Goal: Task Accomplishment & Management: Manage account settings

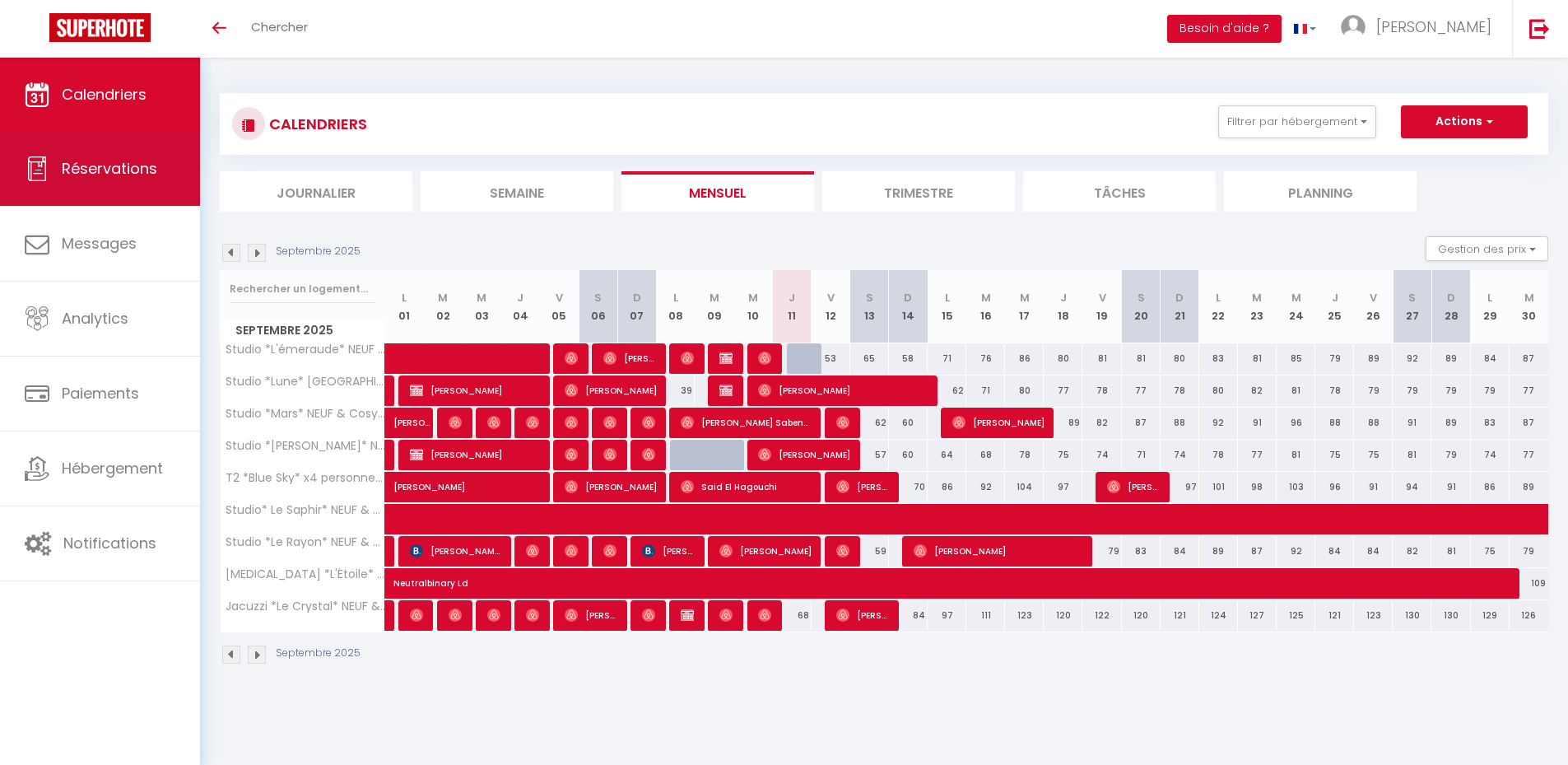
click at [155, 187] on link "Réservations" at bounding box center [99, 168] width 200 height 74
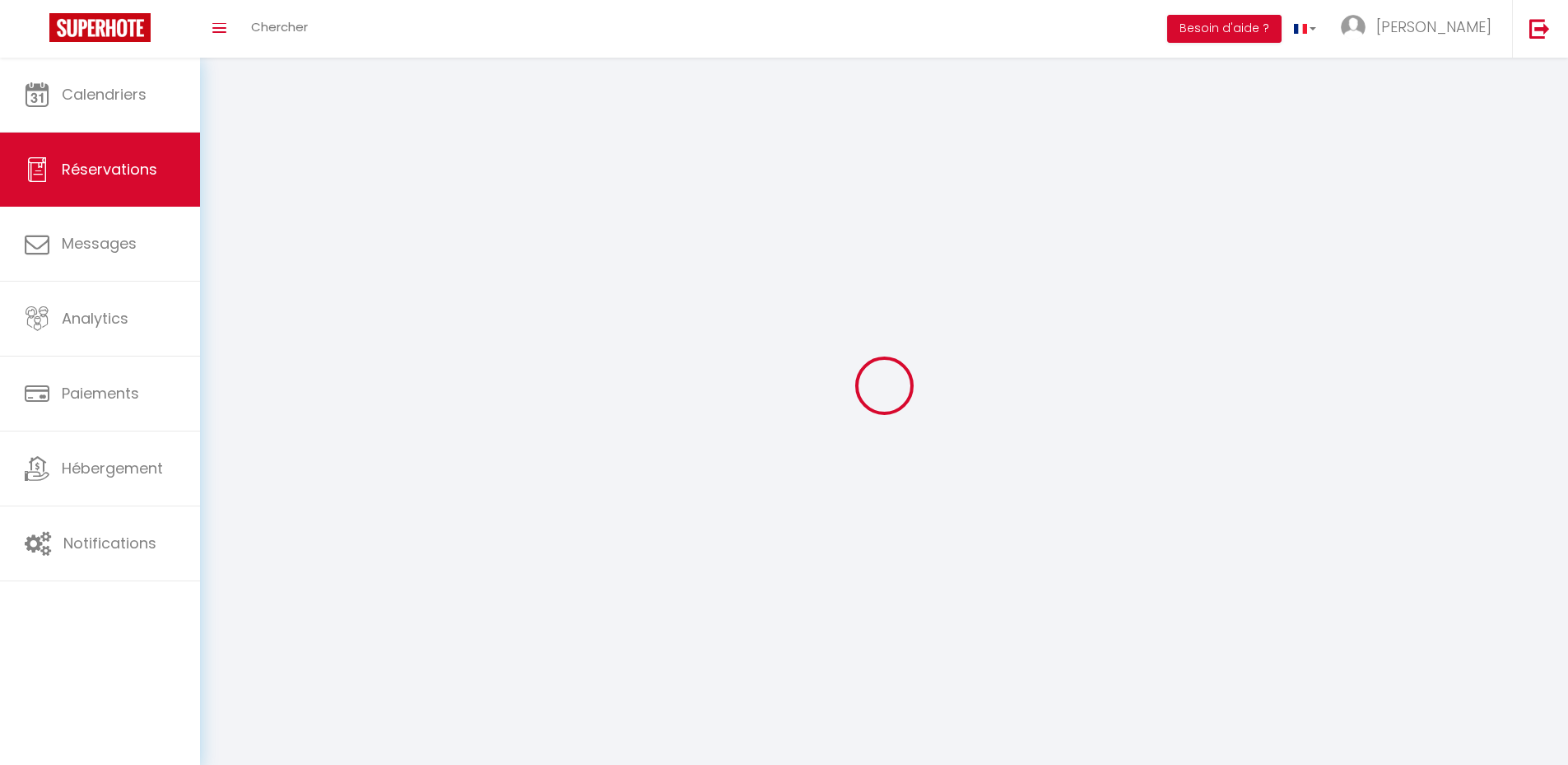
select select "all"
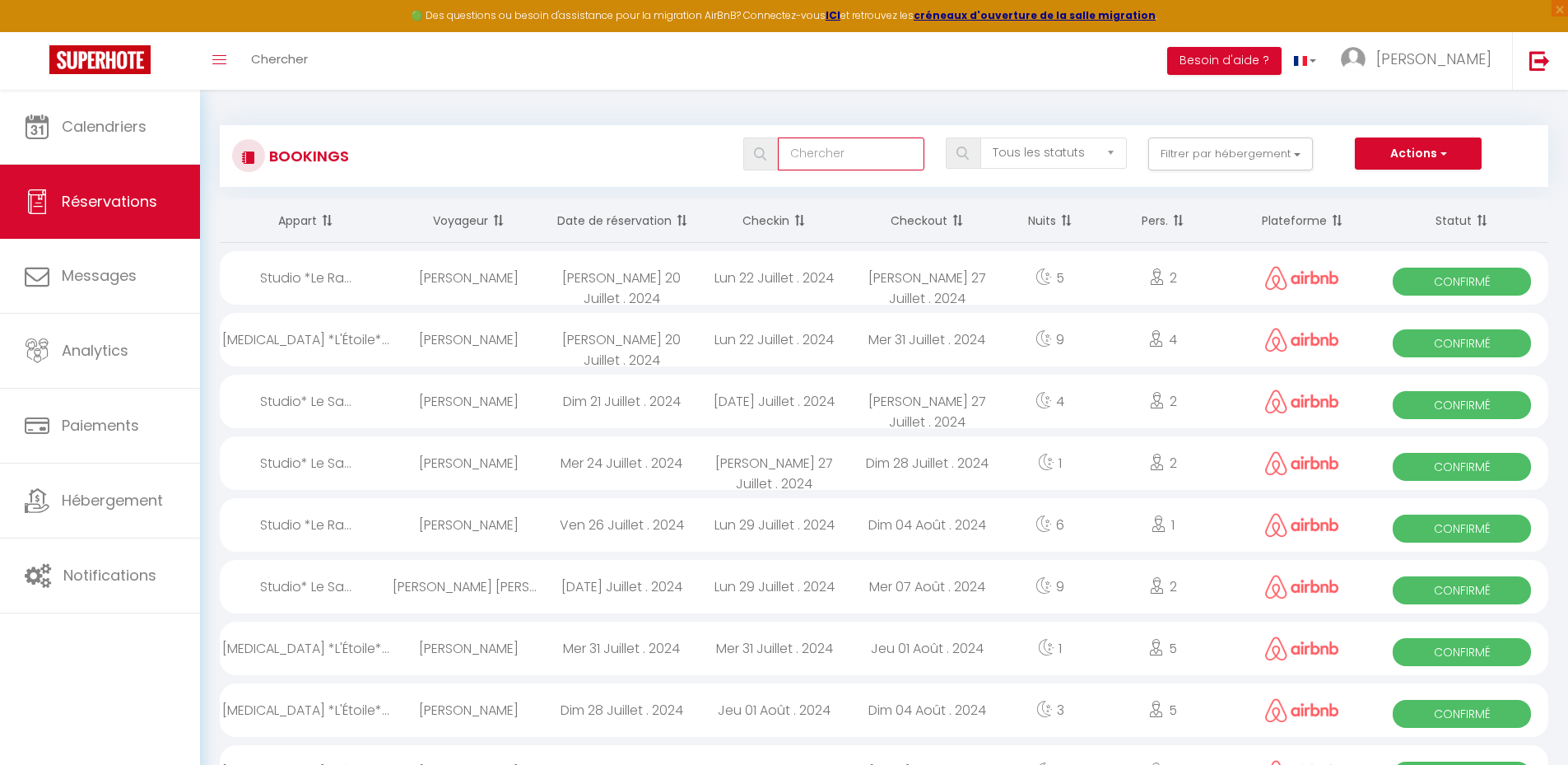
click at [830, 154] on input "text" at bounding box center [851, 154] width 147 height 33
type input "[PERSON_NAME]"
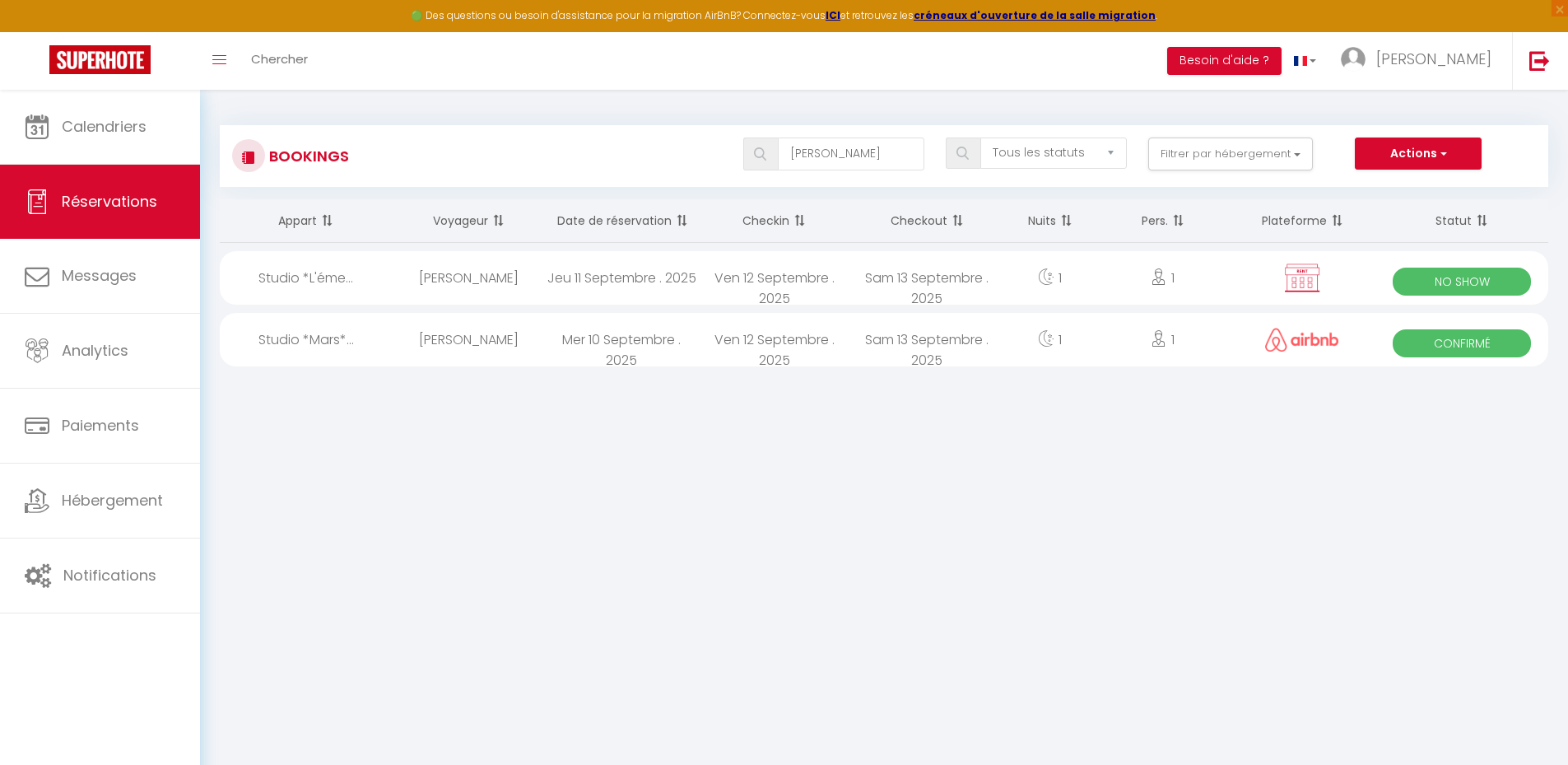
click at [1006, 277] on div "1" at bounding box center [1050, 277] width 93 height 54
select select "OK"
select select "0"
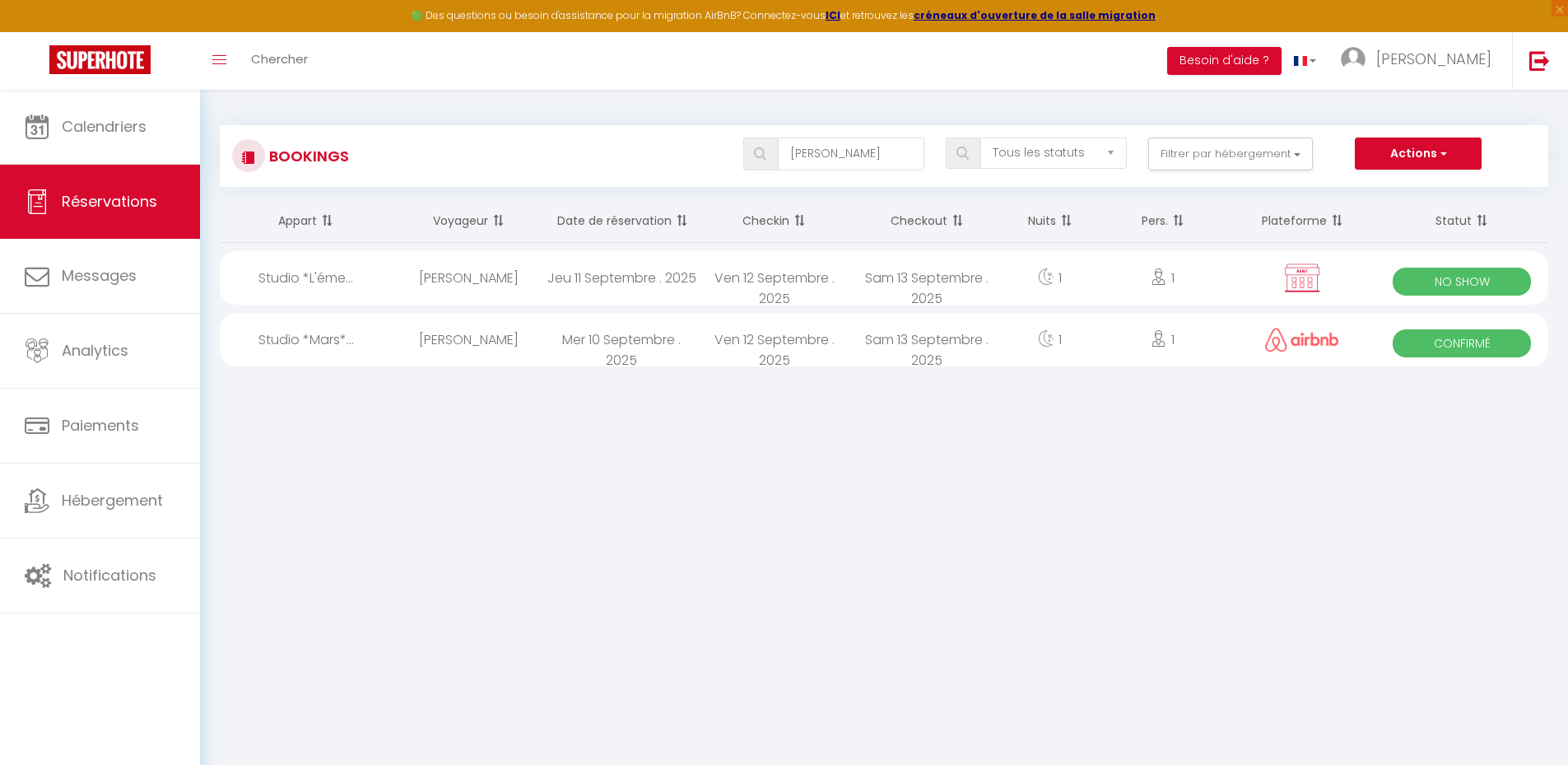
select select "1"
select select
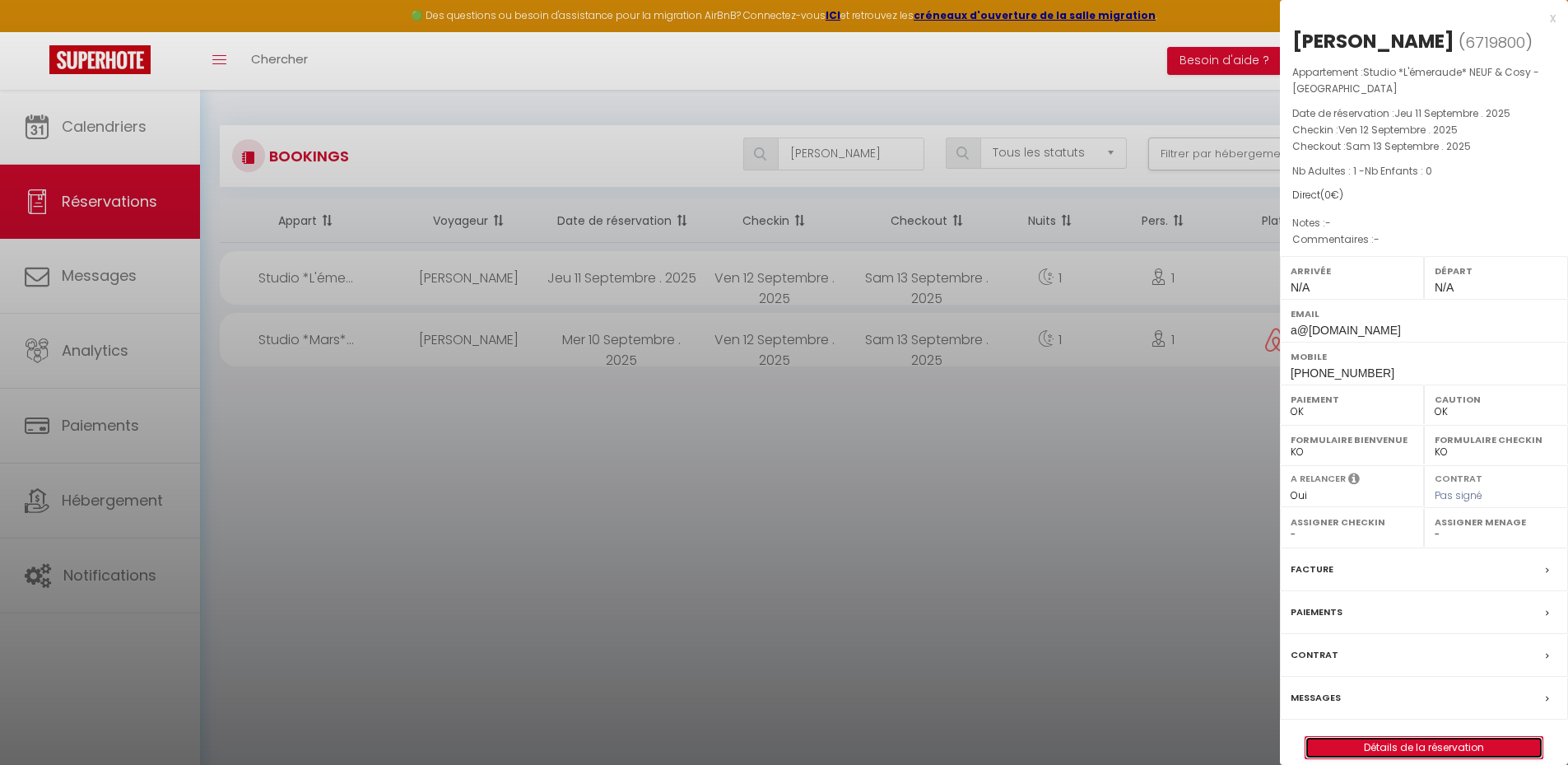
click at [1377, 749] on link "Détails de la réservation" at bounding box center [1424, 747] width 237 height 21
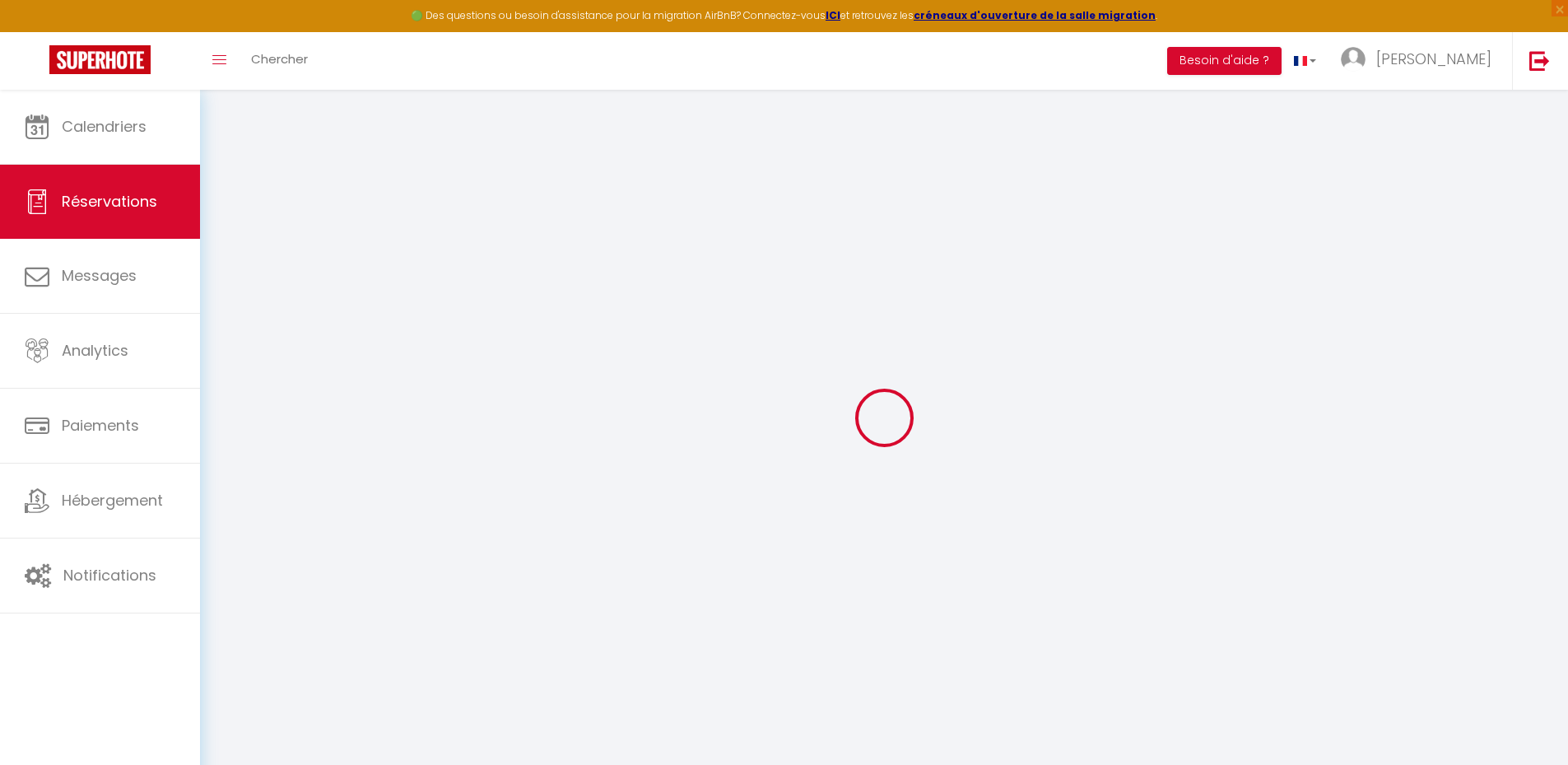
type input "[PERSON_NAME]"
type input "Lloret"
type input "a@[DOMAIN_NAME]"
type input "[PHONE_NUMBER]"
select select "FR"
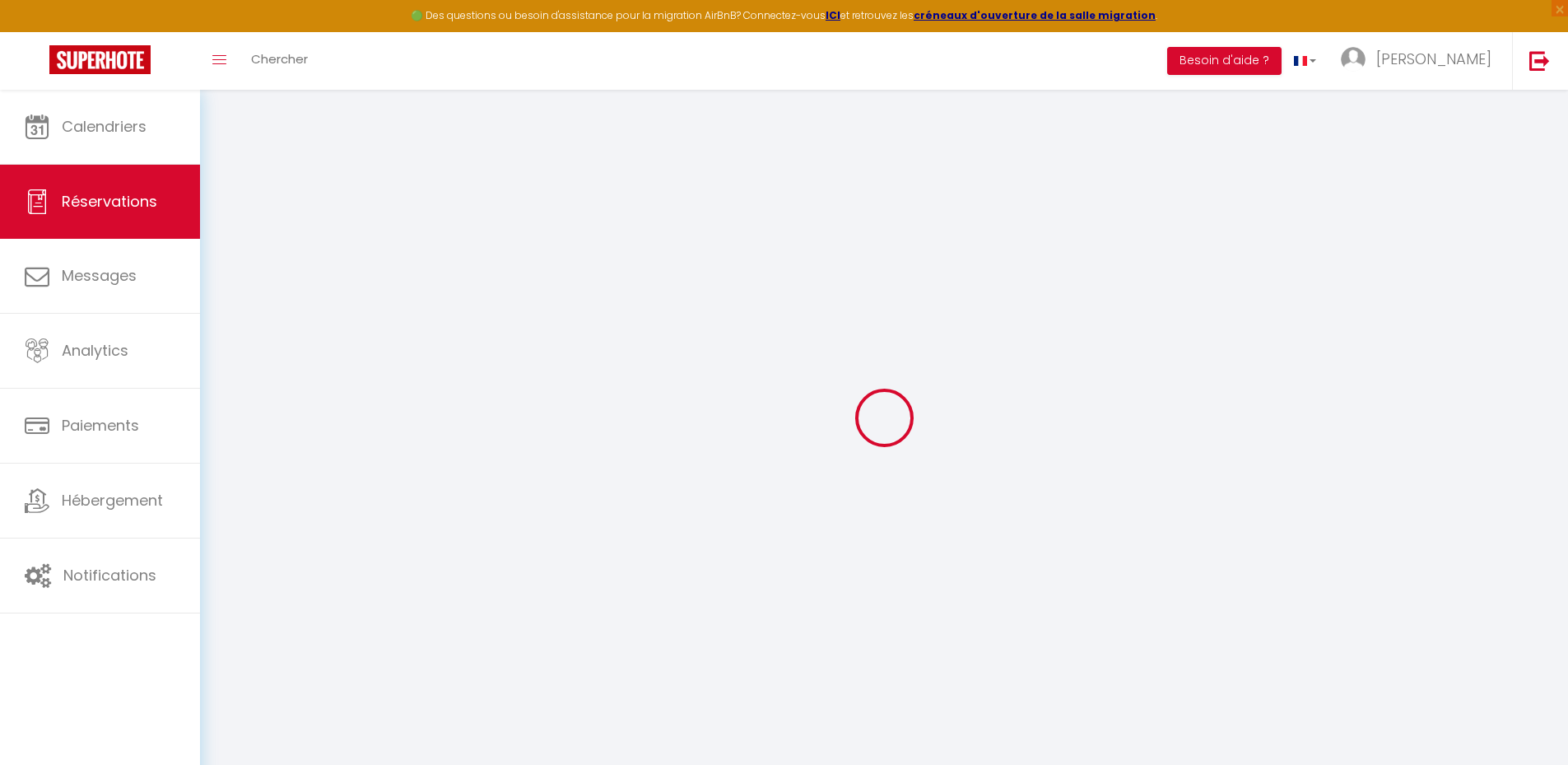
select select "73270"
select select "3"
type input "Ven 12 Septembre 2025"
select select
type input "[PERSON_NAME] 13 Septembre 2025"
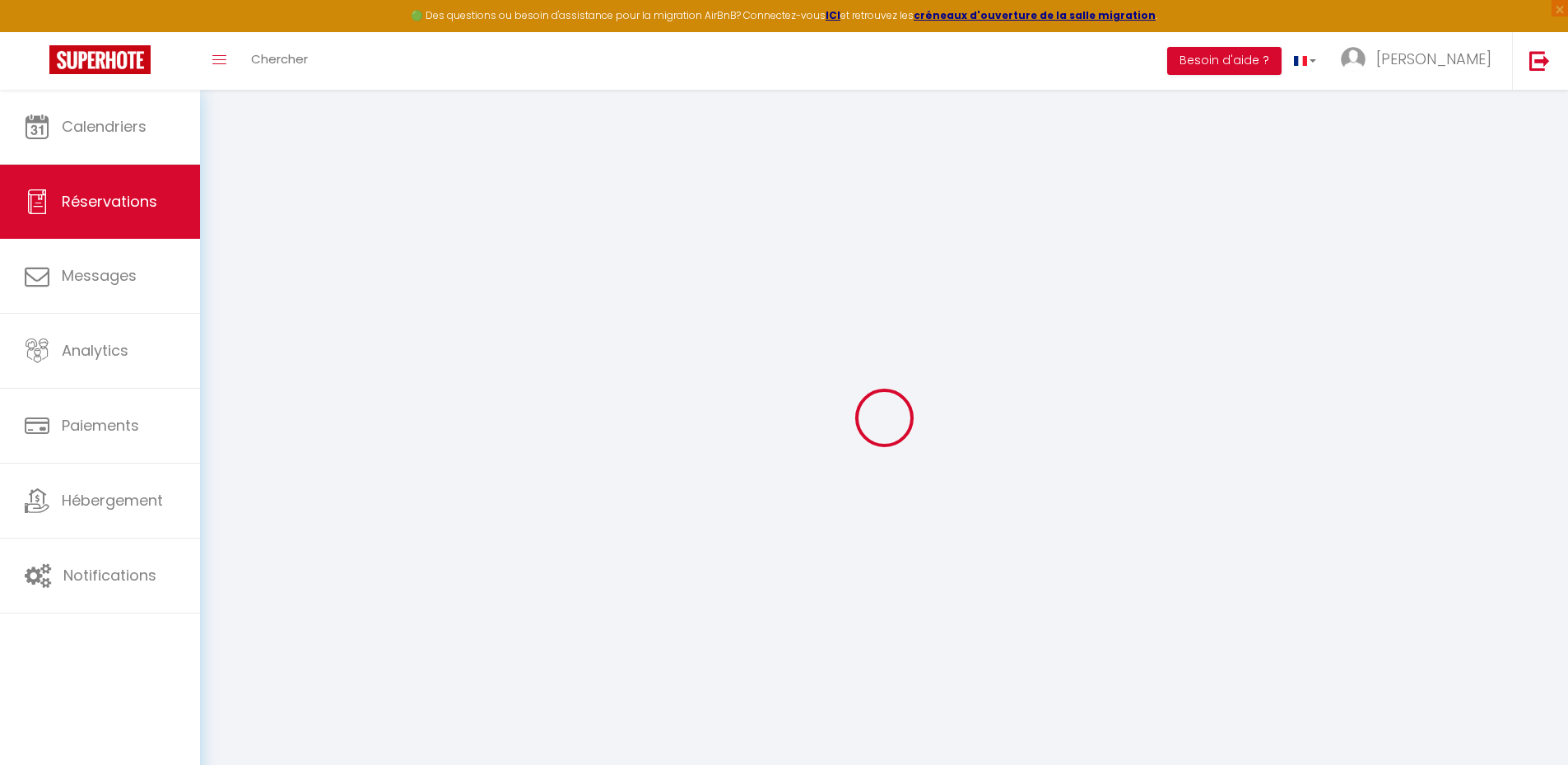
select select
type input "1"
select select "12"
select select
checkbox input "false"
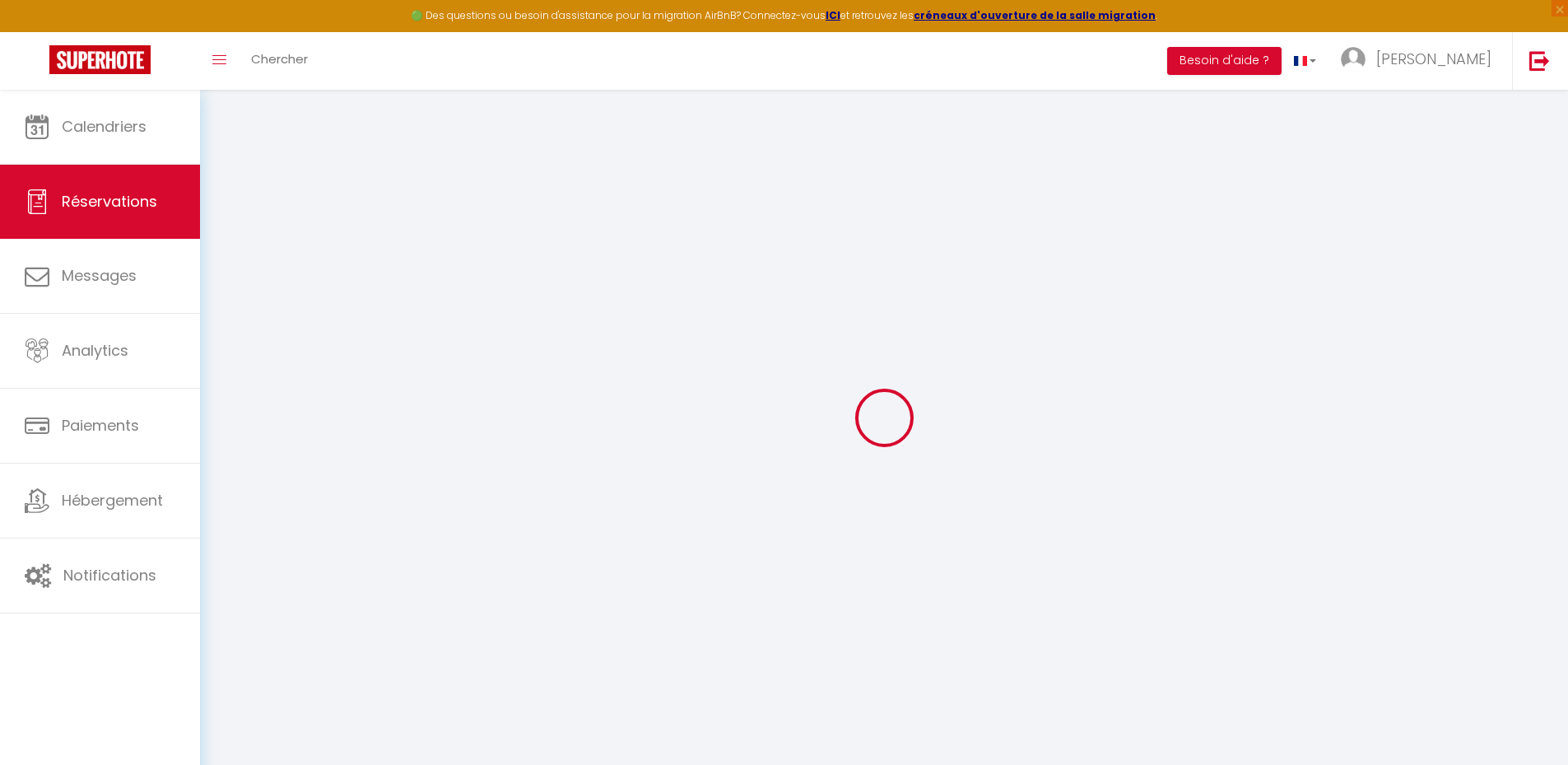
type input "0"
select select
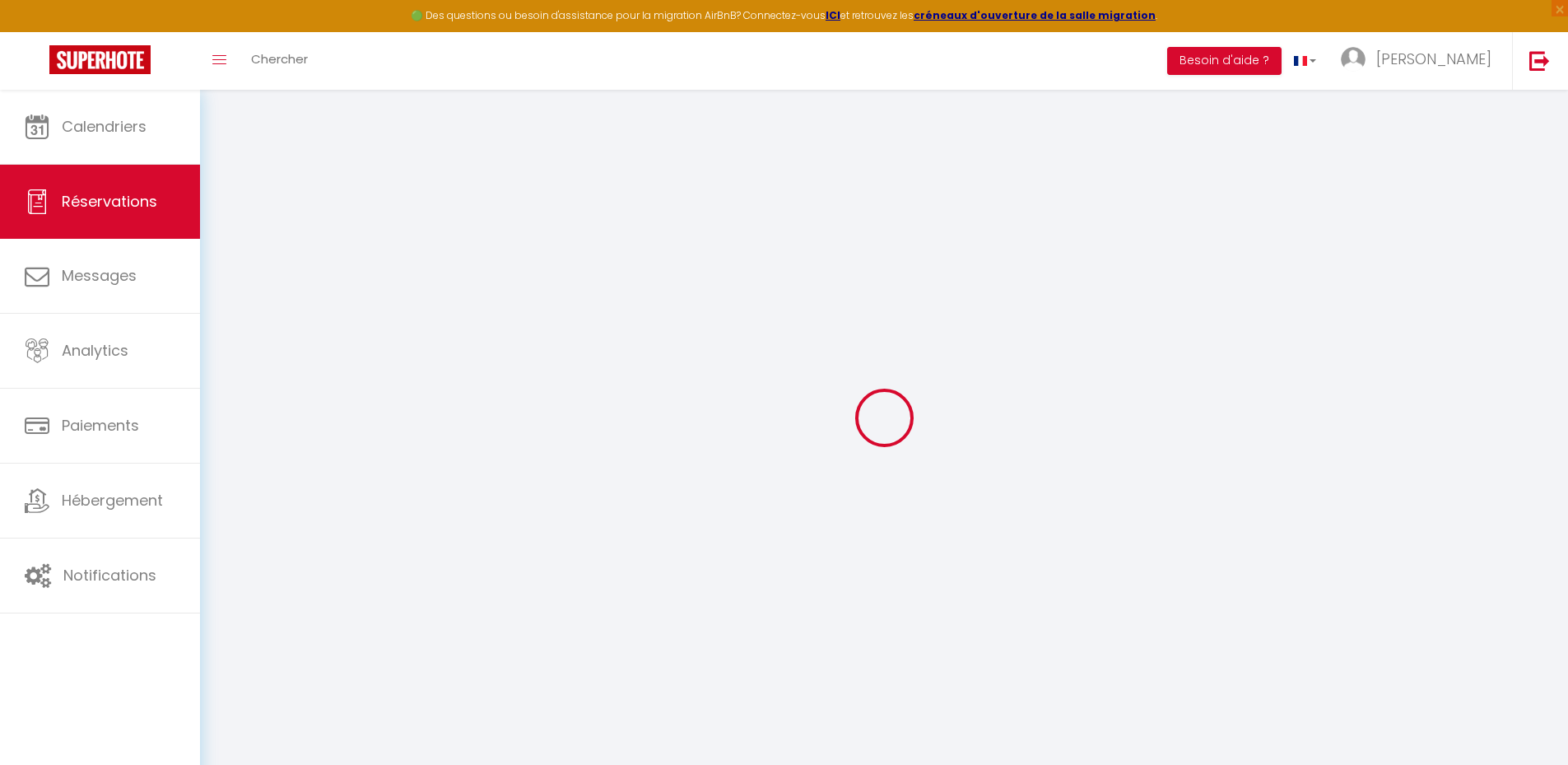
select select
select select "15"
checkbox input "false"
select select
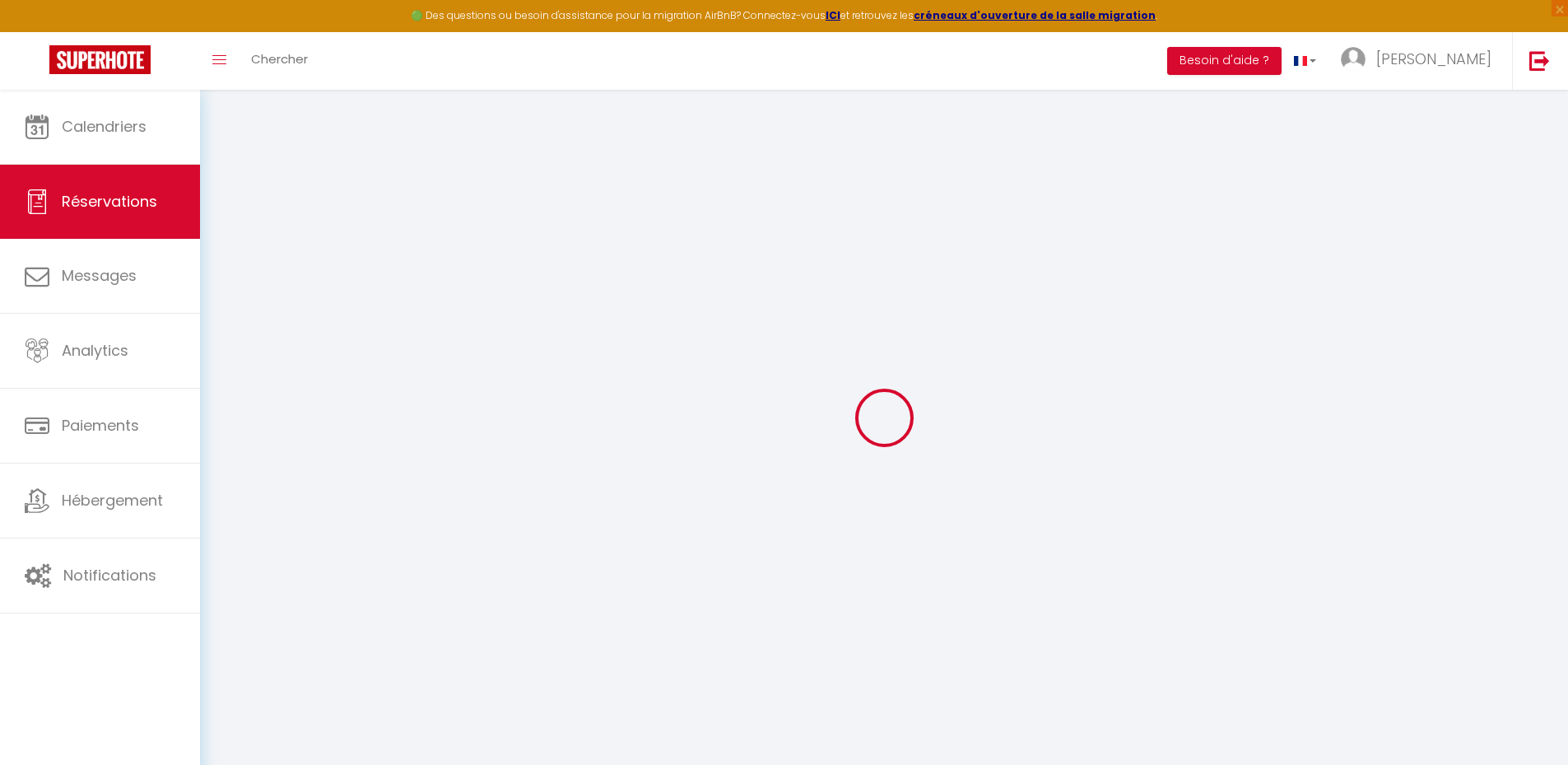
checkbox input "false"
select select
checkbox input "false"
select select
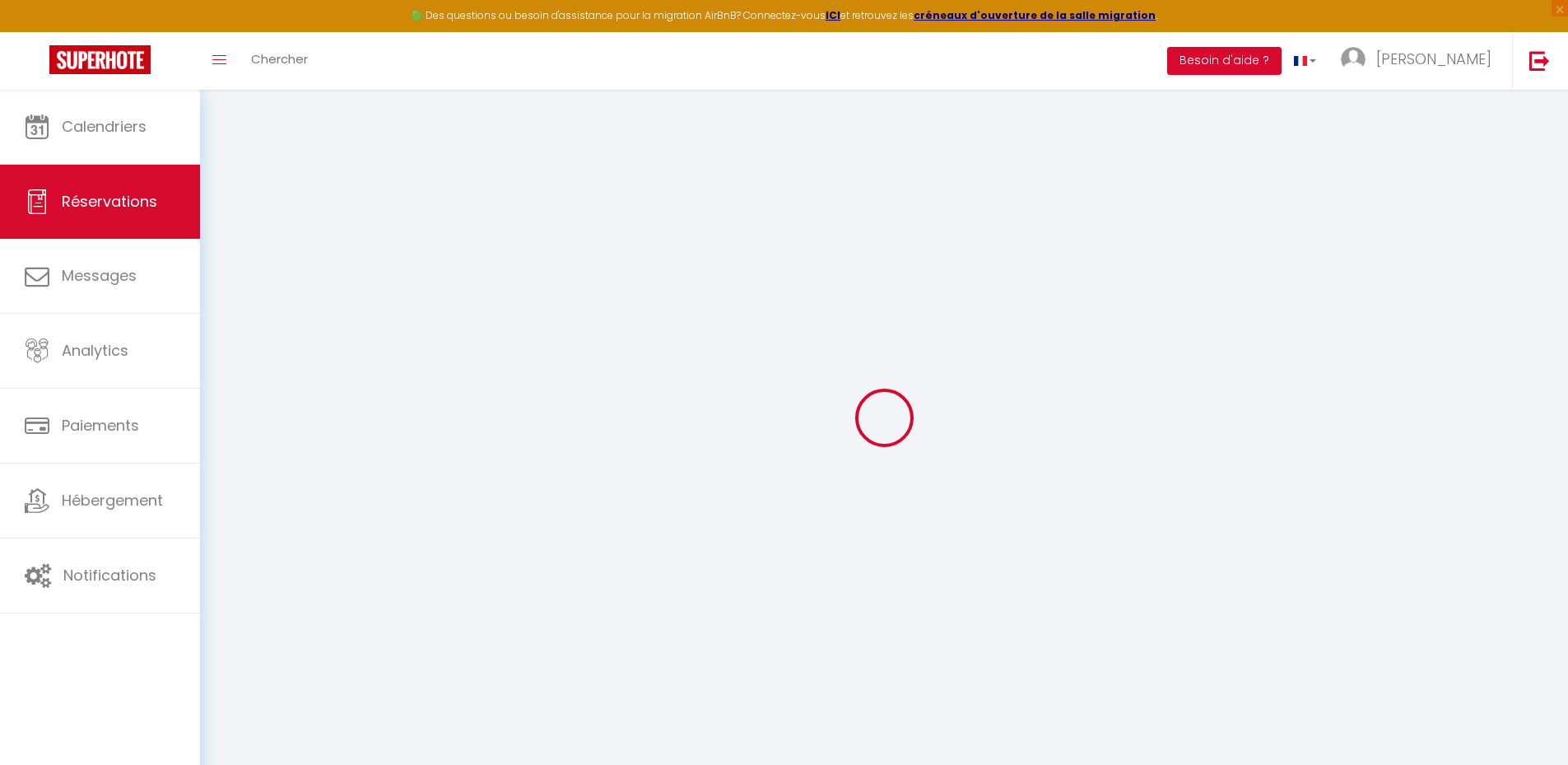
select select
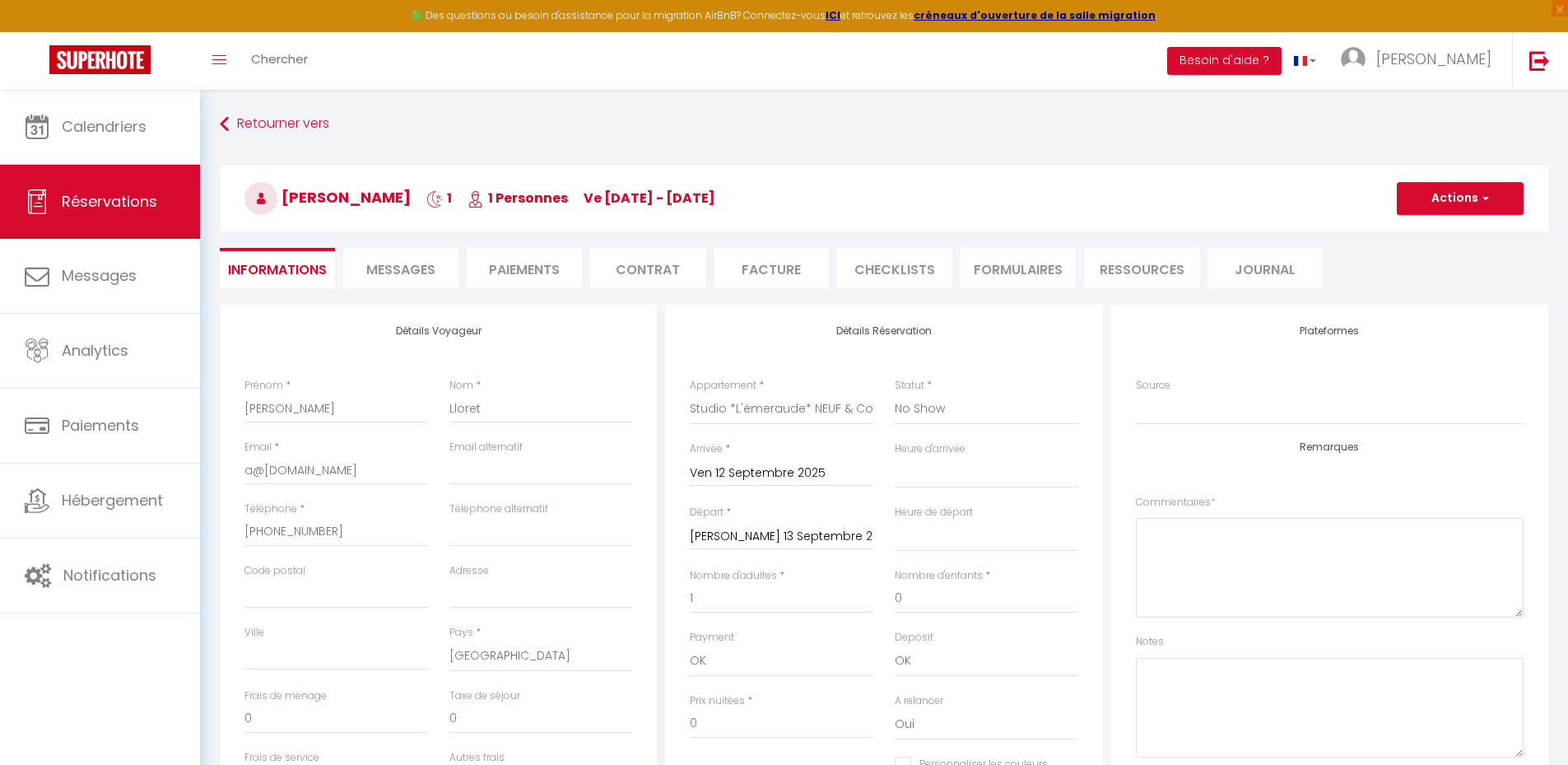
checkbox input "false"
select select
click at [1465, 192] on button "Actions" at bounding box center [1460, 199] width 127 height 33
click at [1343, 168] on h3 "[PERSON_NAME] 1 1 Personnes ve [DATE] - [DATE]" at bounding box center [883, 198] width 1328 height 66
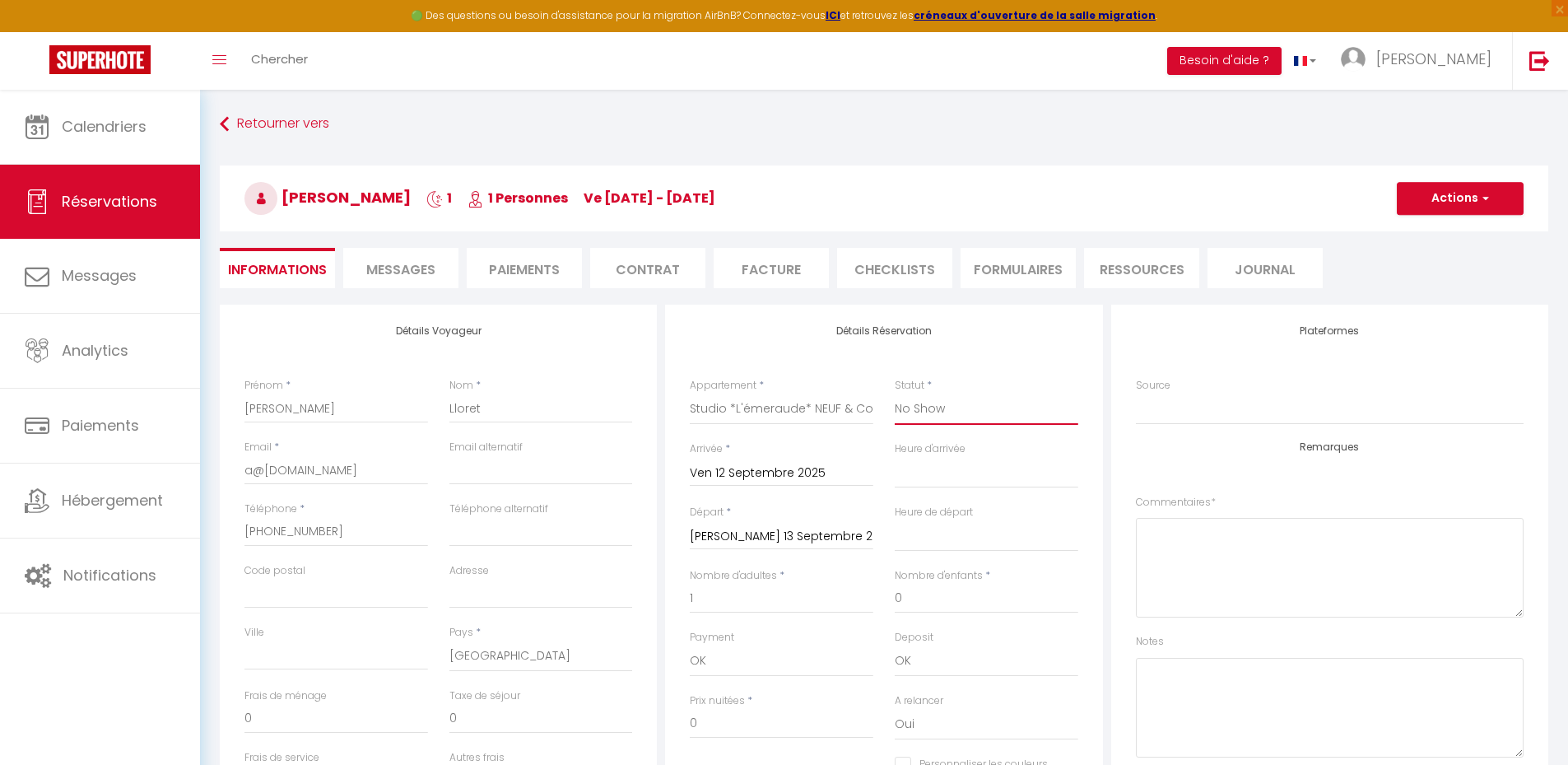
click at [951, 408] on select "Confirmé Non Confirmé [PERSON_NAME] par le voyageur No Show Request" at bounding box center [985, 409] width 183 height 31
select select "1"
click at [894, 394] on select "Confirmé Non Confirmé [PERSON_NAME] par le voyageur No Show Request" at bounding box center [985, 409] width 183 height 31
select select
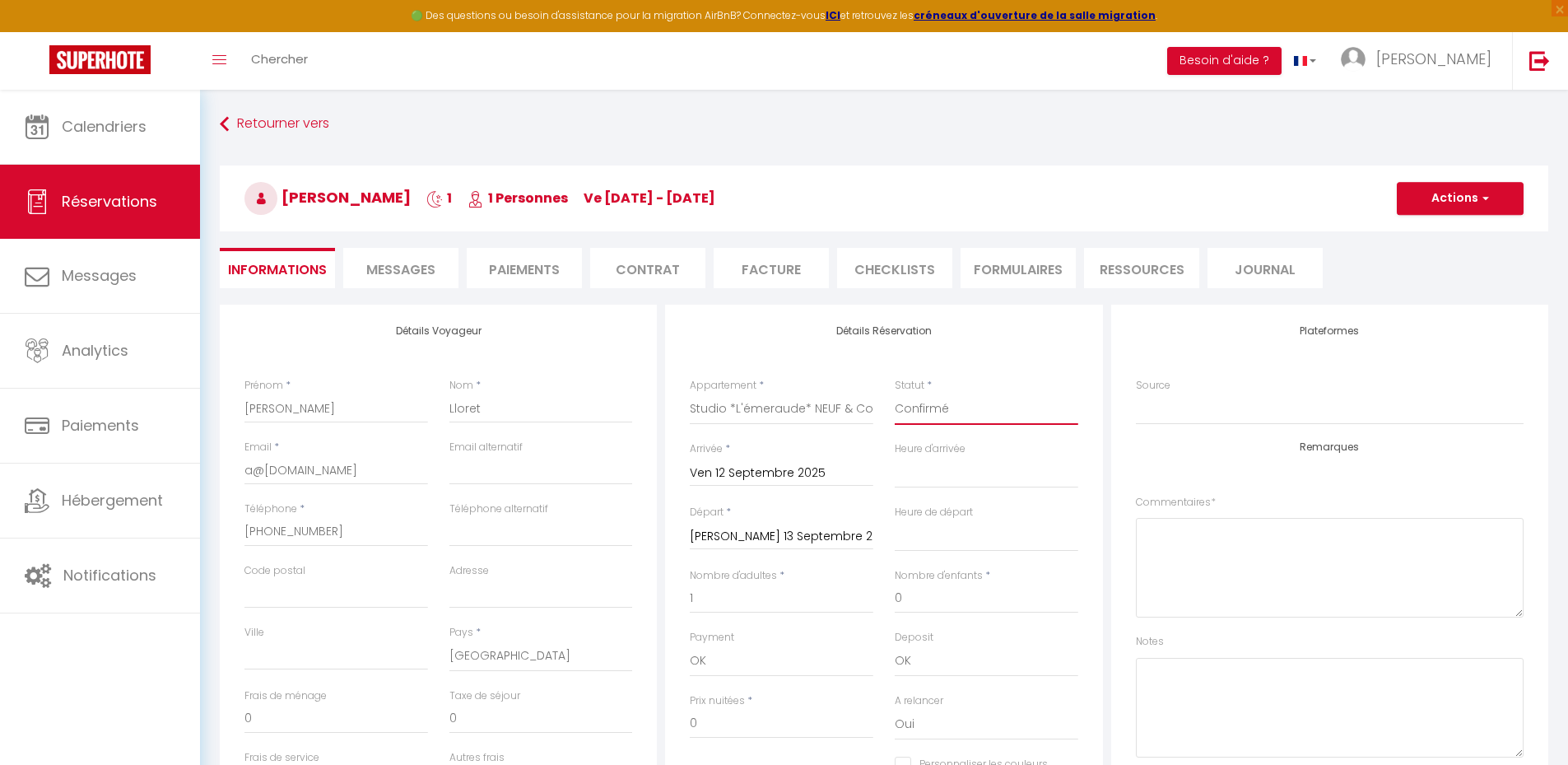
checkbox input "false"
click at [1440, 214] on button "Actions" at bounding box center [1460, 199] width 127 height 33
click at [1429, 241] on link "Enregistrer" at bounding box center [1443, 234] width 130 height 21
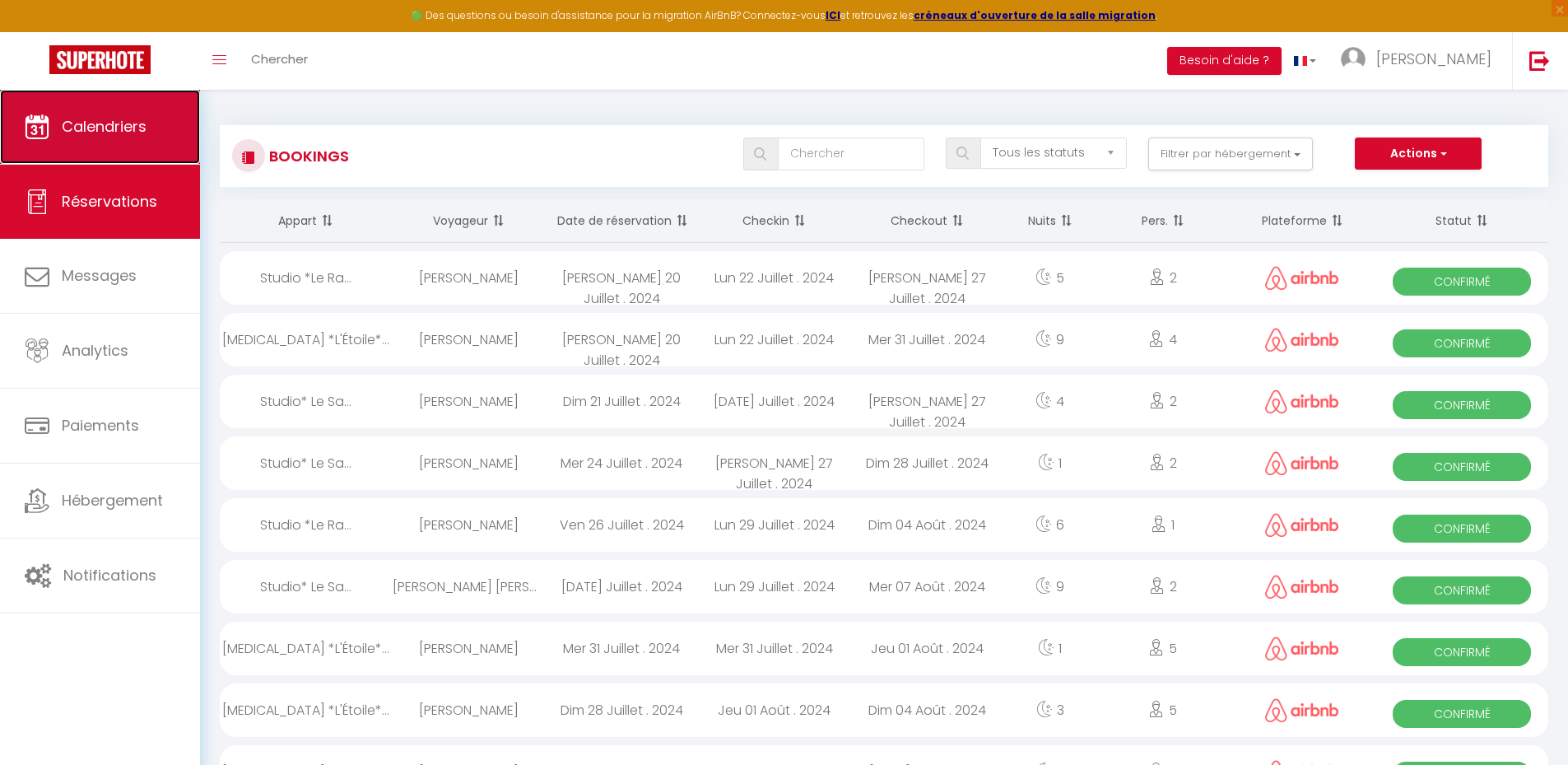
click at [165, 123] on link "Calendriers" at bounding box center [99, 126] width 200 height 74
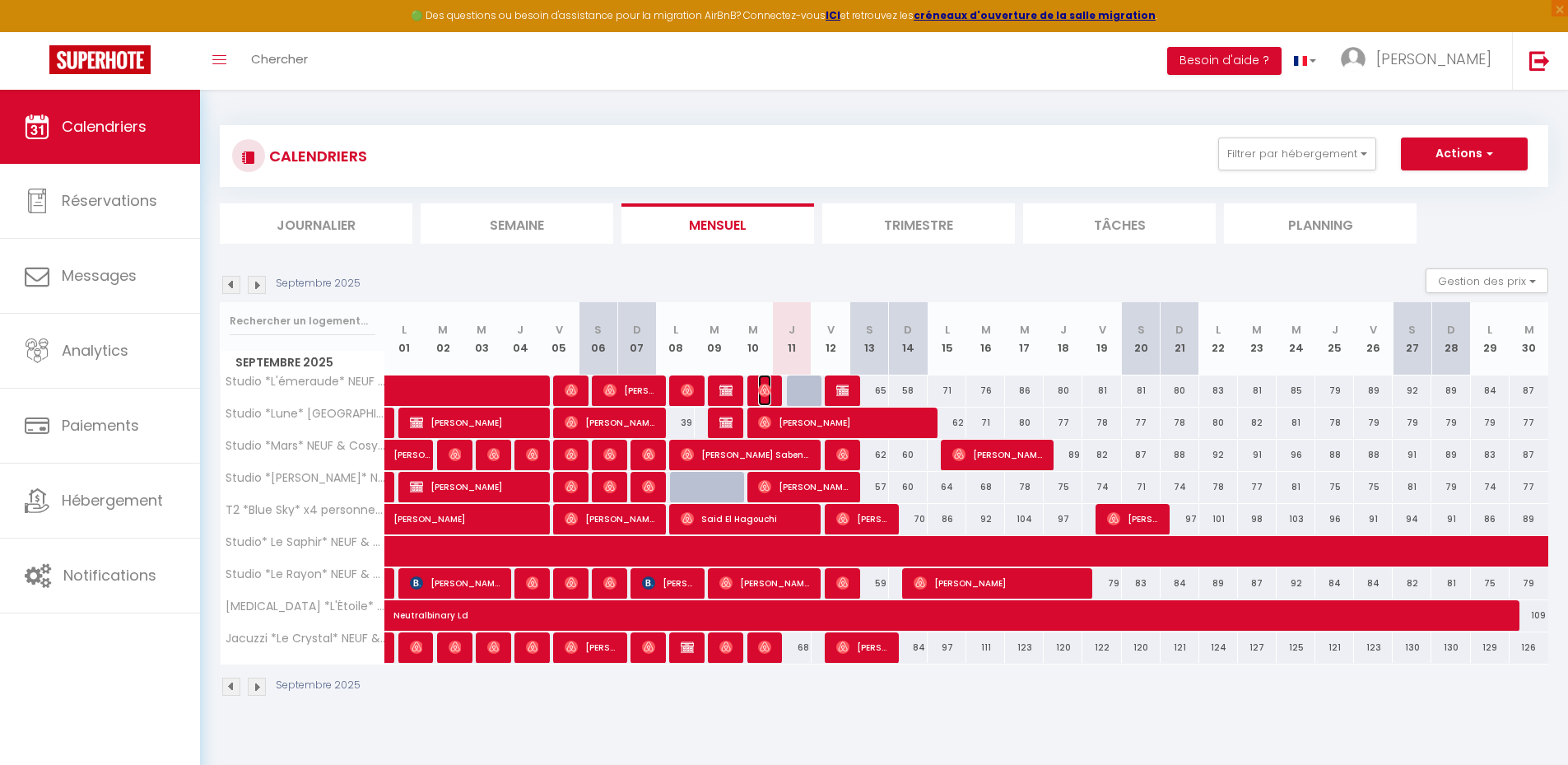
click at [764, 384] on img at bounding box center [764, 390] width 13 height 13
select select "OK"
select select "0"
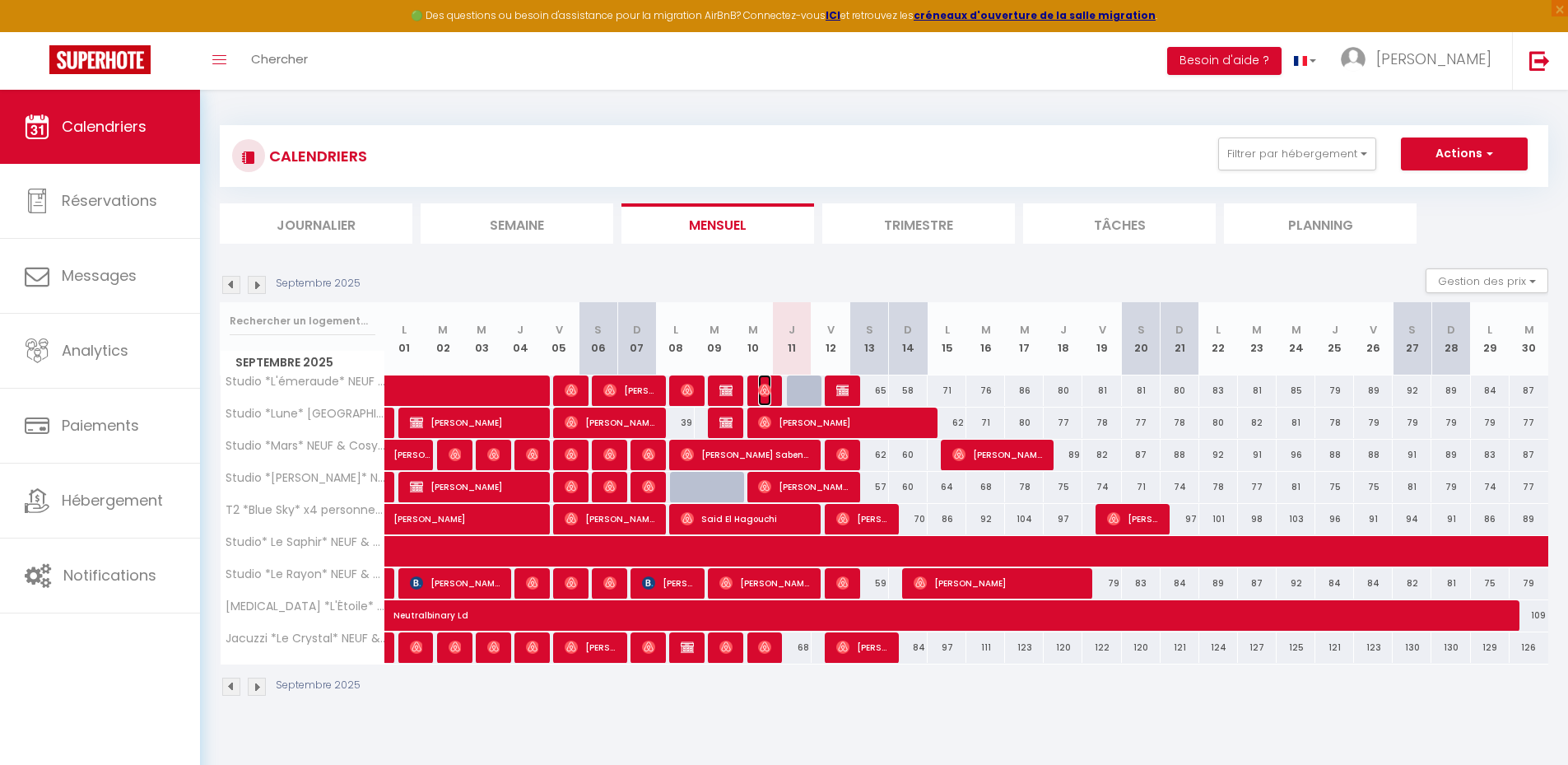
select select "1"
select select
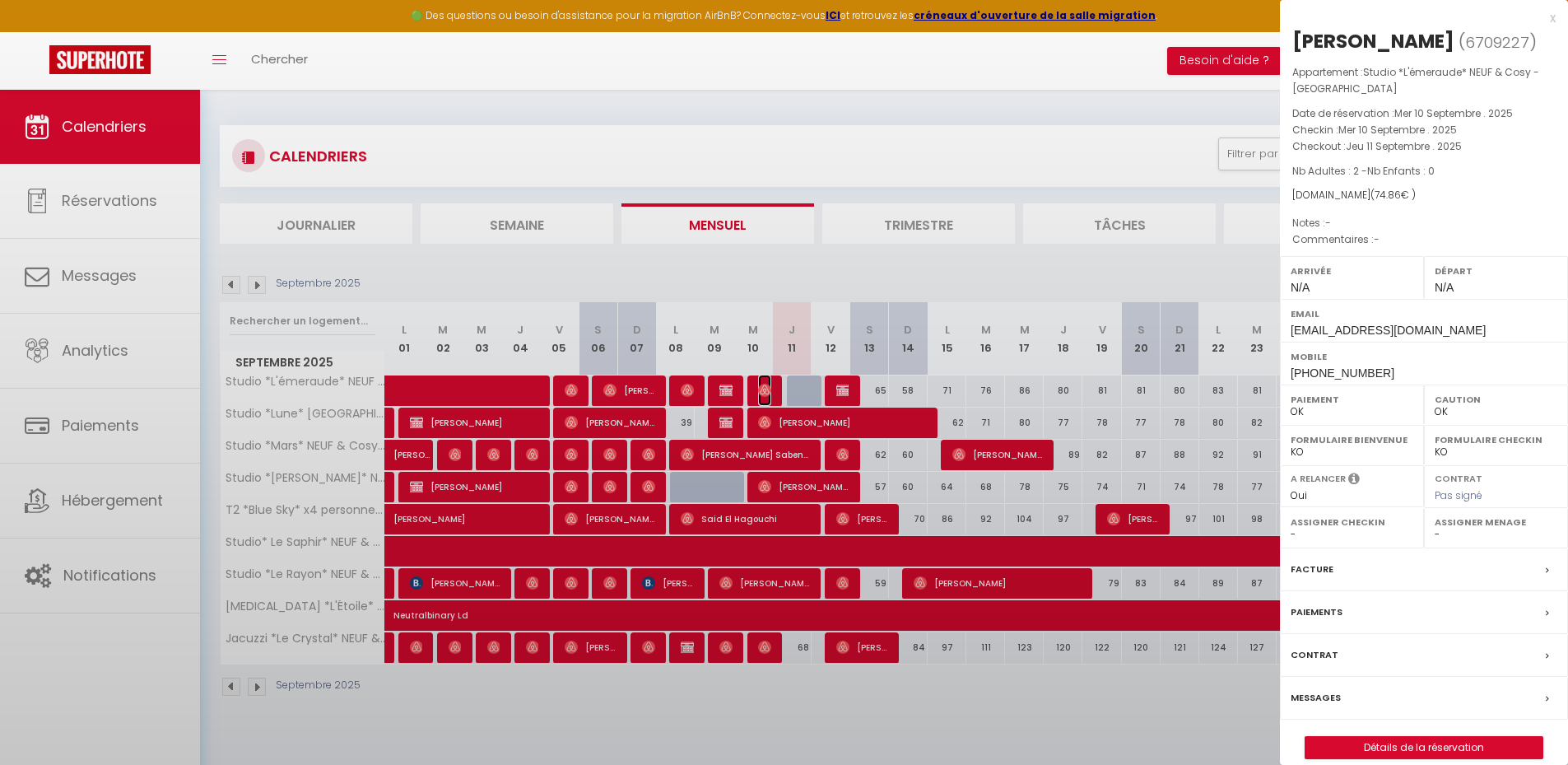
select select "40794"
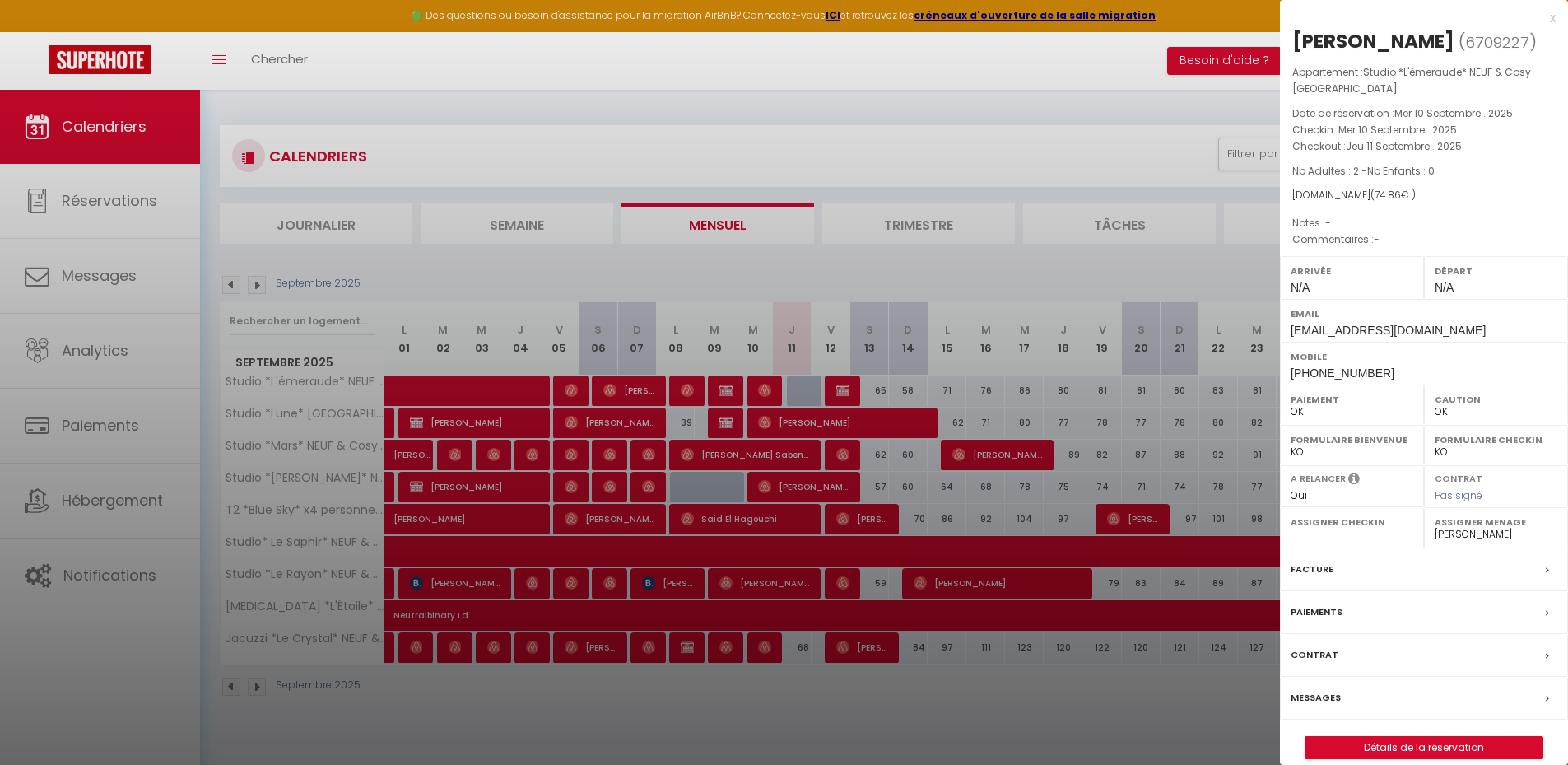
click at [1554, 16] on div "x" at bounding box center [1418, 18] width 275 height 20
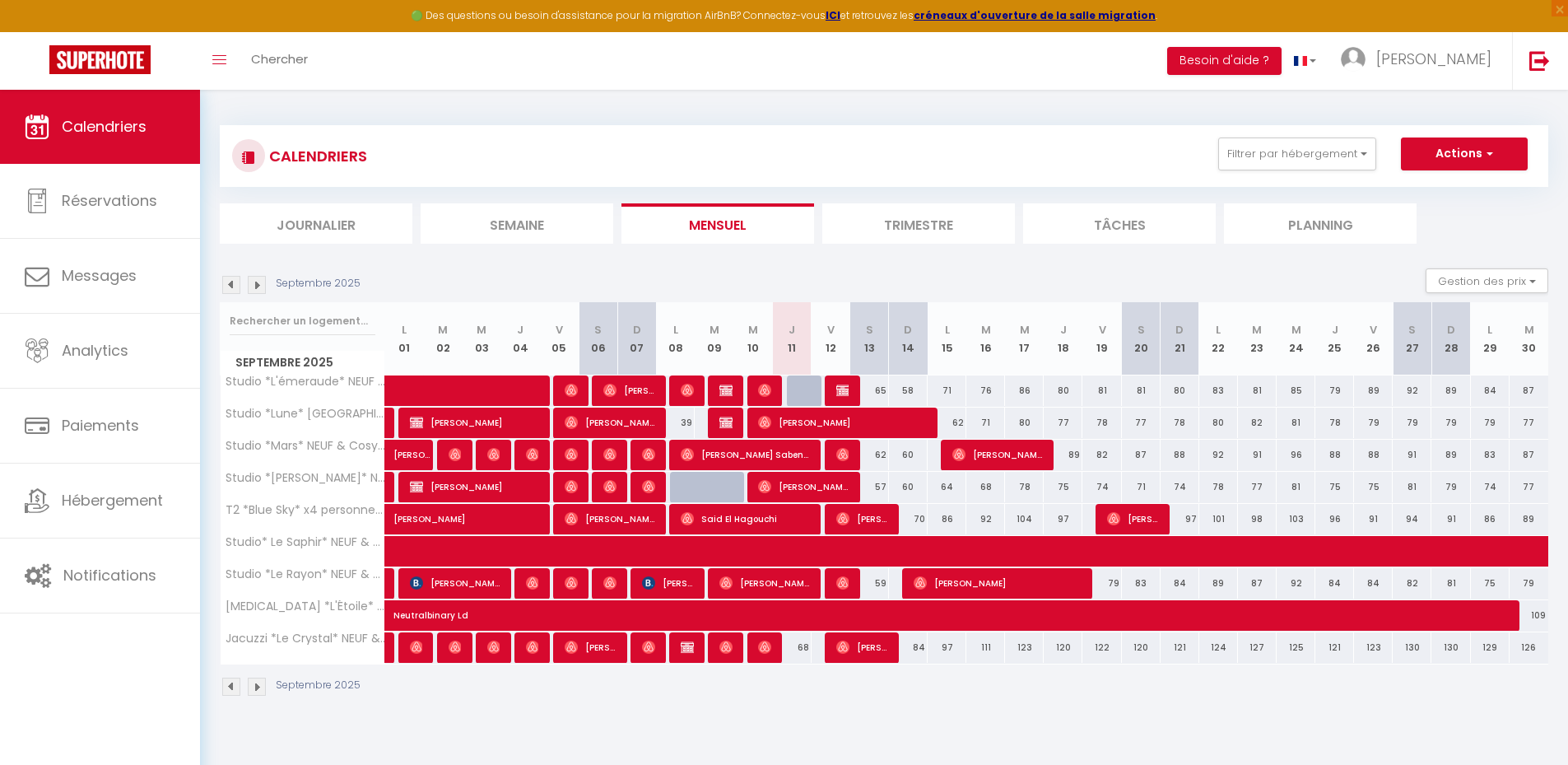
click at [1249, 747] on body "🟢 Des questions ou besoin d'assistance pour la migration AirBnB? Connectez-vous…" at bounding box center [784, 471] width 1568 height 765
click at [844, 458] on img at bounding box center [842, 454] width 13 height 13
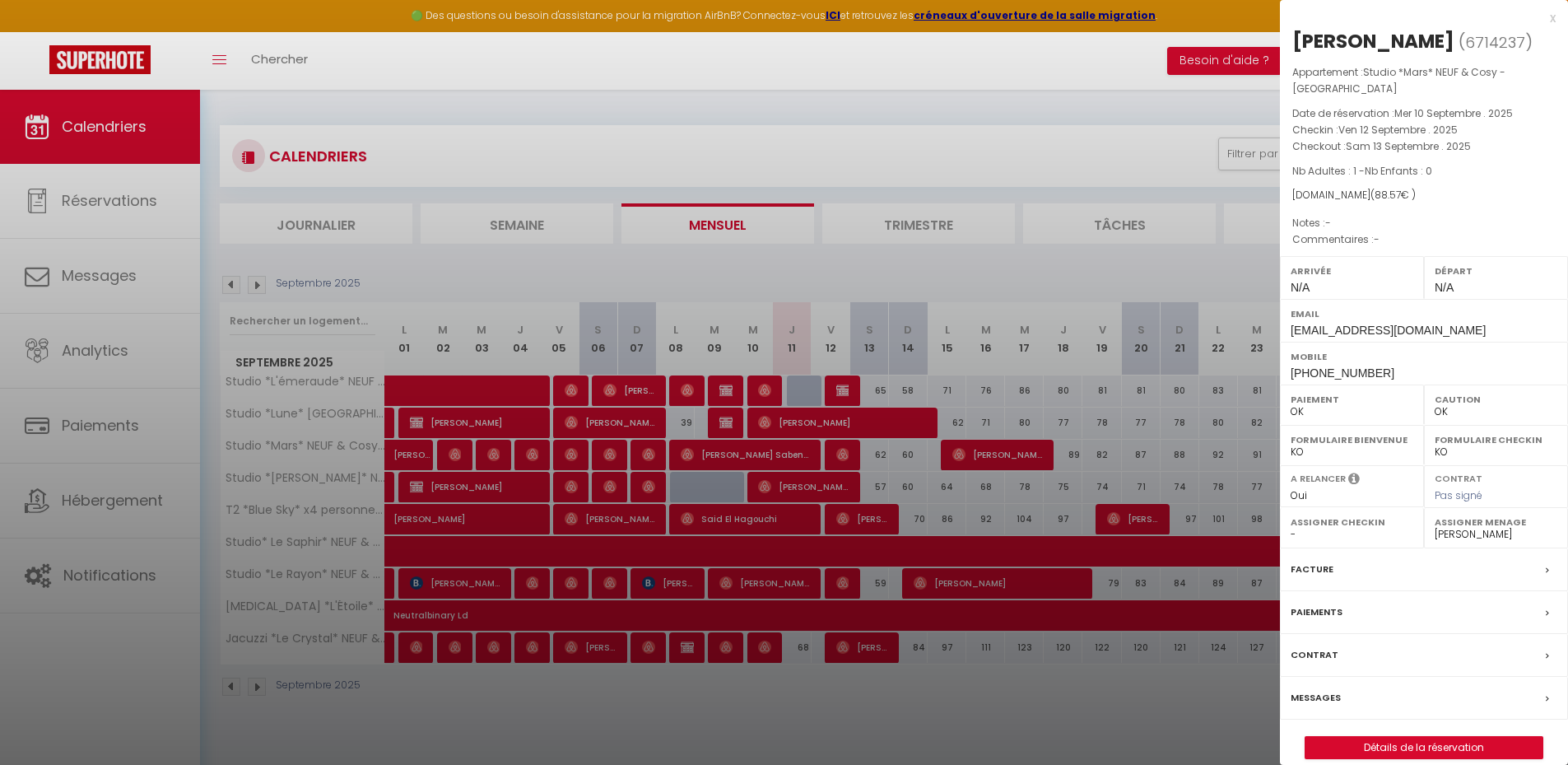
click at [1547, 20] on div "x" at bounding box center [1418, 18] width 275 height 20
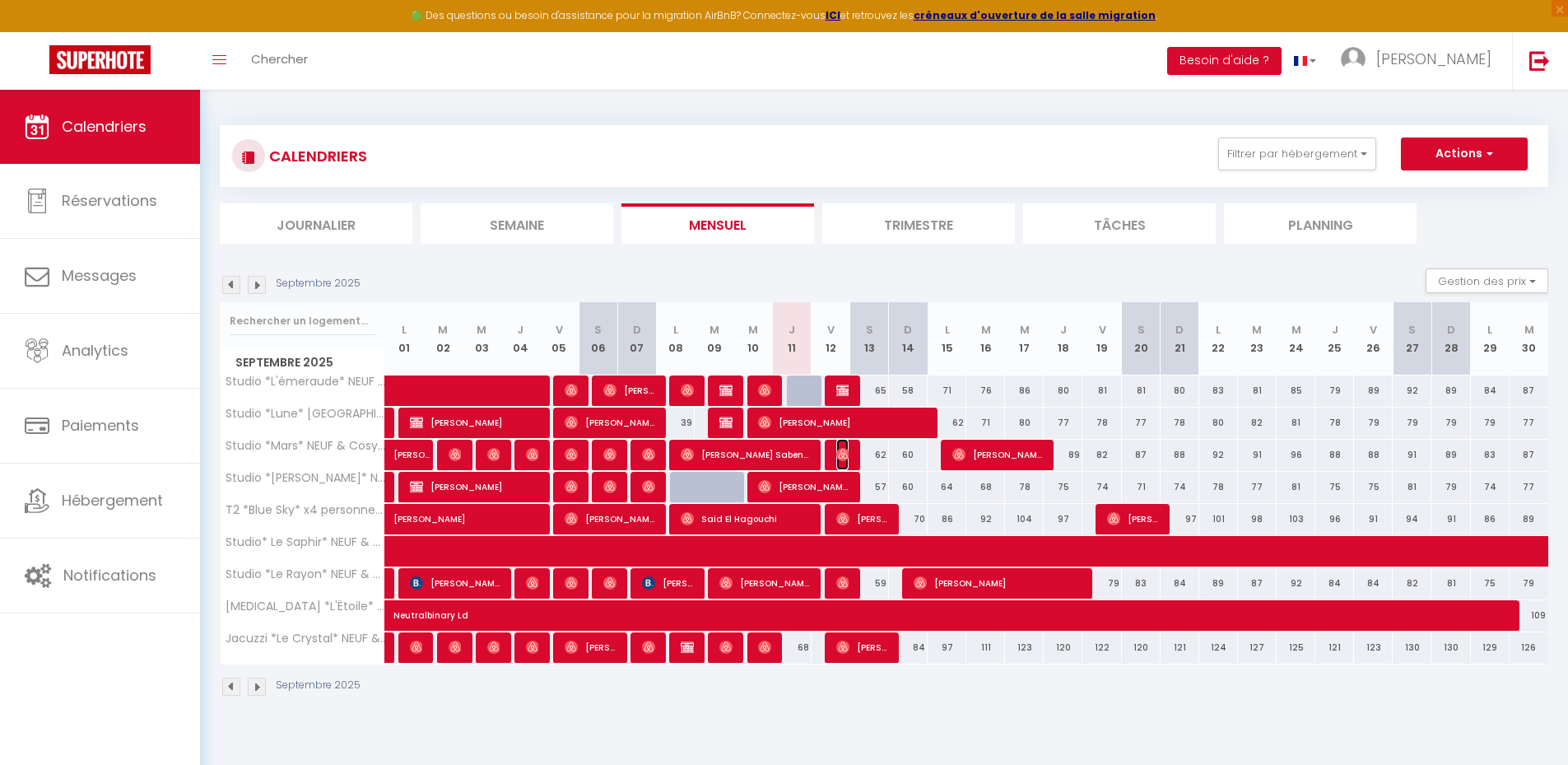
click at [845, 459] on img at bounding box center [842, 454] width 13 height 13
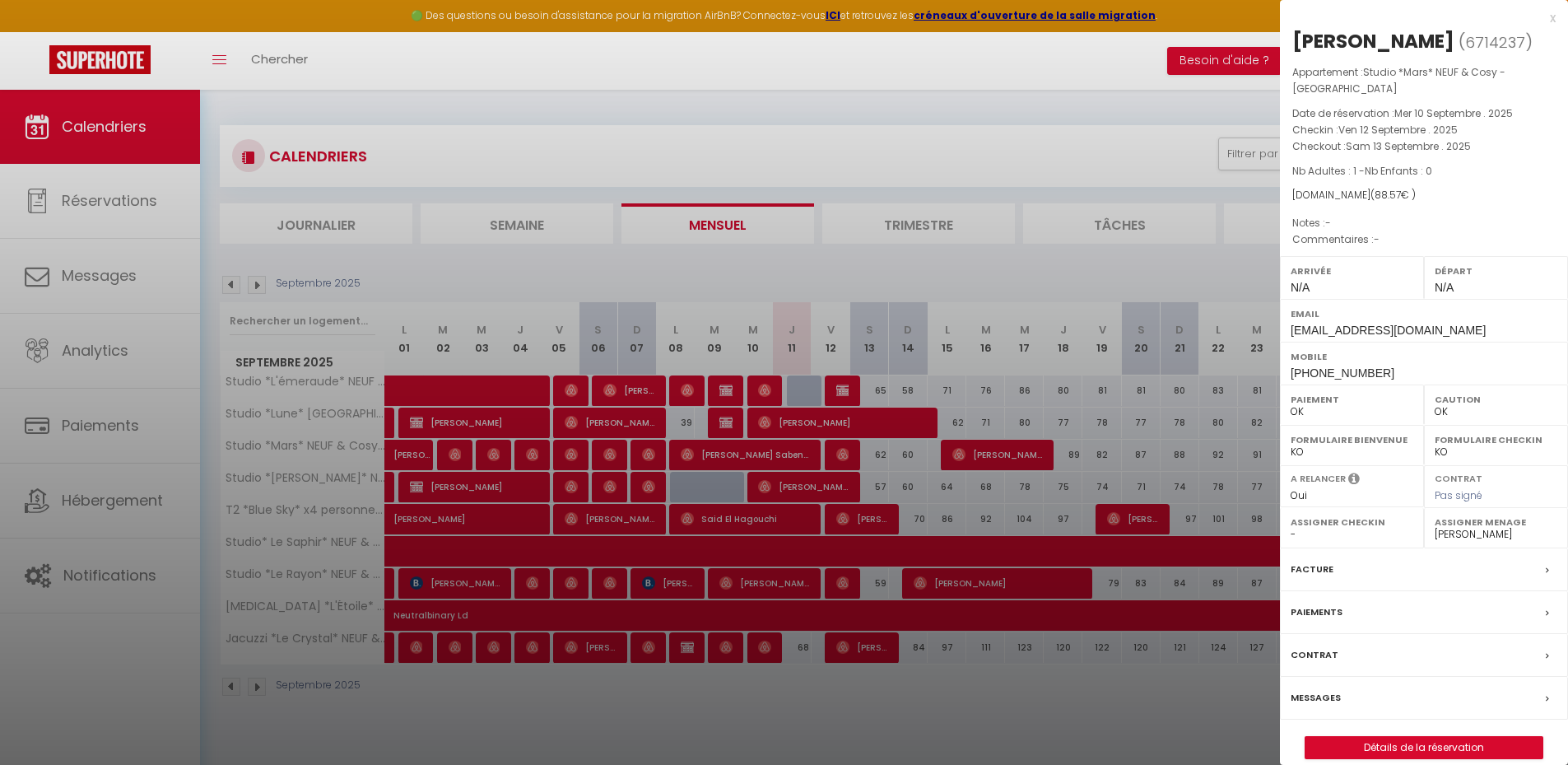
click at [1325, 692] on label "Messages" at bounding box center [1315, 698] width 50 height 17
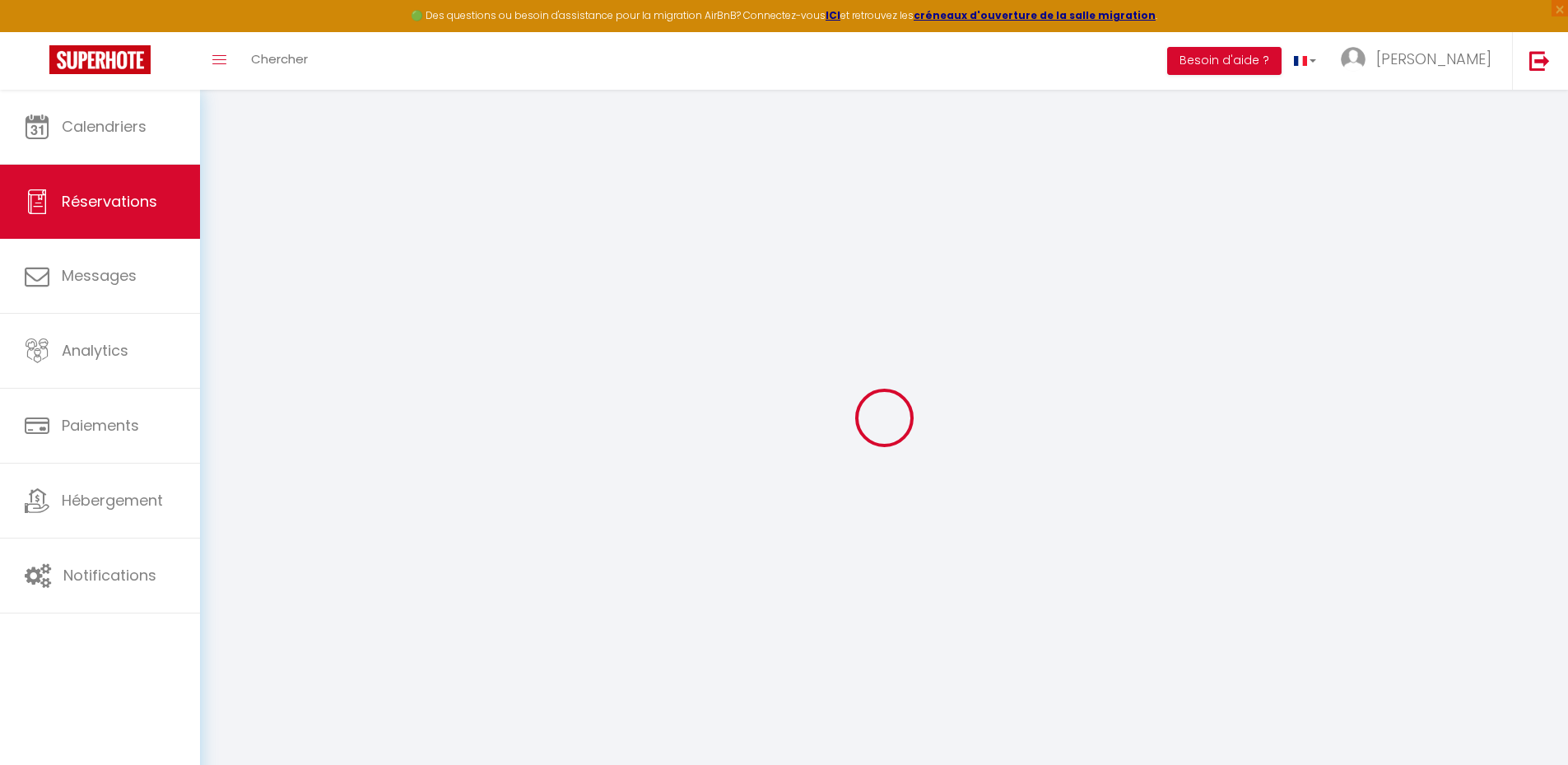
select select
checkbox input "false"
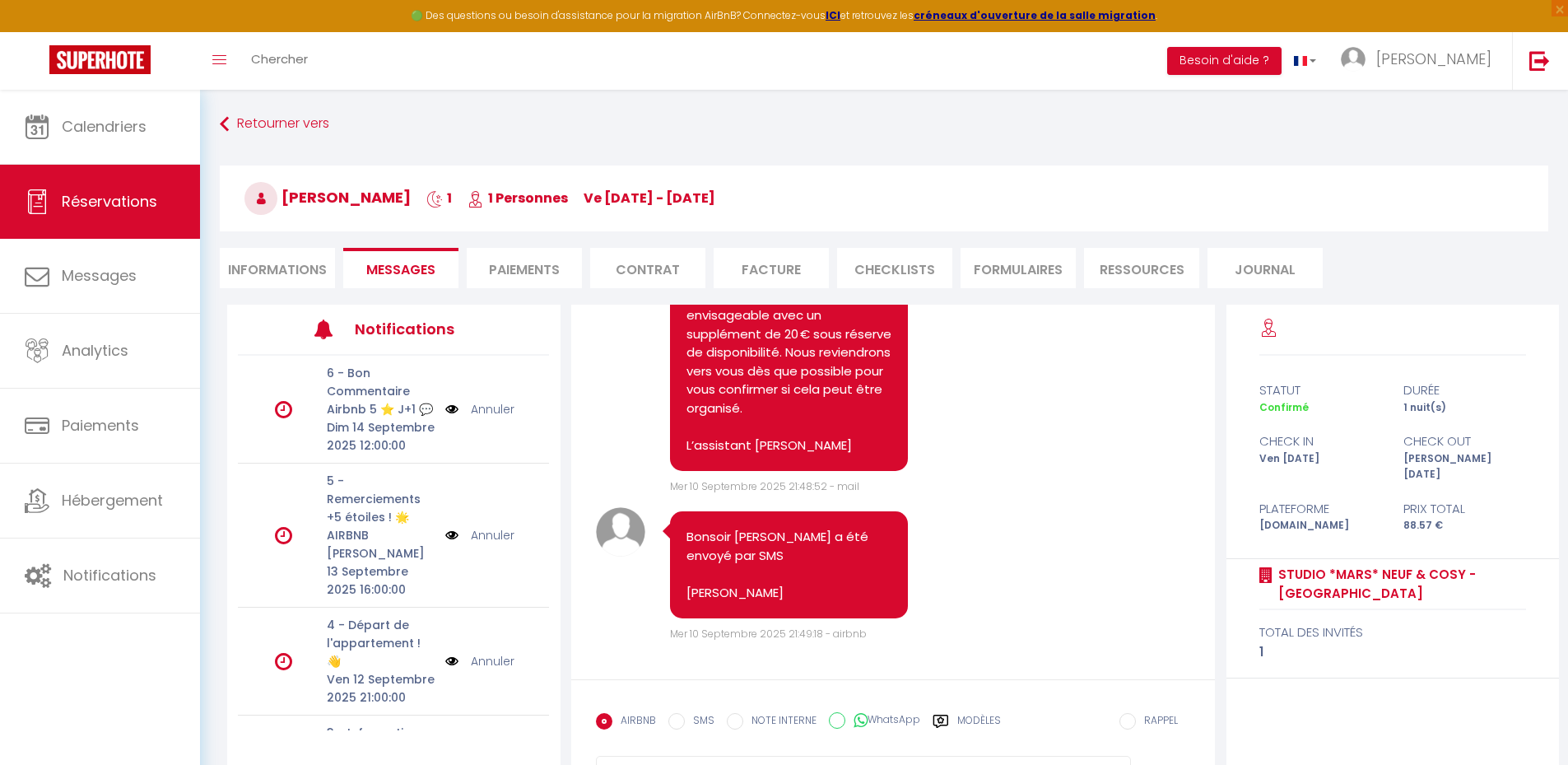
scroll to position [274, 0]
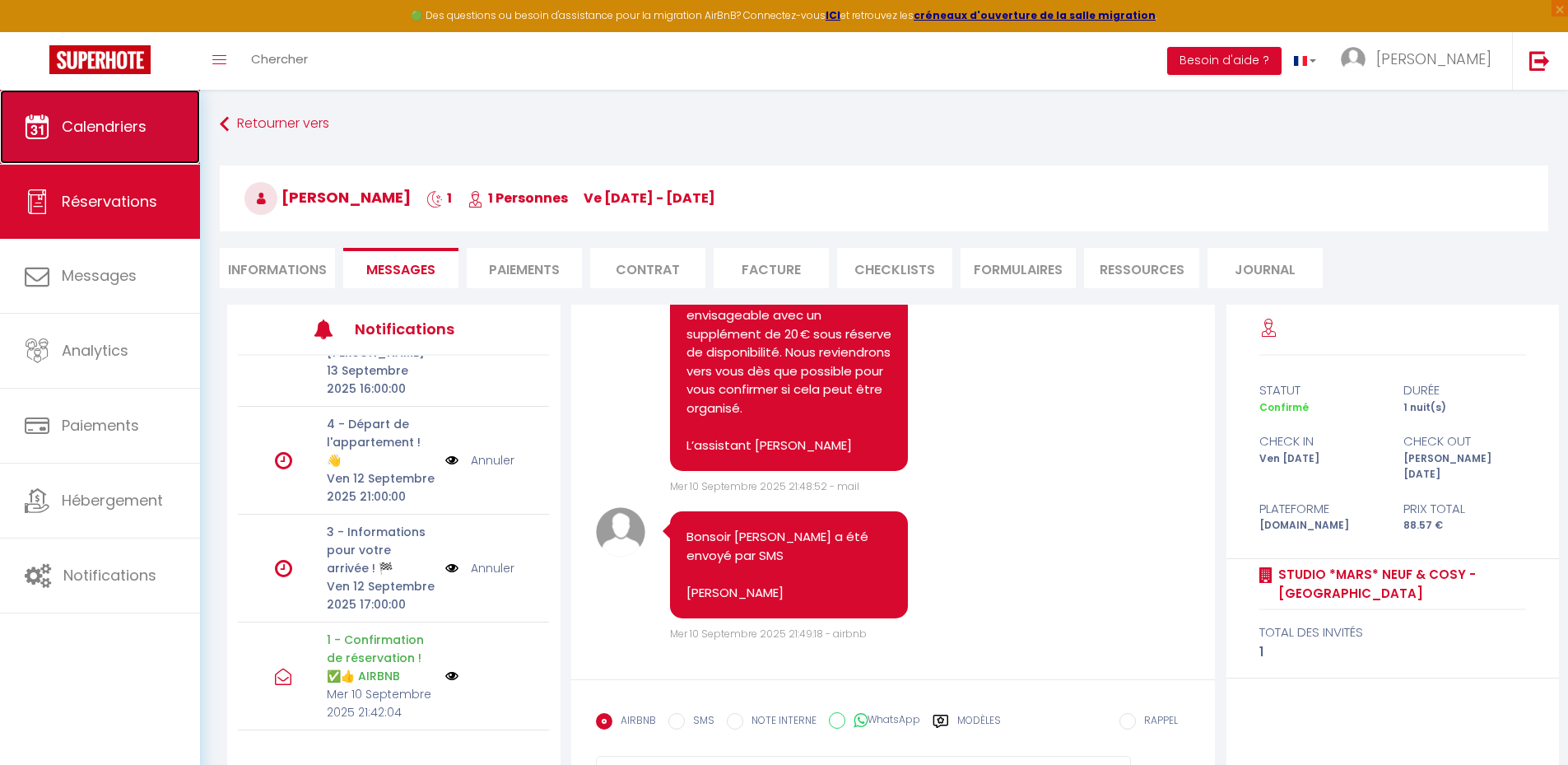
click at [46, 143] on link "Calendriers" at bounding box center [99, 126] width 200 height 74
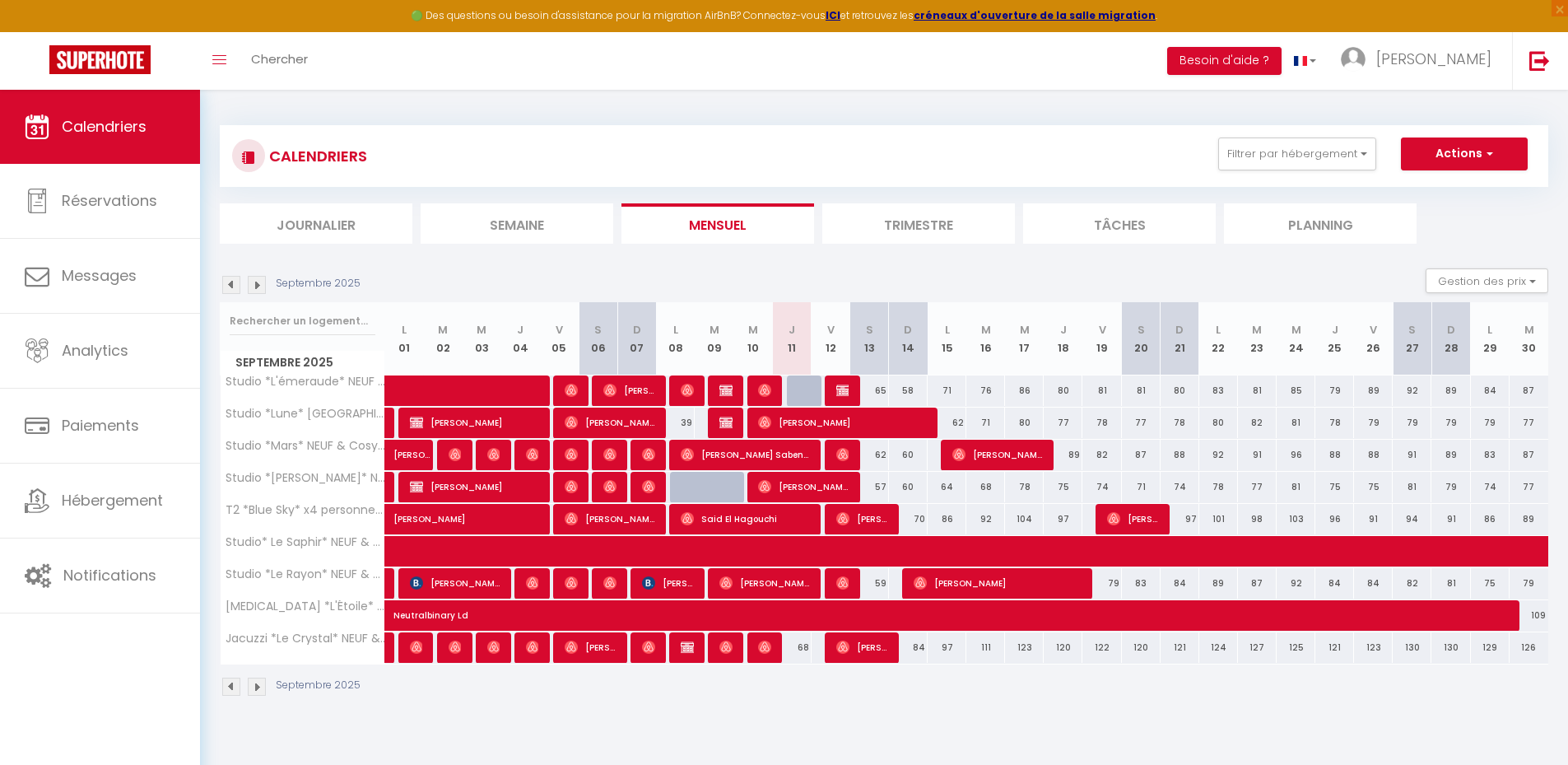
click at [1027, 729] on div "CALENDRIERS Filtrer par hébergement Studio Studio *L'émeraude* NEUF & Cosy - [G…" at bounding box center [883, 410] width 1367 height 643
click at [1123, 700] on div "Septembre 2025" at bounding box center [883, 688] width 1328 height 48
click at [844, 647] on img at bounding box center [842, 646] width 13 height 13
select select "OK"
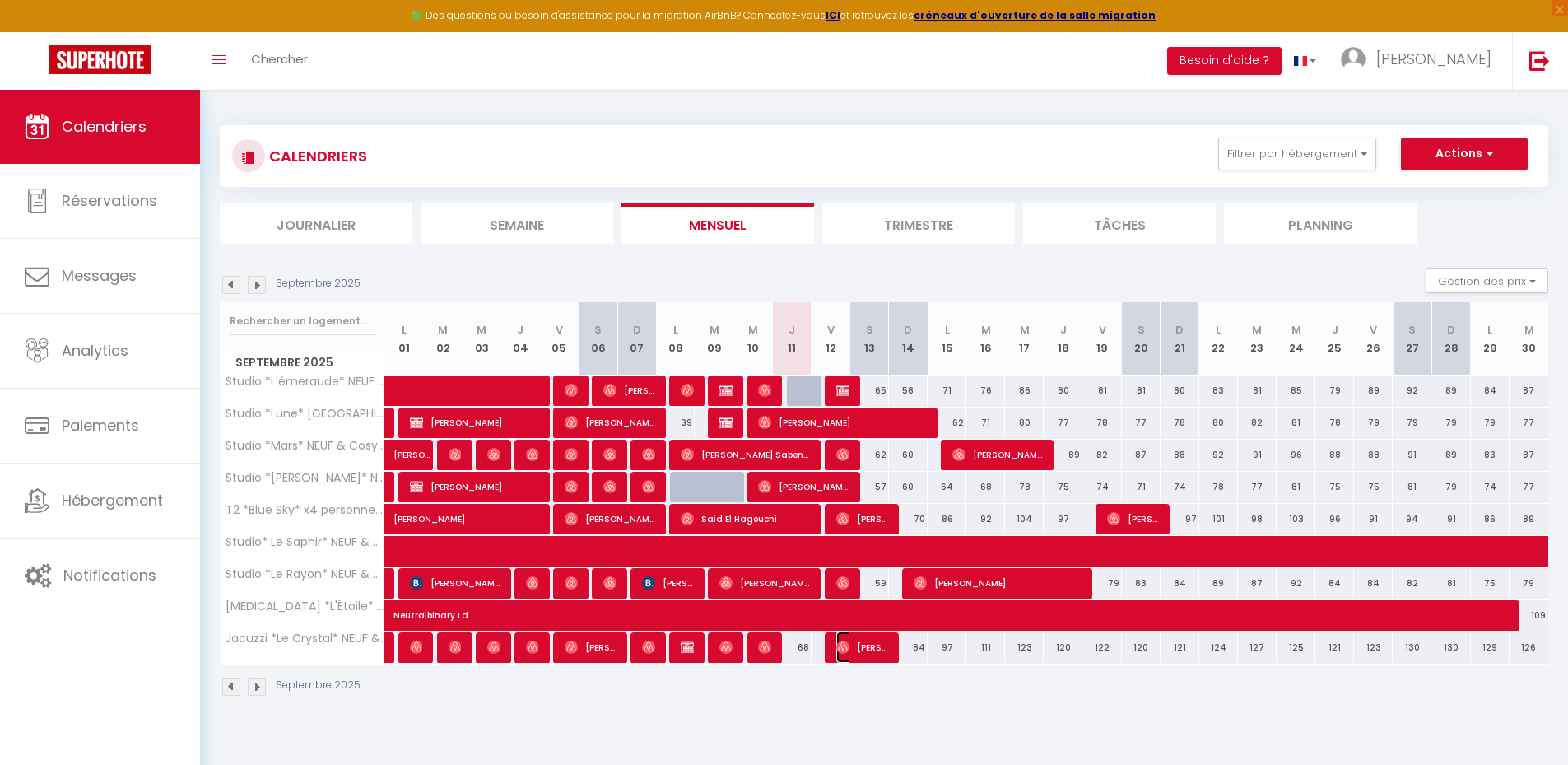
select select "0"
select select "1"
select select
select select "40794"
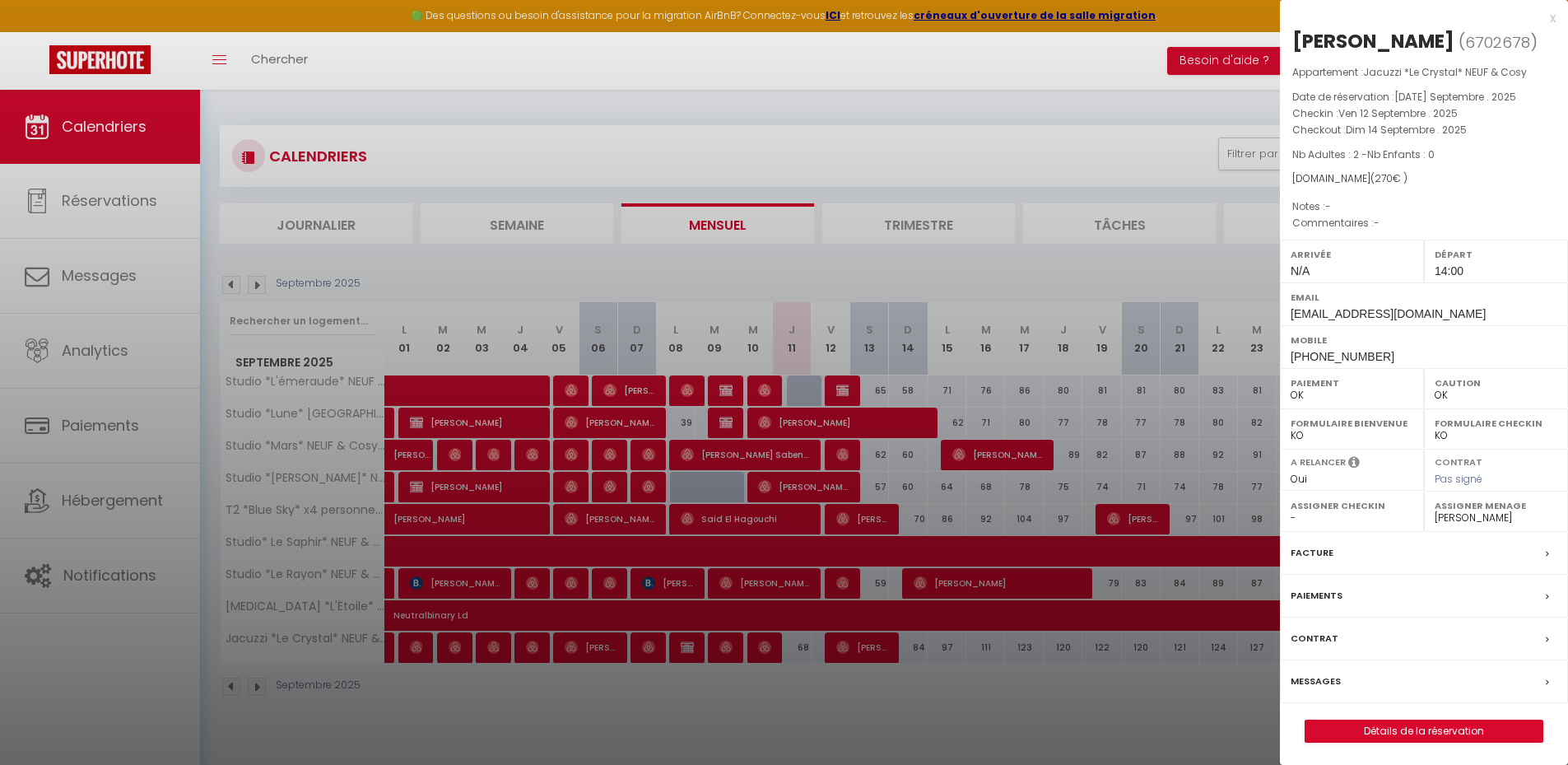
click at [893, 698] on div at bounding box center [784, 382] width 1568 height 765
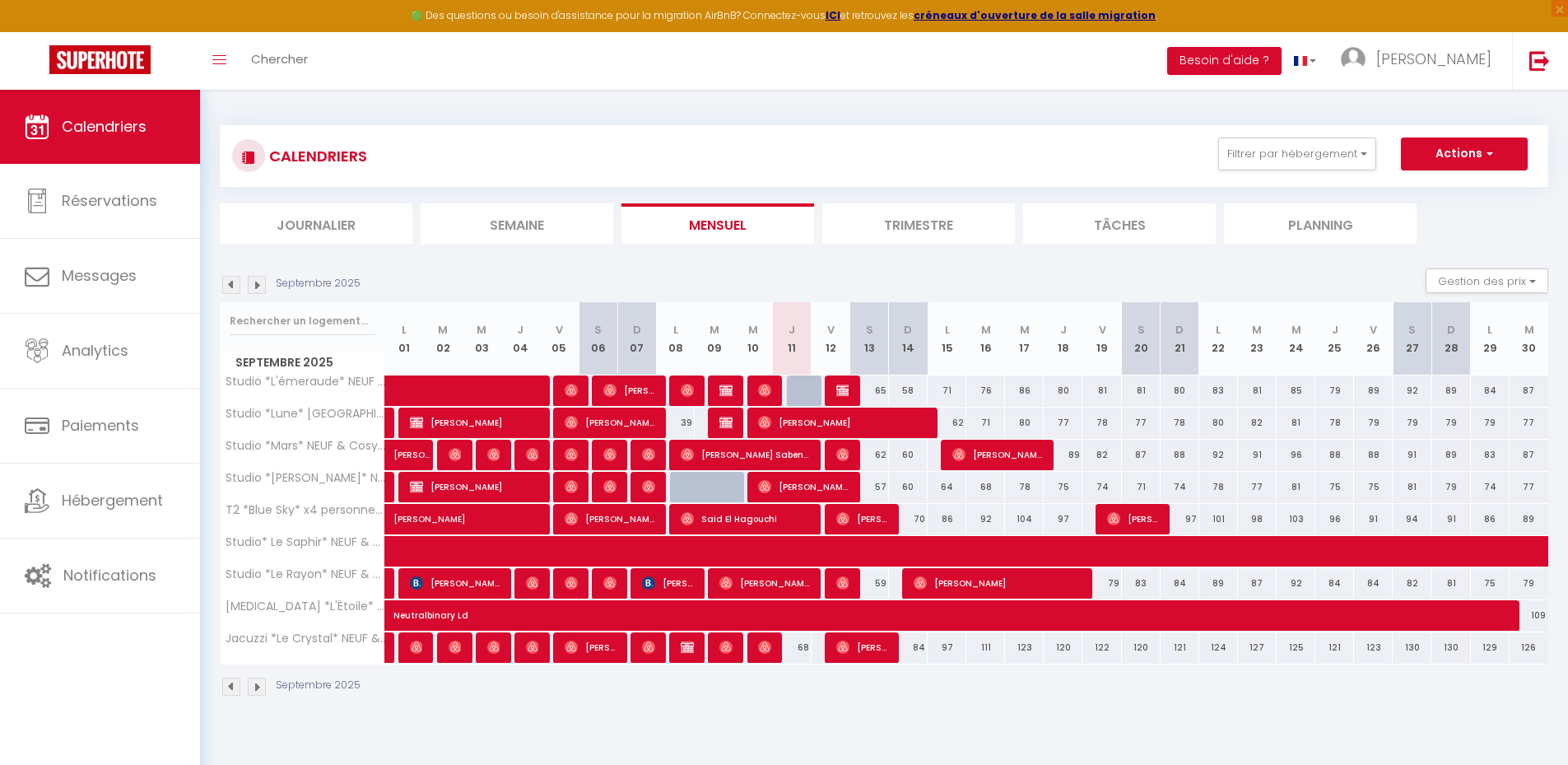
click at [332, 65] on div "Toggle menubar Chercher BUTTON Besoin d'aide ? kamil Paramètres Équipe" at bounding box center [837, 60] width 1436 height 57
drag, startPoint x: 322, startPoint y: 51, endPoint x: 309, endPoint y: 60, distance: 15.8
click at [317, 57] on div "Toggle menubar Chercher BUTTON Besoin d'aide ? kamil Paramètres Équipe" at bounding box center [837, 60] width 1436 height 57
click at [262, 63] on span "Chercher" at bounding box center [279, 58] width 57 height 17
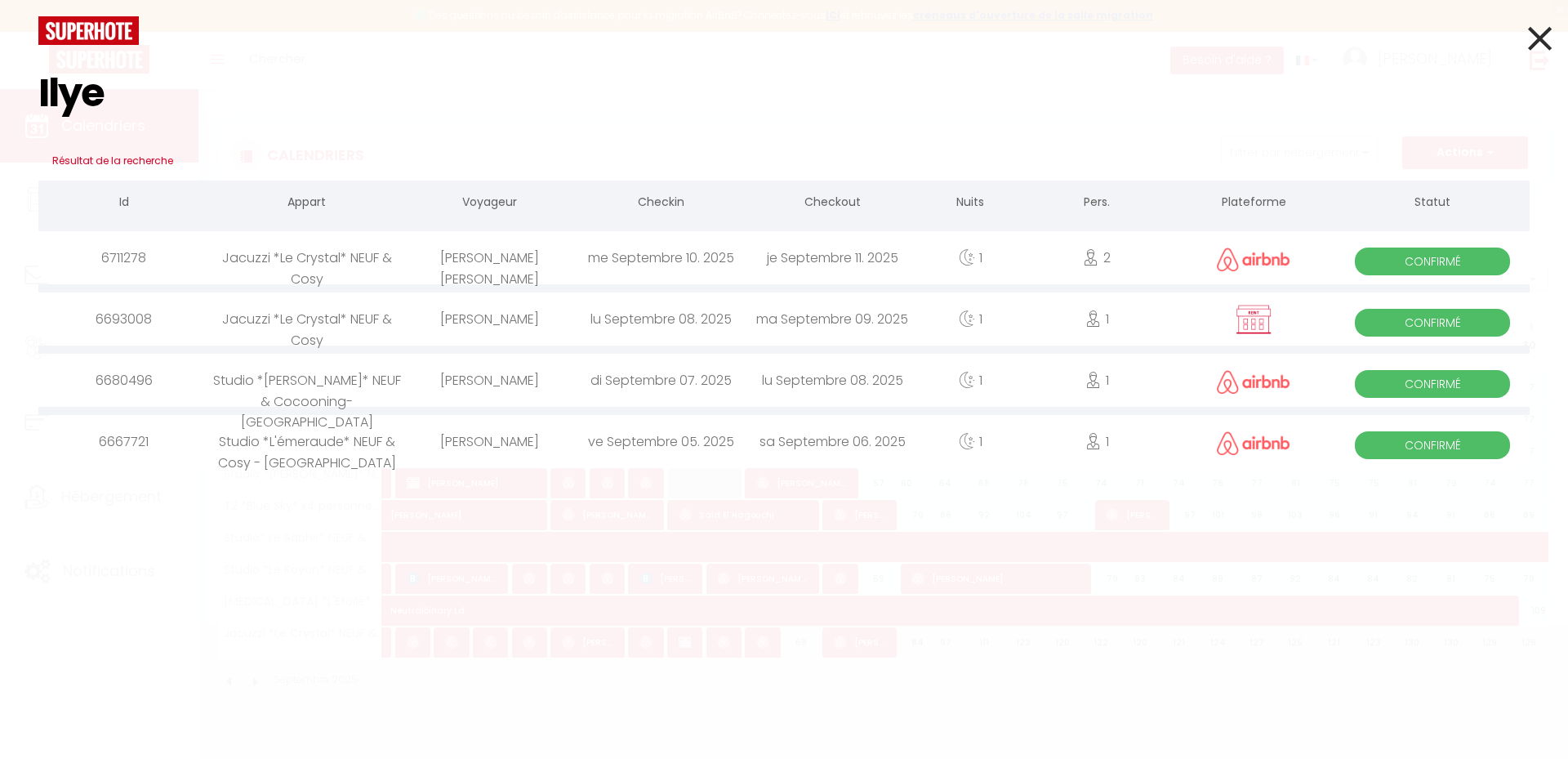
type input "Ilye"
click at [512, 320] on div "[PERSON_NAME]" at bounding box center [489, 318] width 172 height 53
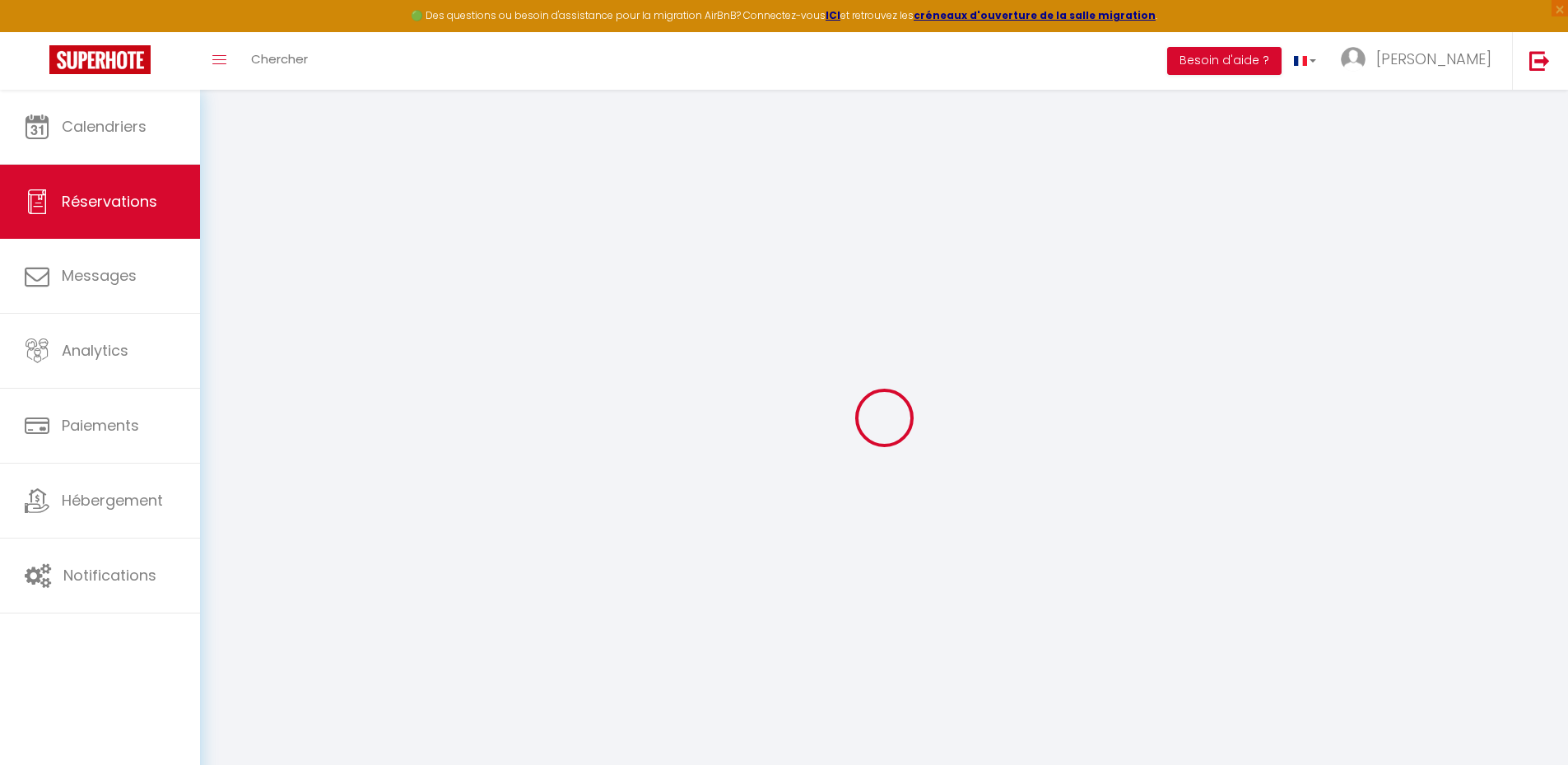
type input "Ilyes"
type input "Bennabi"
type input "a@[DOMAIN_NAME]"
type input "[PHONE_NUMBER]"
select select "FR"
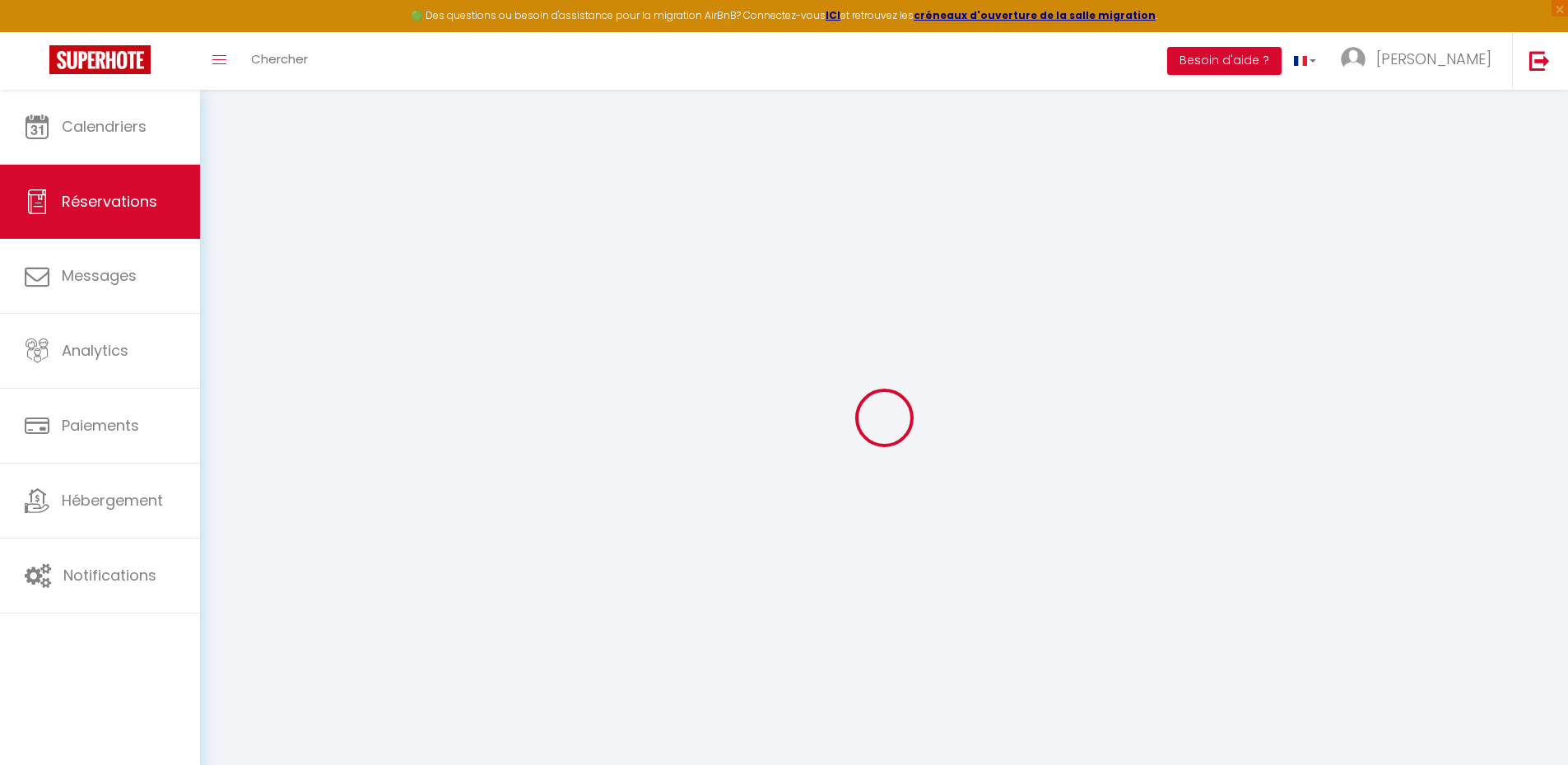
select select "58359"
select select "1"
type input "Lun 08 Septembre 2025"
select select
type input "[DATE] Septembre 2025"
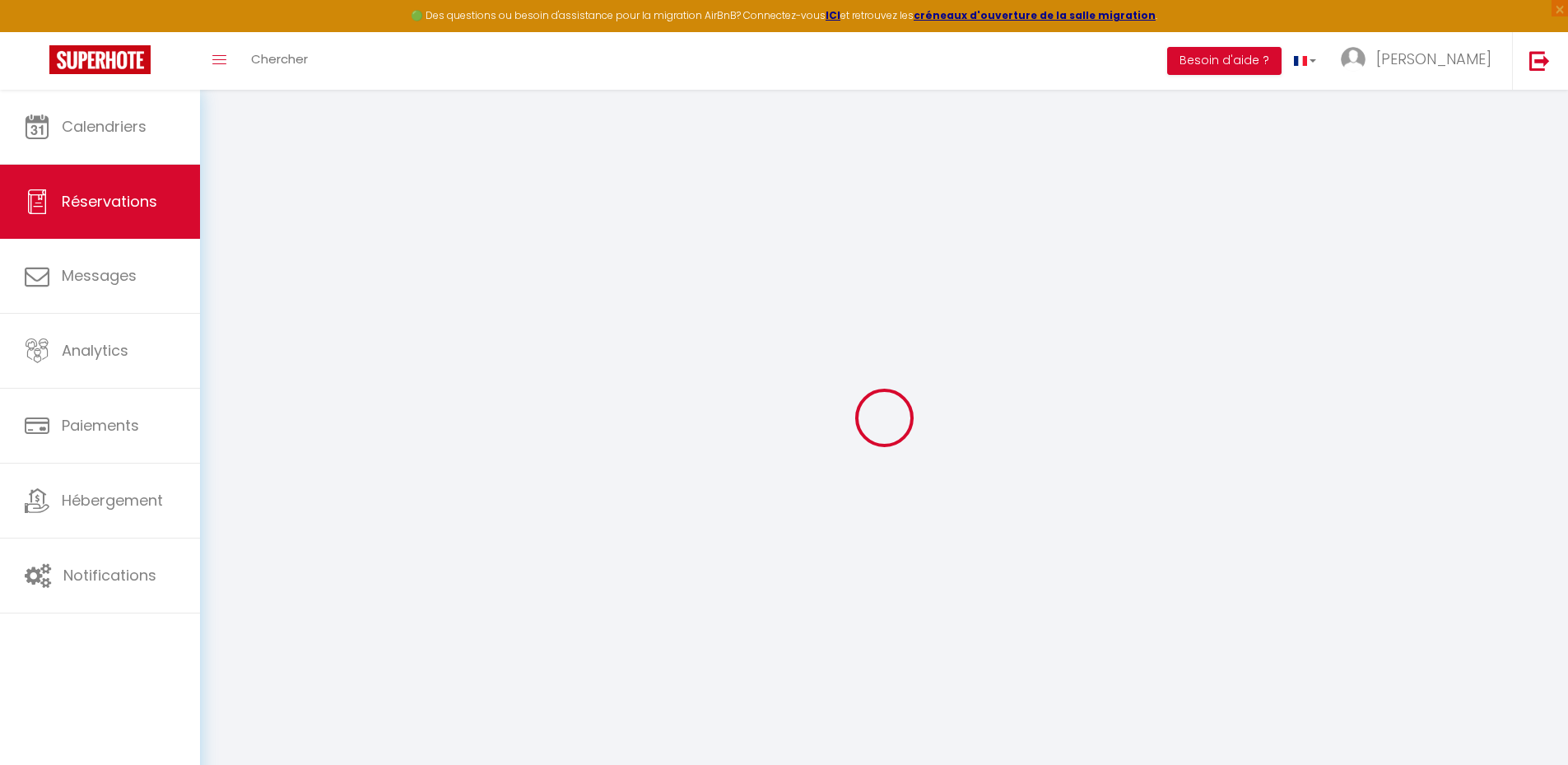
select select
type input "1"
select select "12"
select select
type input "65"
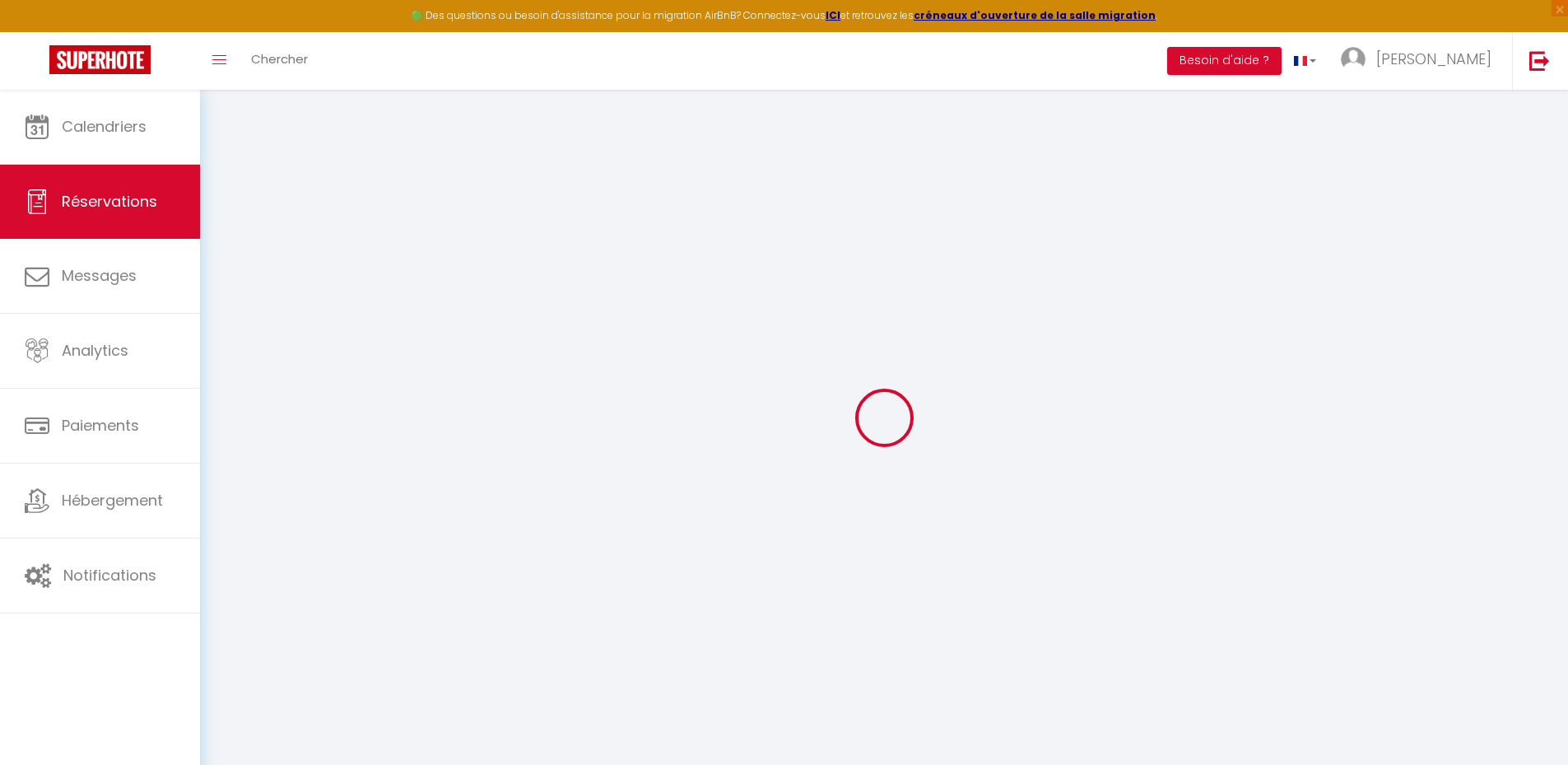
checkbox input "false"
type input "0"
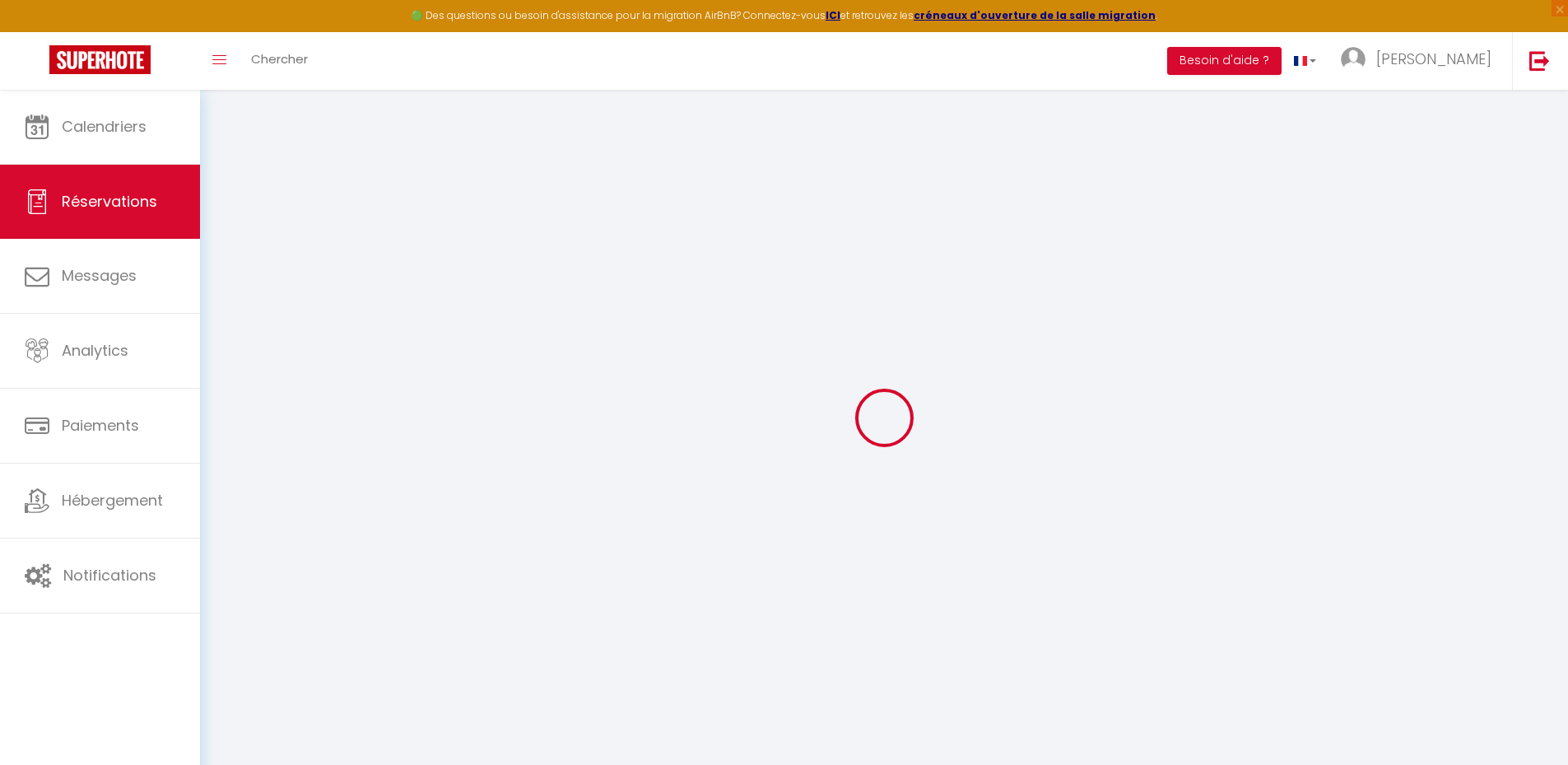
select select
select select "14"
checkbox input "false"
select select
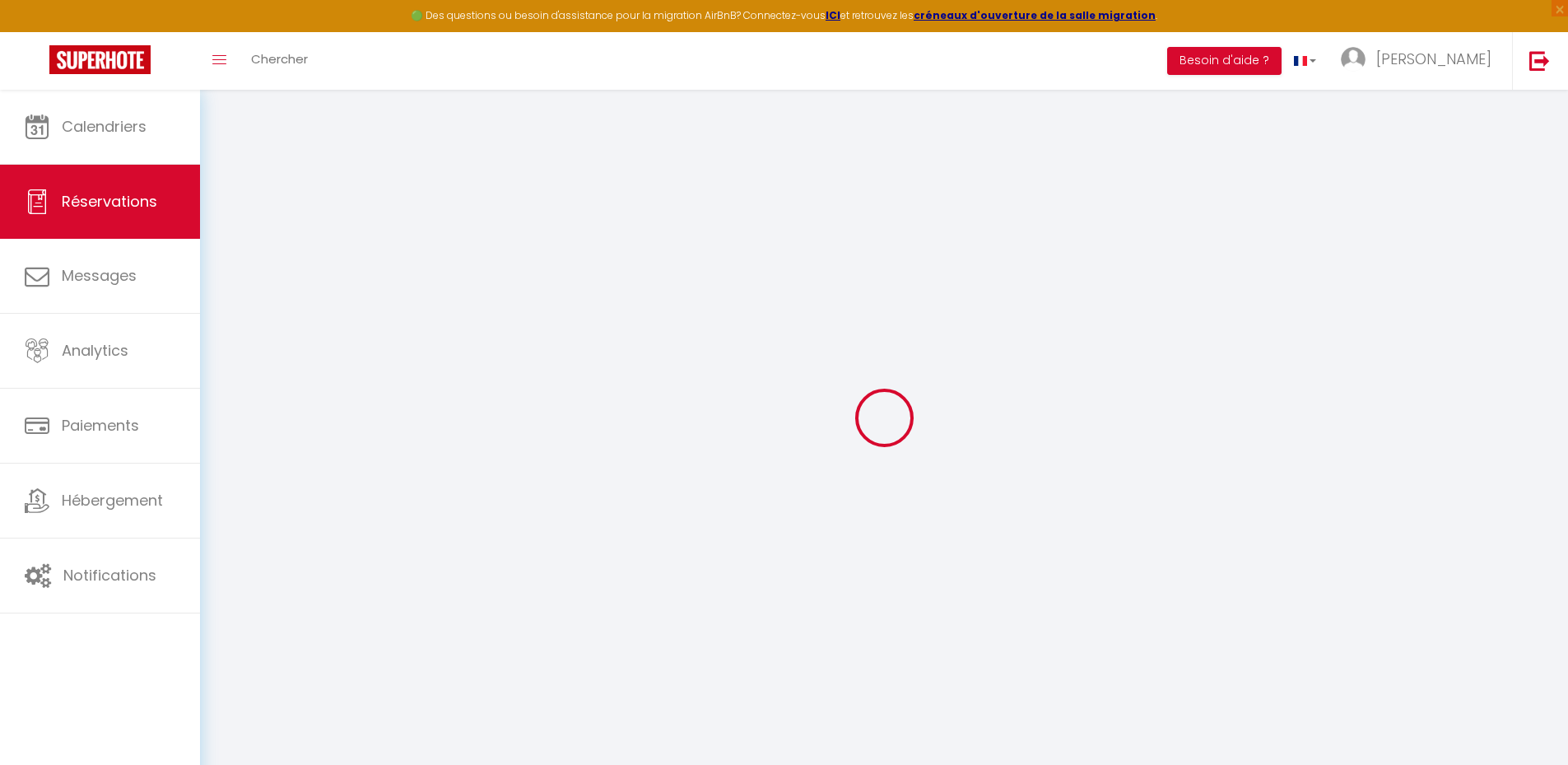
select select
checkbox input "false"
select select
checkbox input "false"
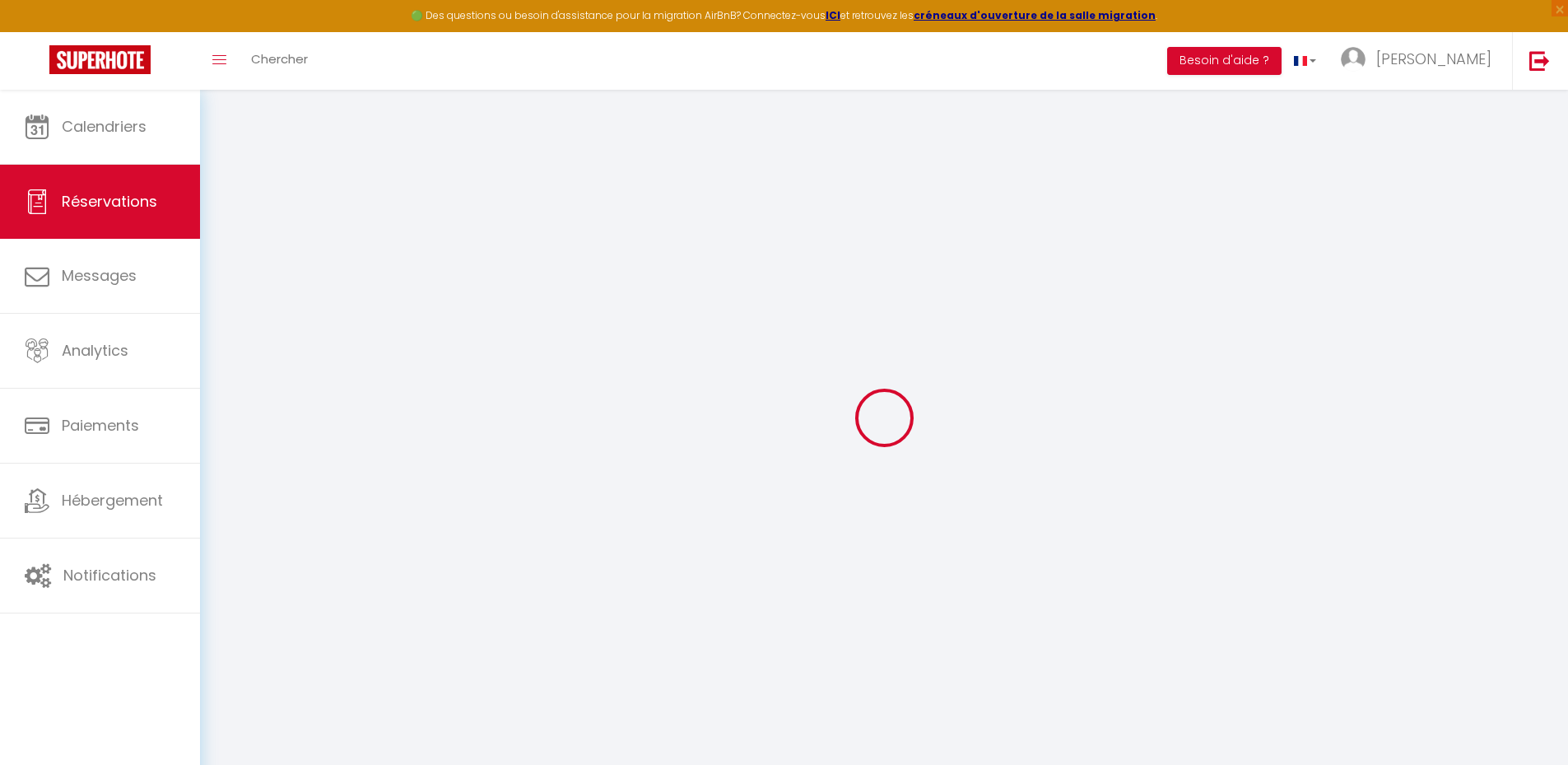
select select
checkbox input "false"
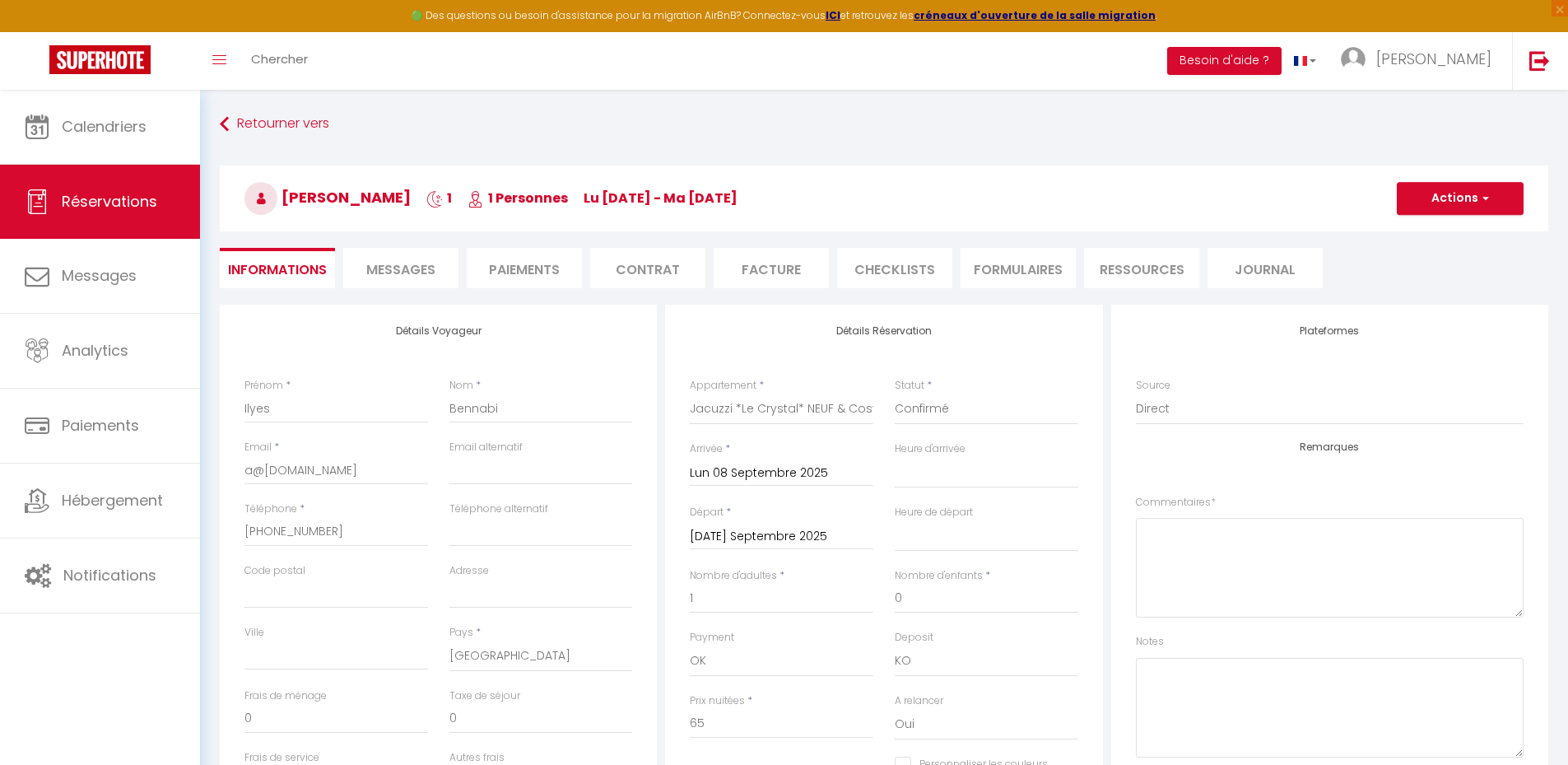
type input "35"
select select
checkbox input "false"
select select
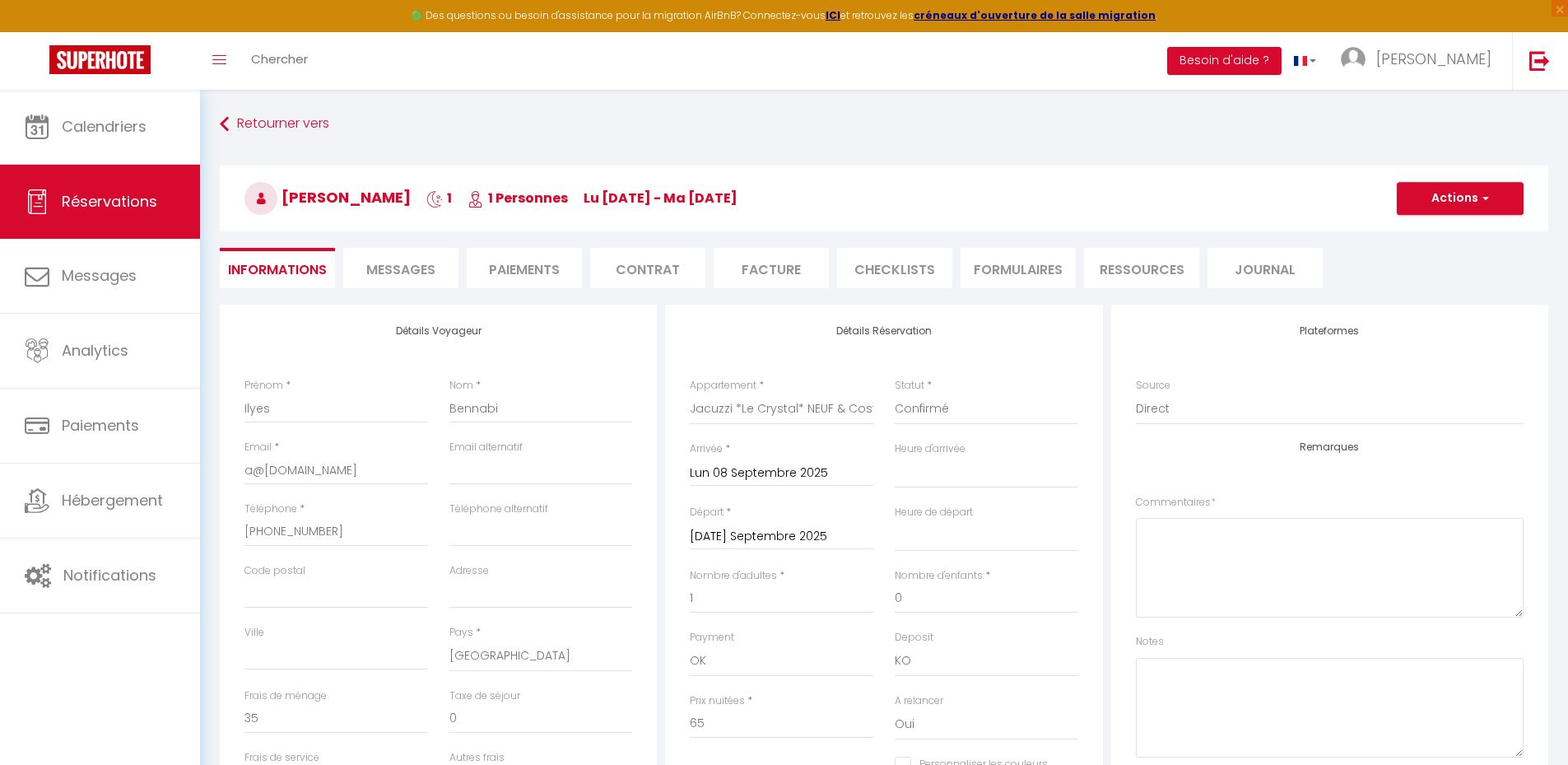
select select
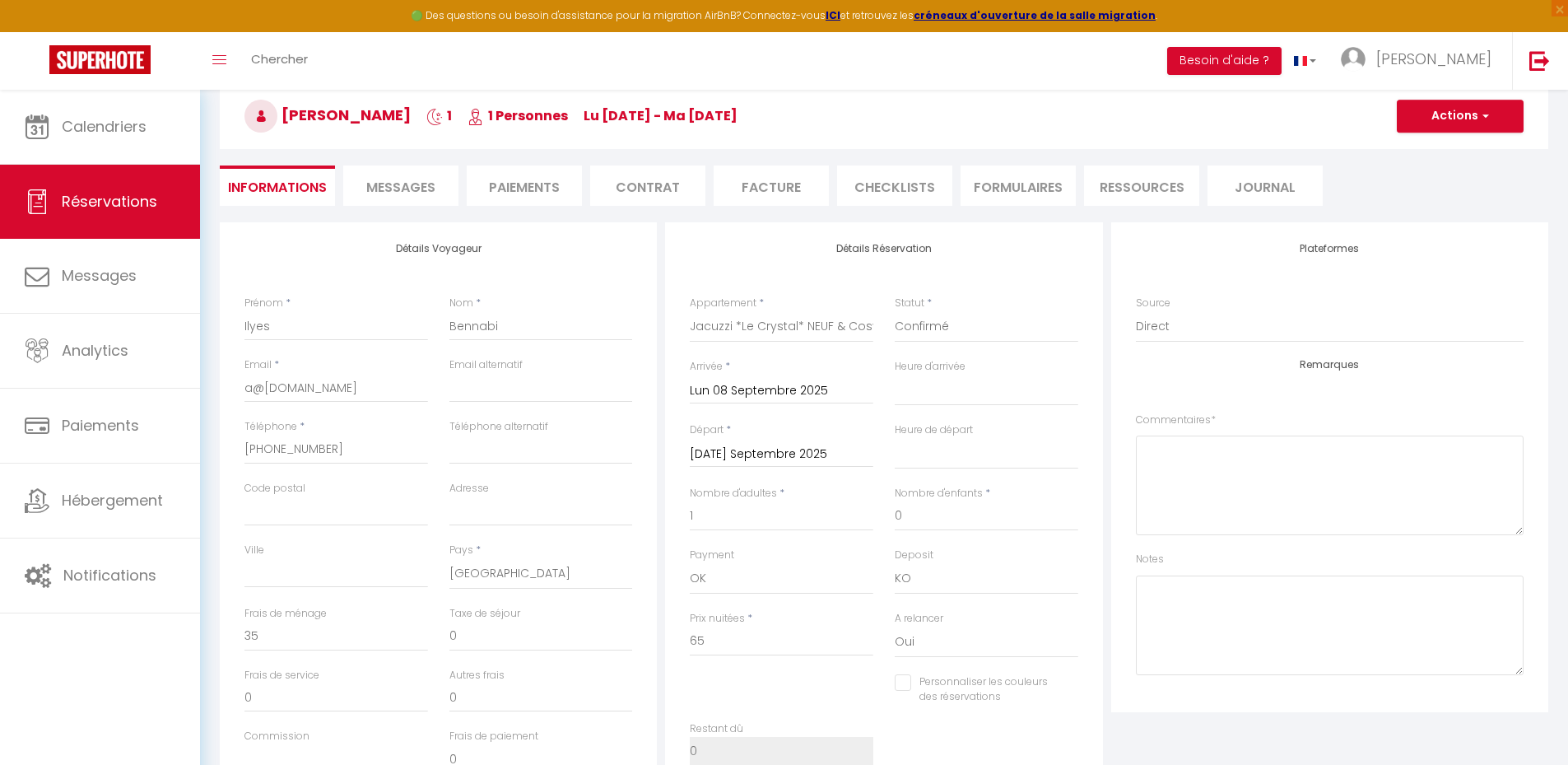
click at [768, 396] on input "Lun 08 Septembre 2025" at bounding box center [781, 390] width 183 height 21
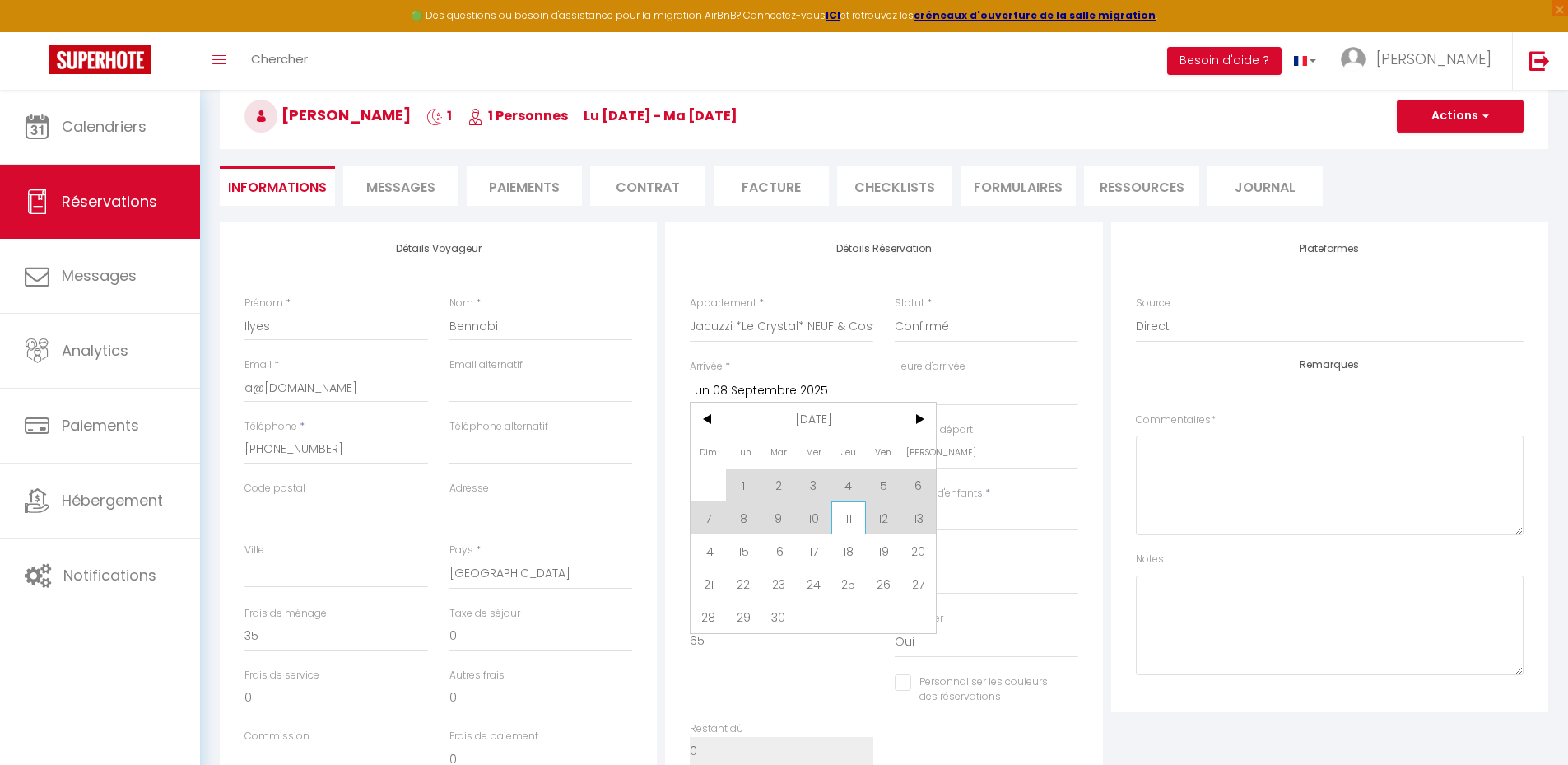
click at [841, 520] on span "11" at bounding box center [849, 518] width 36 height 33
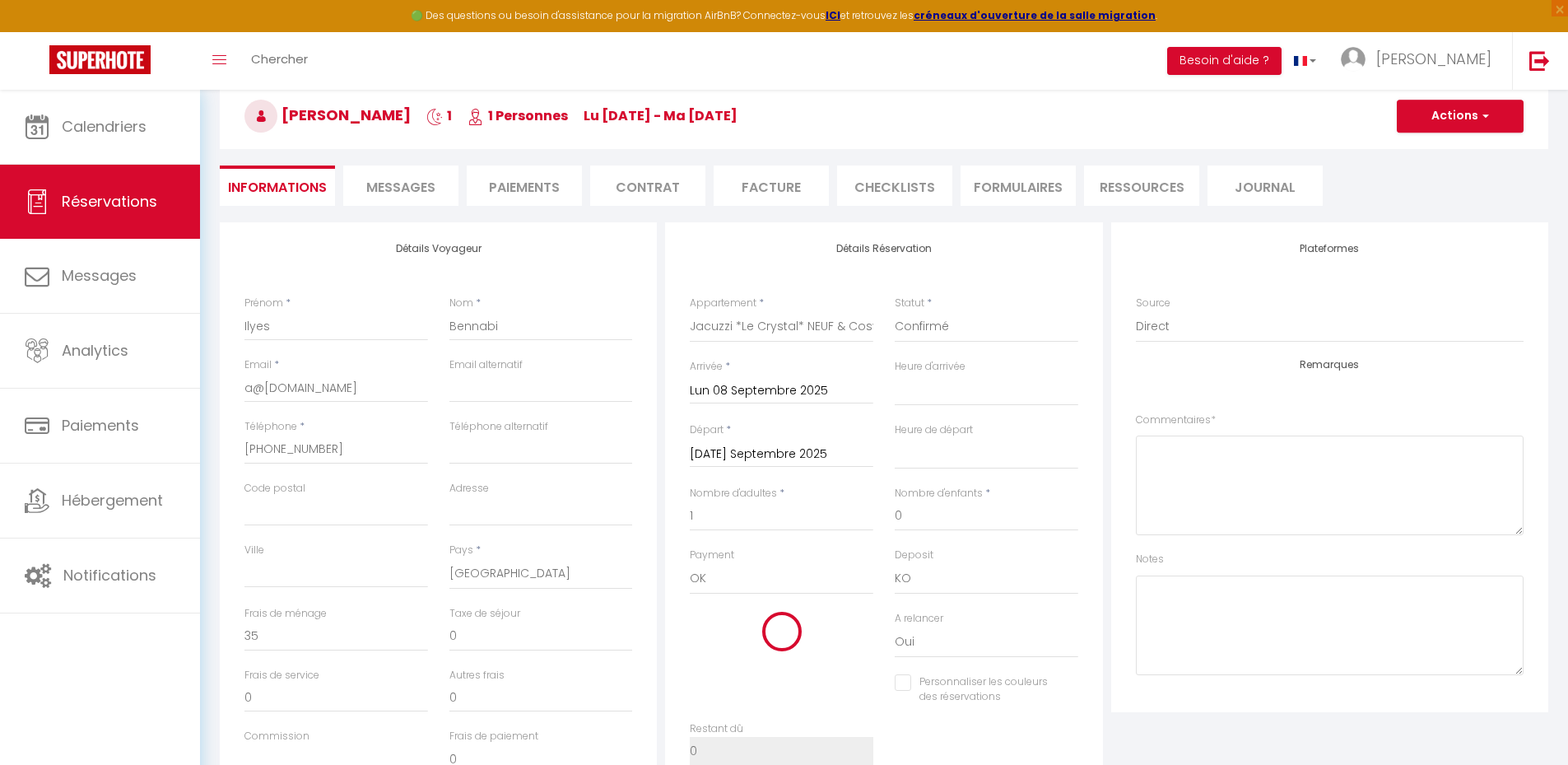
type input "Jeu 11 Septembre 2025"
select select
checkbox input "false"
select select
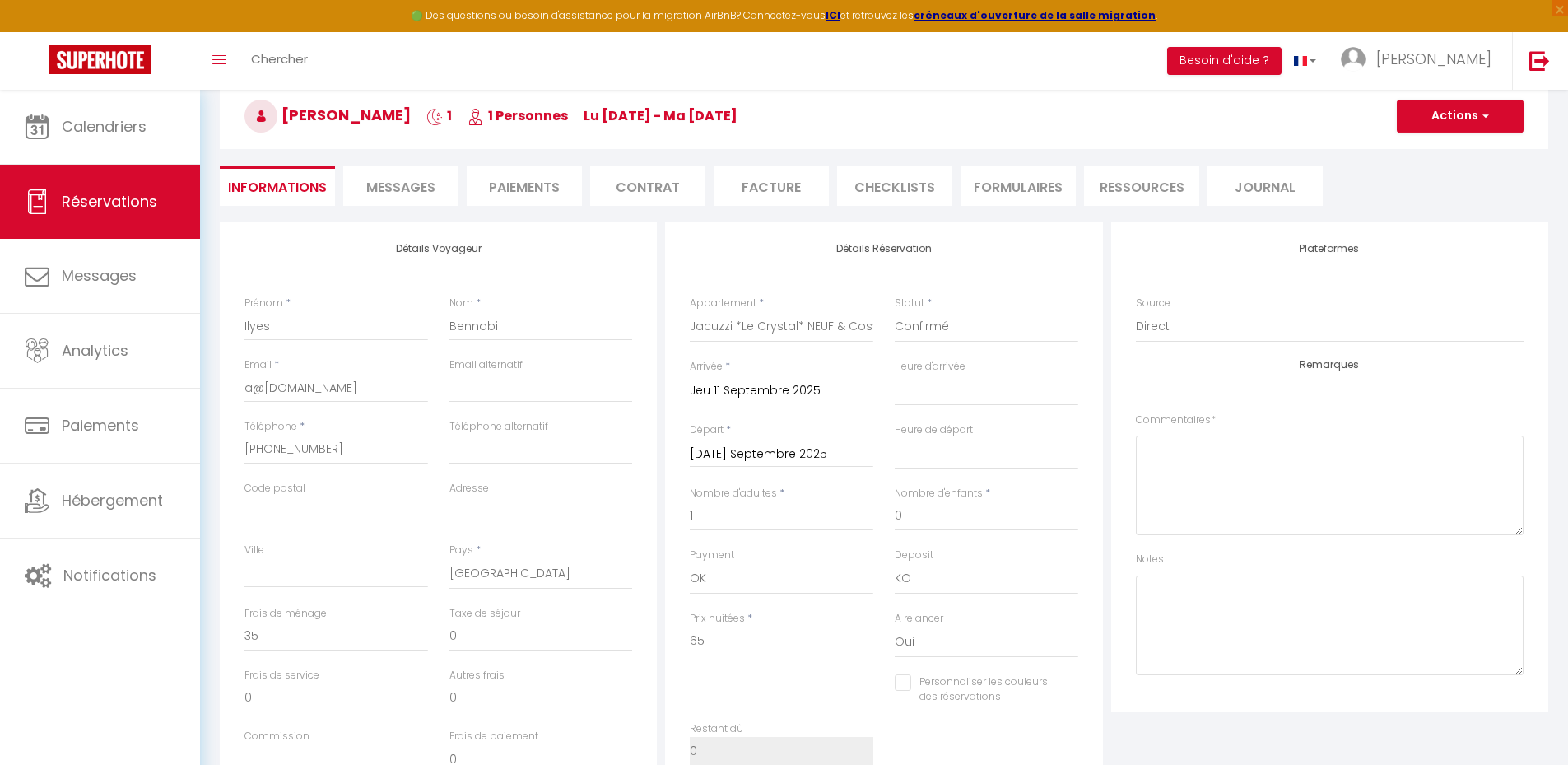
select select
checkbox input "false"
click at [751, 457] on input "[DATE] Septembre 2025" at bounding box center [781, 454] width 183 height 21
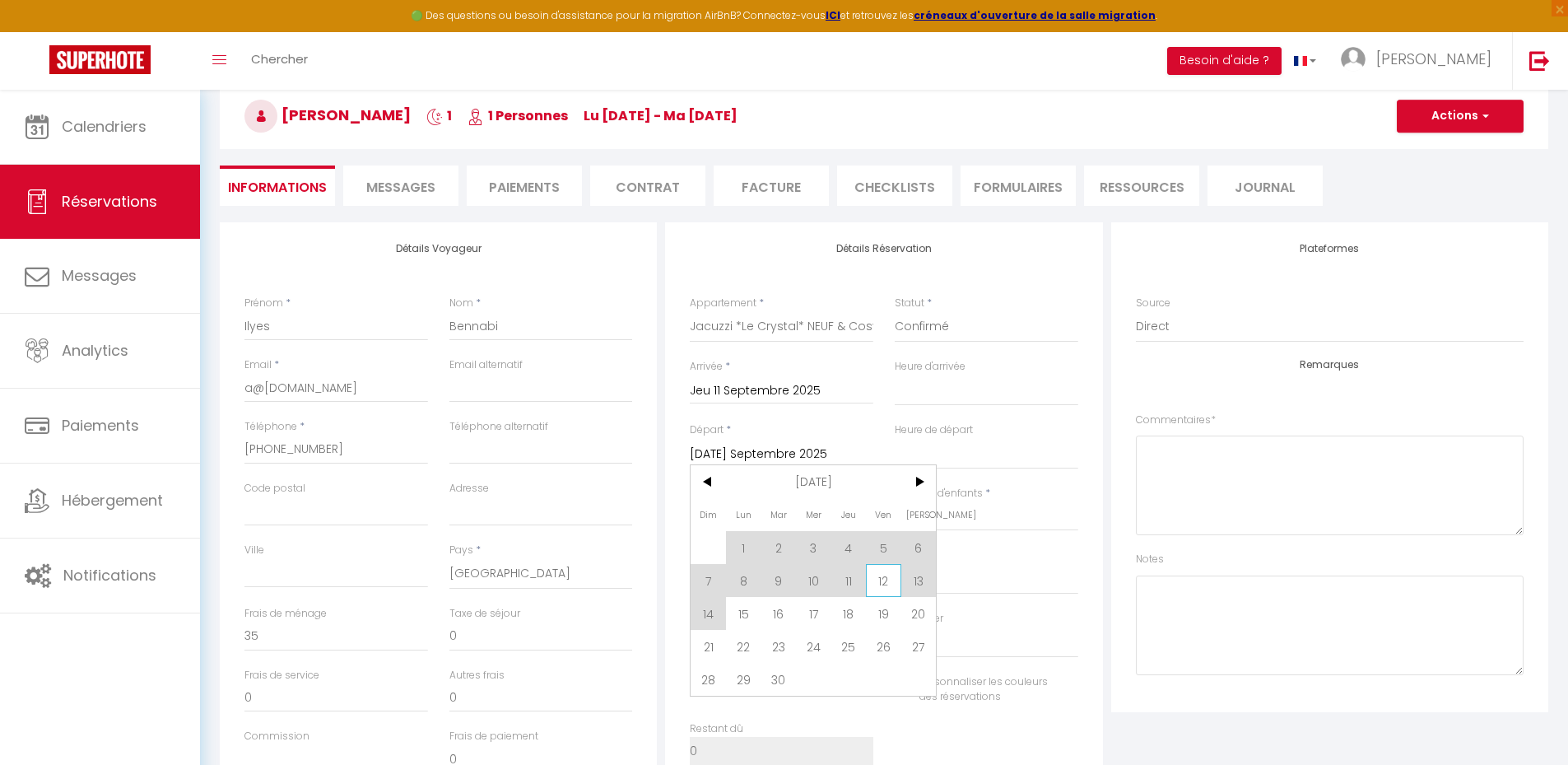
click at [883, 581] on span "12" at bounding box center [883, 580] width 36 height 33
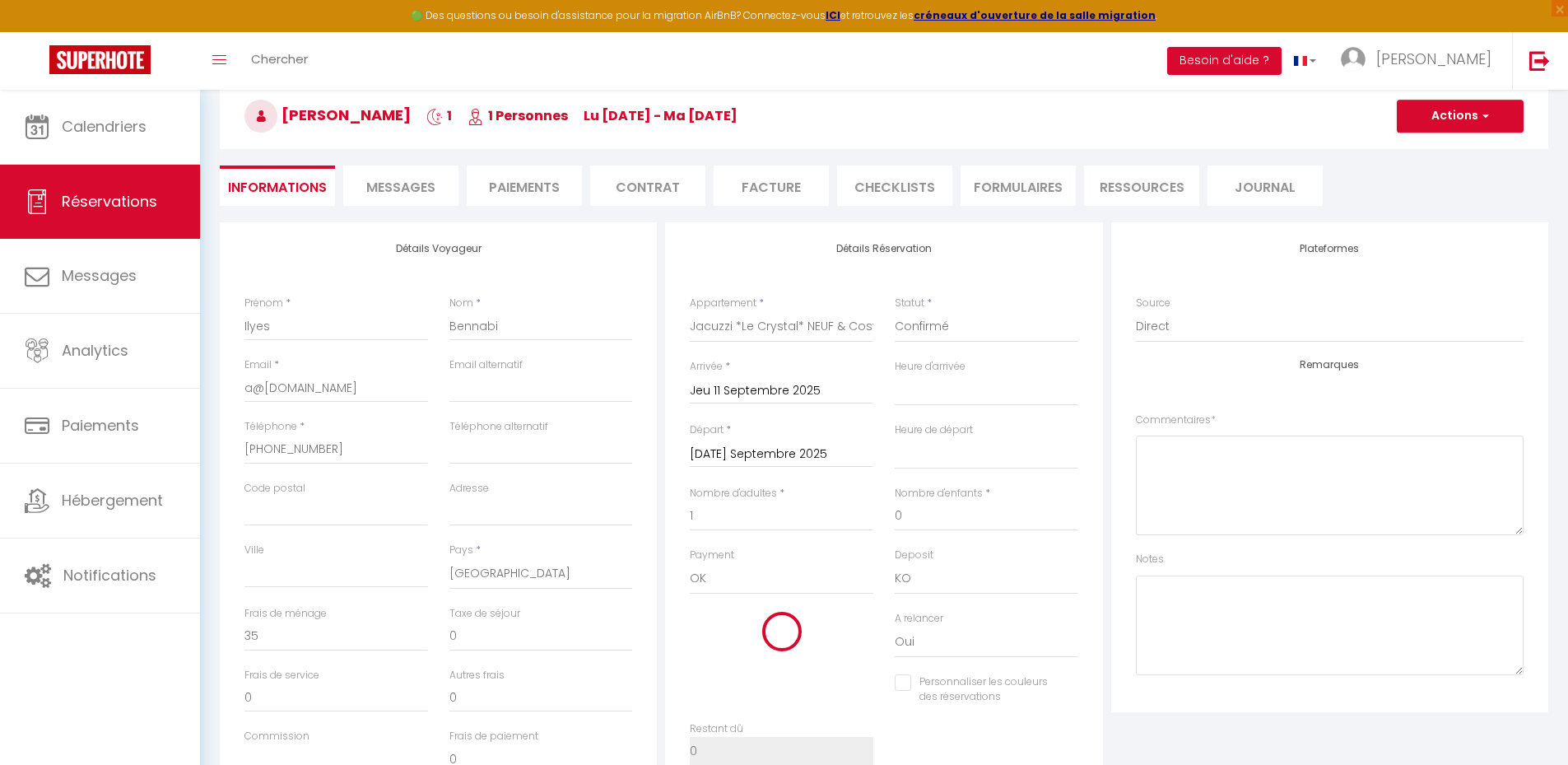
select select
type input "Ven 12 Septembre 2025"
select select
checkbox input "false"
select select
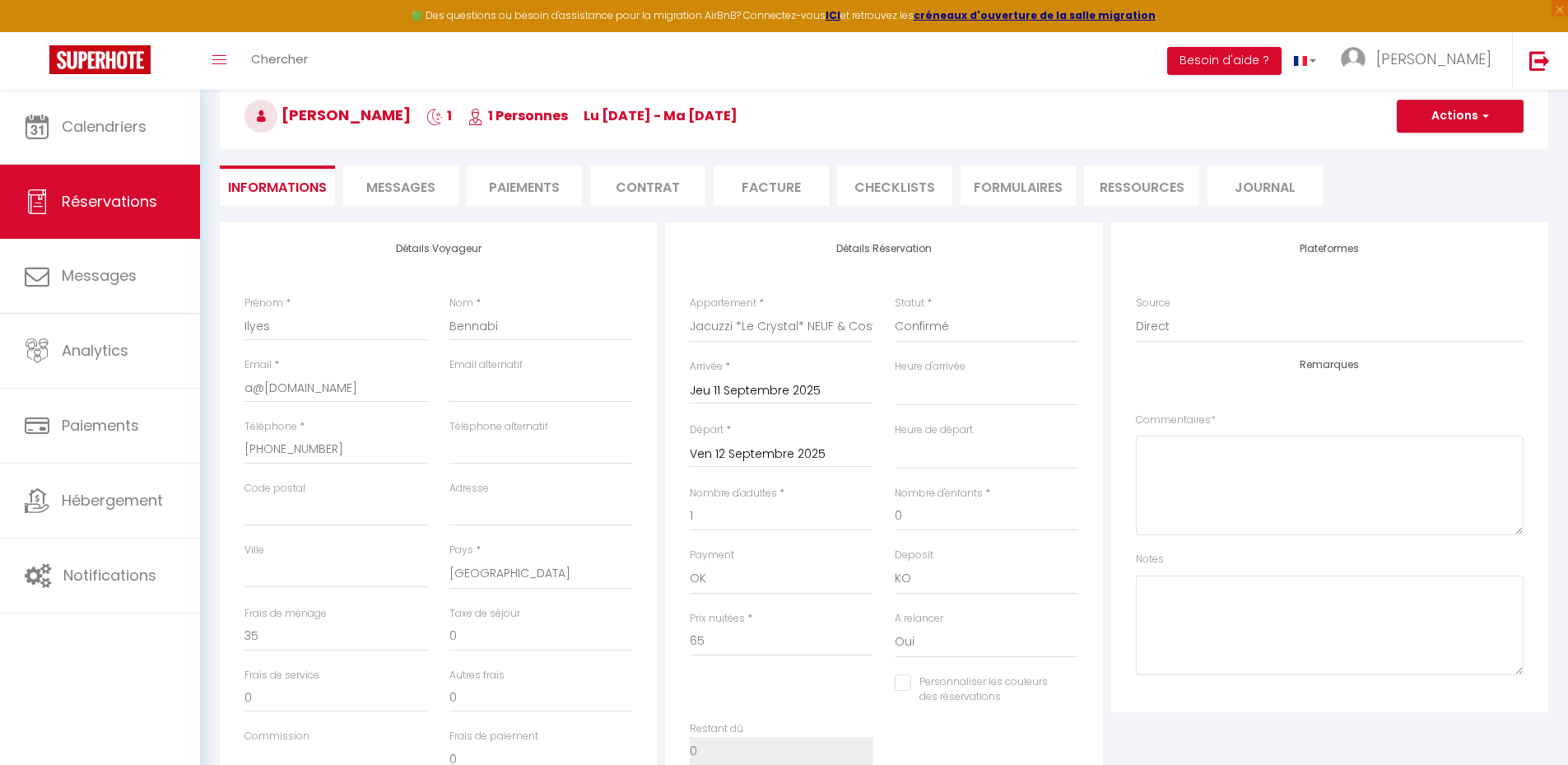
select select
type input "68"
checkbox input "false"
click at [740, 103] on h3 "[PERSON_NAME] 1 1 Personnes lu [DATE] - ma [DATE]" at bounding box center [883, 116] width 1328 height 66
click at [738, 513] on input "1" at bounding box center [781, 516] width 183 height 30
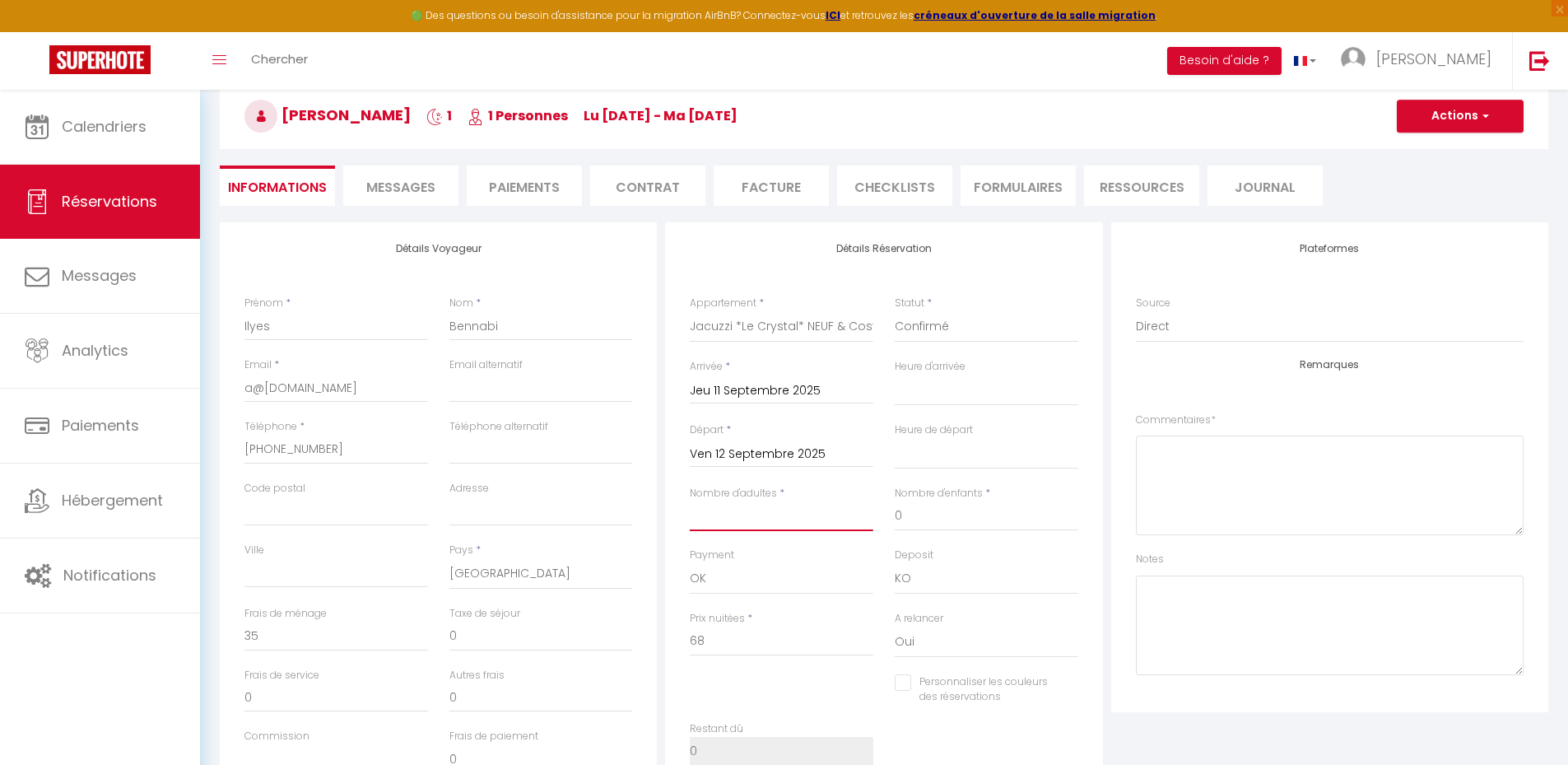
select select
type input "0"
checkbox input "false"
type input "2"
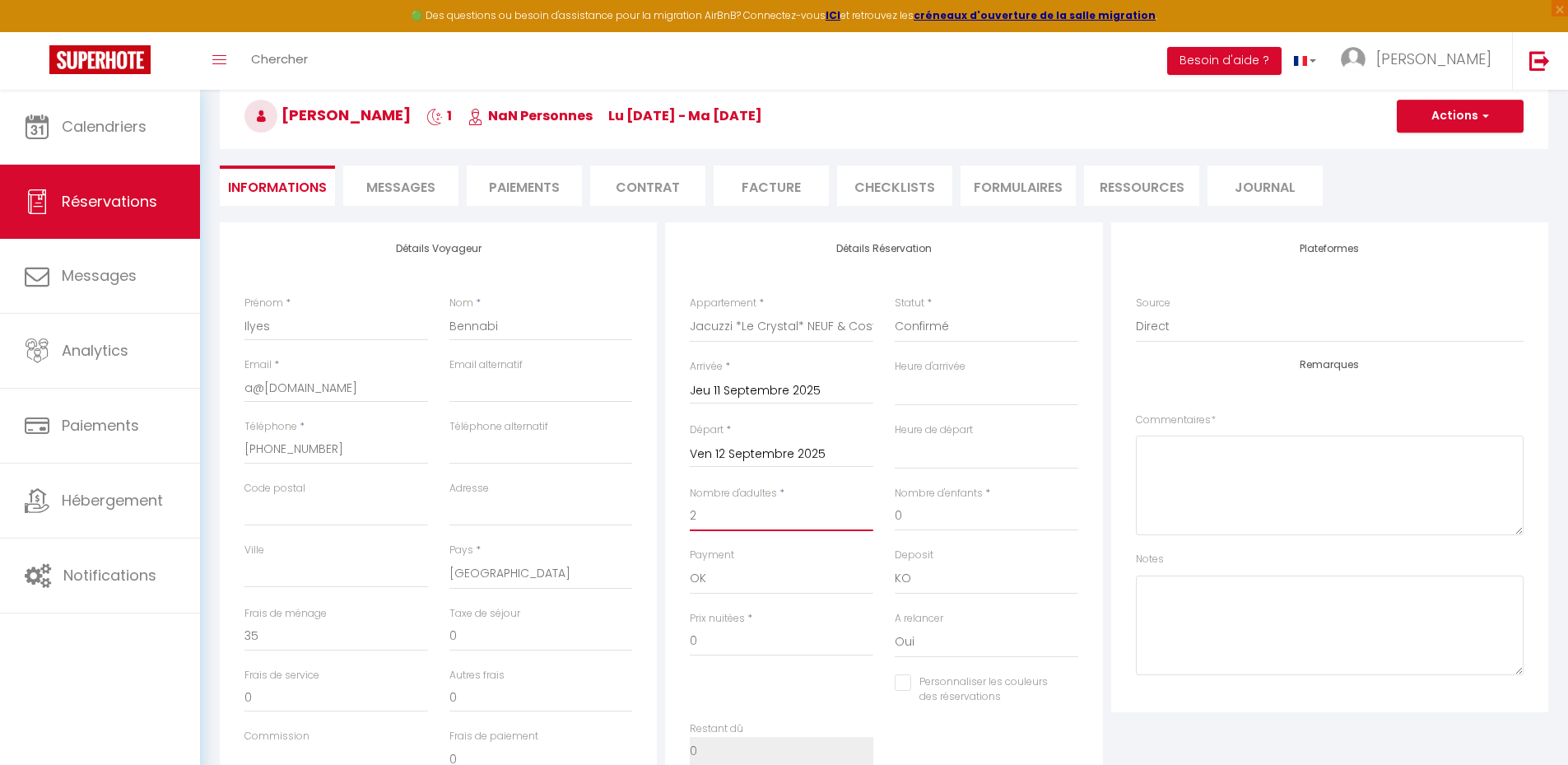
select select
checkbox input "false"
select select
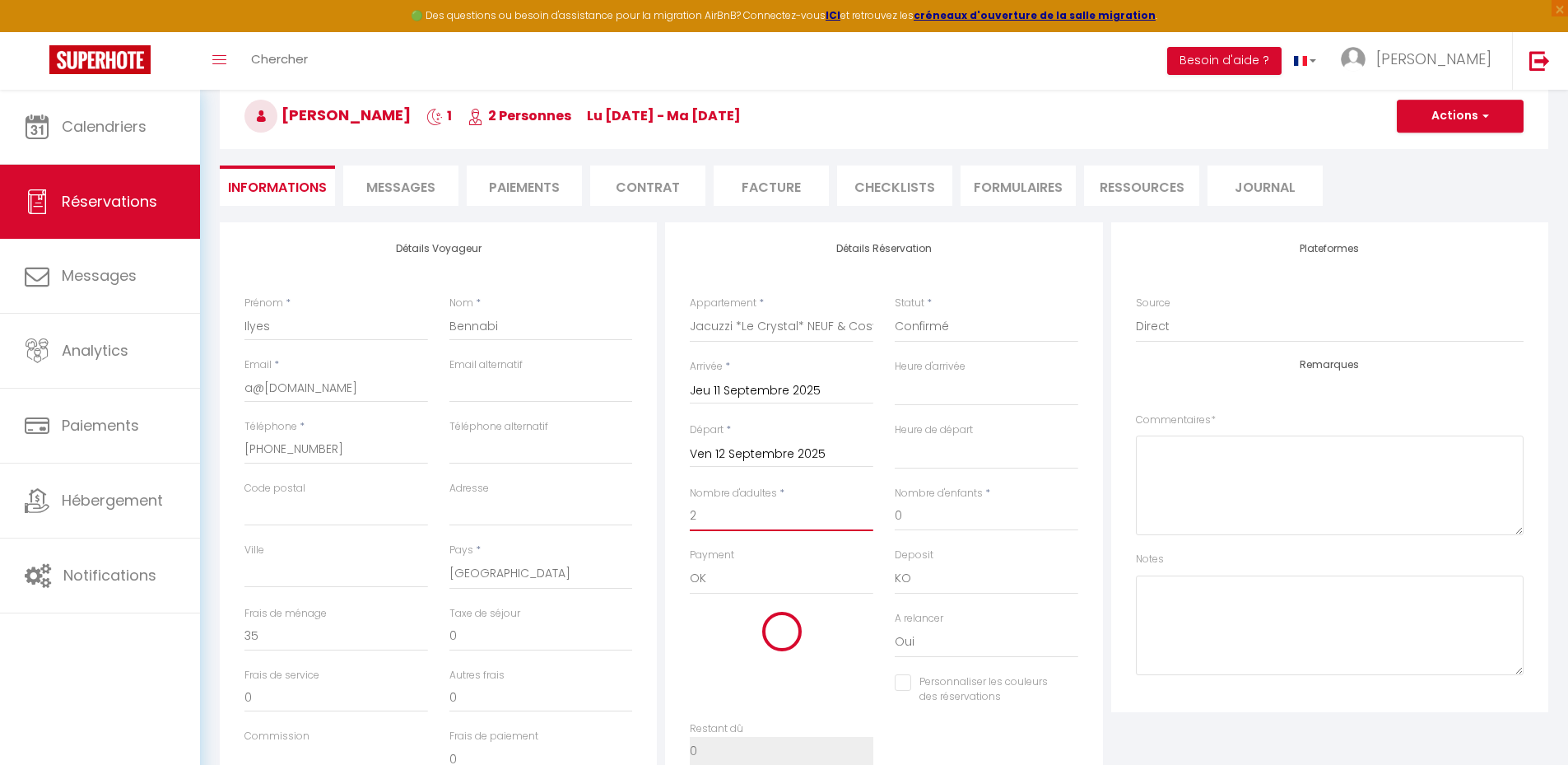
type input "68"
checkbox input "false"
type input "2"
click at [1467, 563] on div "Notes" at bounding box center [1329, 613] width 387 height 123
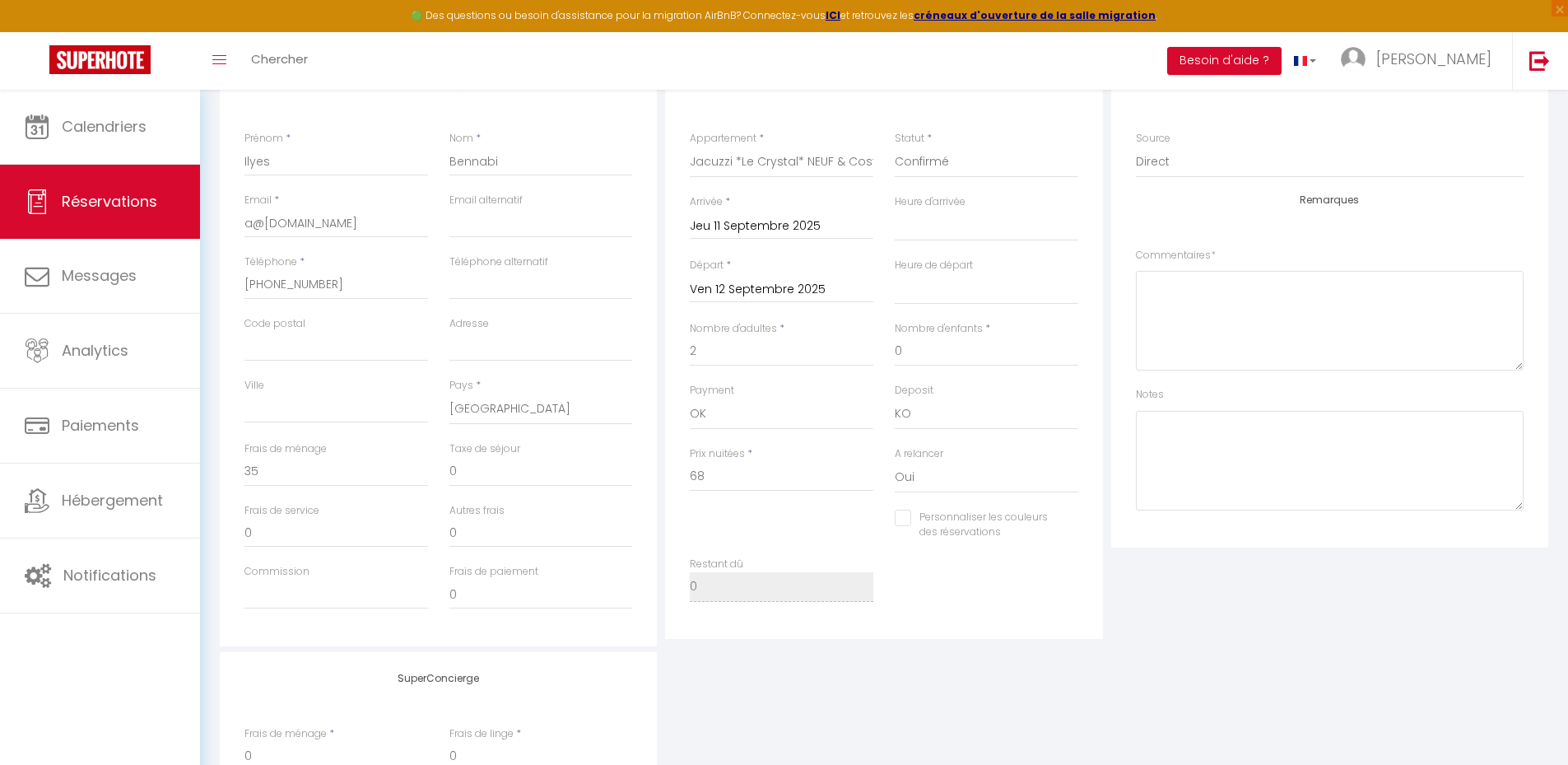
scroll to position [165, 0]
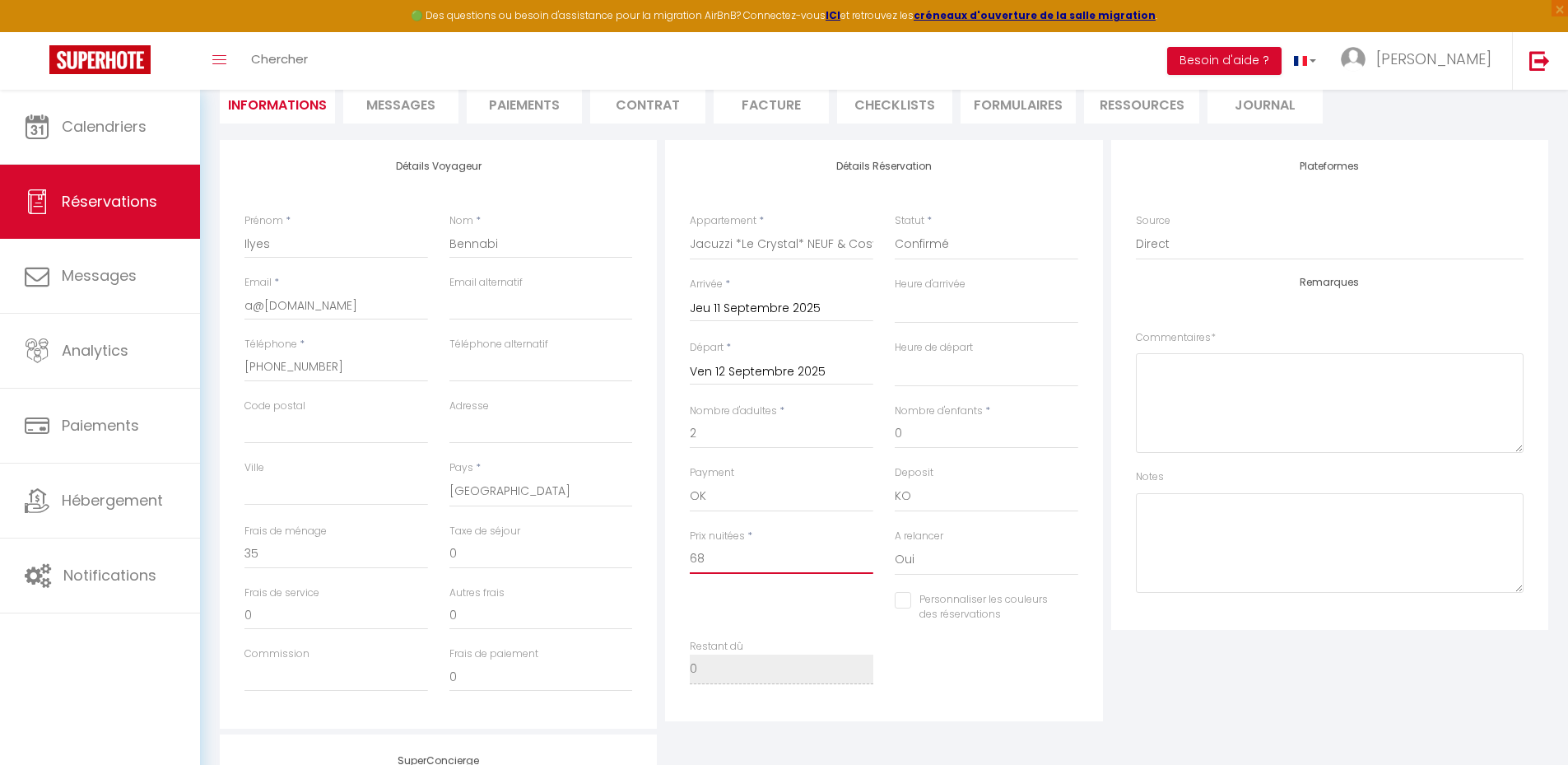
drag, startPoint x: 722, startPoint y: 571, endPoint x: 624, endPoint y: 557, distance: 99.0
click at [624, 559] on div "Détails Voyageur Prénom * Ilyes Nom * Bennabi Email * [EMAIL_ADDRESS][DOMAIN_NA…" at bounding box center [884, 434] width 1336 height 589
type input "1"
select select
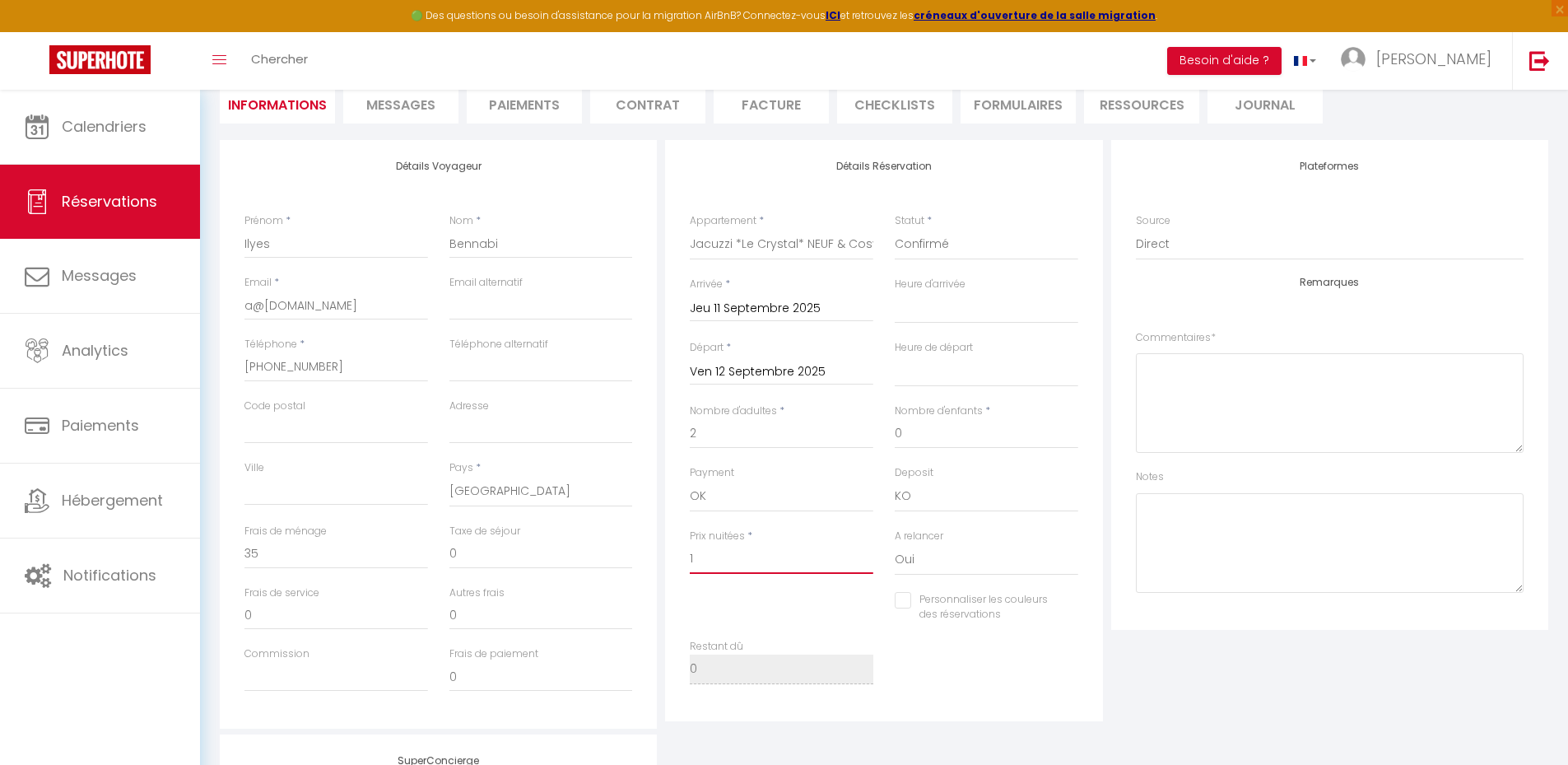
checkbox input "false"
type input "10"
select select
checkbox input "false"
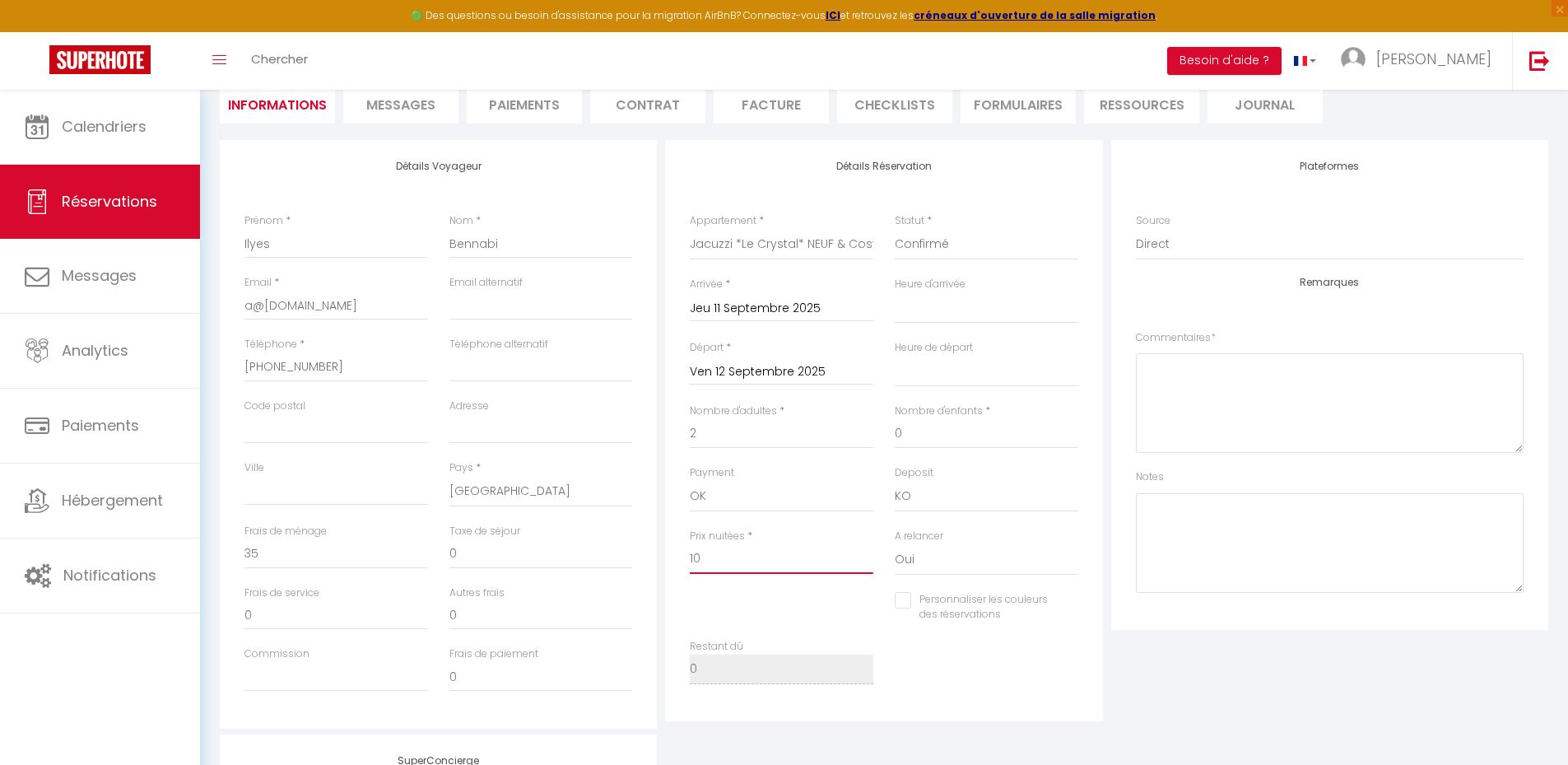
type input "100"
select select
checkbox input "false"
type input "100"
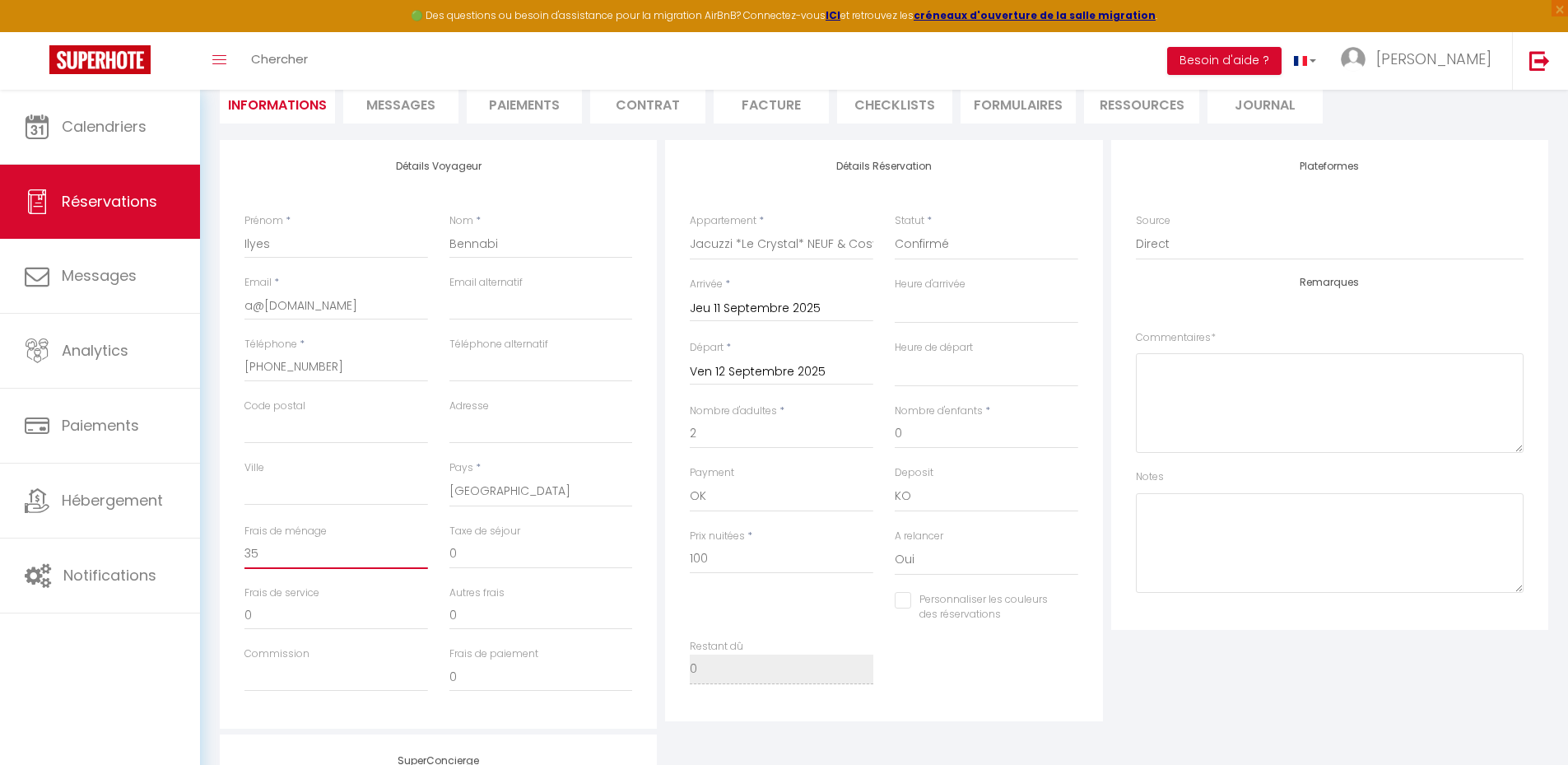
type input "0"
select select
checkbox input "false"
drag, startPoint x: 279, startPoint y: 555, endPoint x: 203, endPoint y: 556, distance: 76.0
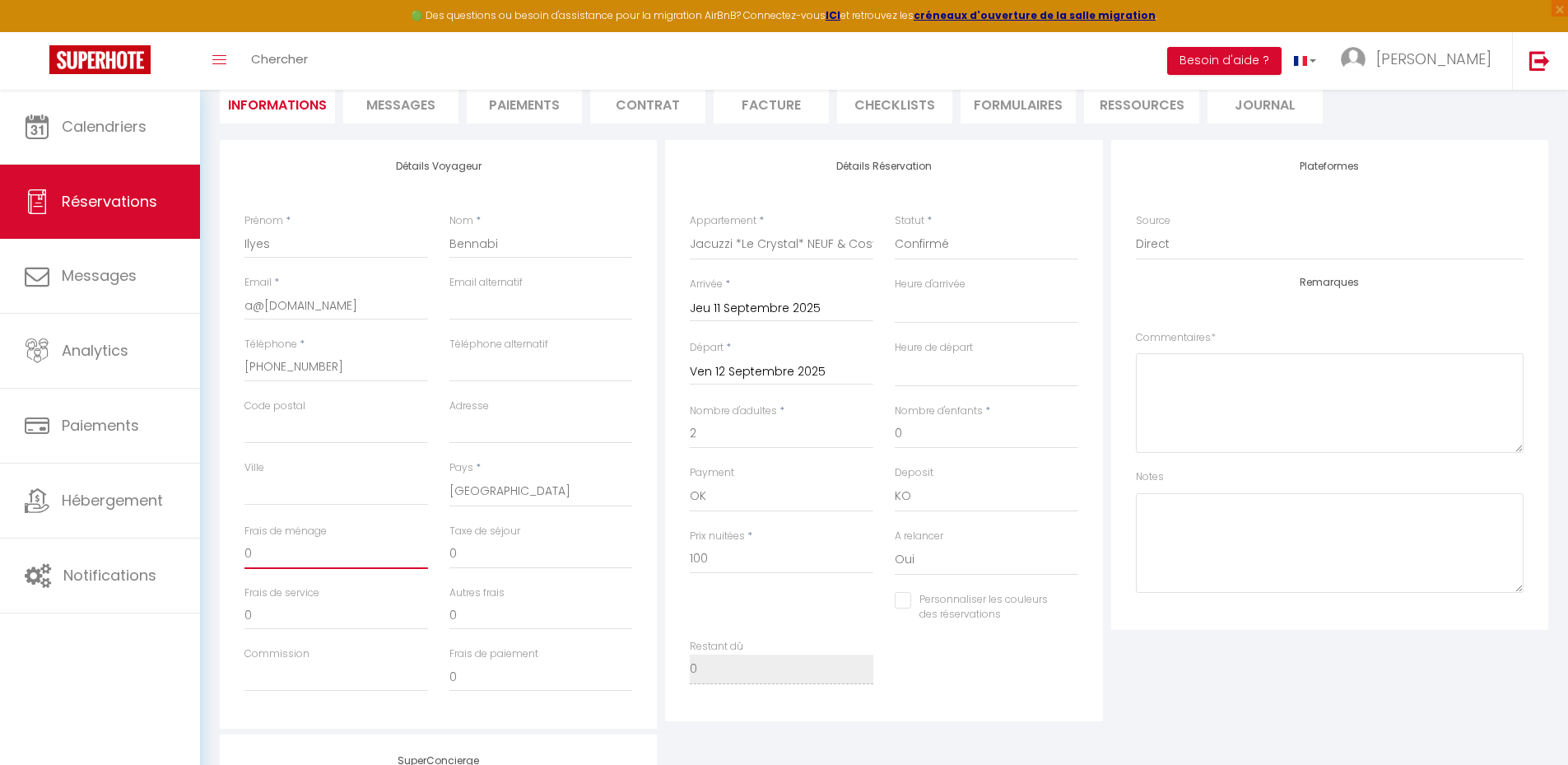
click at [210, 556] on div "Détails Voyageur Prénom * Ilyes Nom * Bennabi Email * [EMAIL_ADDRESS][DOMAIN_NA…" at bounding box center [883, 593] width 1350 height 907
drag, startPoint x: 1407, startPoint y: 582, endPoint x: 1363, endPoint y: 584, distance: 44.0
click at [1407, 581] on textarea at bounding box center [1329, 543] width 387 height 99
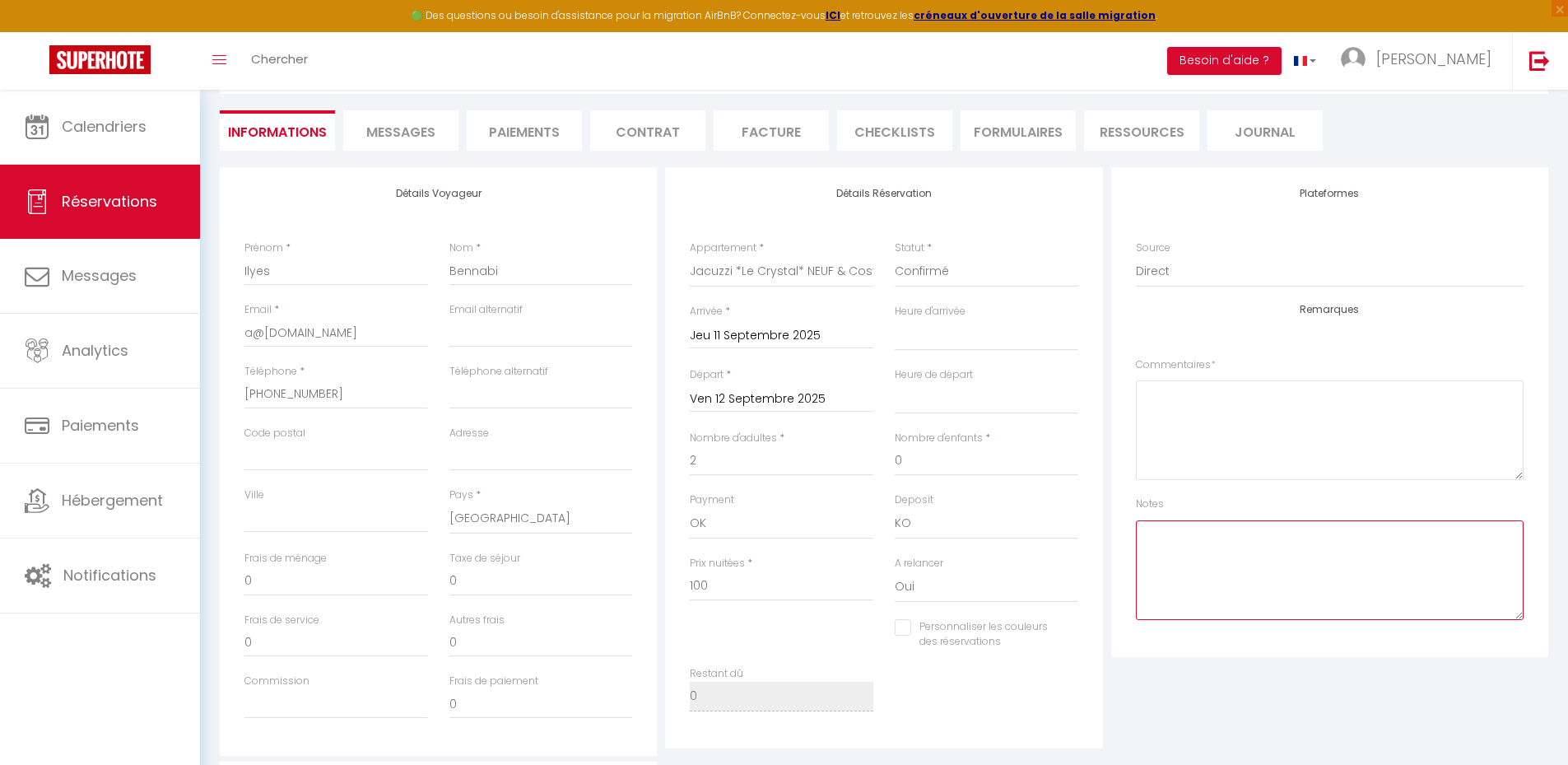
scroll to position [0, 0]
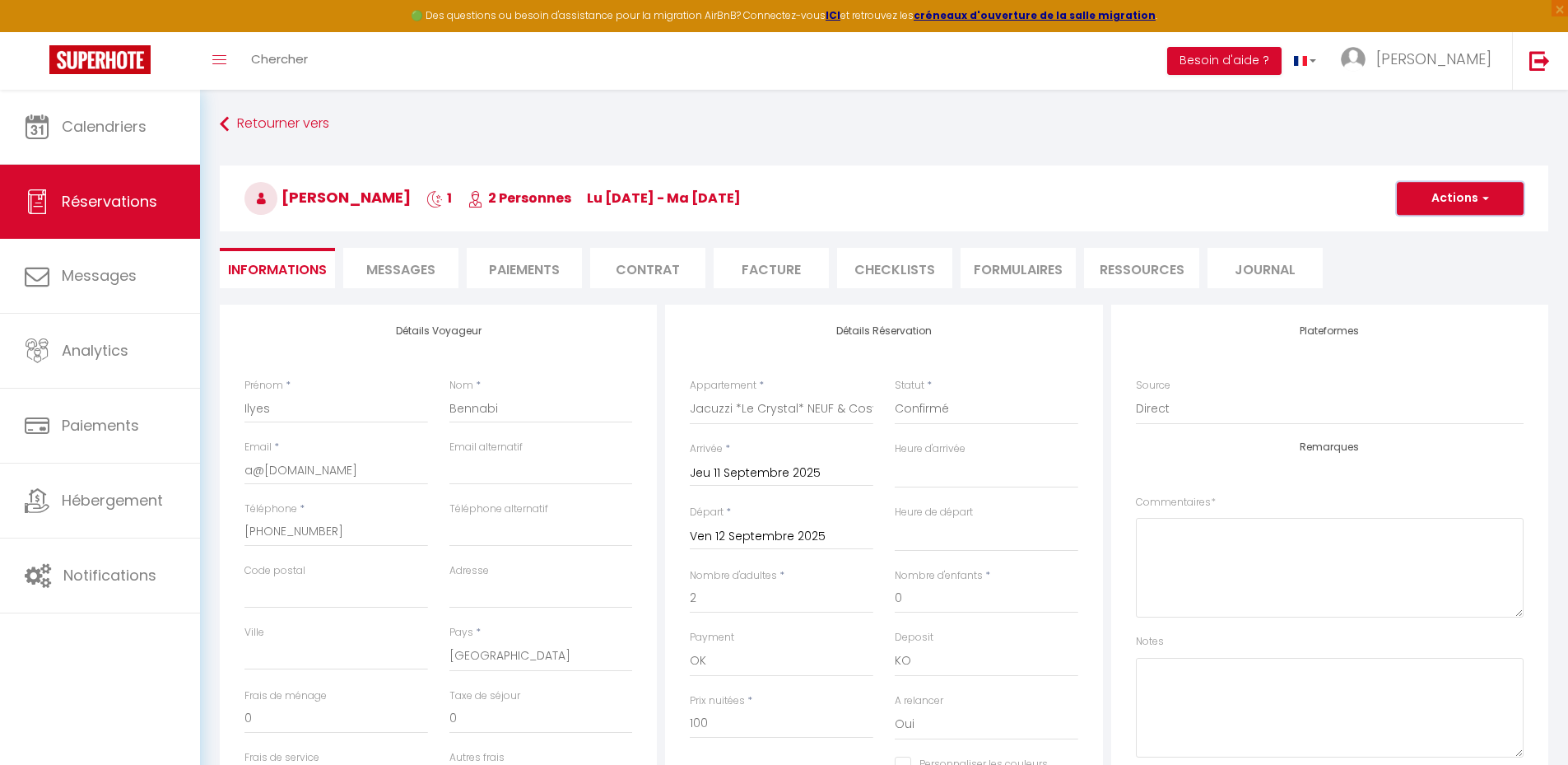
click at [1446, 204] on button "Actions" at bounding box center [1460, 199] width 127 height 33
click at [1429, 232] on link "Enregistrer" at bounding box center [1443, 234] width 130 height 21
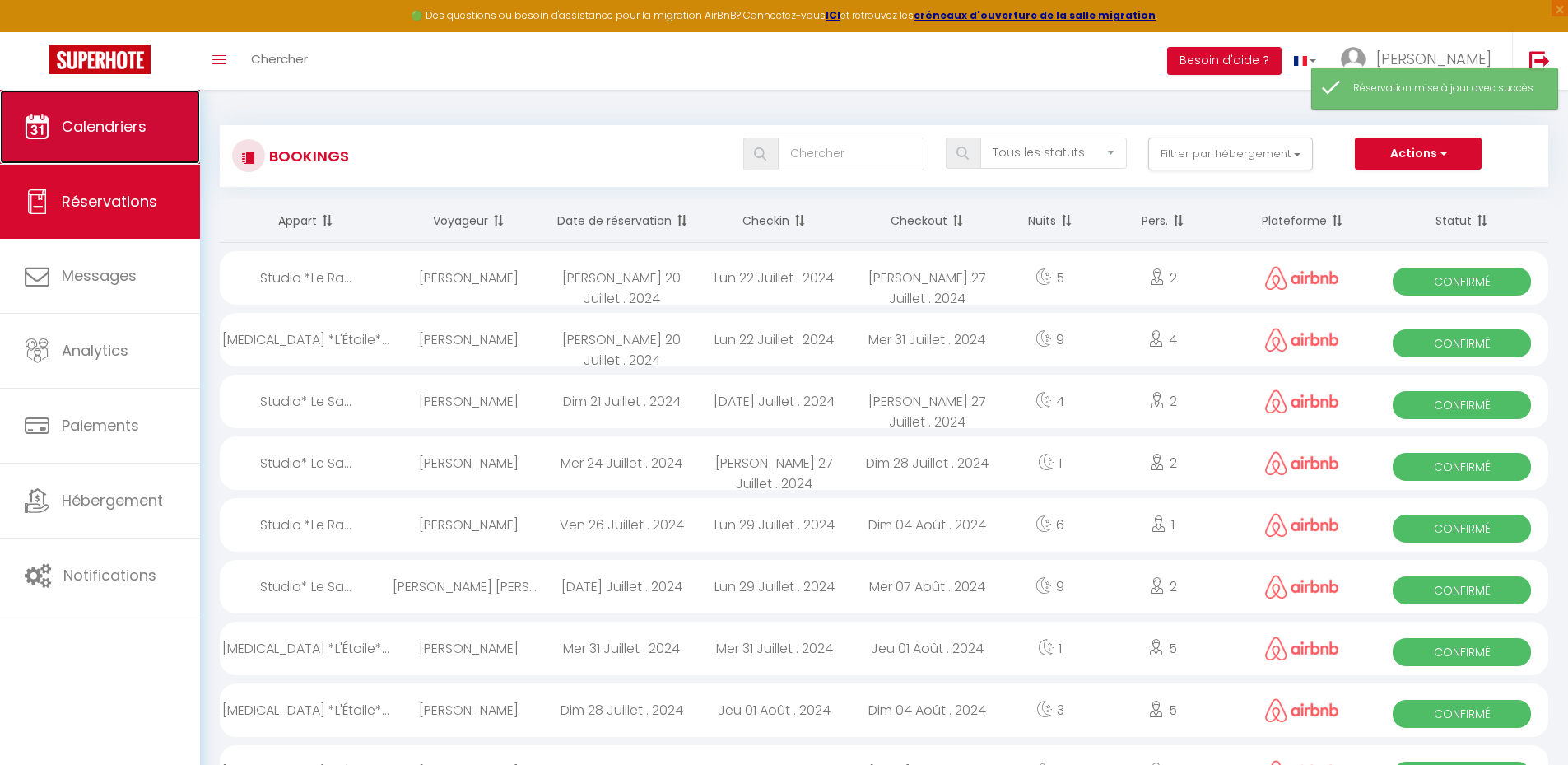
click at [129, 136] on span "Calendriers" at bounding box center [104, 126] width 85 height 21
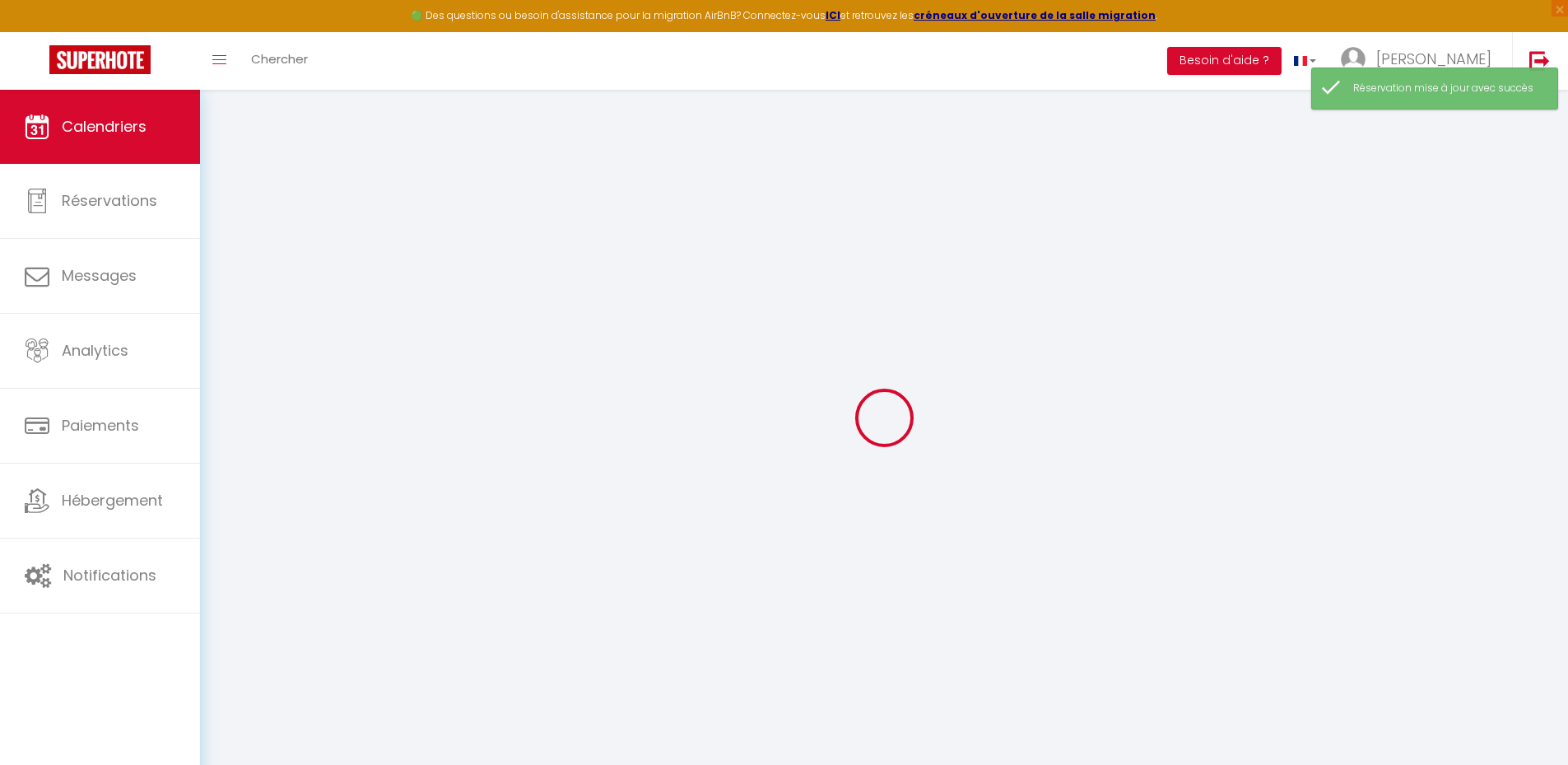
select select
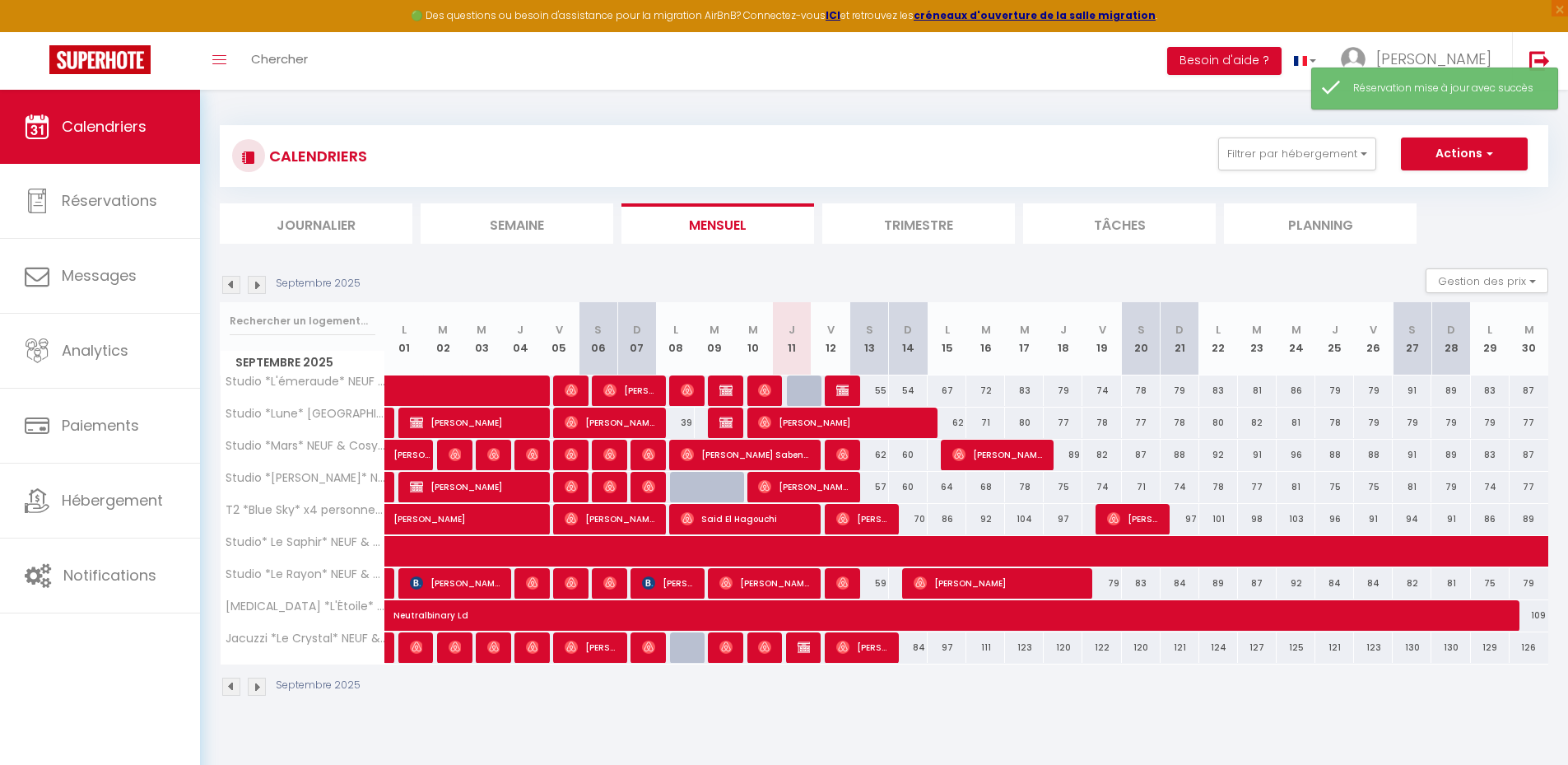
scroll to position [82, 0]
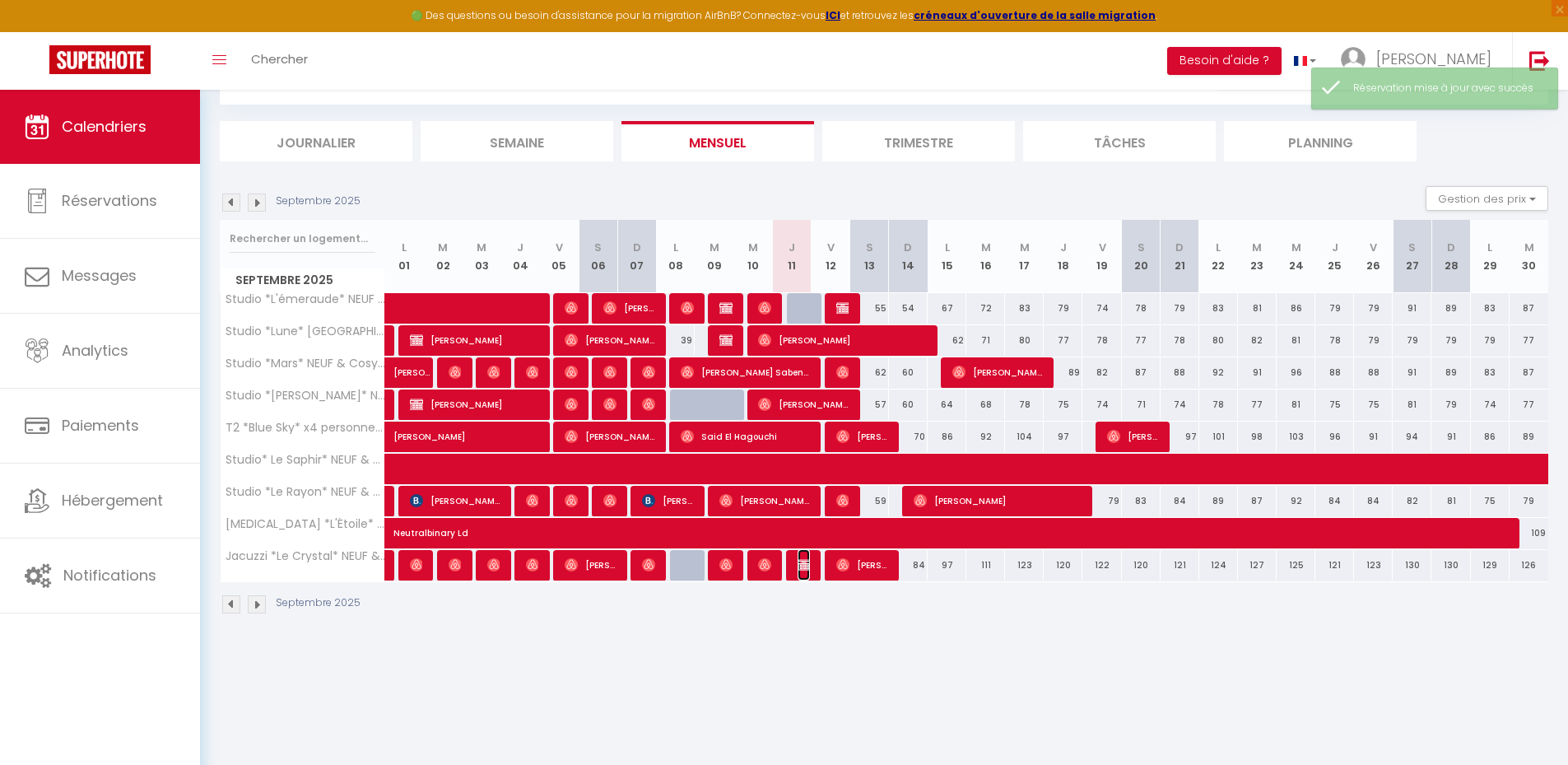
click at [807, 561] on img at bounding box center [804, 564] width 13 height 13
select select "OK"
select select "KO"
select select "0"
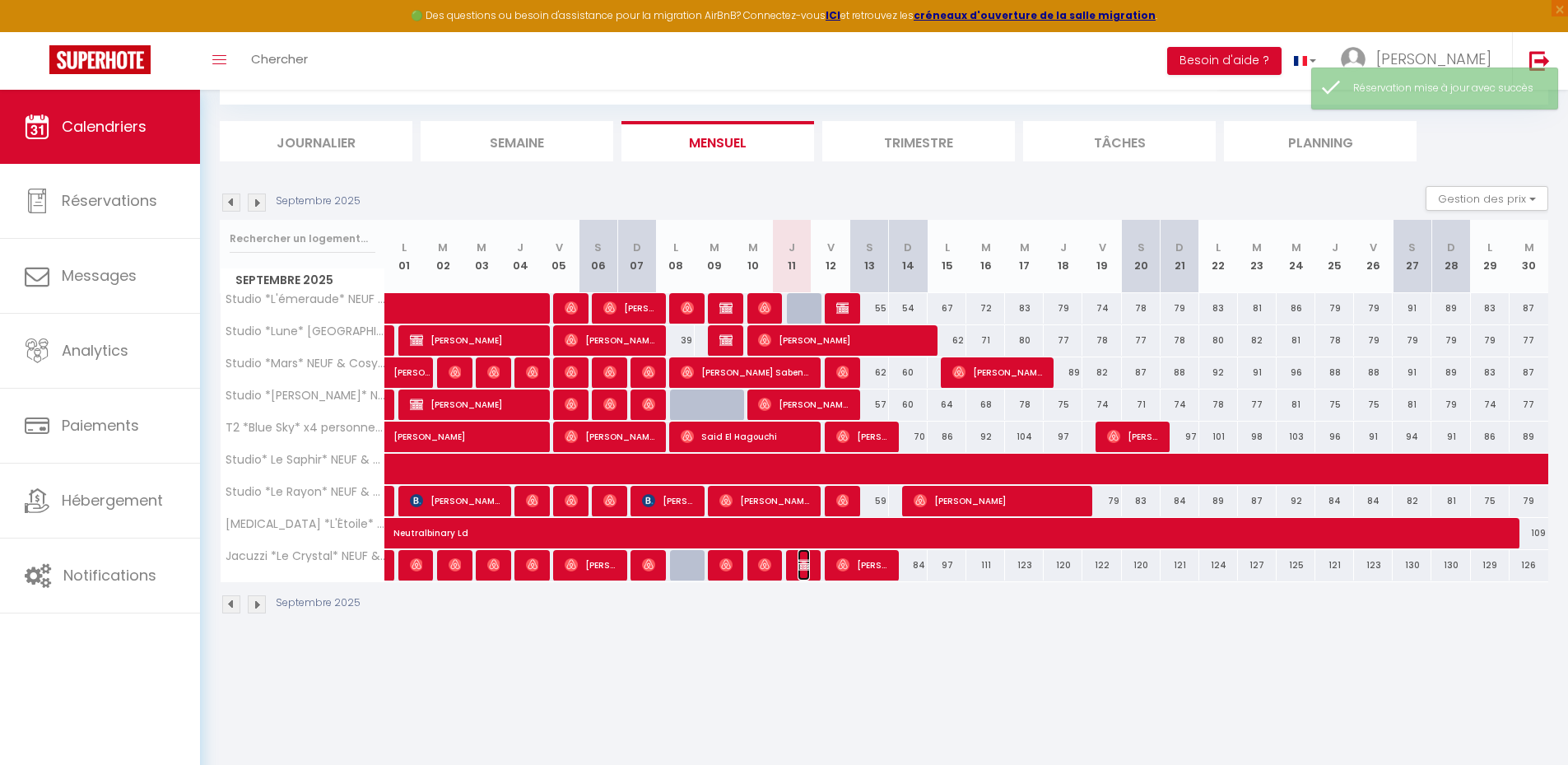
select select "1"
select select
select select "40794"
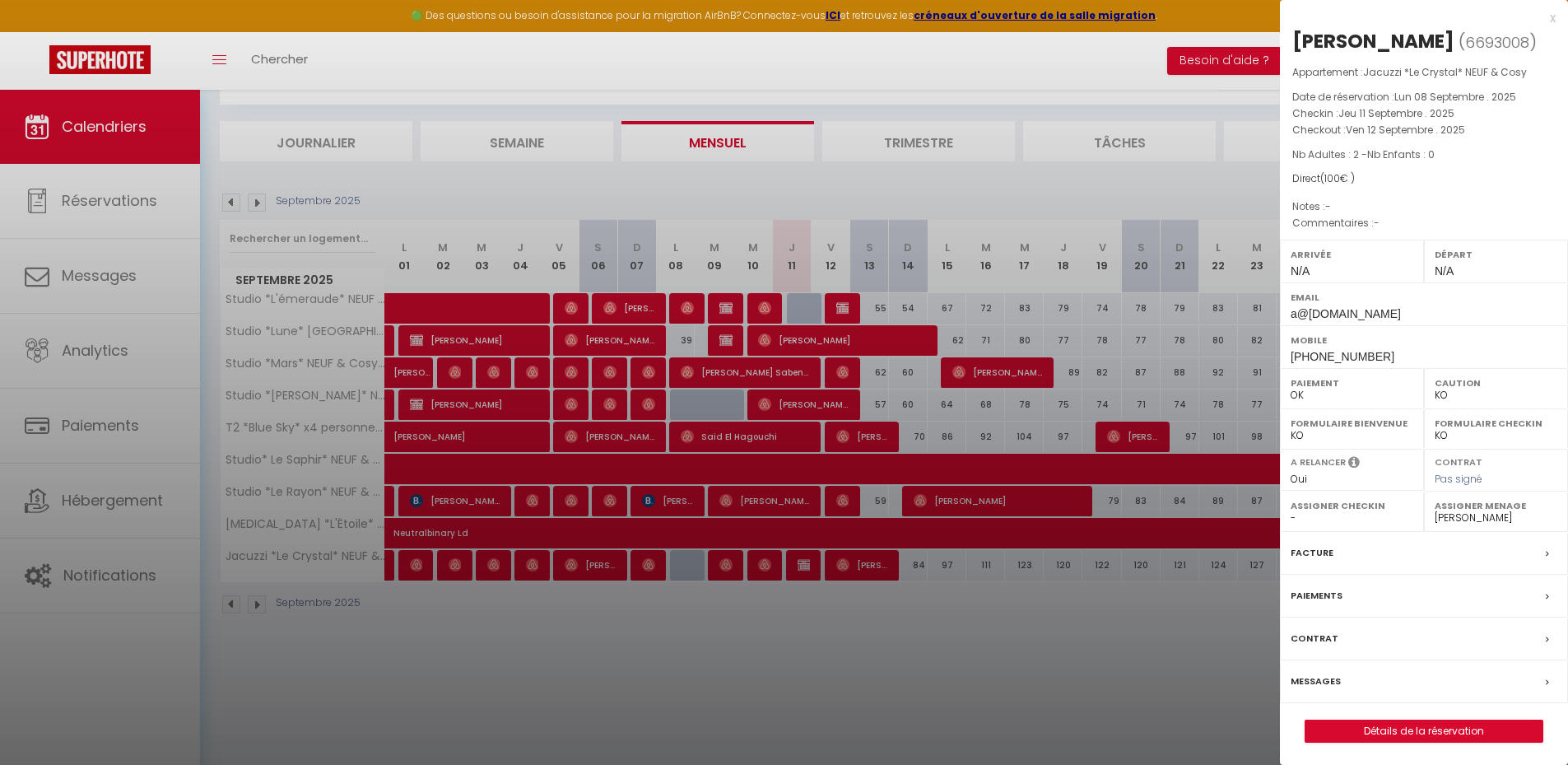
click at [958, 645] on div at bounding box center [784, 382] width 1568 height 765
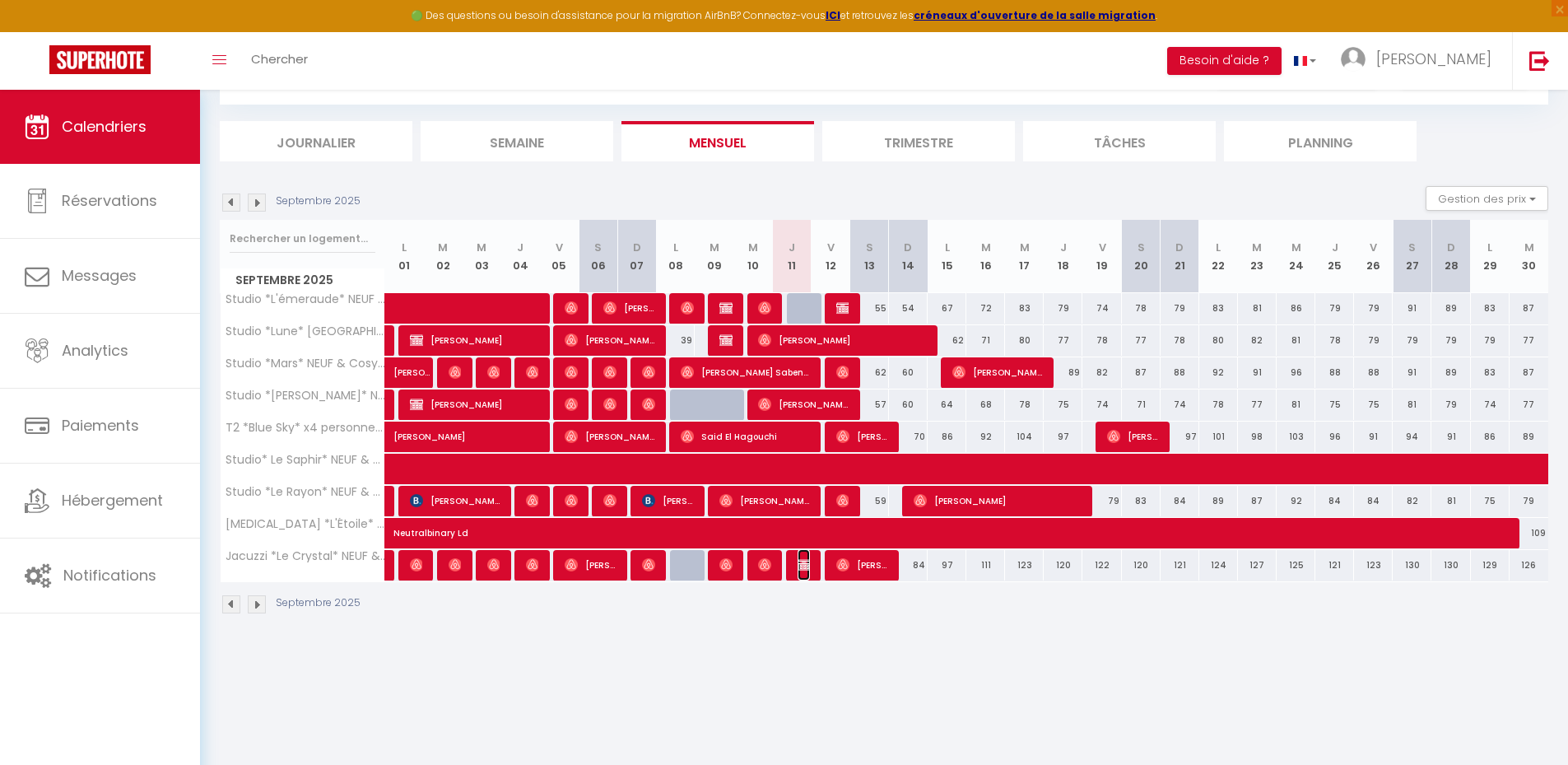
click at [799, 561] on img at bounding box center [804, 564] width 13 height 13
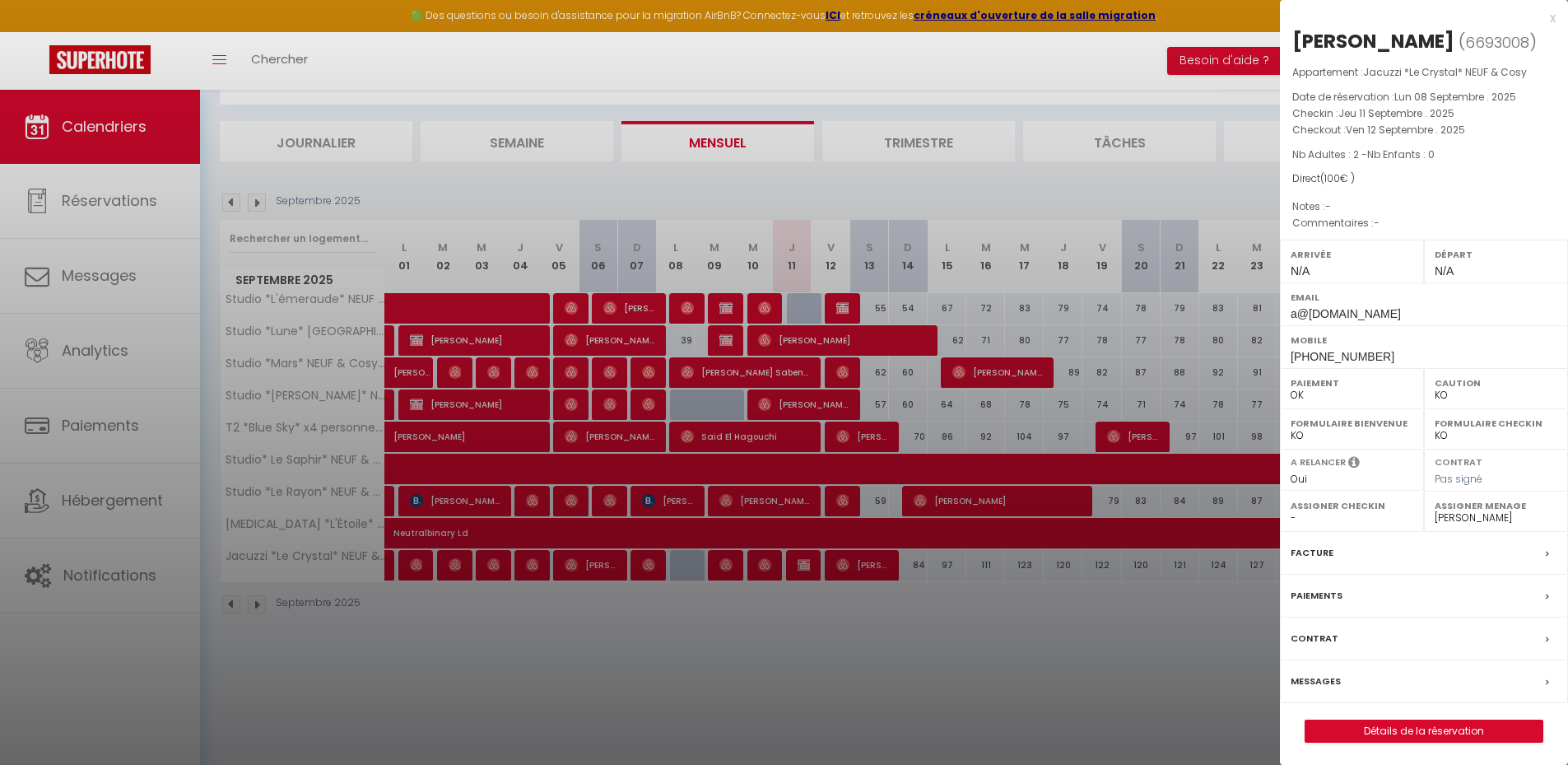
click at [989, 623] on div at bounding box center [784, 382] width 1568 height 765
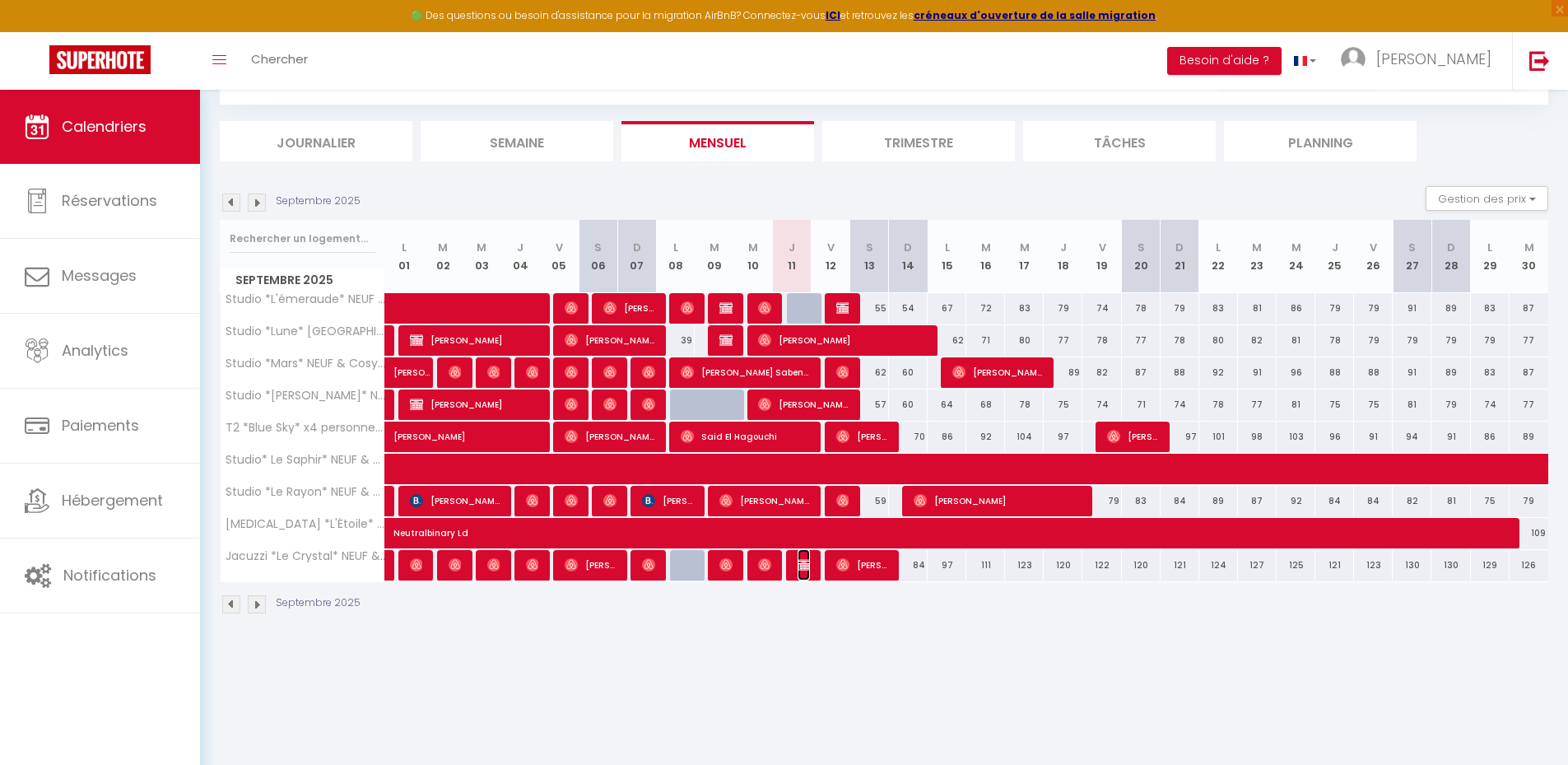
click at [801, 570] on img at bounding box center [804, 564] width 13 height 13
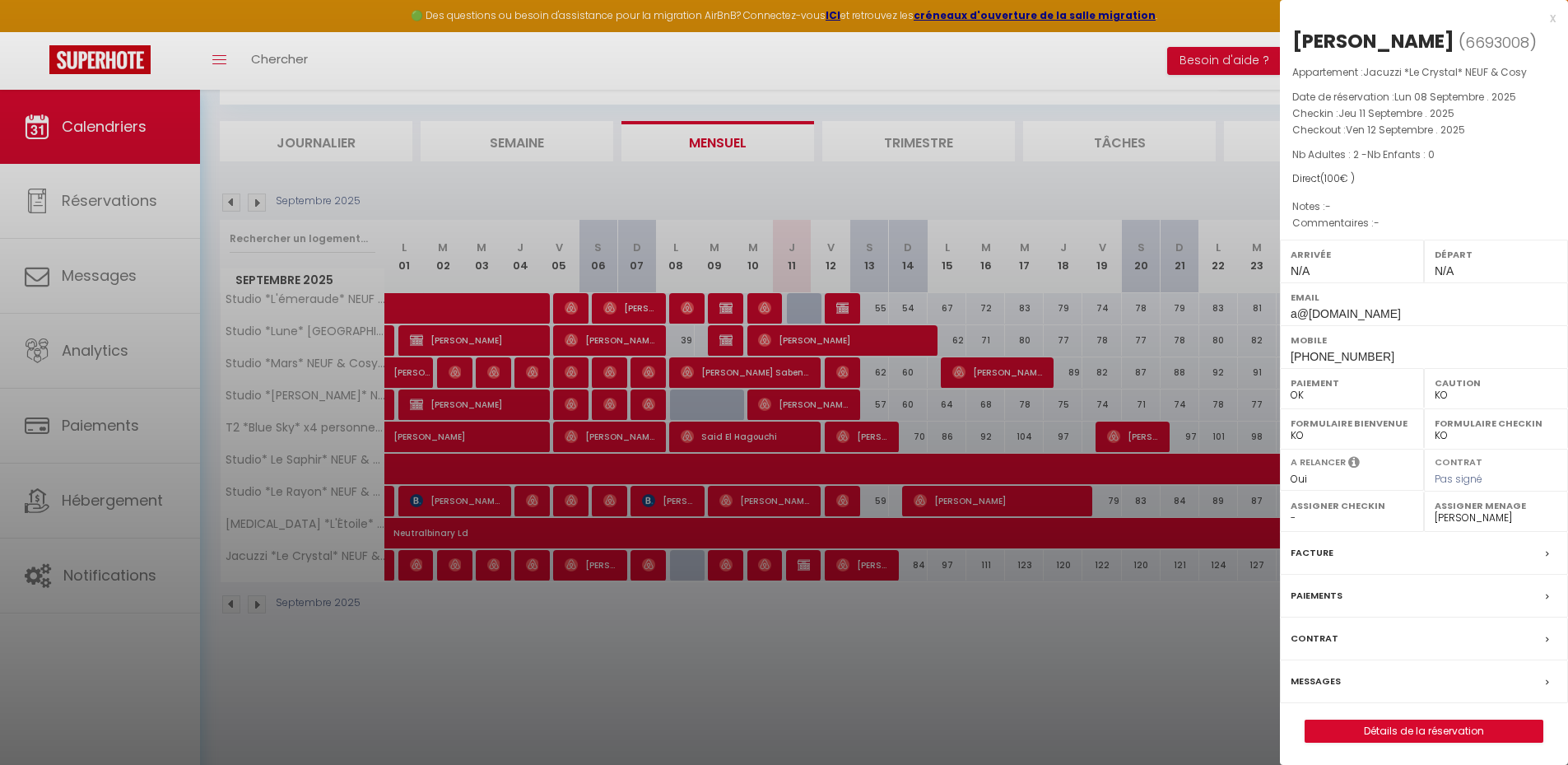
click at [933, 665] on div at bounding box center [784, 382] width 1568 height 765
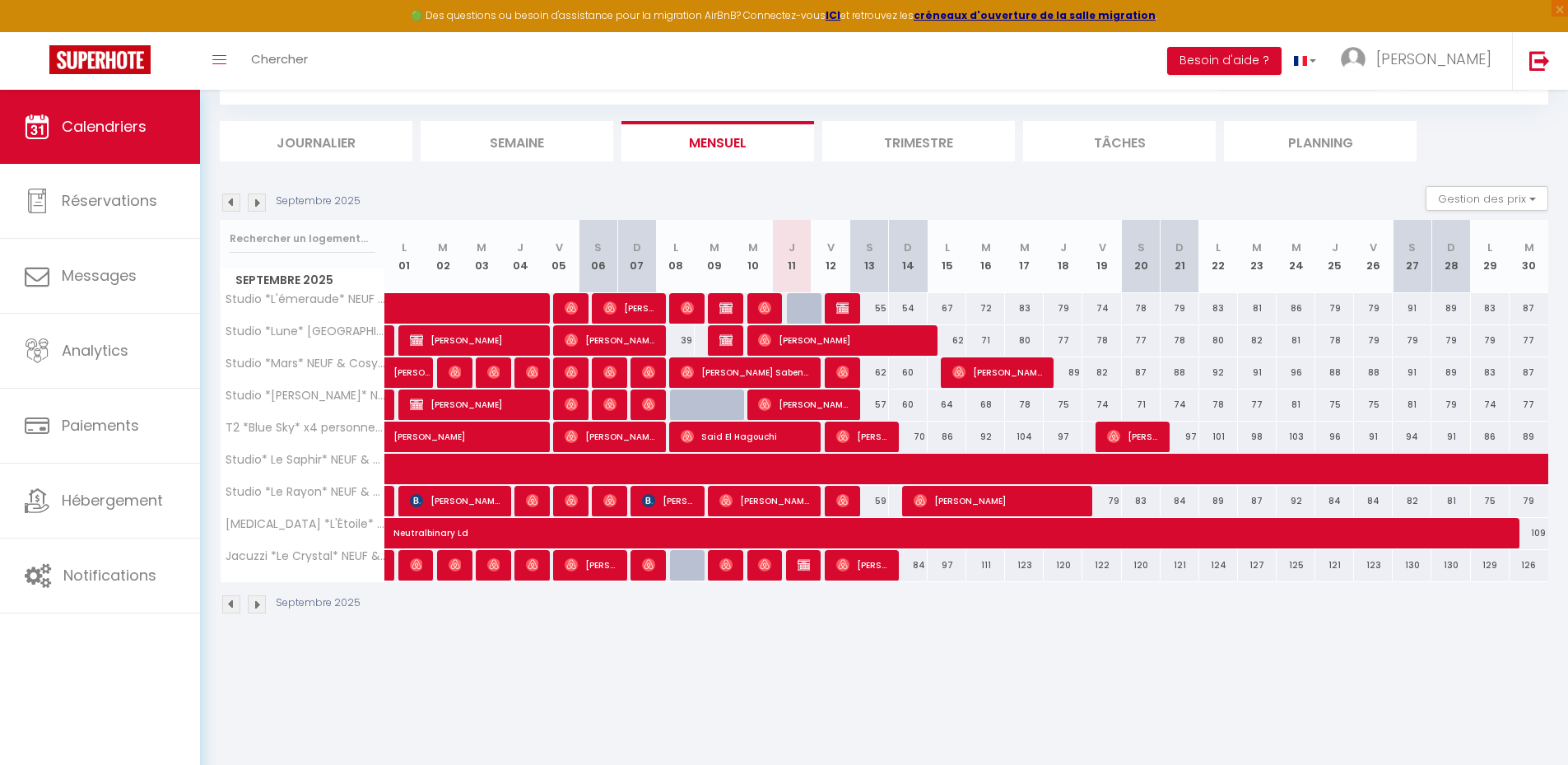
click at [815, 572] on div at bounding box center [801, 565] width 38 height 31
click at [807, 569] on img at bounding box center [804, 564] width 13 height 13
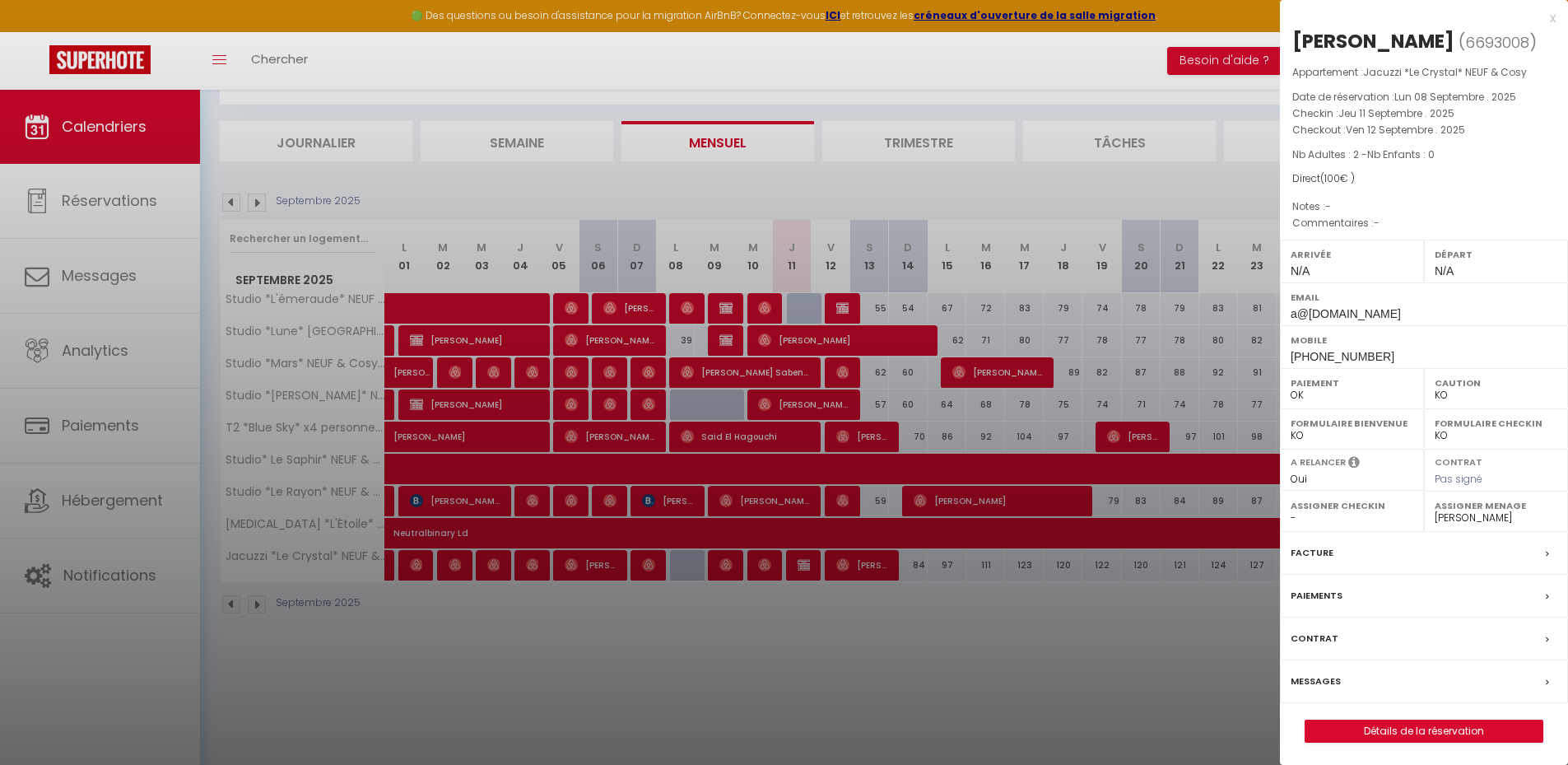
drag, startPoint x: 1007, startPoint y: 684, endPoint x: 1003, endPoint y: 670, distance: 14.6
click at [1006, 677] on div at bounding box center [784, 382] width 1568 height 765
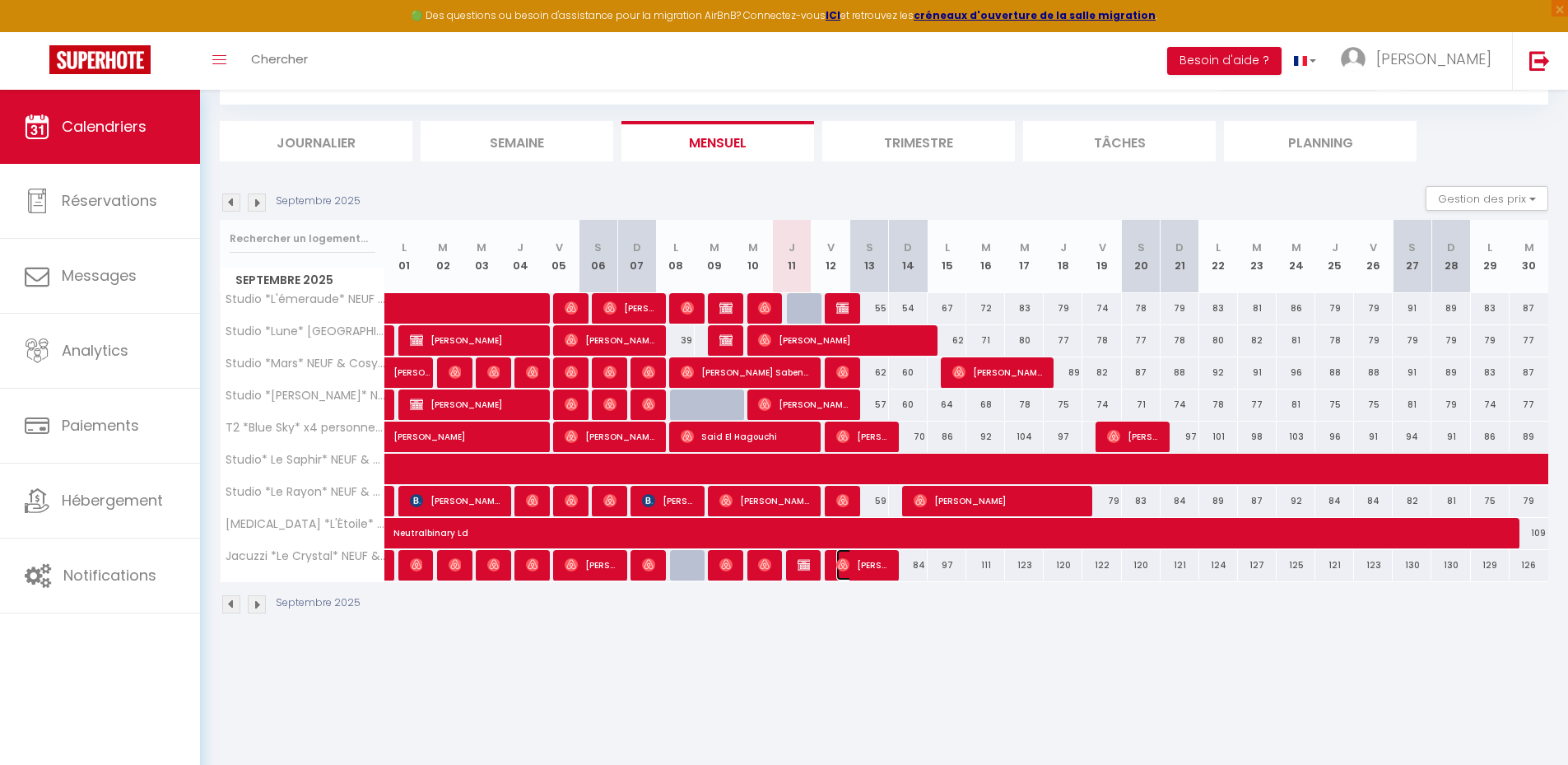
click at [855, 565] on span "[PERSON_NAME]" at bounding box center [861, 564] width 52 height 31
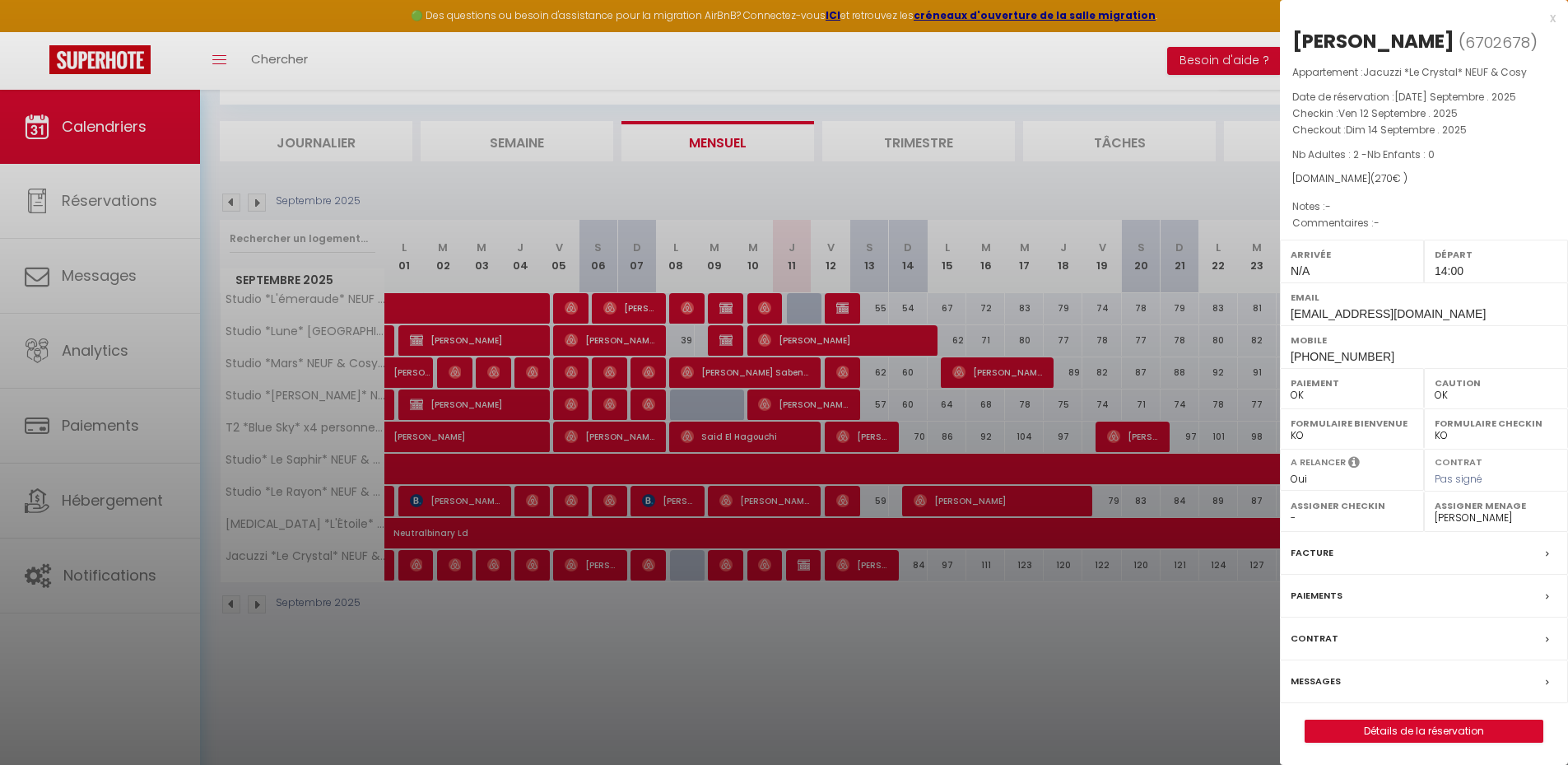
drag, startPoint x: 1137, startPoint y: 630, endPoint x: 1123, endPoint y: 628, distance: 14.1
click at [1140, 628] on div at bounding box center [784, 382] width 1568 height 765
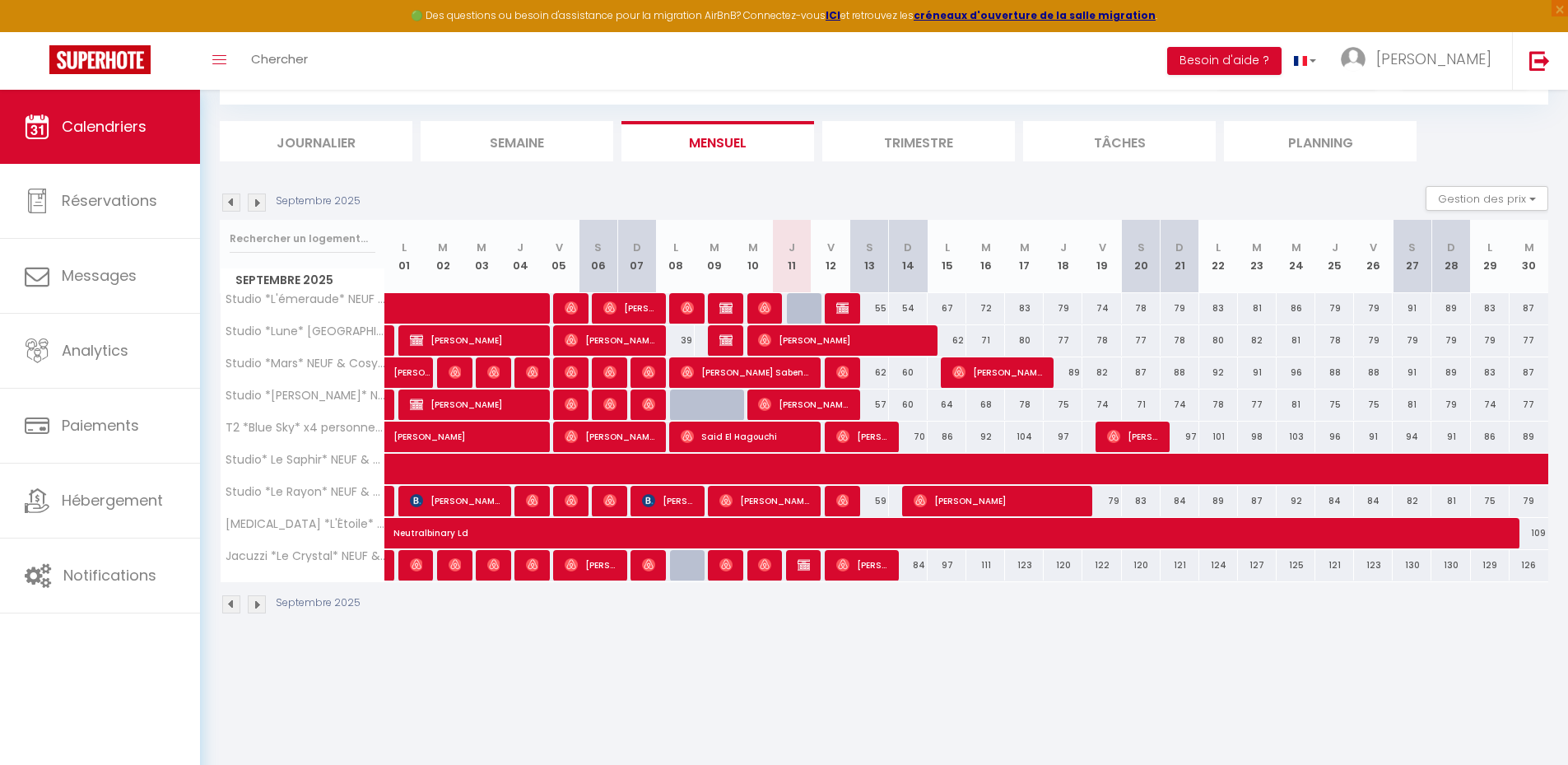
click at [812, 576] on div at bounding box center [801, 565] width 38 height 31
click at [809, 572] on span "[PERSON_NAME]" at bounding box center [804, 564] width 13 height 31
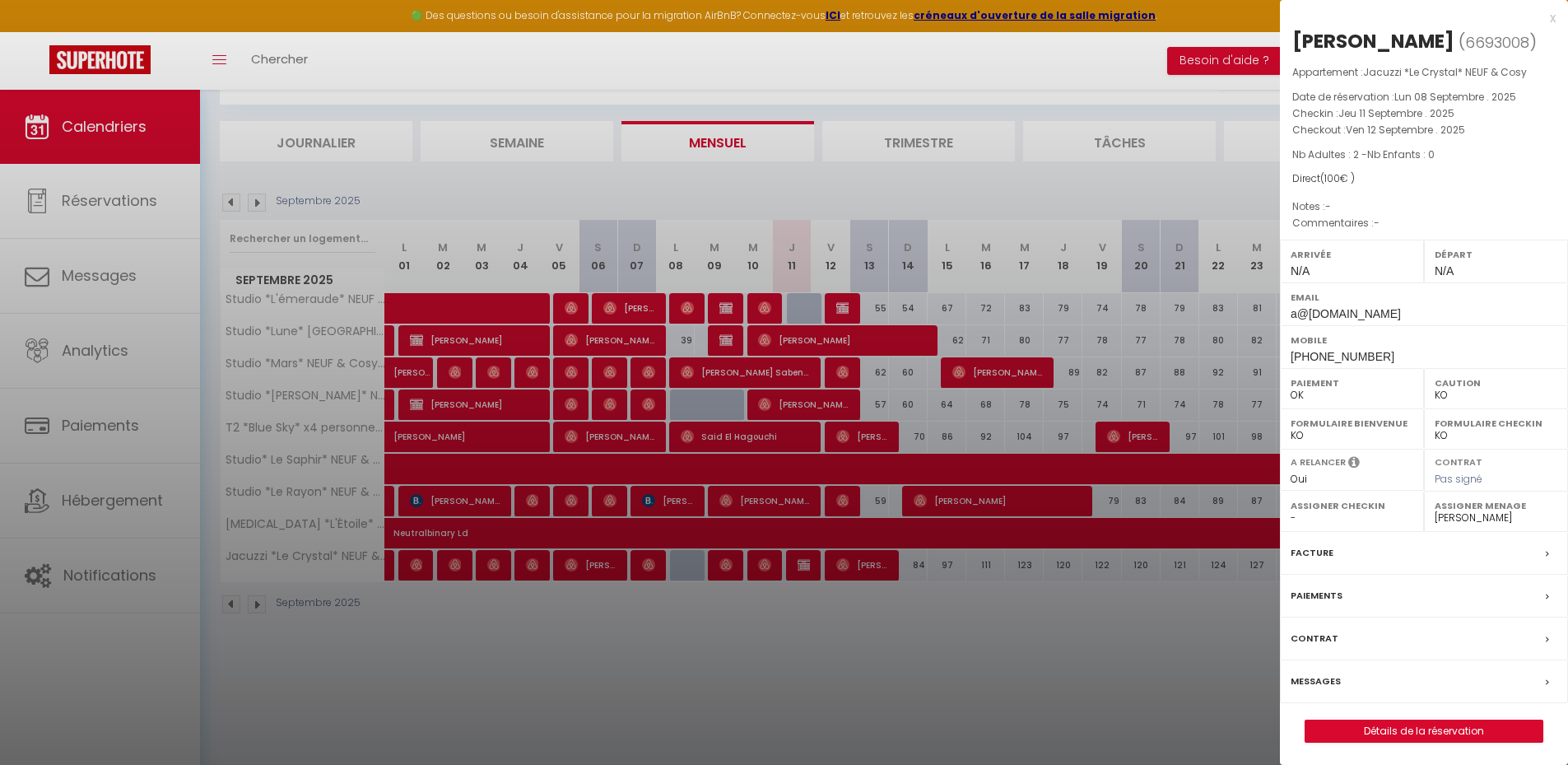
click at [914, 673] on div at bounding box center [784, 382] width 1568 height 765
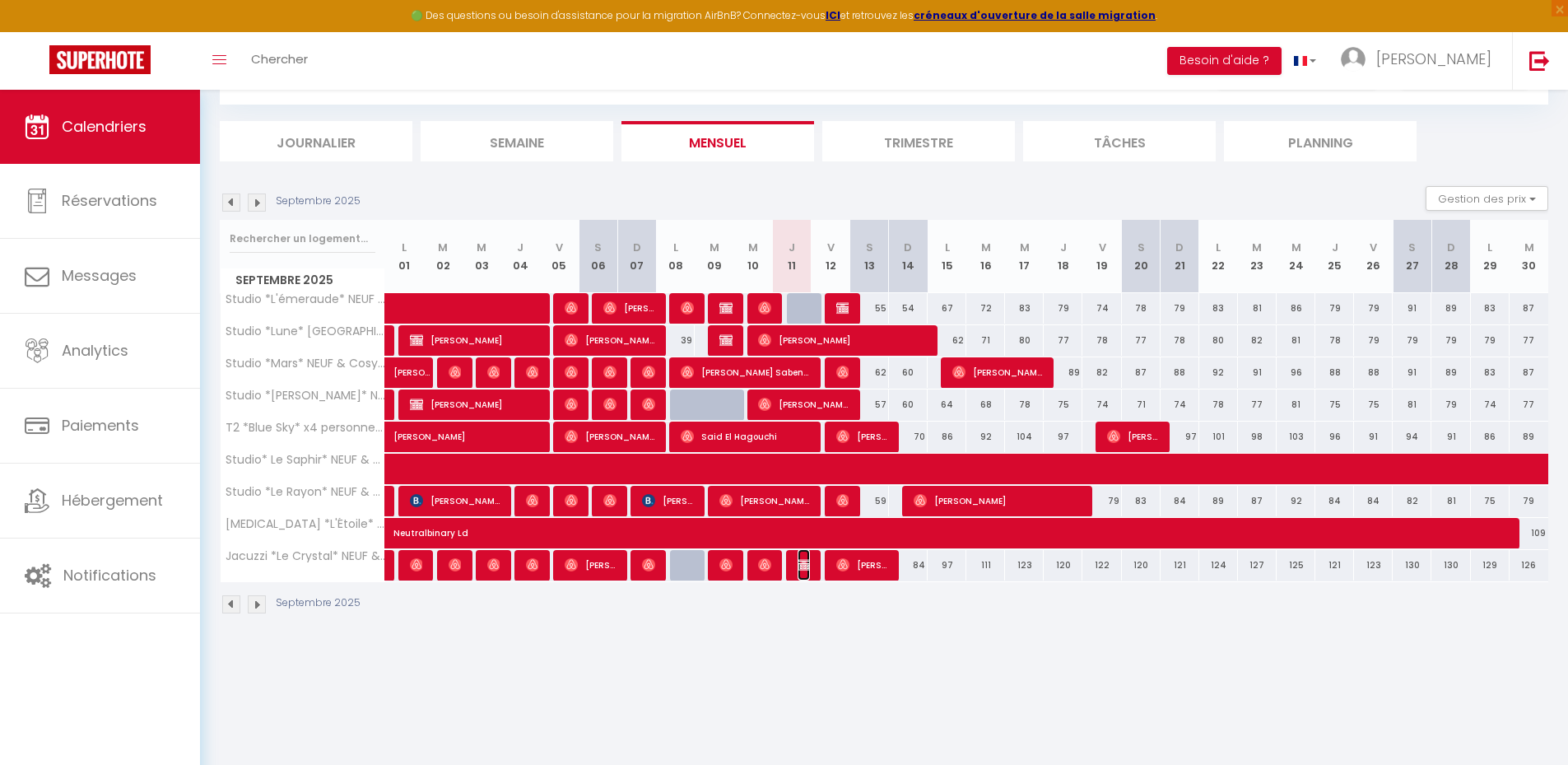
click at [798, 572] on span "[PERSON_NAME]" at bounding box center [804, 564] width 13 height 31
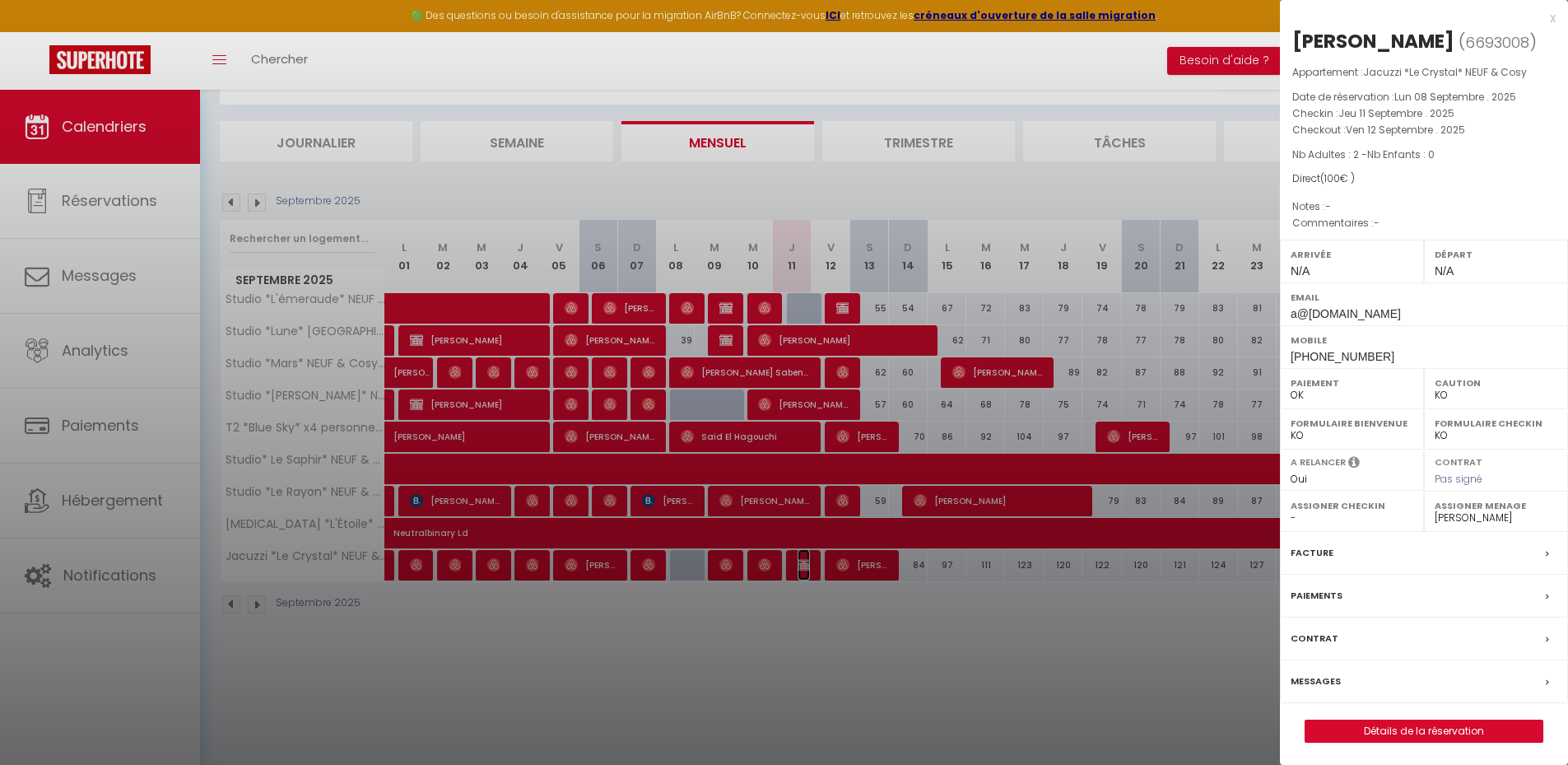
scroll to position [89, 0]
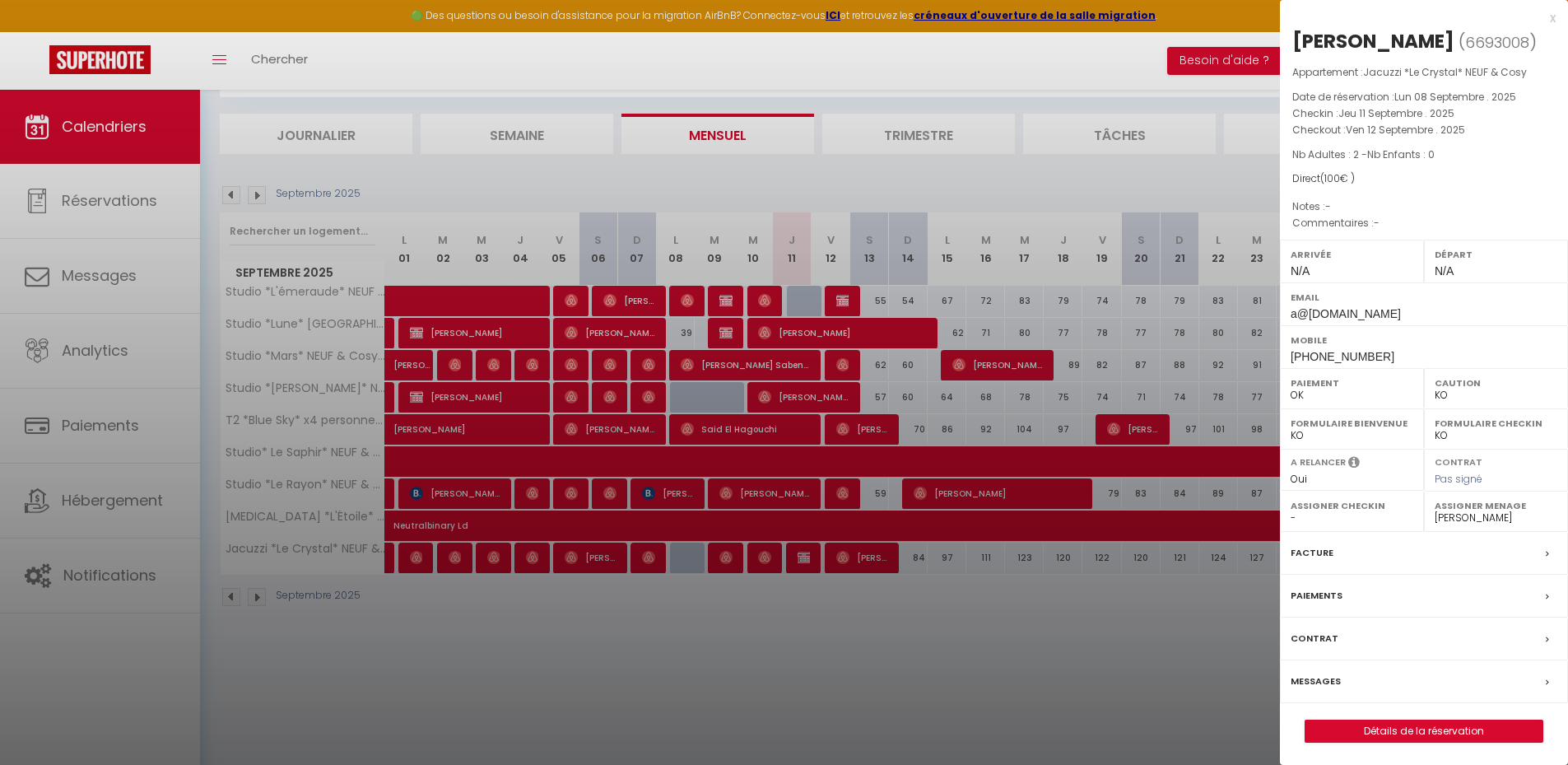
drag, startPoint x: 1096, startPoint y: 669, endPoint x: 1089, endPoint y: 677, distance: 10.6
click at [1096, 670] on div at bounding box center [784, 382] width 1568 height 765
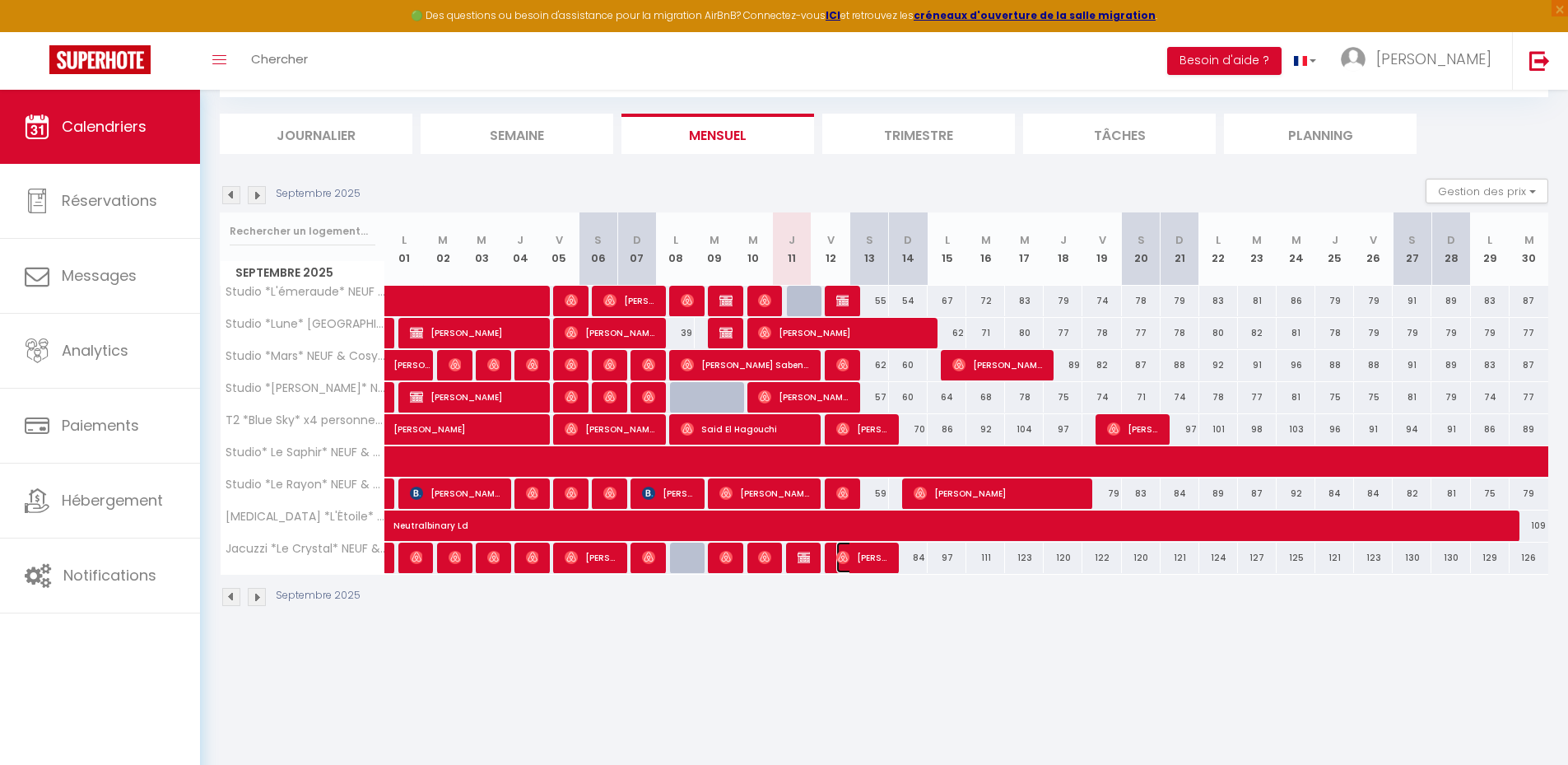
click at [879, 571] on span "[PERSON_NAME]" at bounding box center [861, 557] width 52 height 31
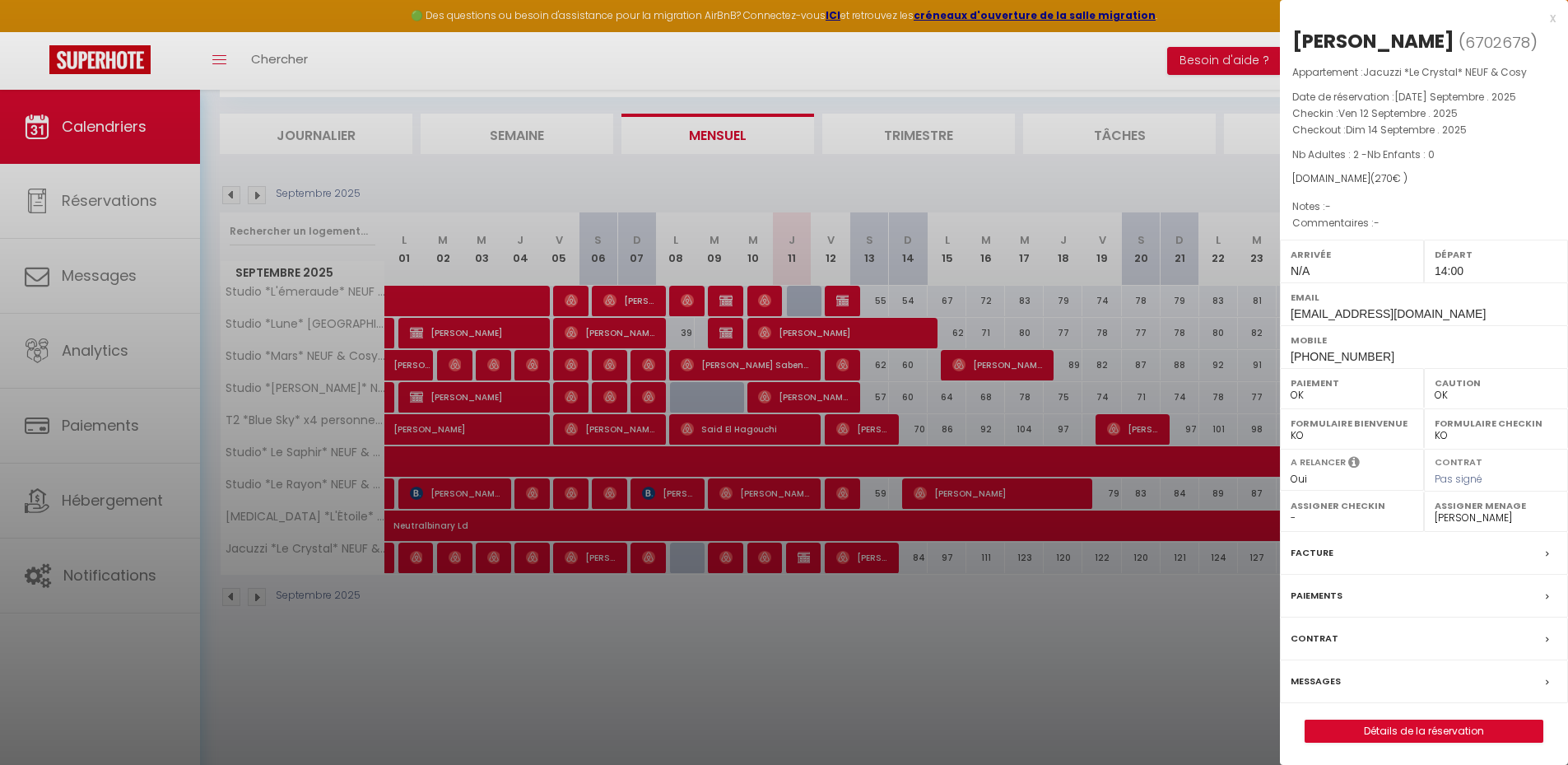
click at [1097, 653] on div at bounding box center [784, 382] width 1568 height 765
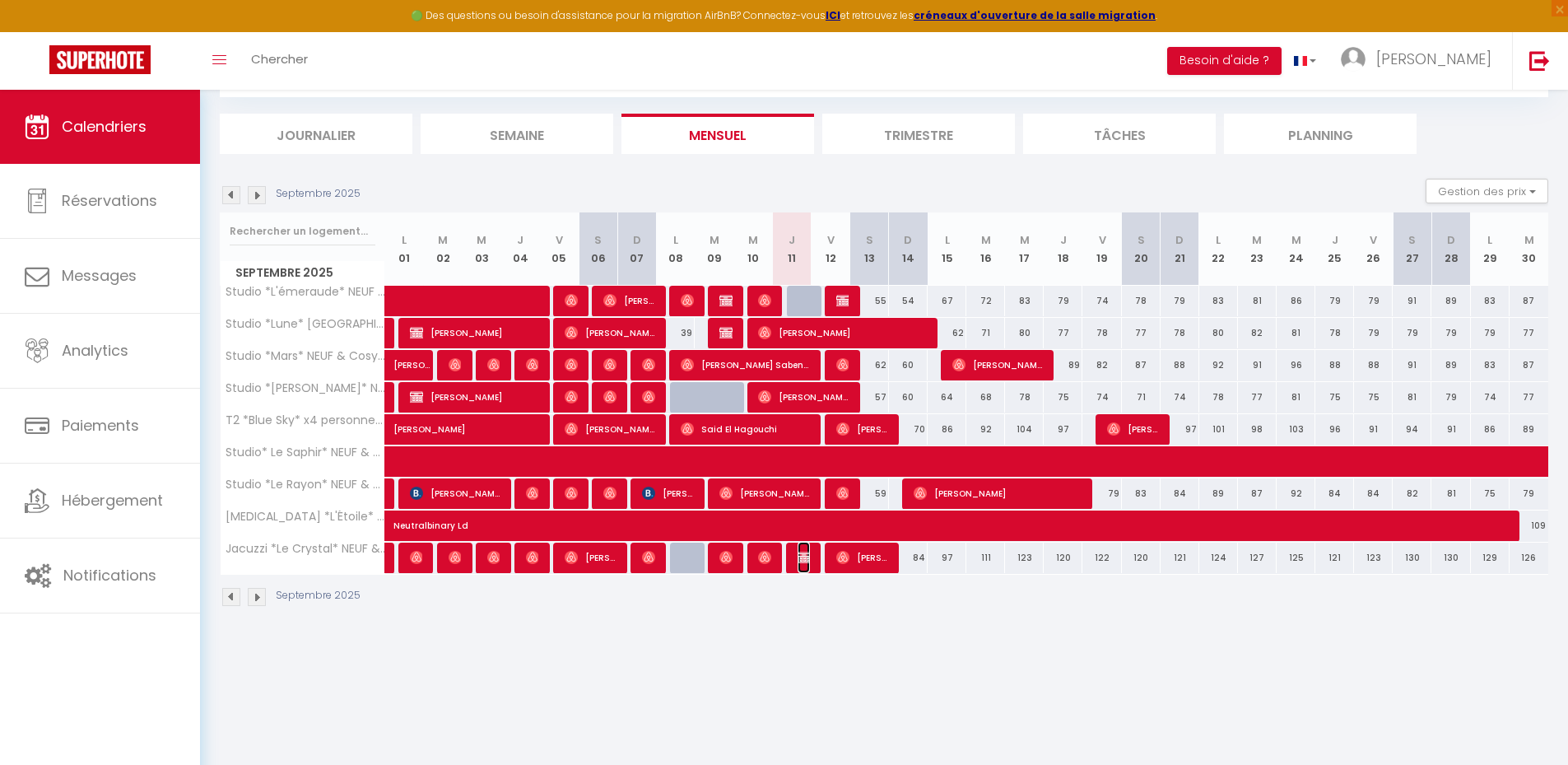
click at [806, 559] on img at bounding box center [804, 557] width 13 height 13
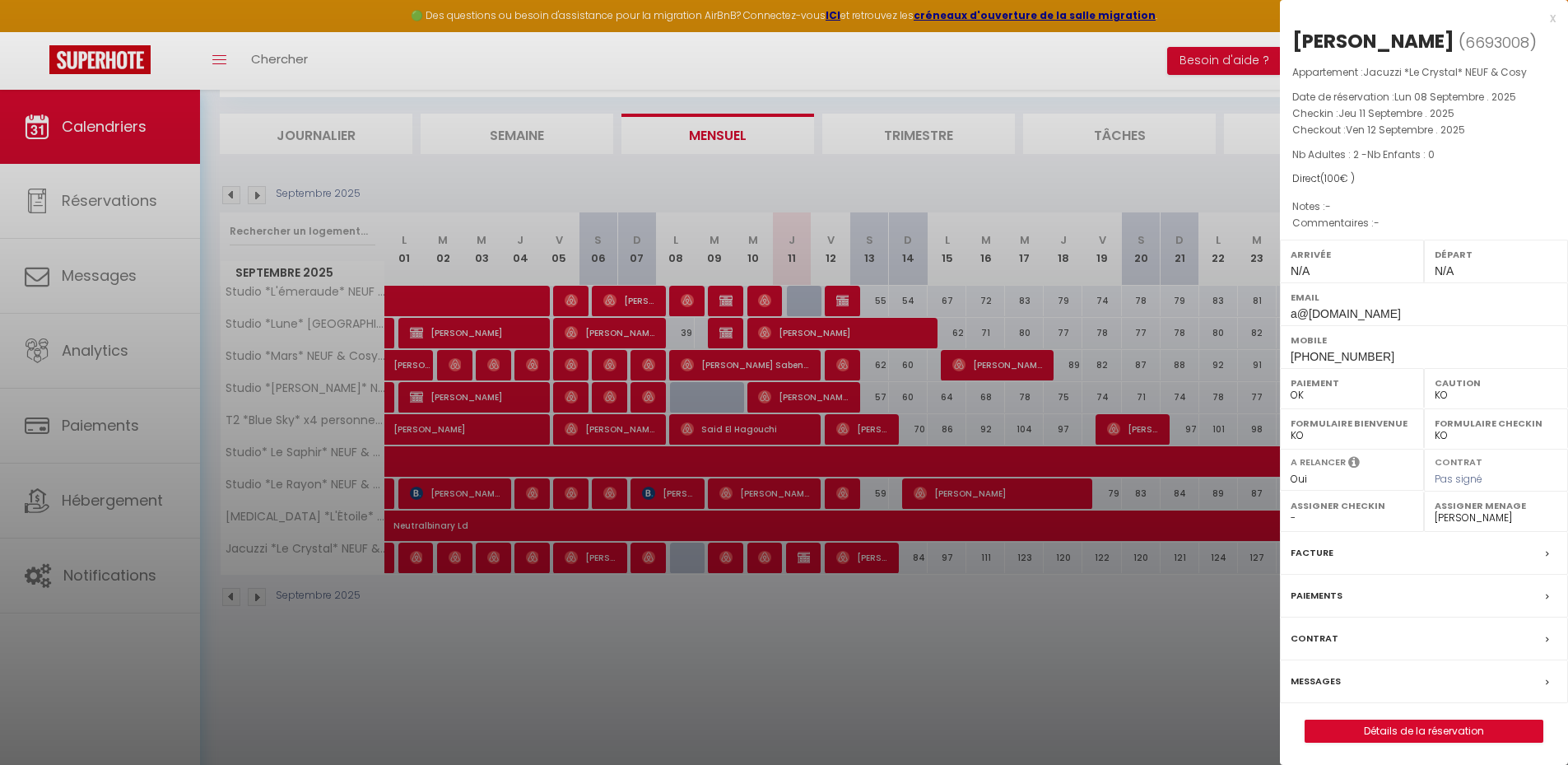
drag, startPoint x: 1026, startPoint y: 666, endPoint x: 1015, endPoint y: 685, distance: 22.0
click at [1016, 682] on div at bounding box center [784, 382] width 1568 height 765
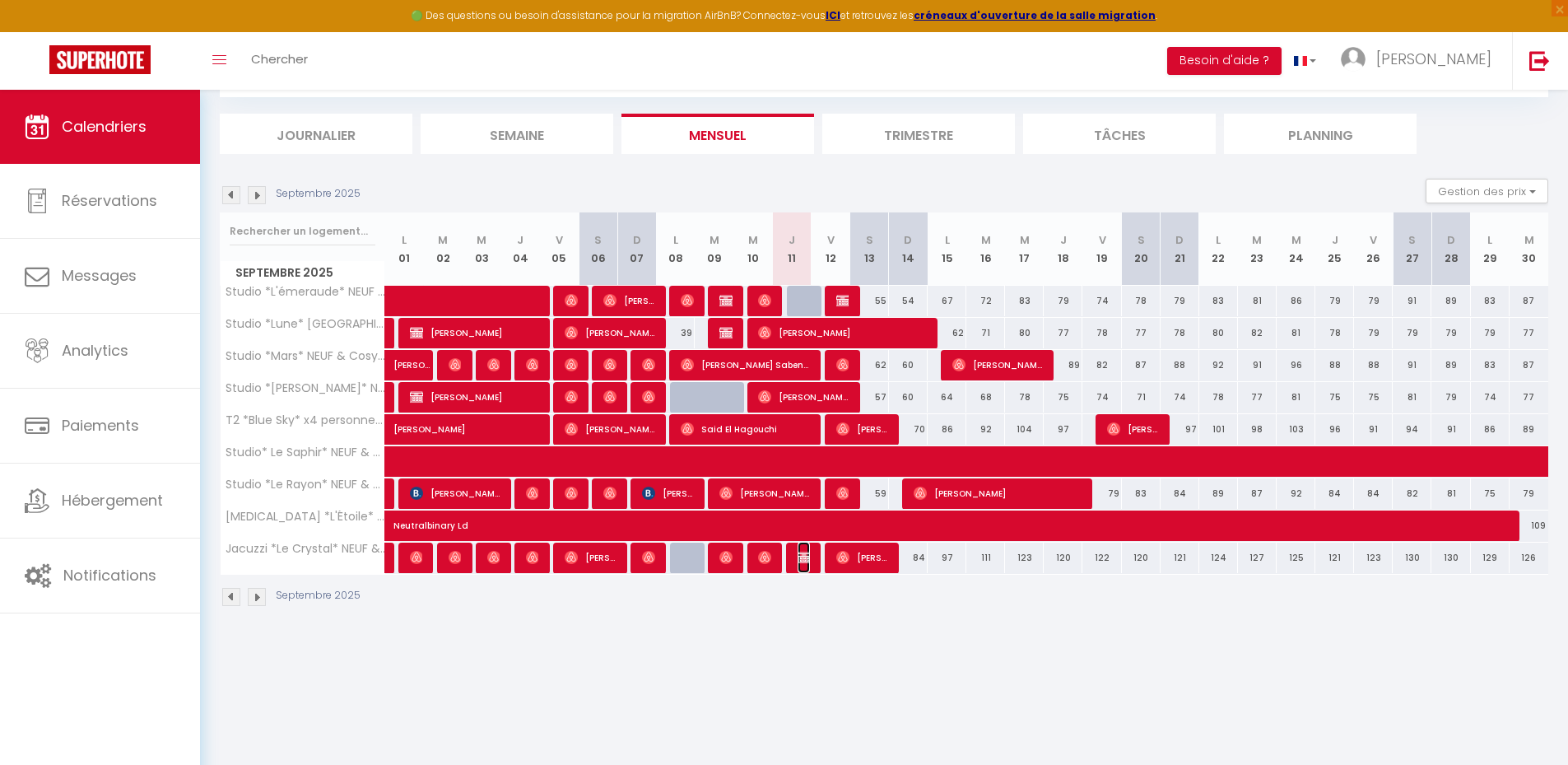
click at [809, 565] on span "[PERSON_NAME]" at bounding box center [804, 557] width 13 height 31
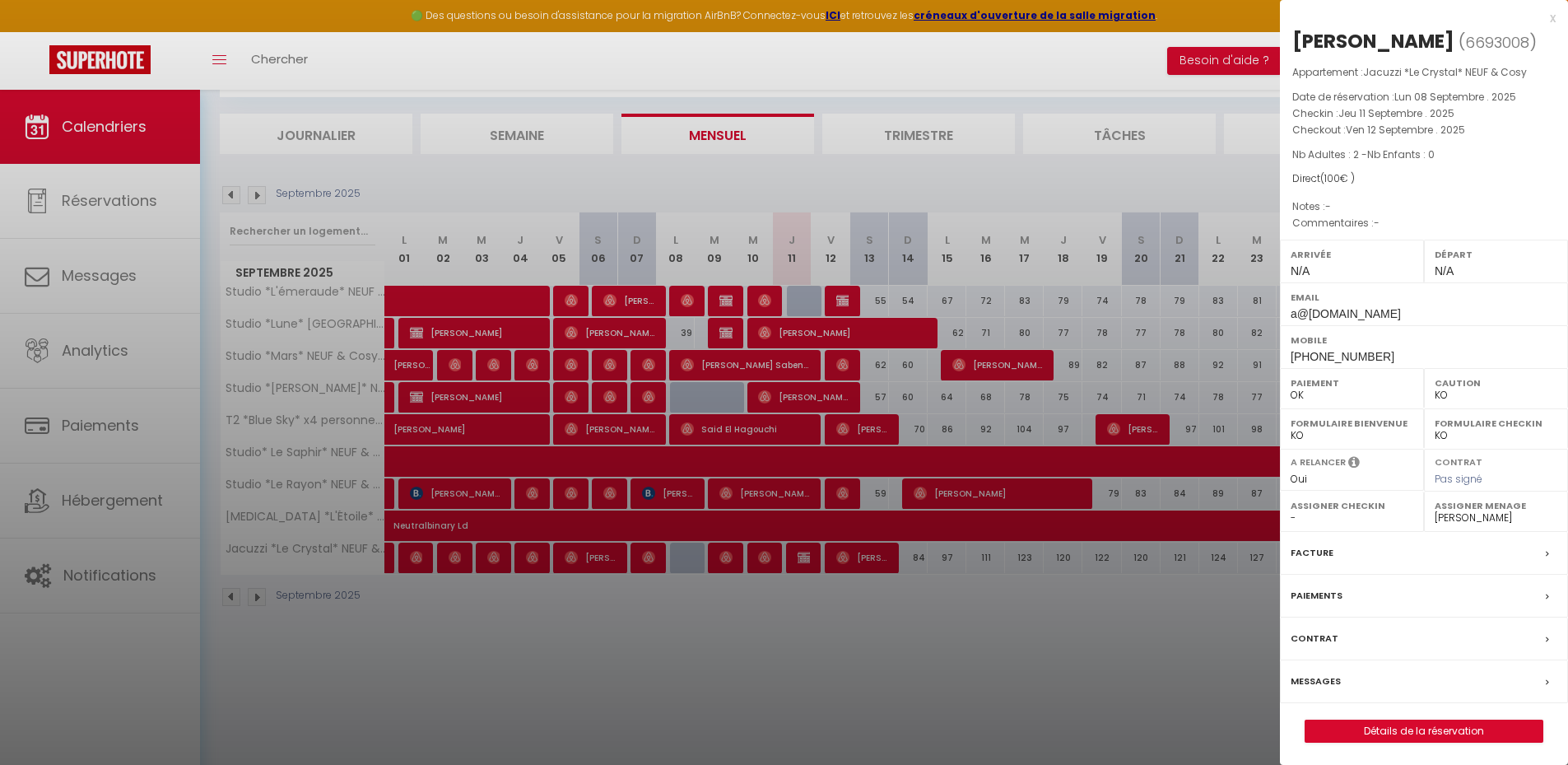
click at [906, 637] on div at bounding box center [784, 382] width 1568 height 765
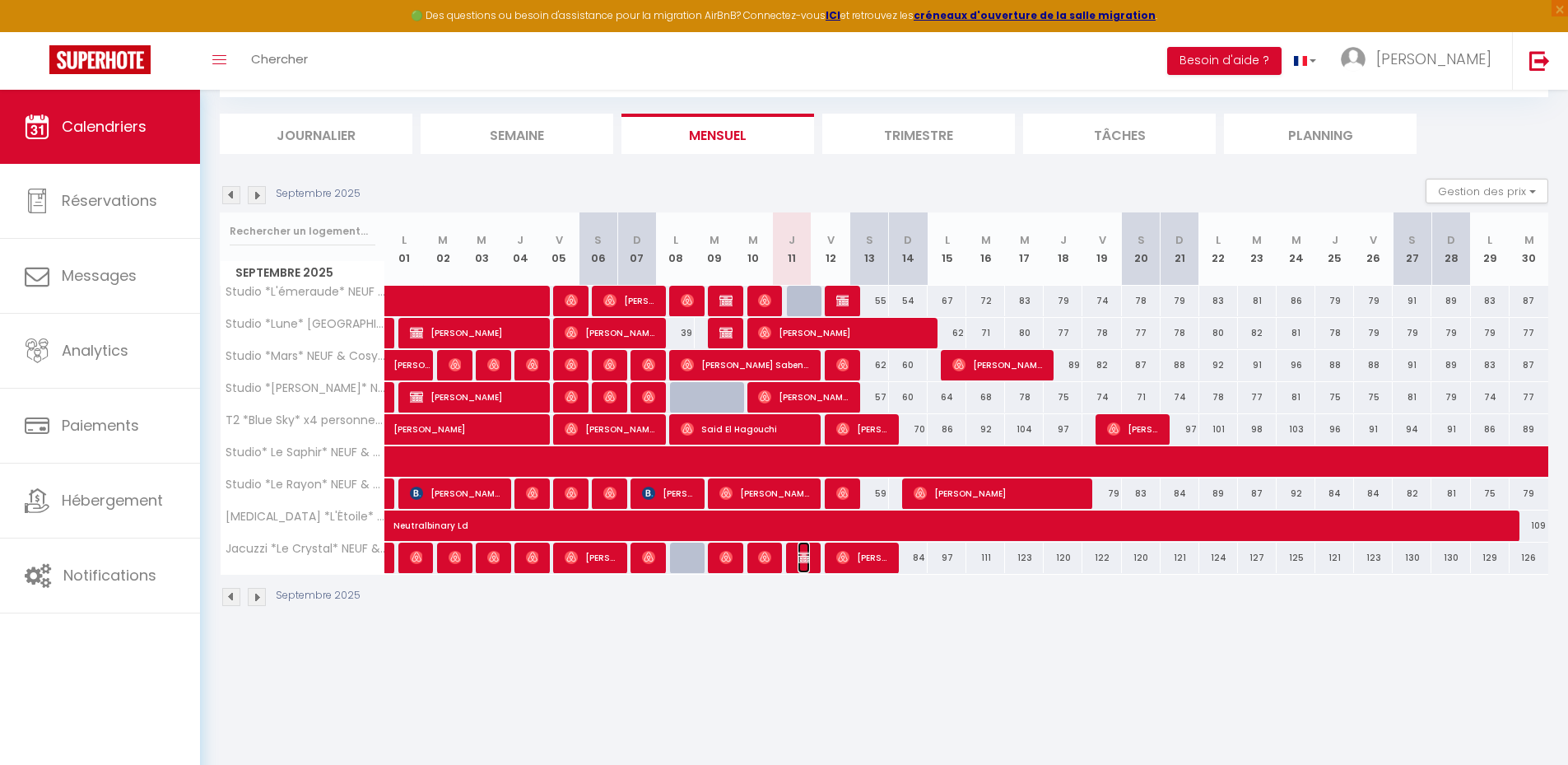
click at [806, 556] on img at bounding box center [804, 557] width 13 height 13
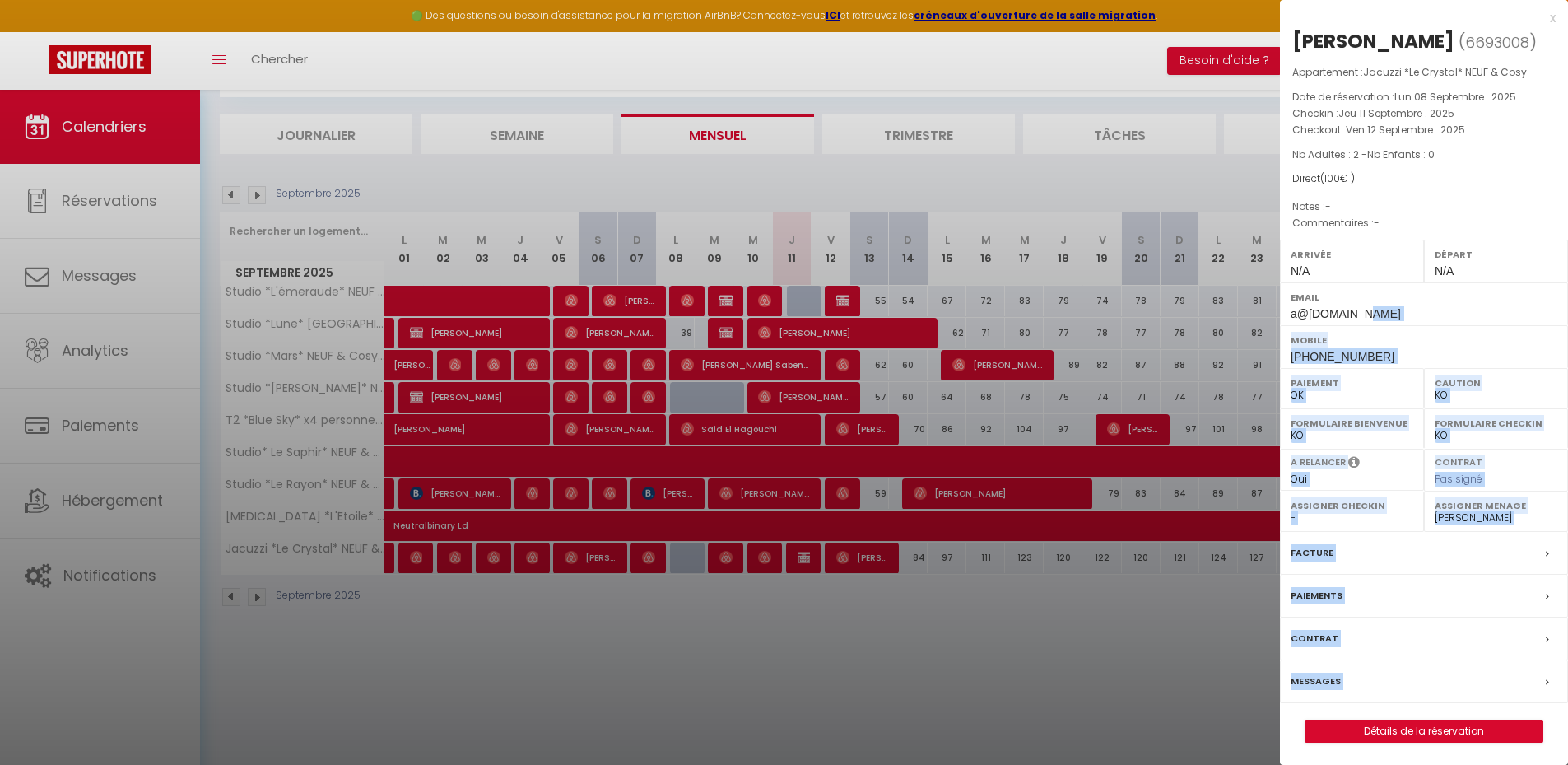
drag, startPoint x: 1370, startPoint y: 318, endPoint x: 1267, endPoint y: 313, distance: 103.1
click at [1267, 313] on body "🟢 Des questions ou besoin d'assistance pour la migration AirBnB? Connectez-vous…" at bounding box center [784, 382] width 1568 height 765
click at [1207, 605] on div at bounding box center [784, 382] width 1568 height 765
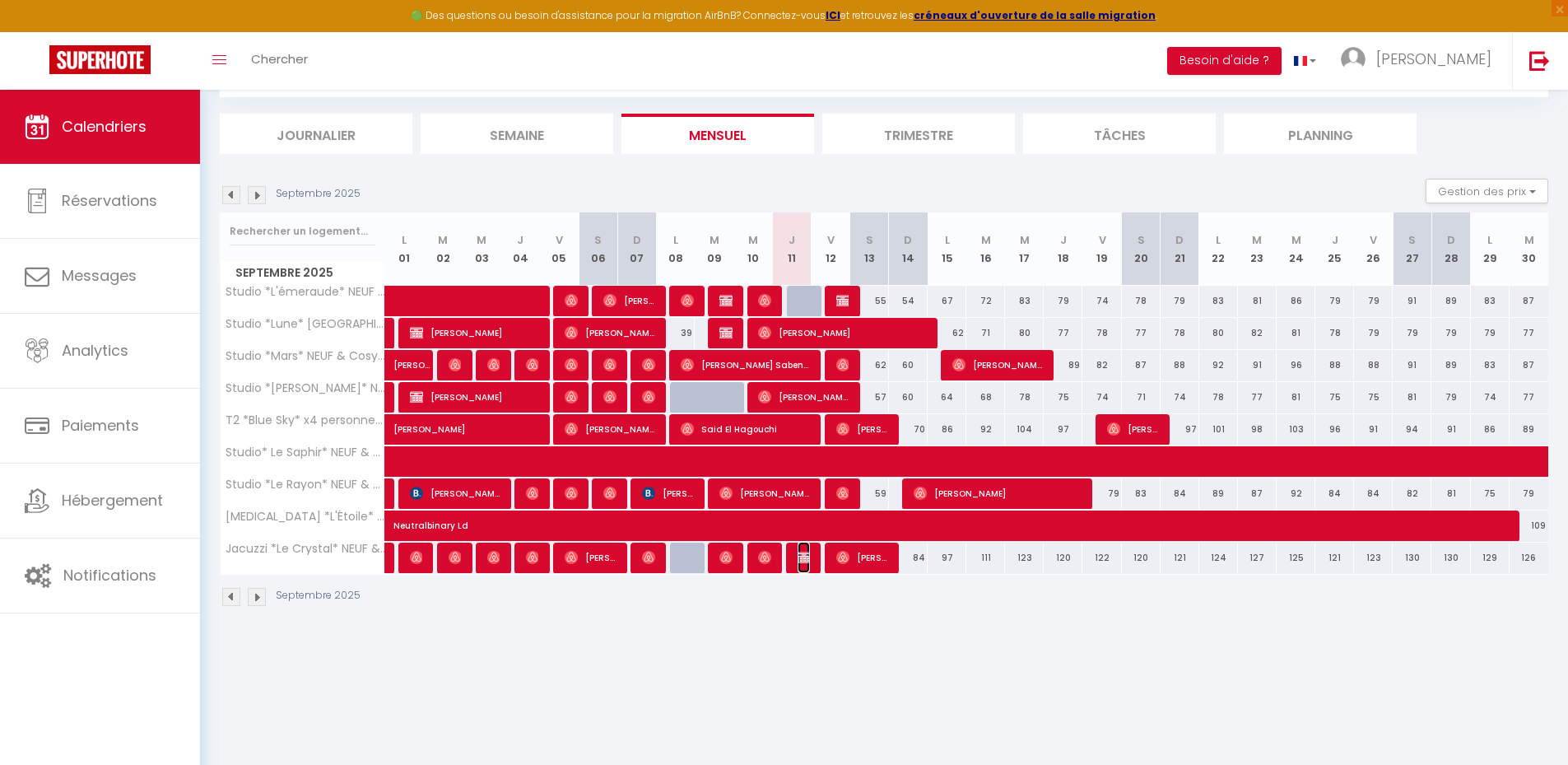
click at [804, 558] on img at bounding box center [804, 557] width 13 height 13
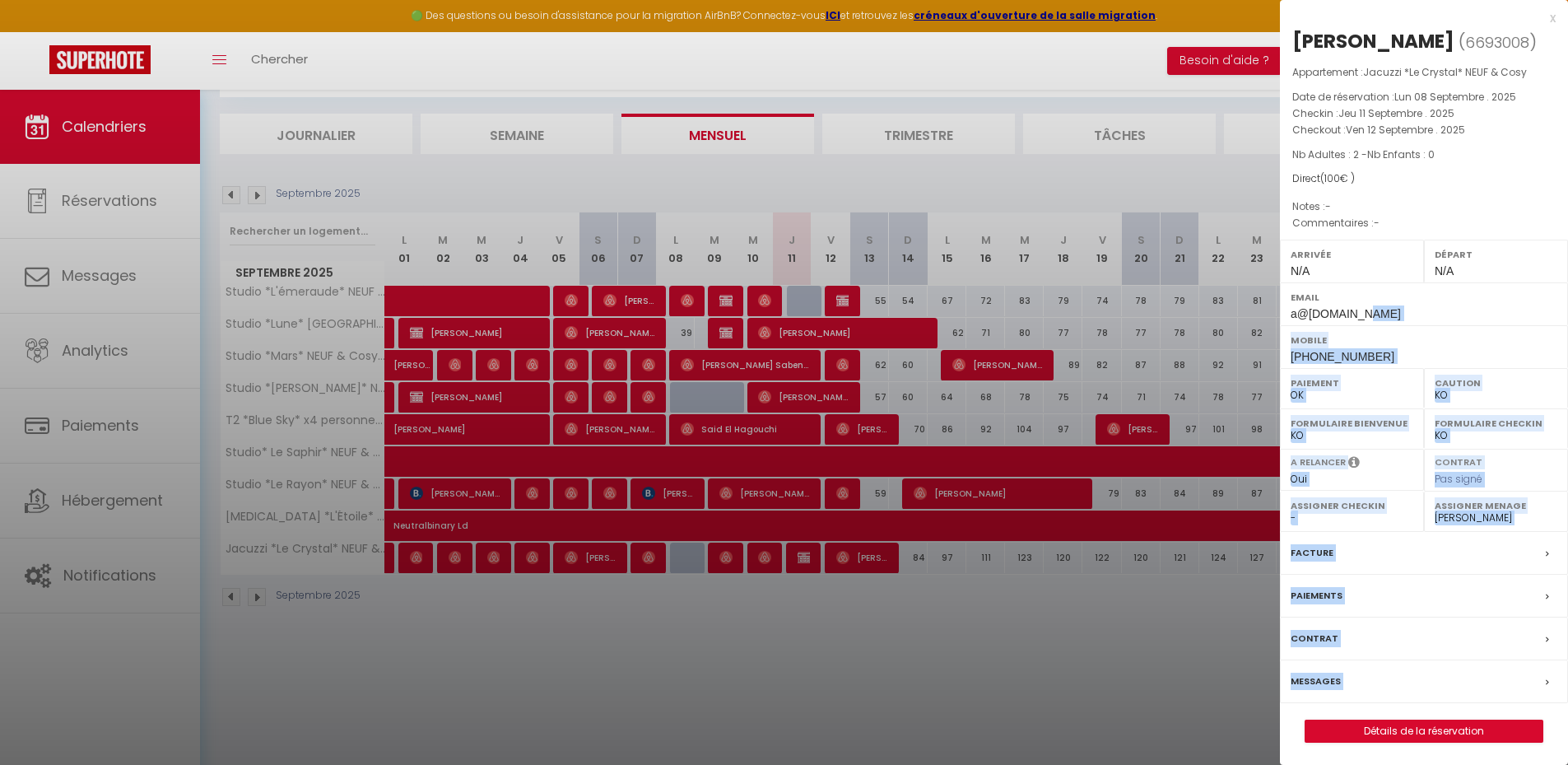
click at [1204, 681] on div at bounding box center [784, 382] width 1568 height 765
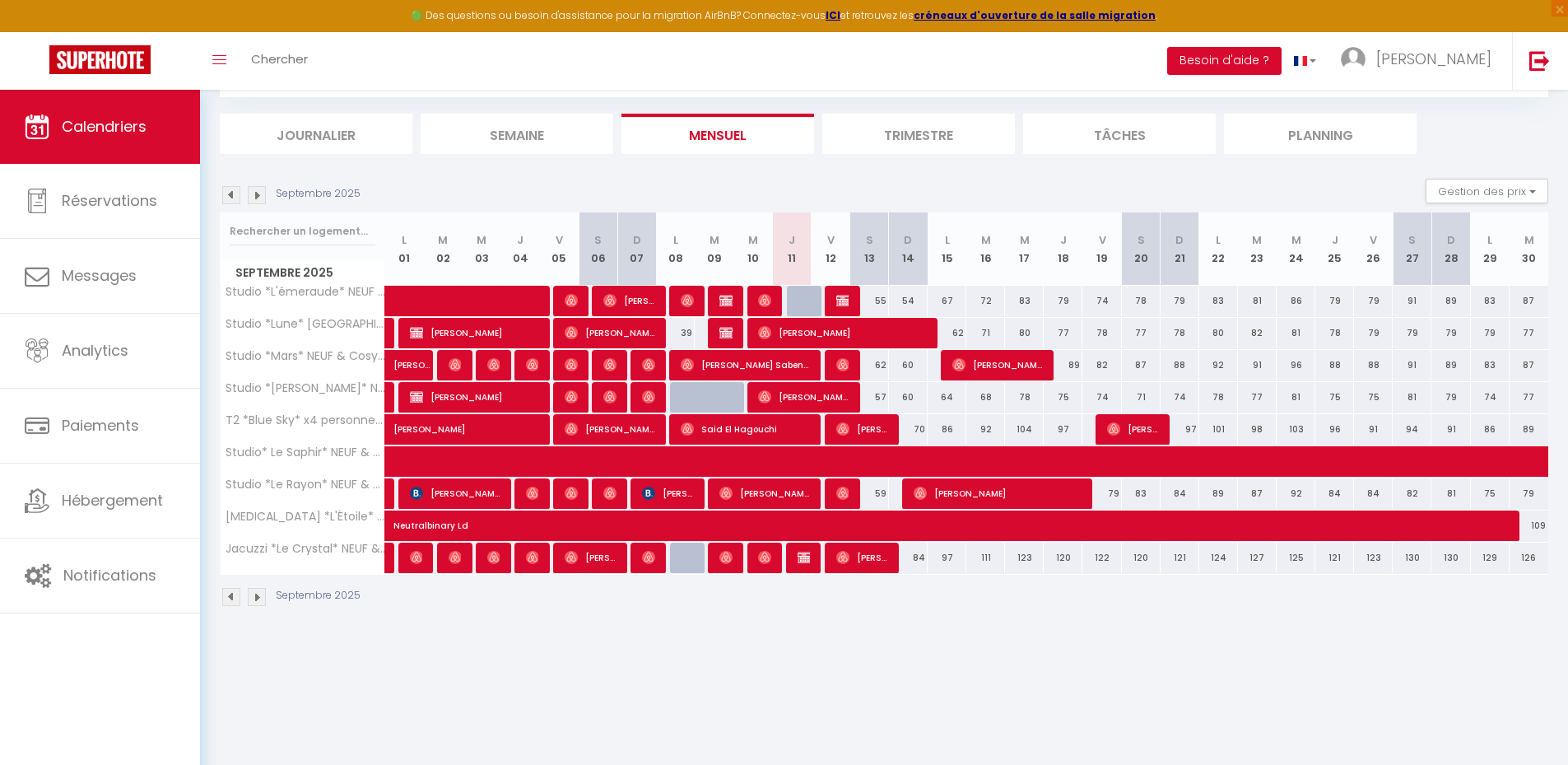
click at [1030, 638] on div "CALENDRIERS Filtrer par hébergement Studio Studio *L'émeraude* NEUF & Cosy - [G…" at bounding box center [883, 321] width 1367 height 643
click at [806, 555] on img at bounding box center [804, 557] width 13 height 13
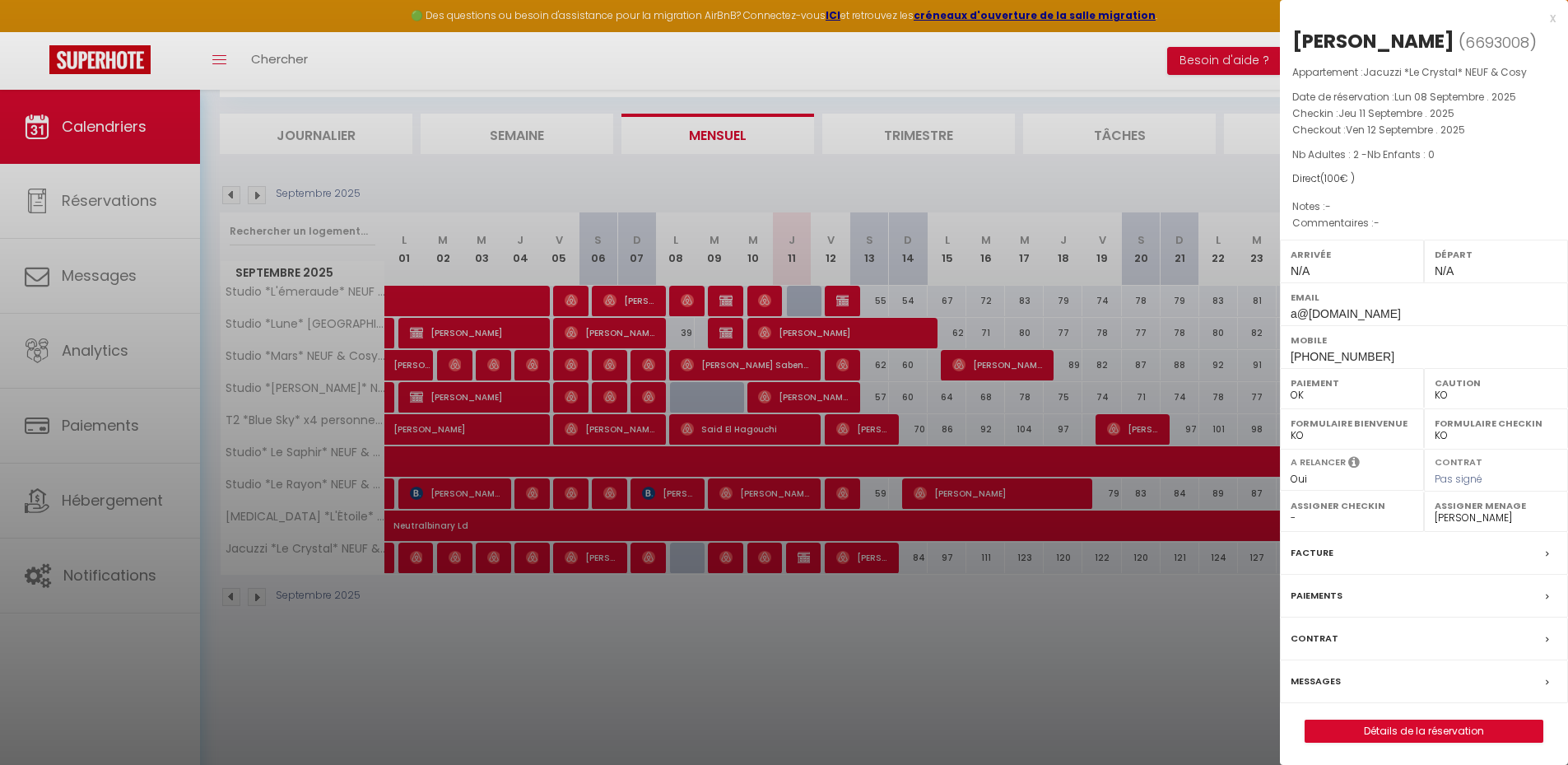
click at [991, 678] on div at bounding box center [784, 382] width 1568 height 765
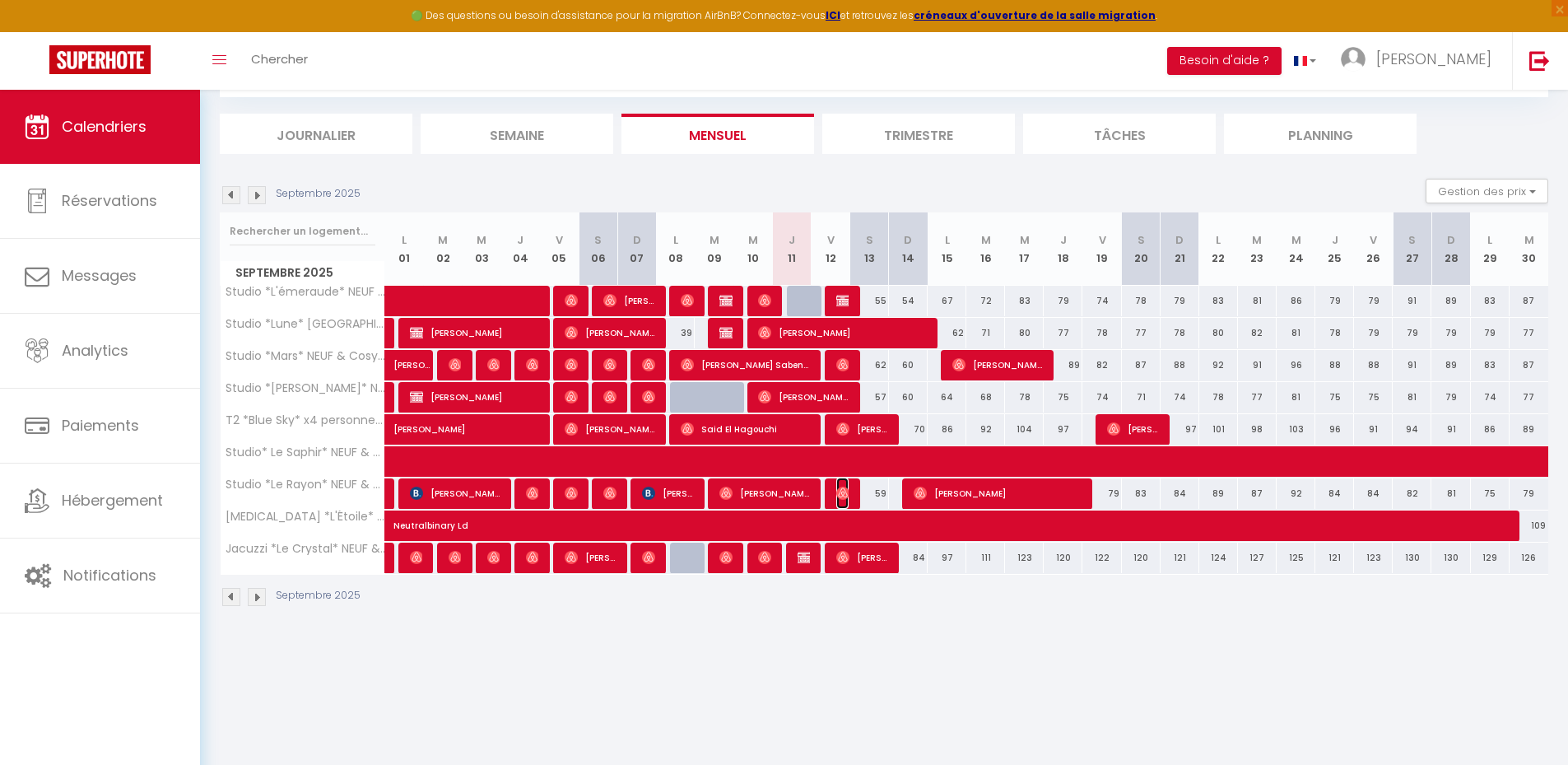
click at [838, 492] on img at bounding box center [842, 493] width 13 height 13
select select "OK"
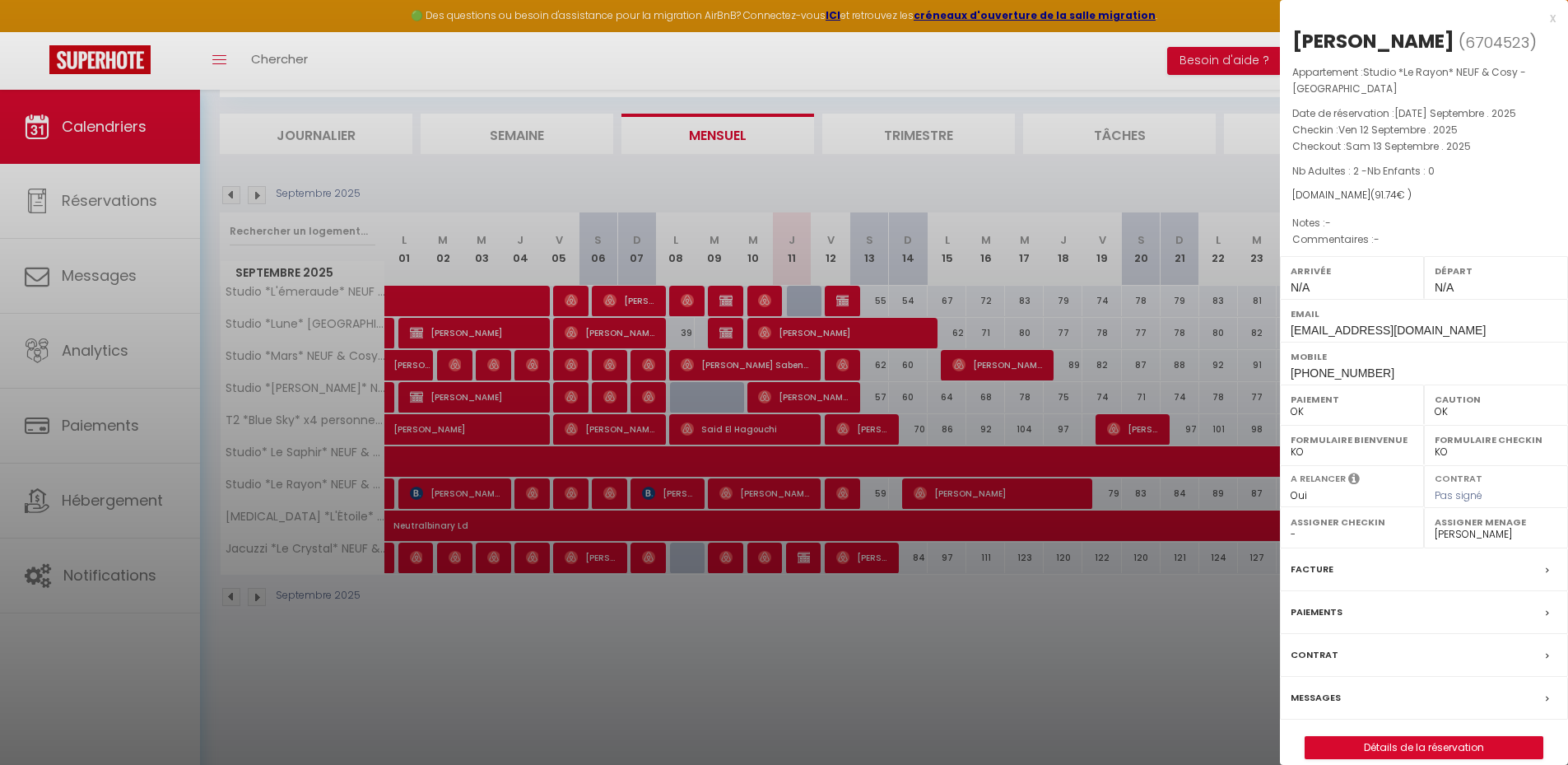
click at [1037, 704] on div at bounding box center [784, 382] width 1568 height 765
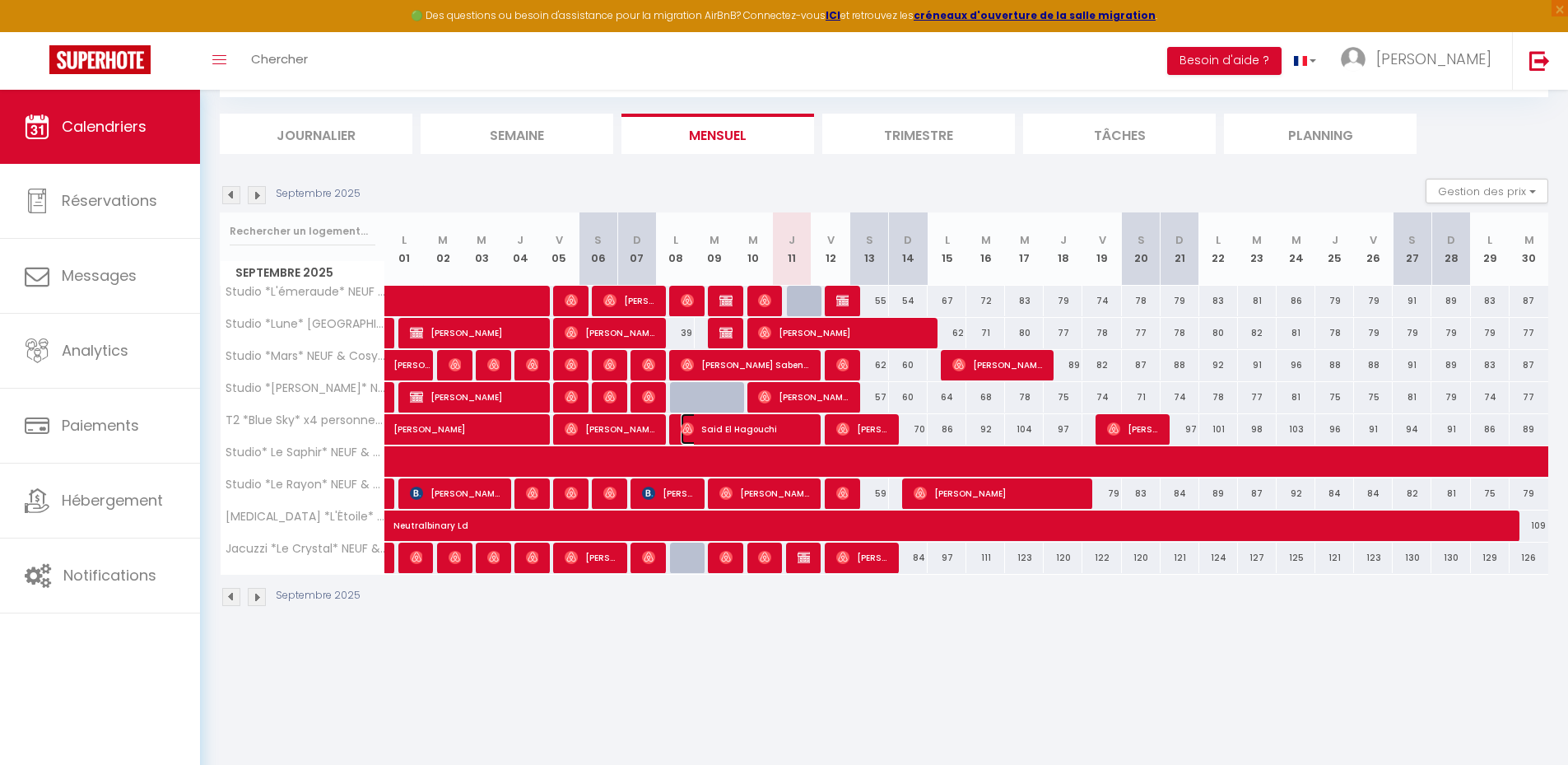
click at [792, 421] on span "Said El Hagouchi" at bounding box center [746, 429] width 129 height 31
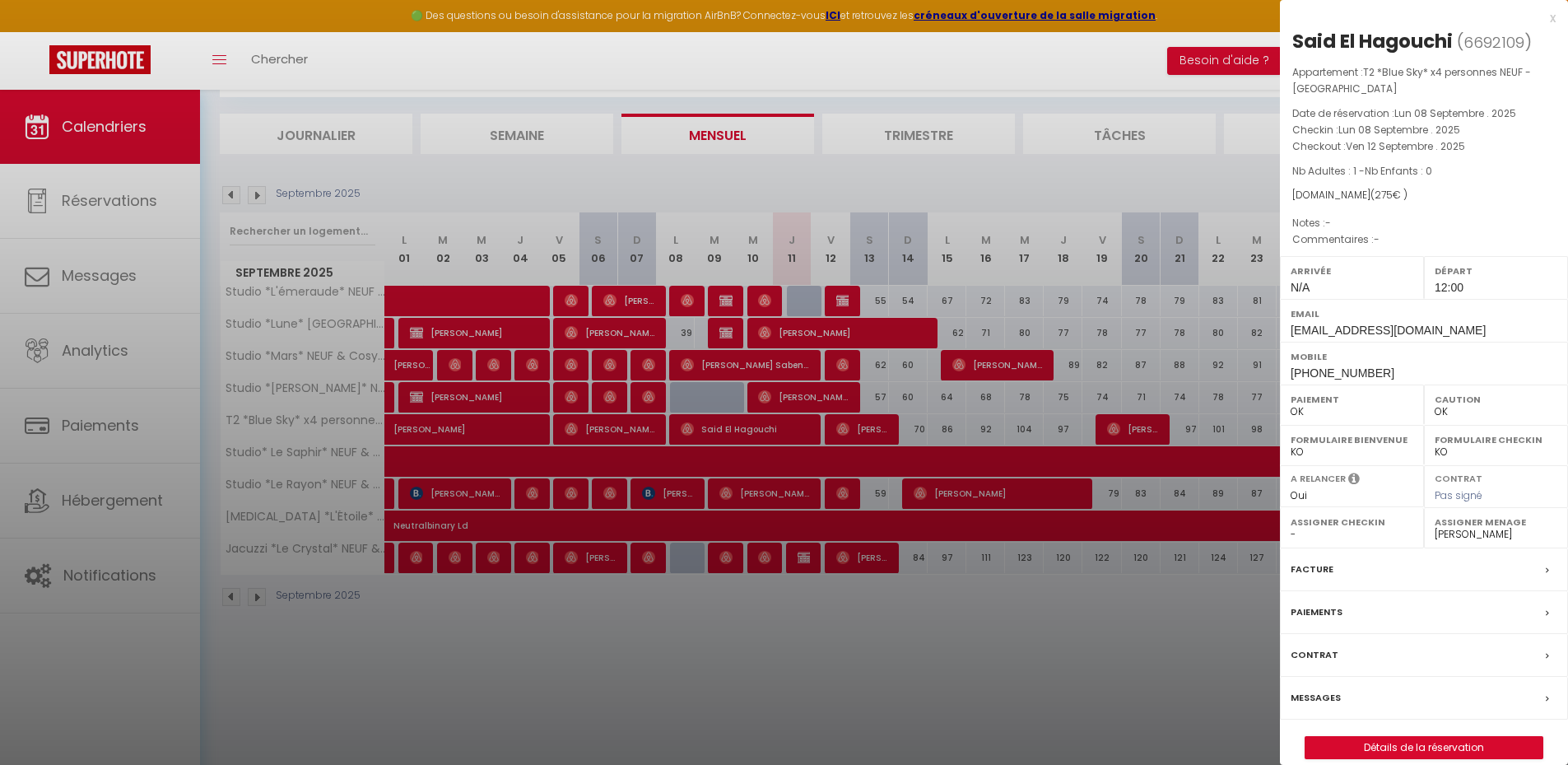
click at [688, 698] on div at bounding box center [784, 382] width 1568 height 765
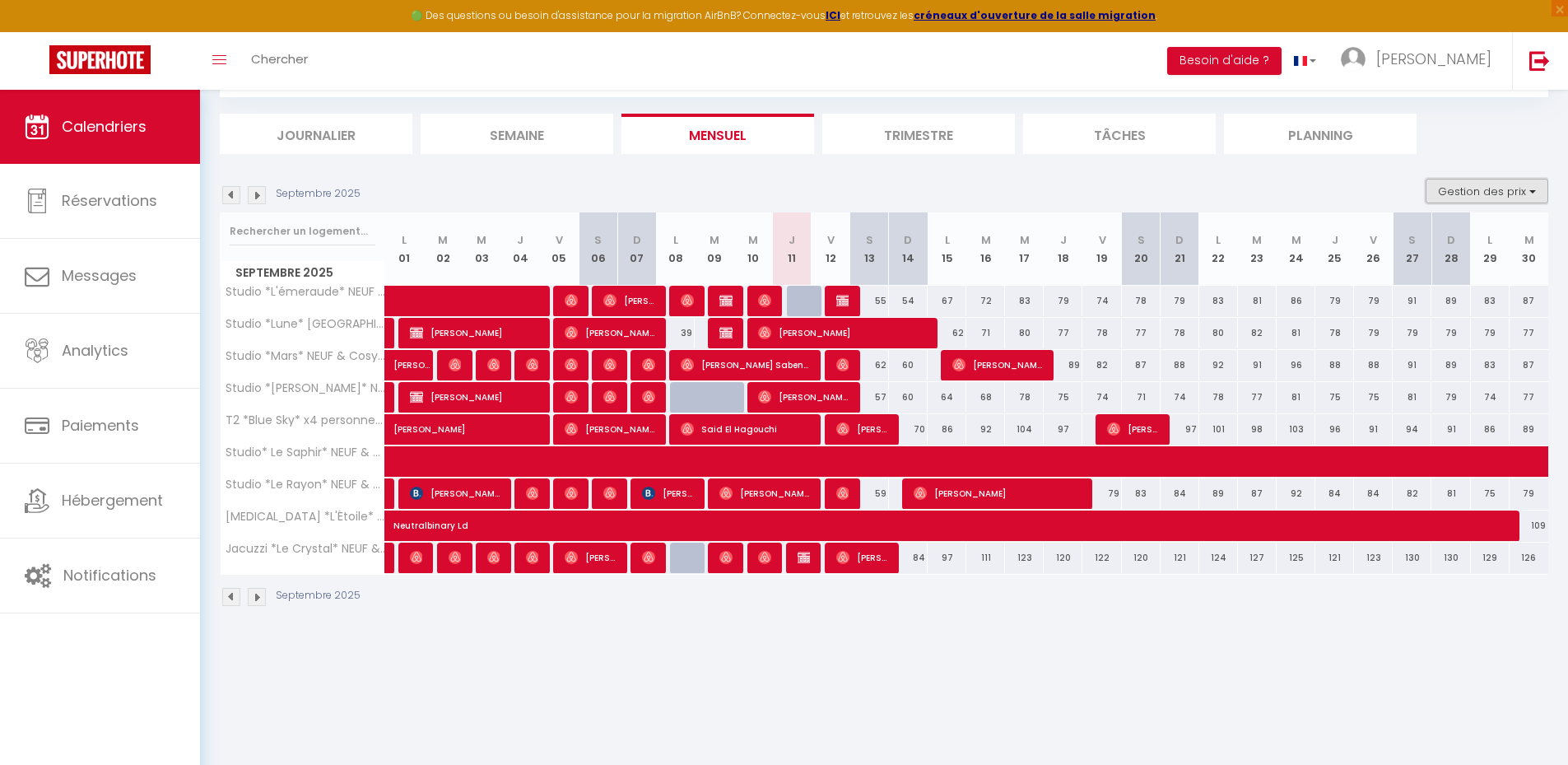
click at [1486, 191] on button "Gestion des prix" at bounding box center [1487, 191] width 123 height 25
click at [1358, 189] on div "Septembre 2025 Gestion des prix Nb Nuits minimum Règles Disponibilité" at bounding box center [883, 195] width 1328 height 34
click at [778, 617] on div "Septembre 2025" at bounding box center [883, 598] width 1328 height 48
click at [1480, 191] on button "Gestion des prix" at bounding box center [1487, 191] width 123 height 25
click at [1414, 244] on input "Nb Nuits minimum" at bounding box center [1473, 242] width 149 height 16
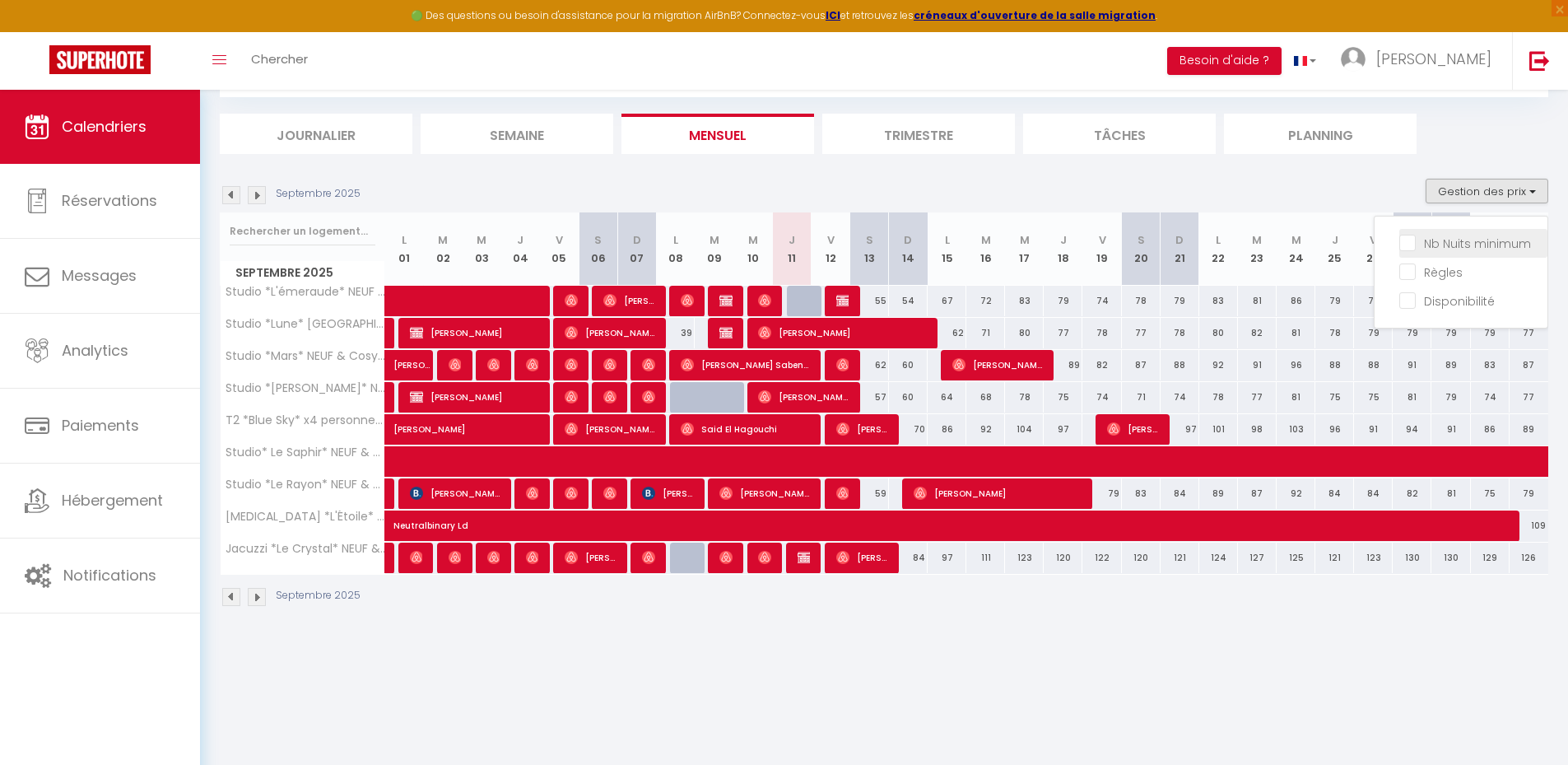
checkbox input "true"
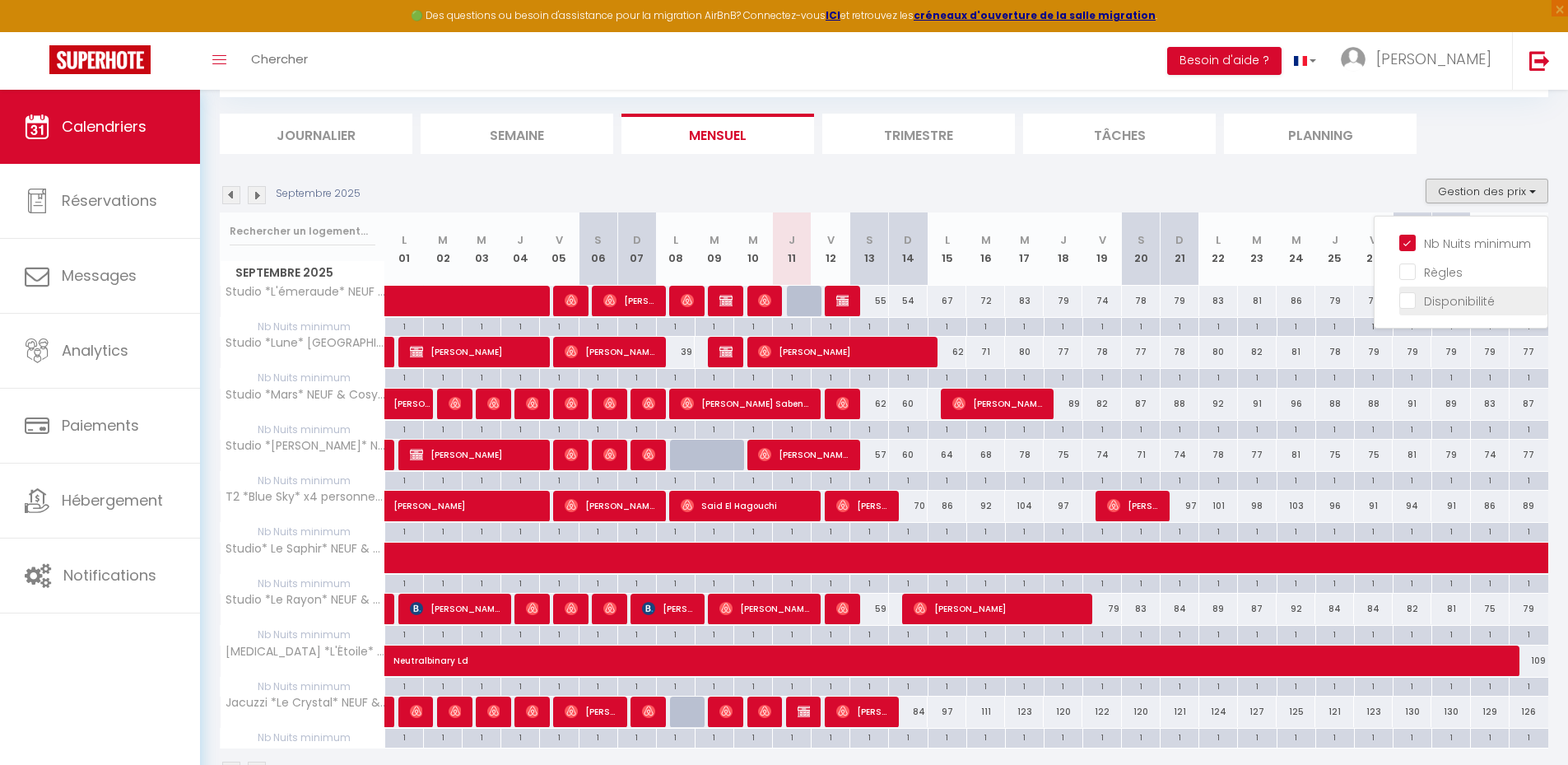
drag, startPoint x: 1413, startPoint y: 270, endPoint x: 1412, endPoint y: 286, distance: 16.0
click at [1413, 272] on input "Règles" at bounding box center [1473, 271] width 149 height 16
checkbox input "true"
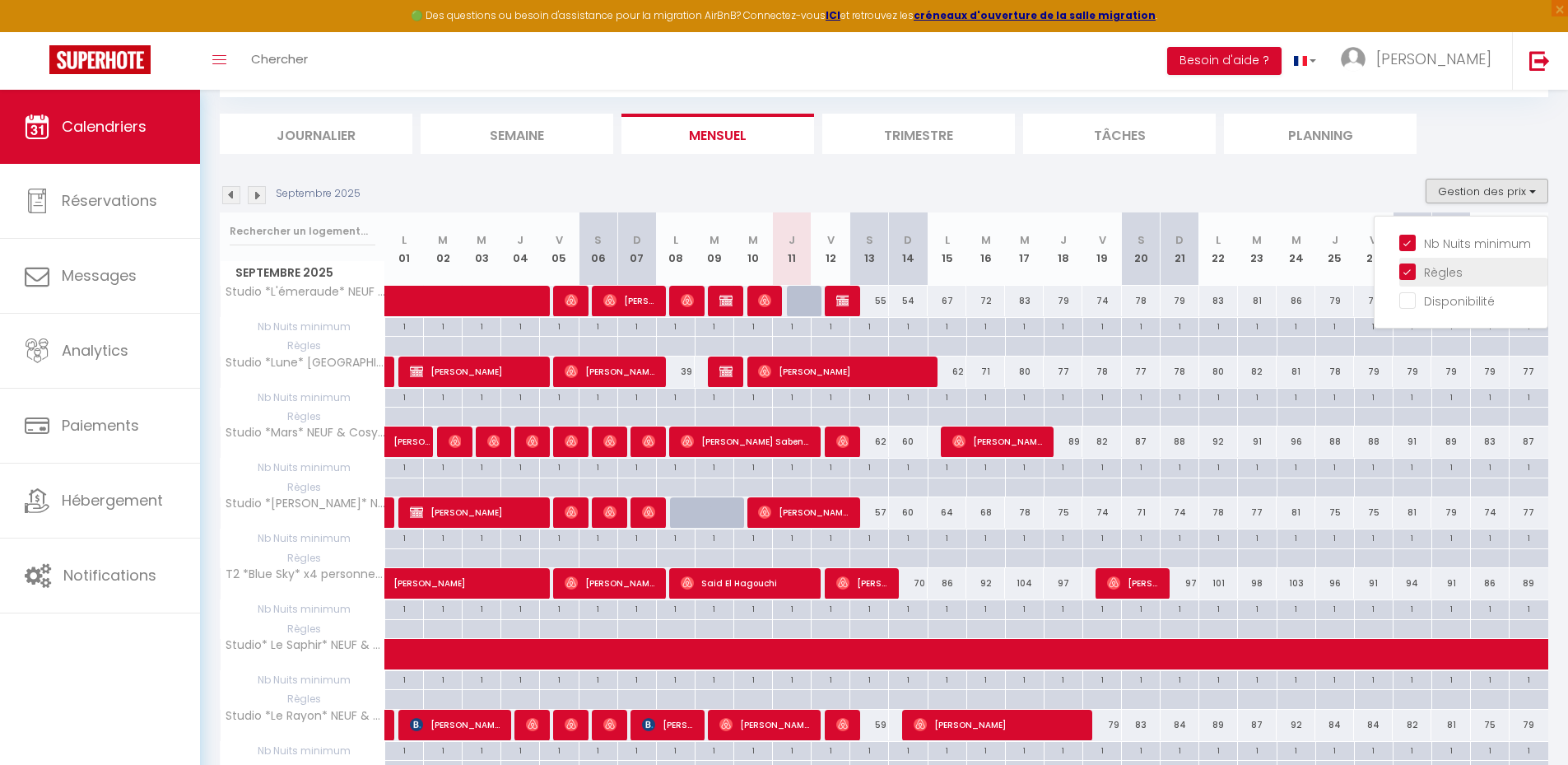
click at [1412, 298] on input "Disponibilité" at bounding box center [1473, 300] width 149 height 16
checkbox input "true"
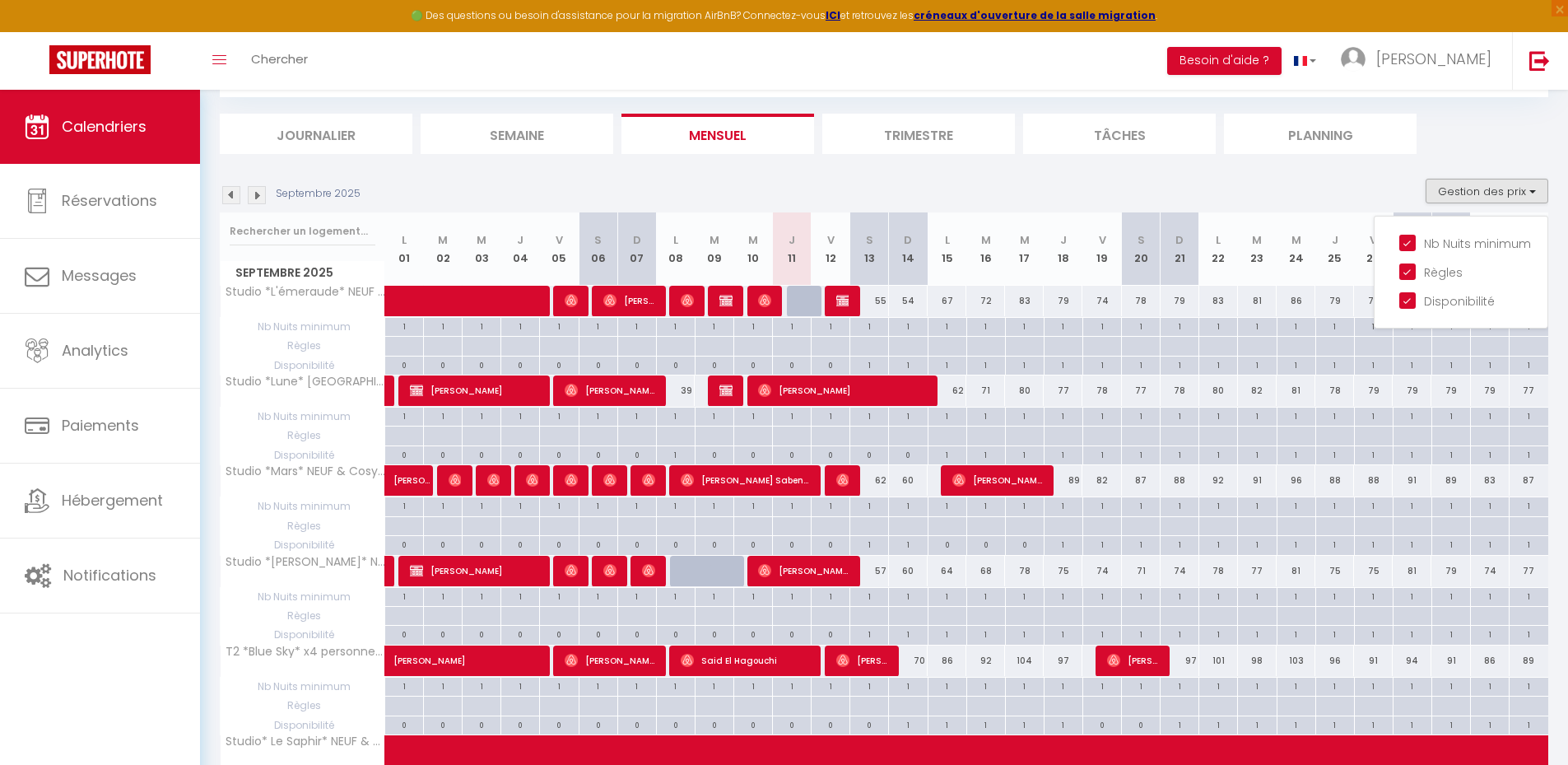
click at [1301, 171] on section "Septembre 2025 Gestion des prix Nb Nuits minimum Règles Disponibilité Septembre…" at bounding box center [883, 653] width 1328 height 981
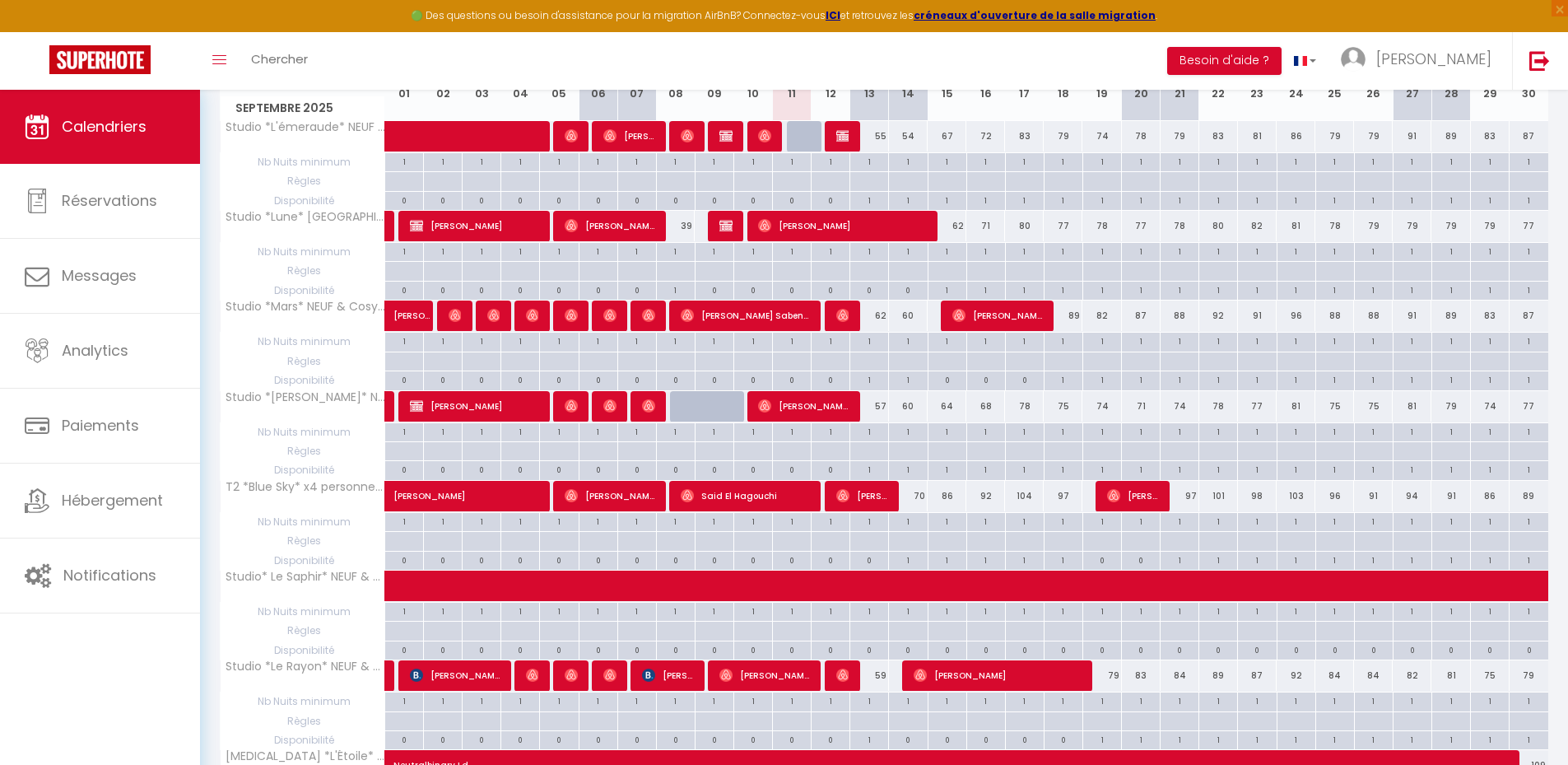
scroll to position [0, 0]
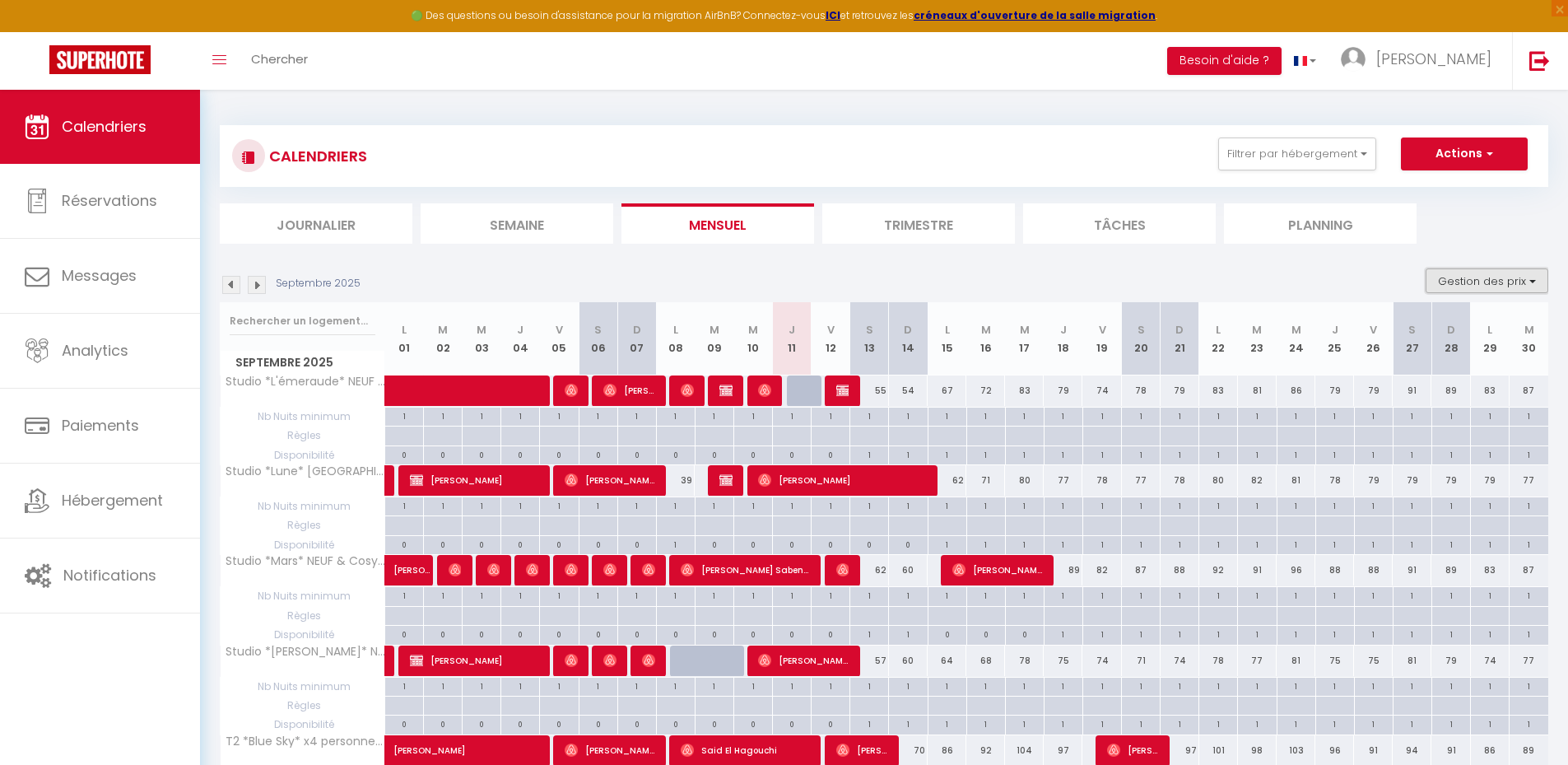
click at [1491, 283] on button "Gestion des prix" at bounding box center [1487, 280] width 123 height 25
click at [1417, 361] on input "Règles" at bounding box center [1473, 360] width 149 height 16
checkbox input "false"
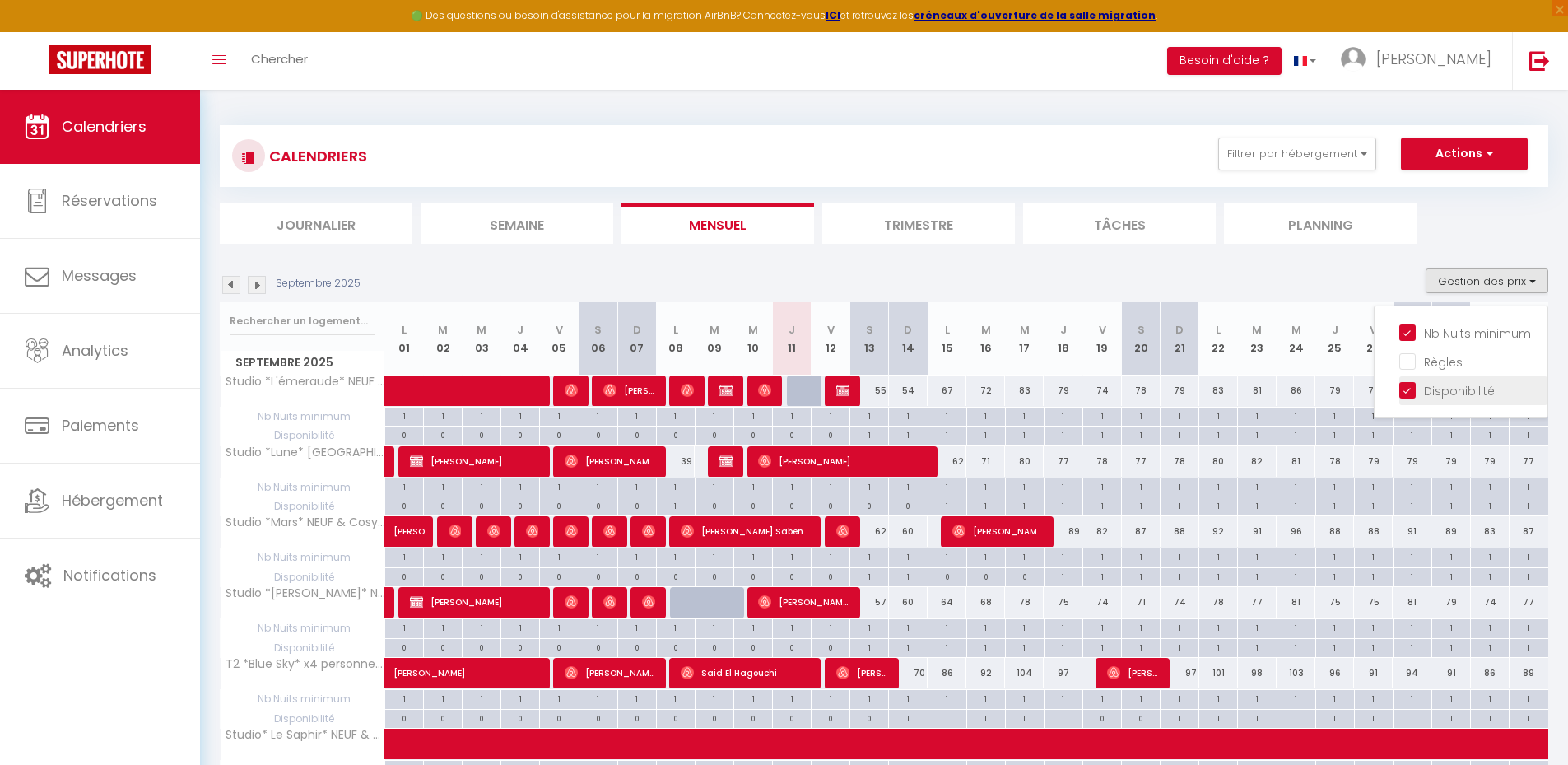
click at [1412, 383] on input "Disponibilité" at bounding box center [1473, 389] width 149 height 16
checkbox input "false"
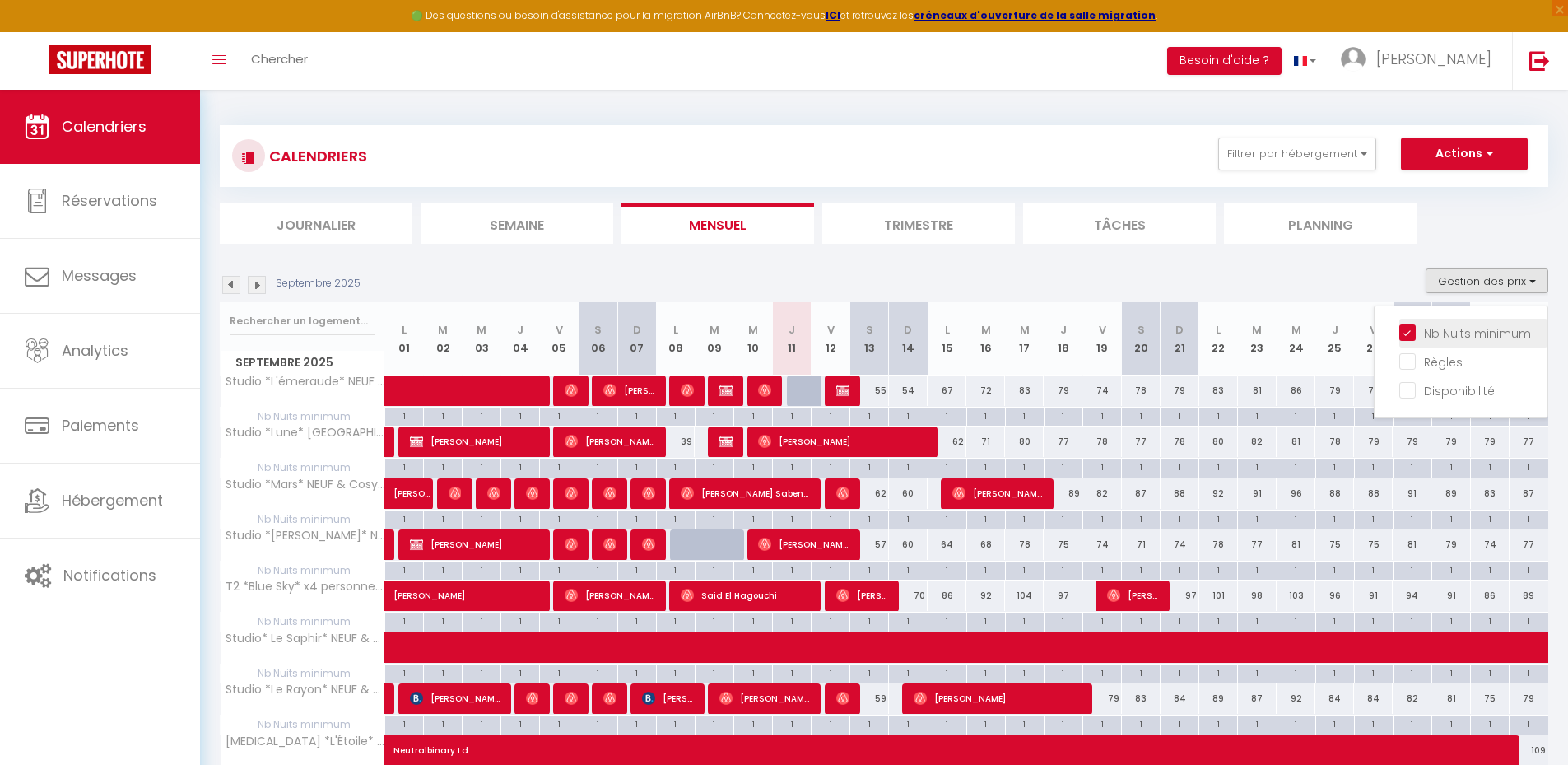
click at [1410, 325] on input "Nb Nuits minimum" at bounding box center [1473, 332] width 149 height 16
checkbox input "false"
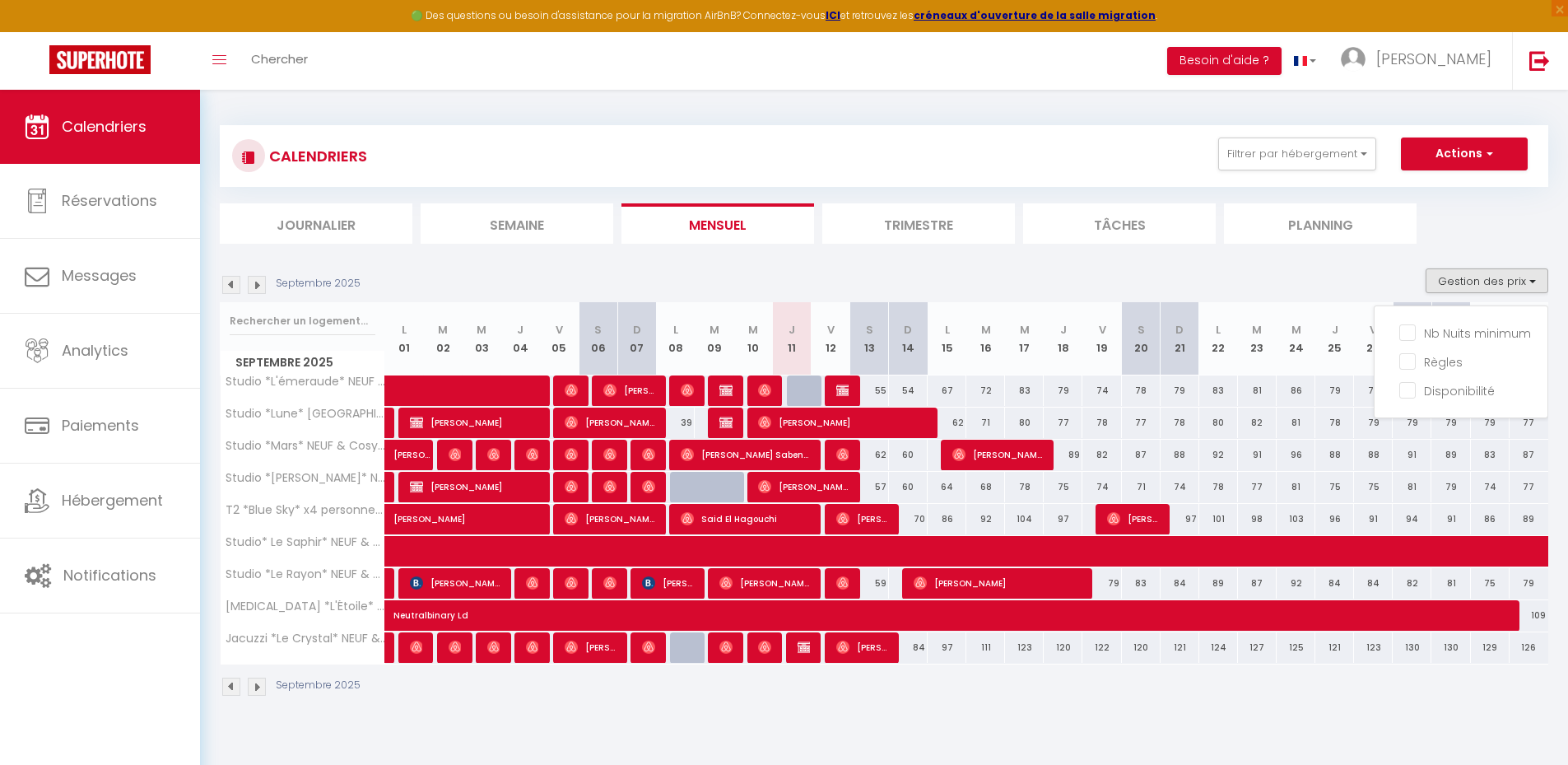
click at [1377, 249] on div "CALENDRIERS Filtrer par hébergement Studio Studio *L'émeraude* NEUF & Cosy - [G…" at bounding box center [883, 411] width 1328 height 604
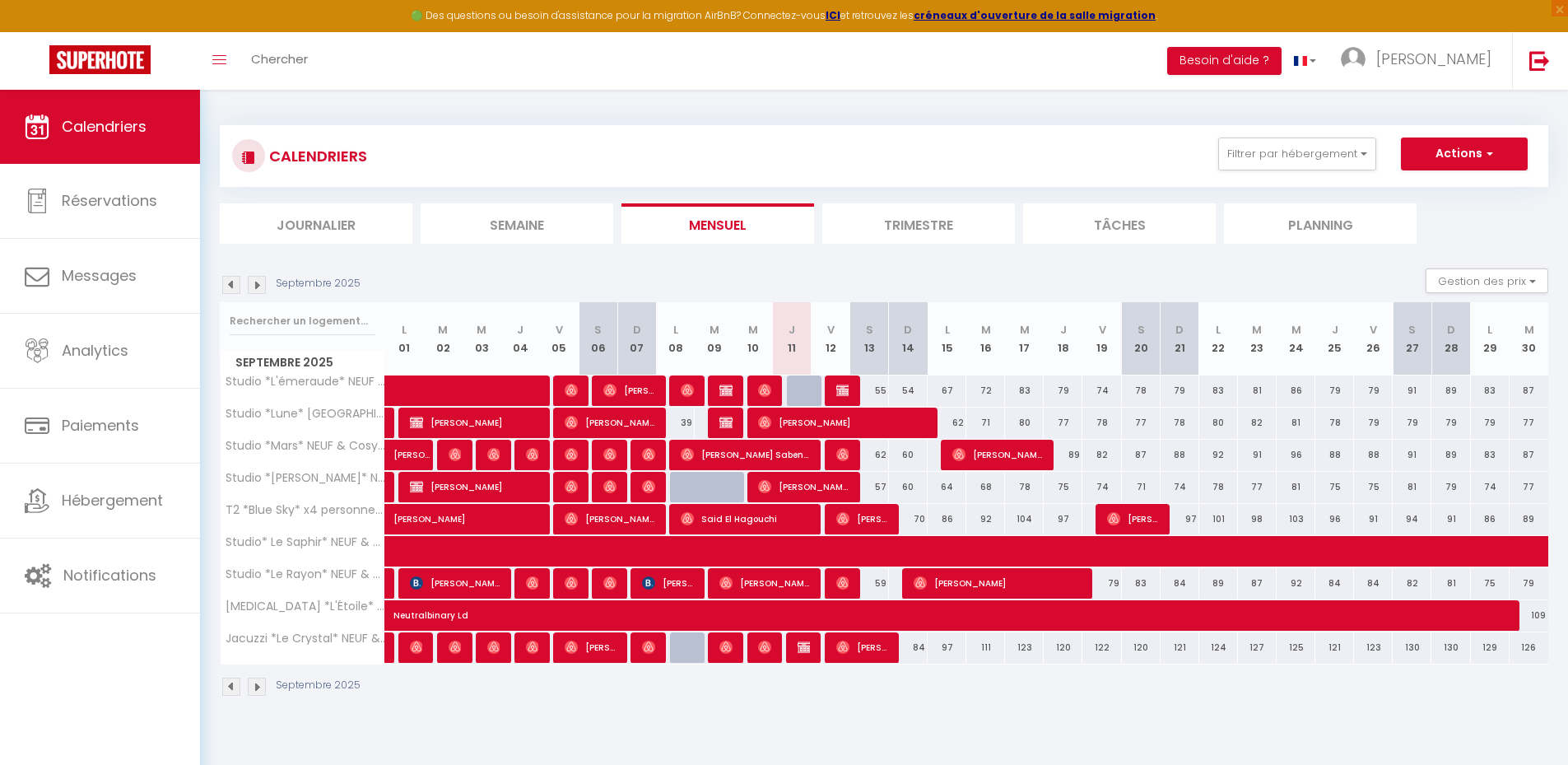
click at [949, 224] on li "Trimestre" at bounding box center [918, 223] width 192 height 40
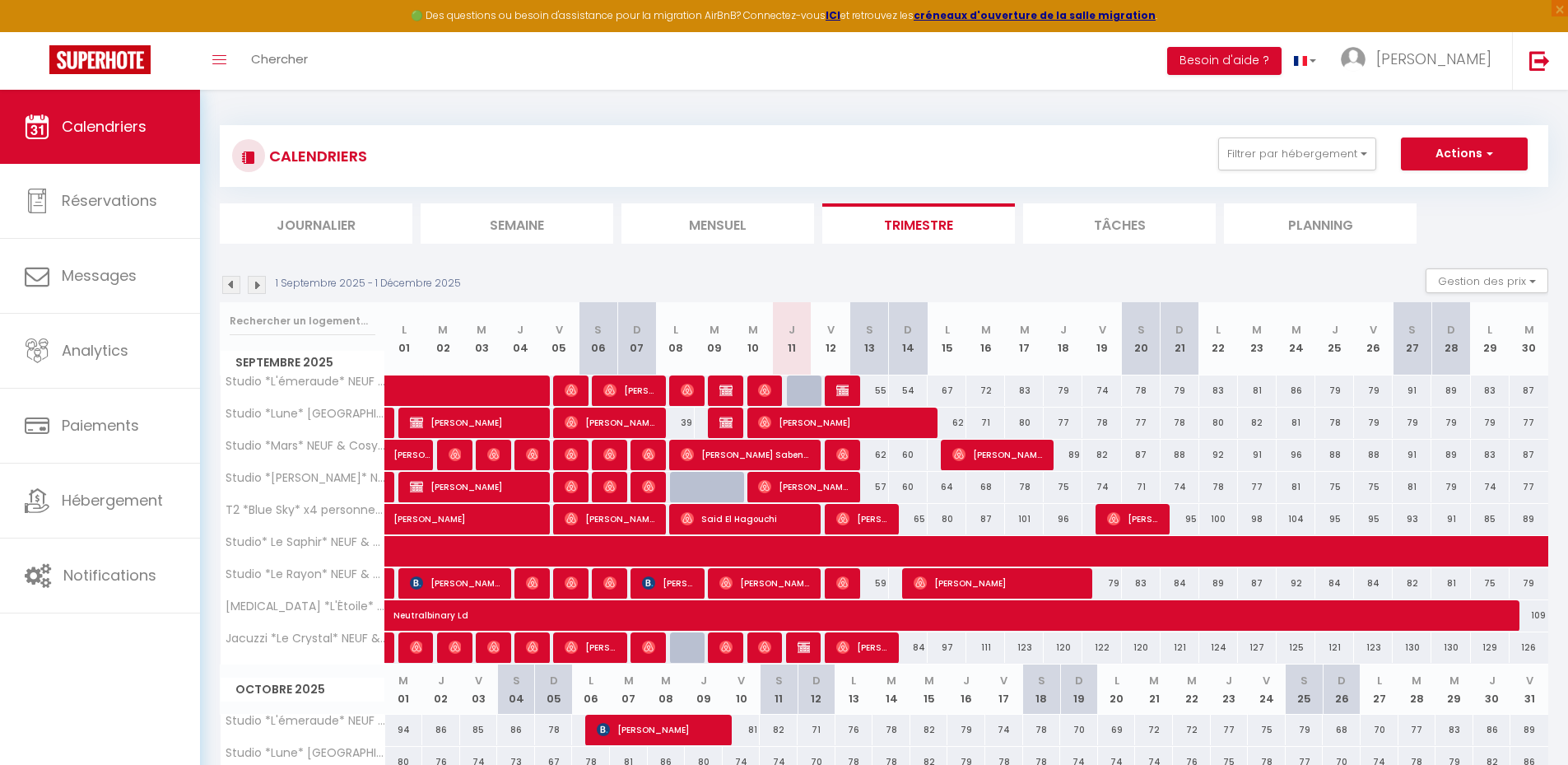
click at [729, 230] on li "Mensuel" at bounding box center [717, 223] width 192 height 40
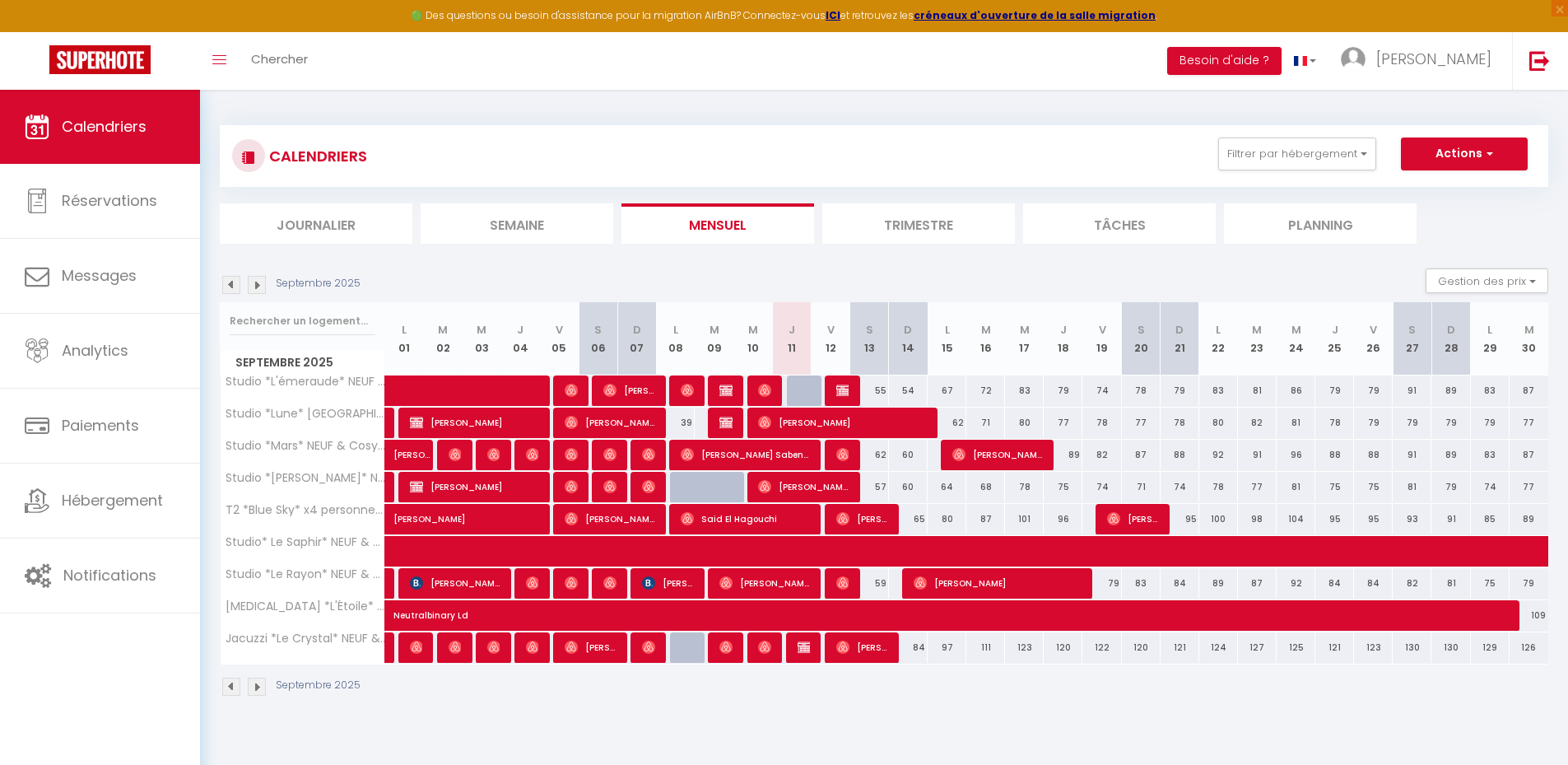
click at [263, 284] on img at bounding box center [257, 284] width 18 height 18
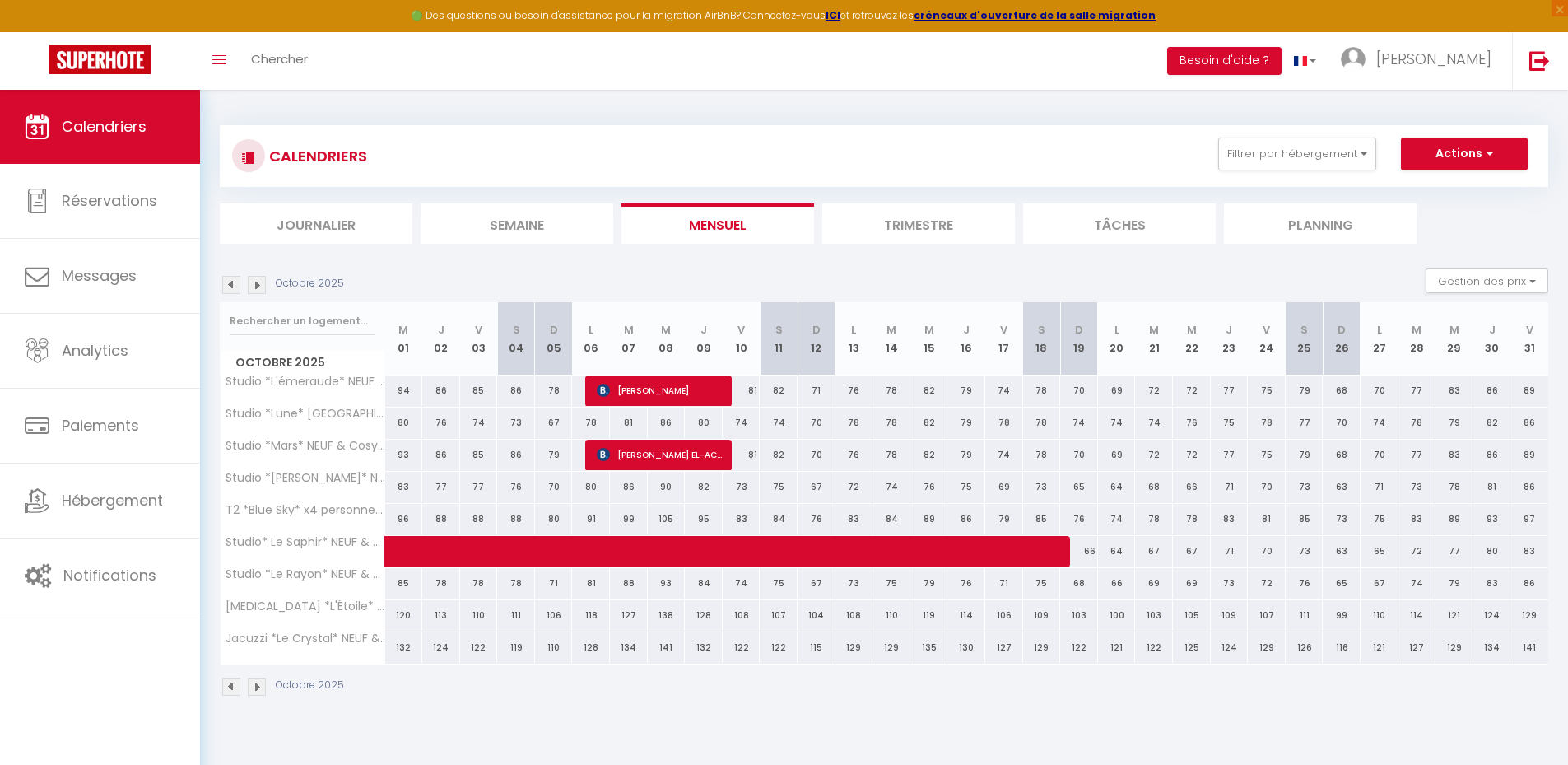
click at [257, 279] on img at bounding box center [257, 284] width 18 height 18
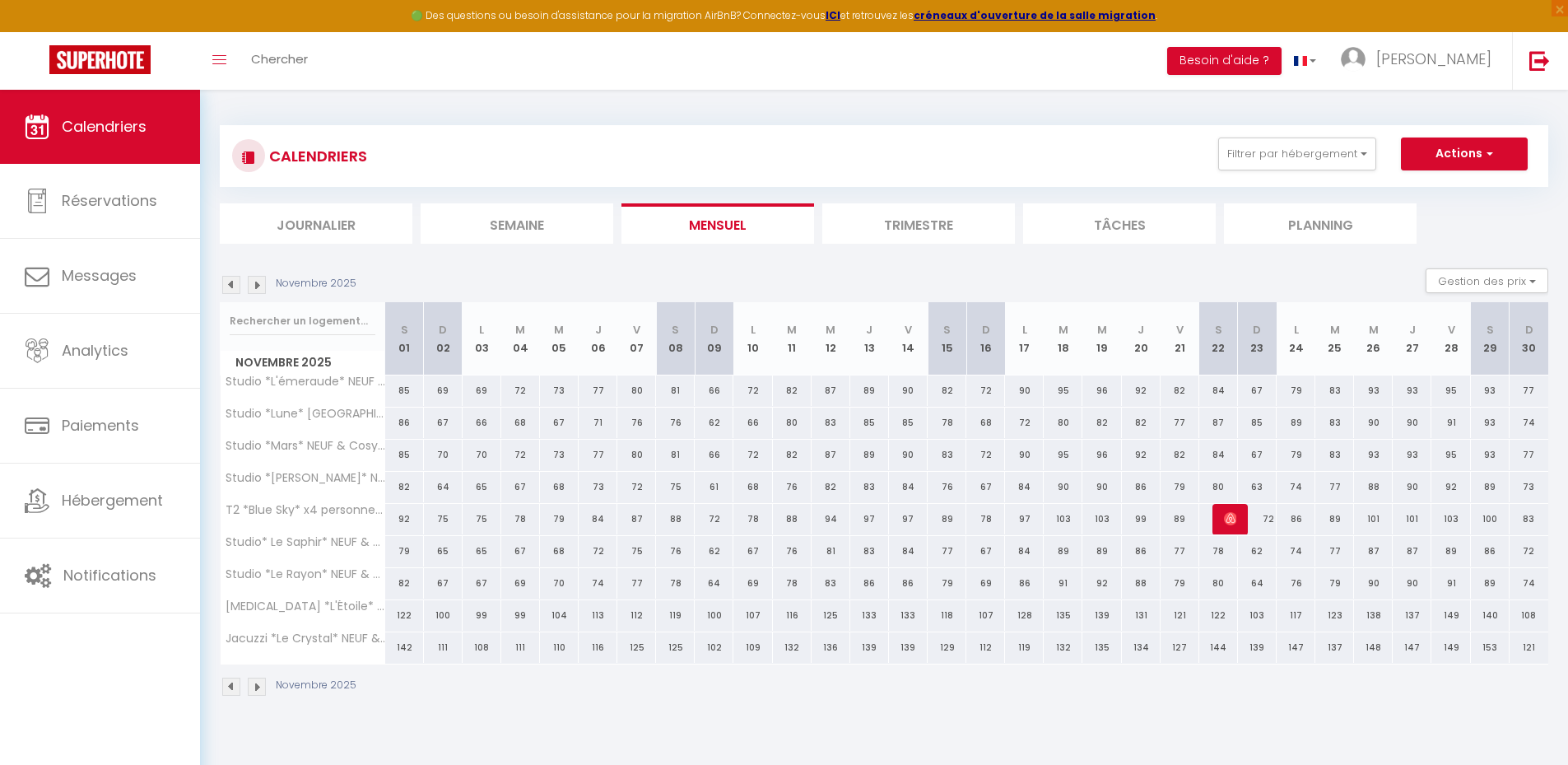
click at [234, 283] on img at bounding box center [232, 284] width 18 height 18
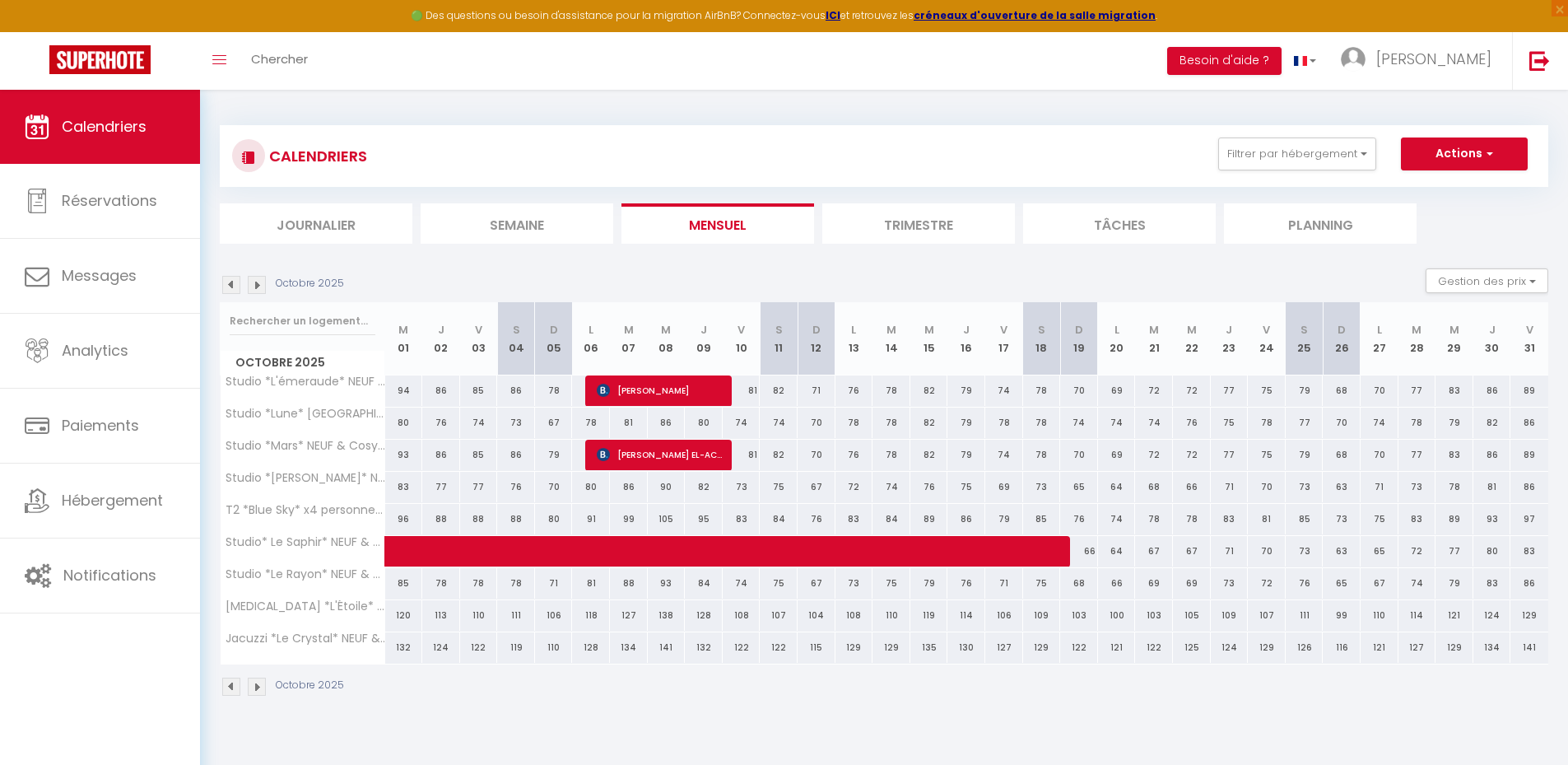
click at [238, 284] on img at bounding box center [232, 284] width 18 height 18
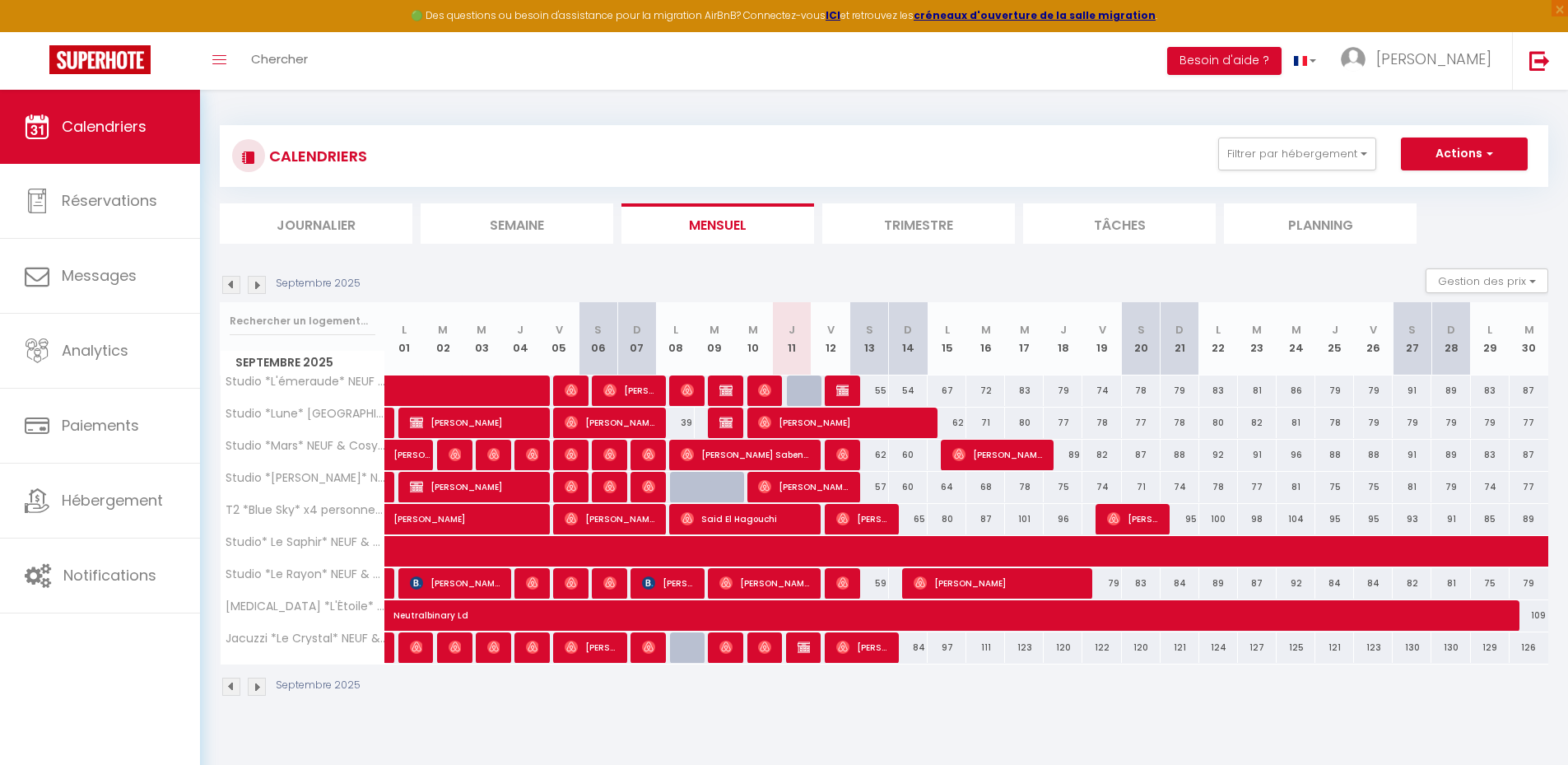
click at [253, 287] on img at bounding box center [257, 284] width 18 height 18
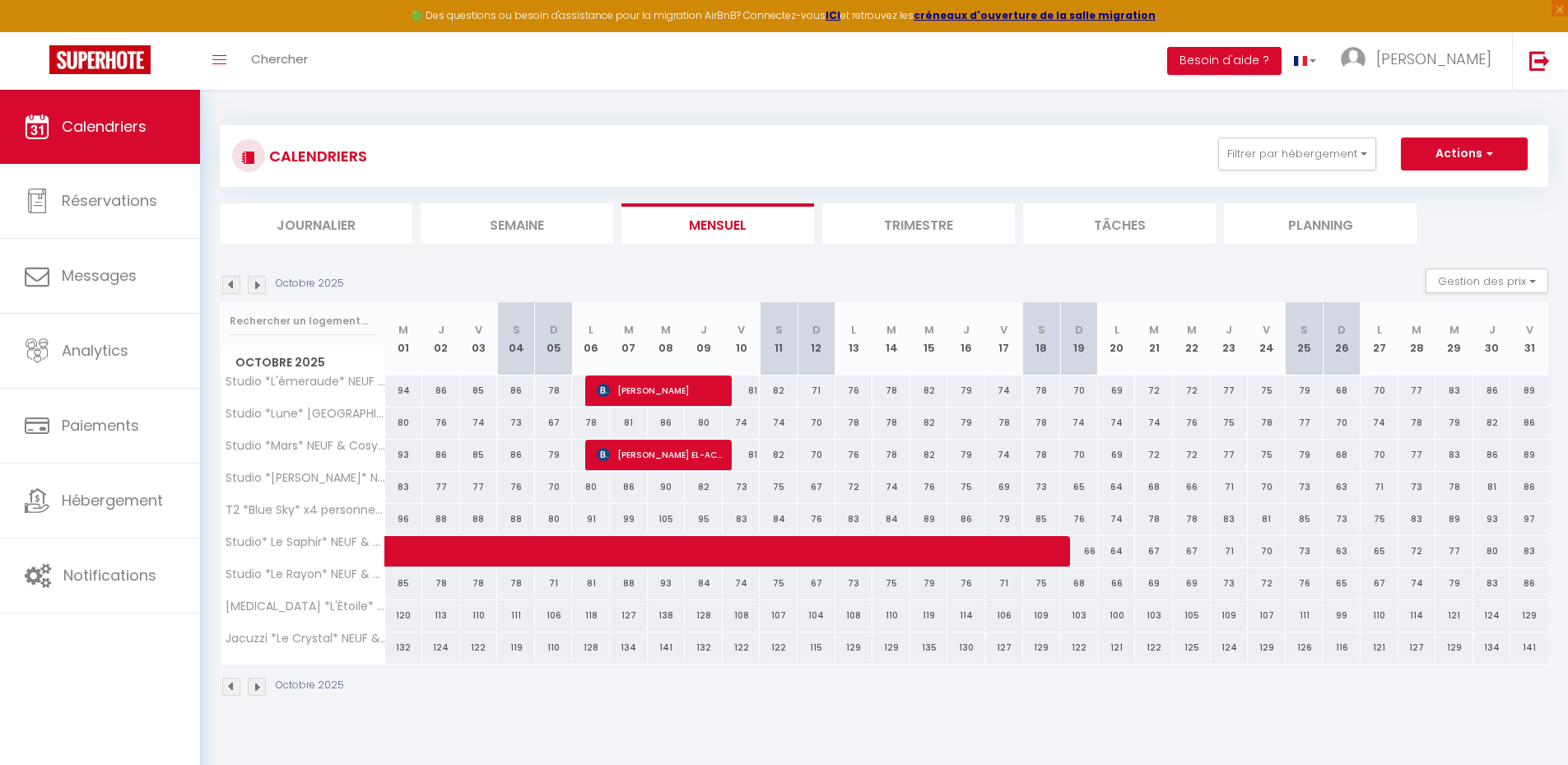
click at [258, 284] on img at bounding box center [257, 284] width 18 height 18
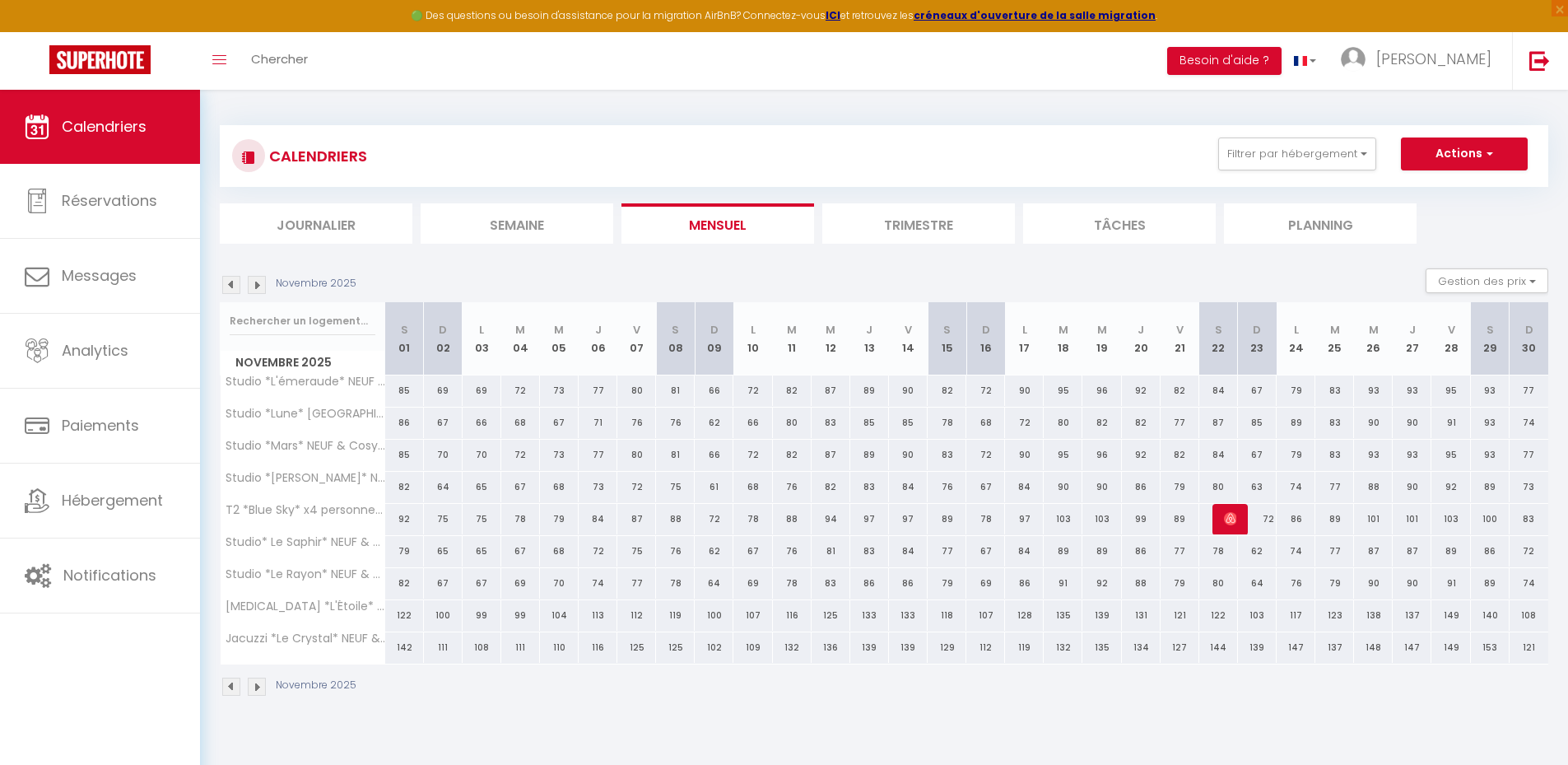
click at [235, 284] on img at bounding box center [232, 284] width 18 height 18
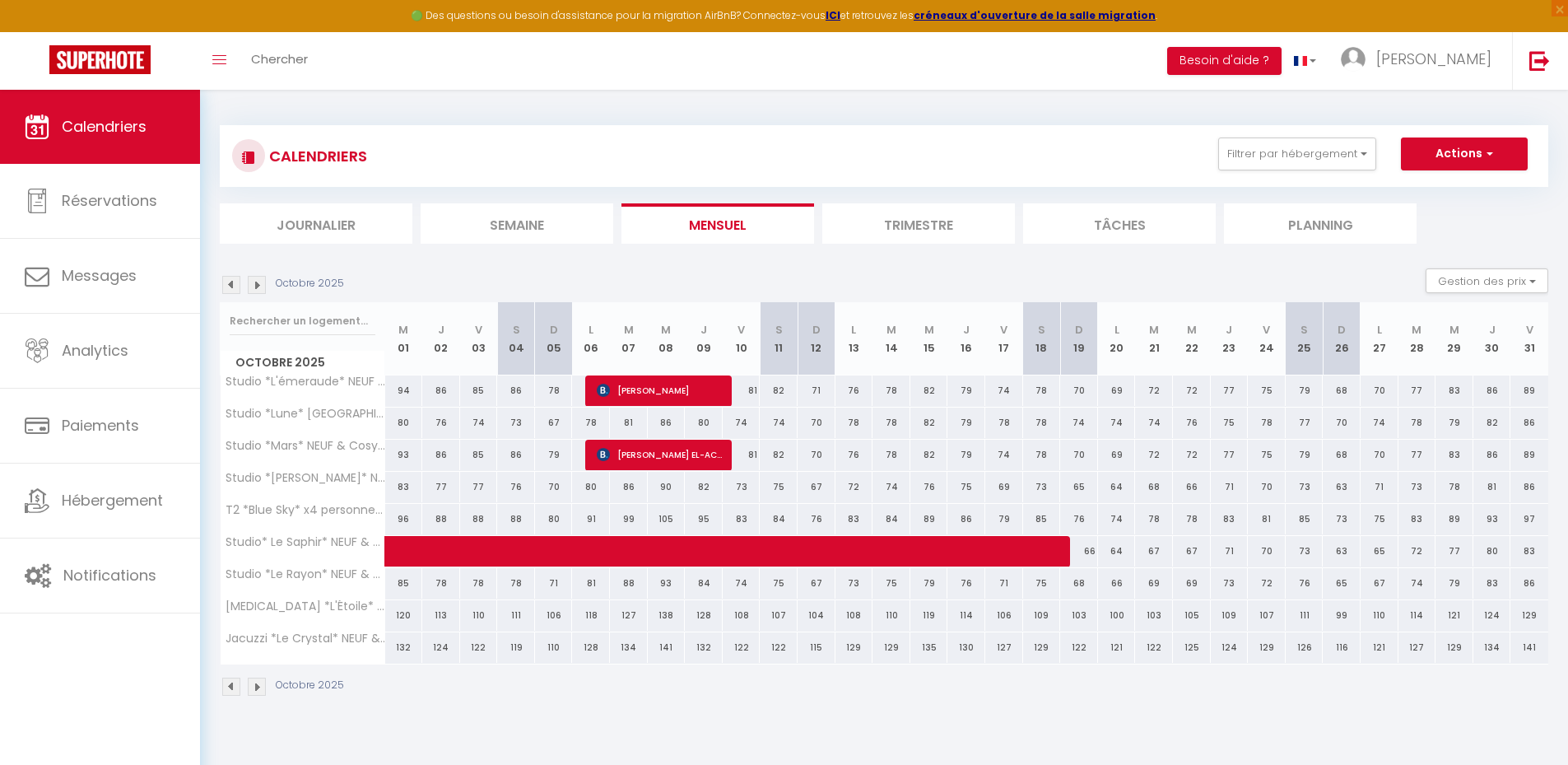
click at [234, 284] on img at bounding box center [232, 284] width 18 height 18
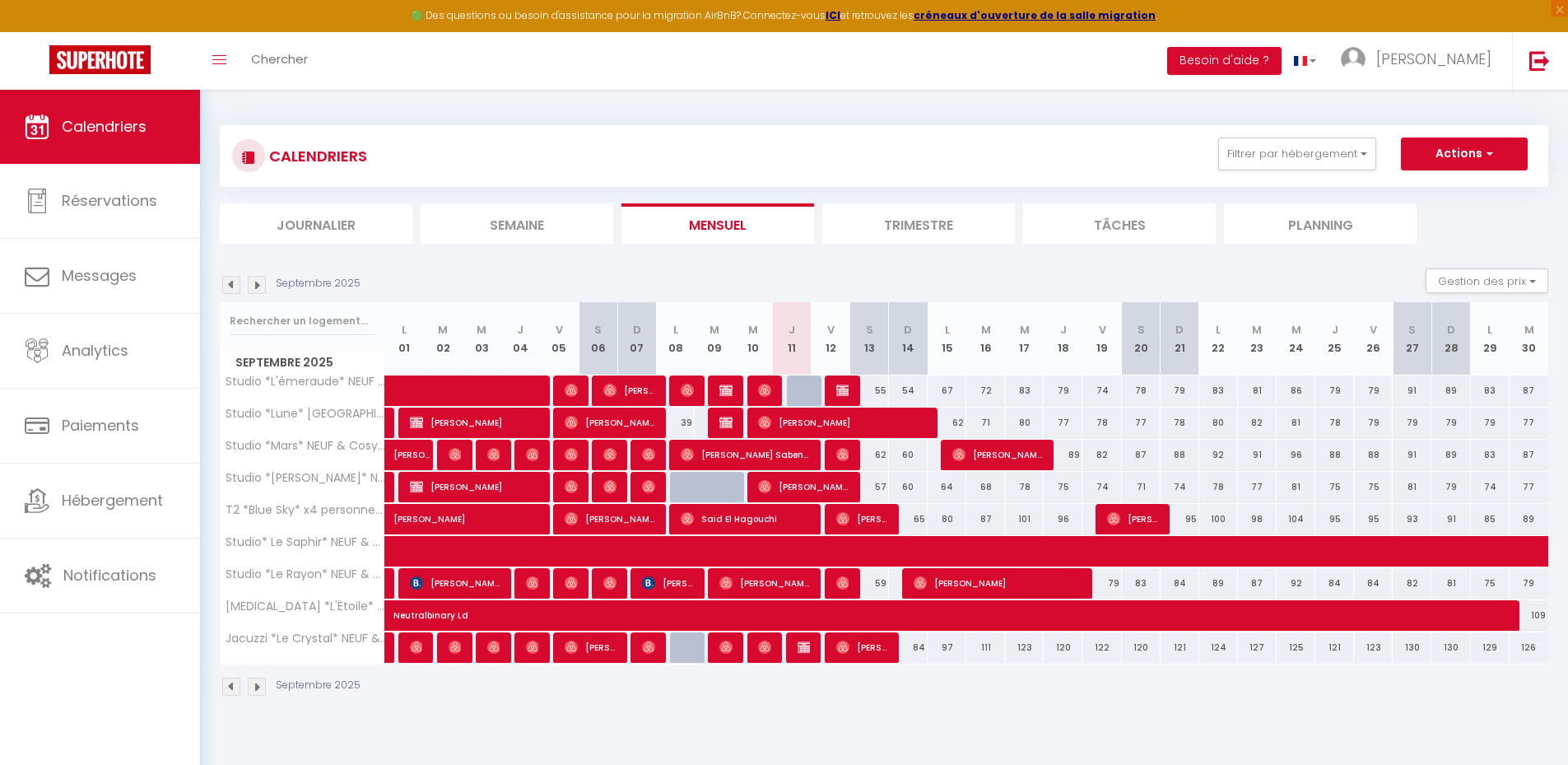
click at [234, 261] on section "Septembre 2025 Gestion des prix Nb Nuits minimum Règles Disponibilité Septembre…" at bounding box center [883, 482] width 1328 height 461
click at [253, 284] on img at bounding box center [257, 284] width 18 height 18
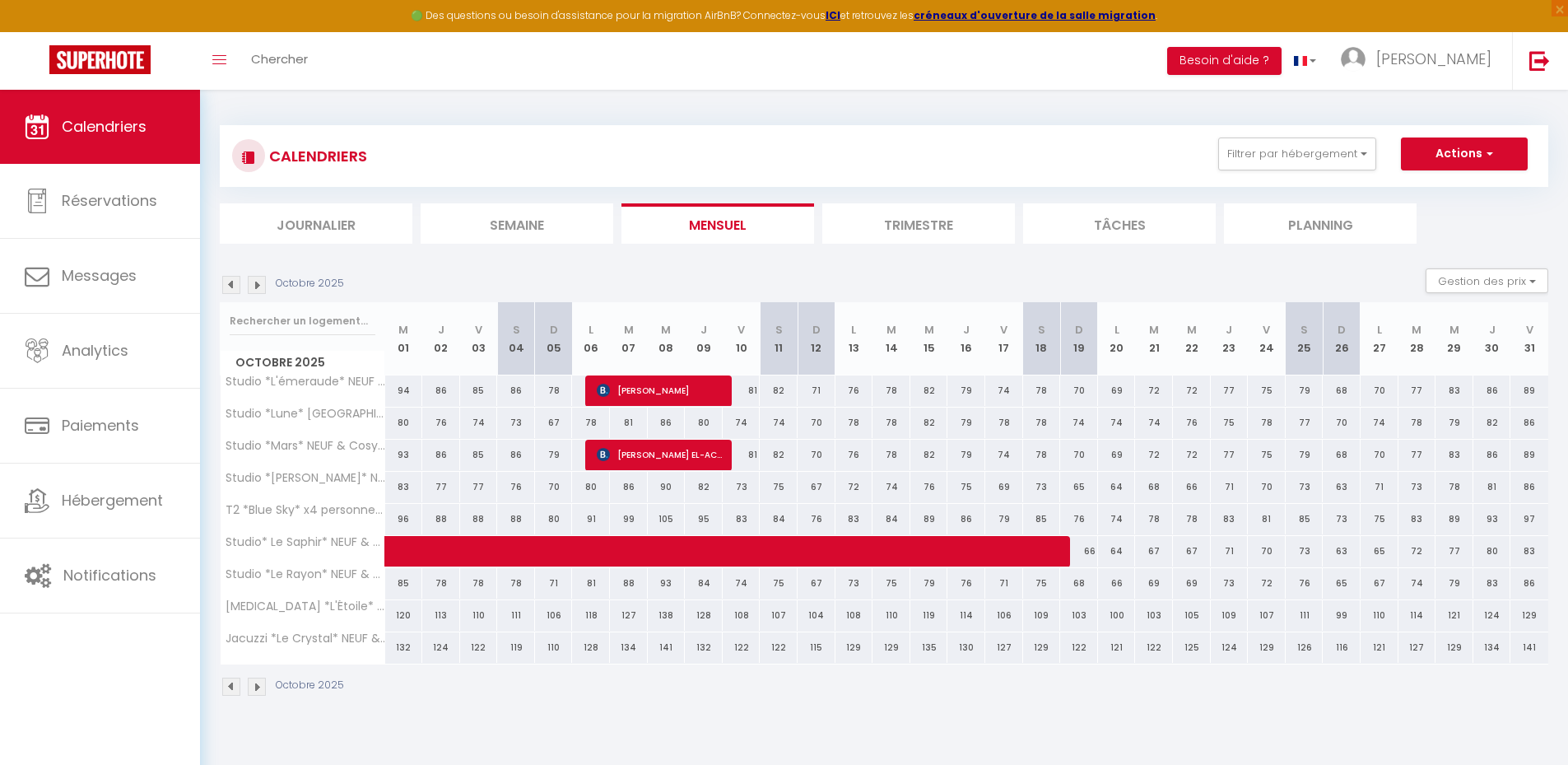
click at [253, 284] on img at bounding box center [257, 284] width 18 height 18
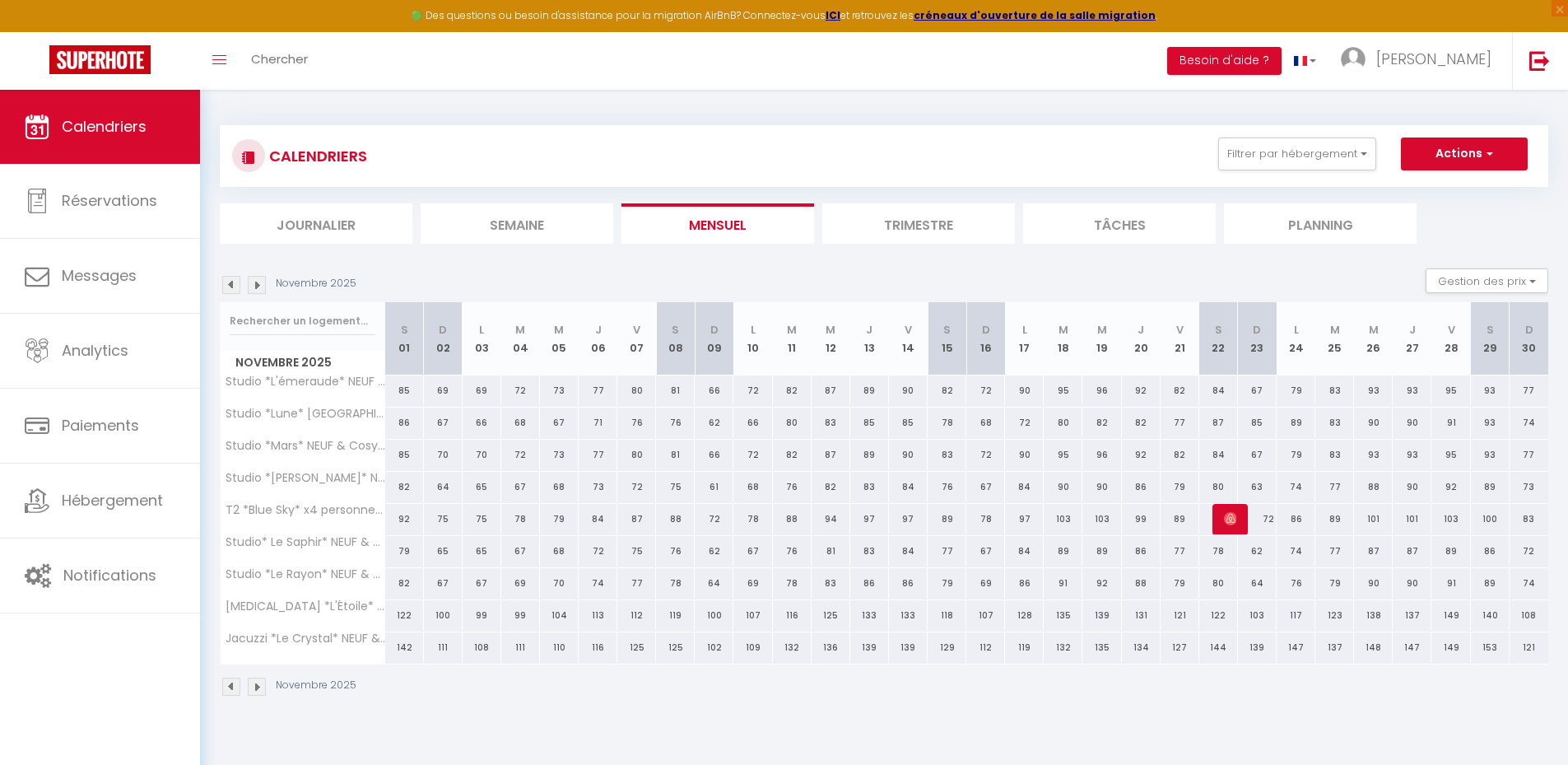
click at [230, 282] on img at bounding box center [232, 284] width 18 height 18
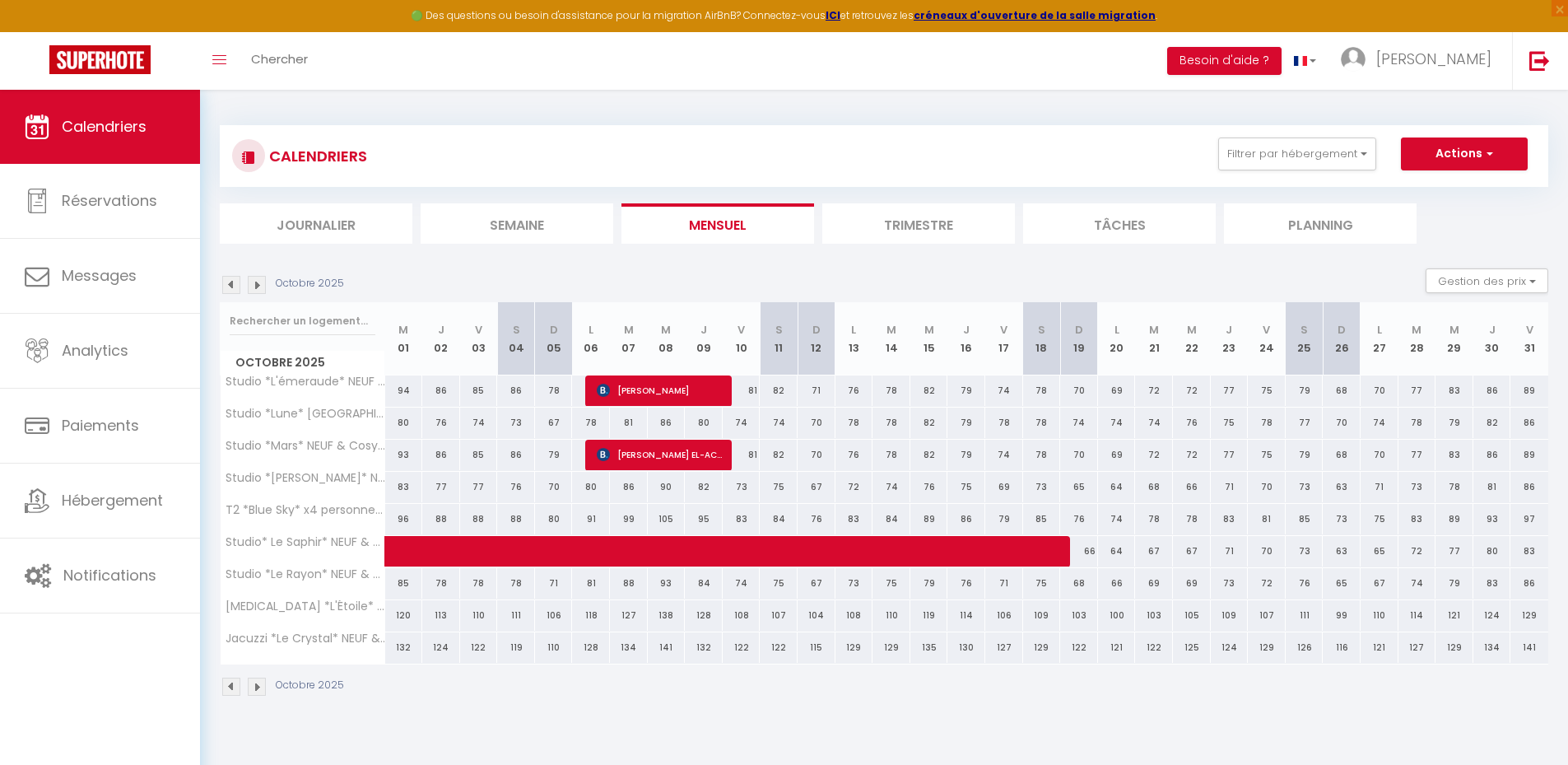
click at [230, 282] on img at bounding box center [232, 284] width 18 height 18
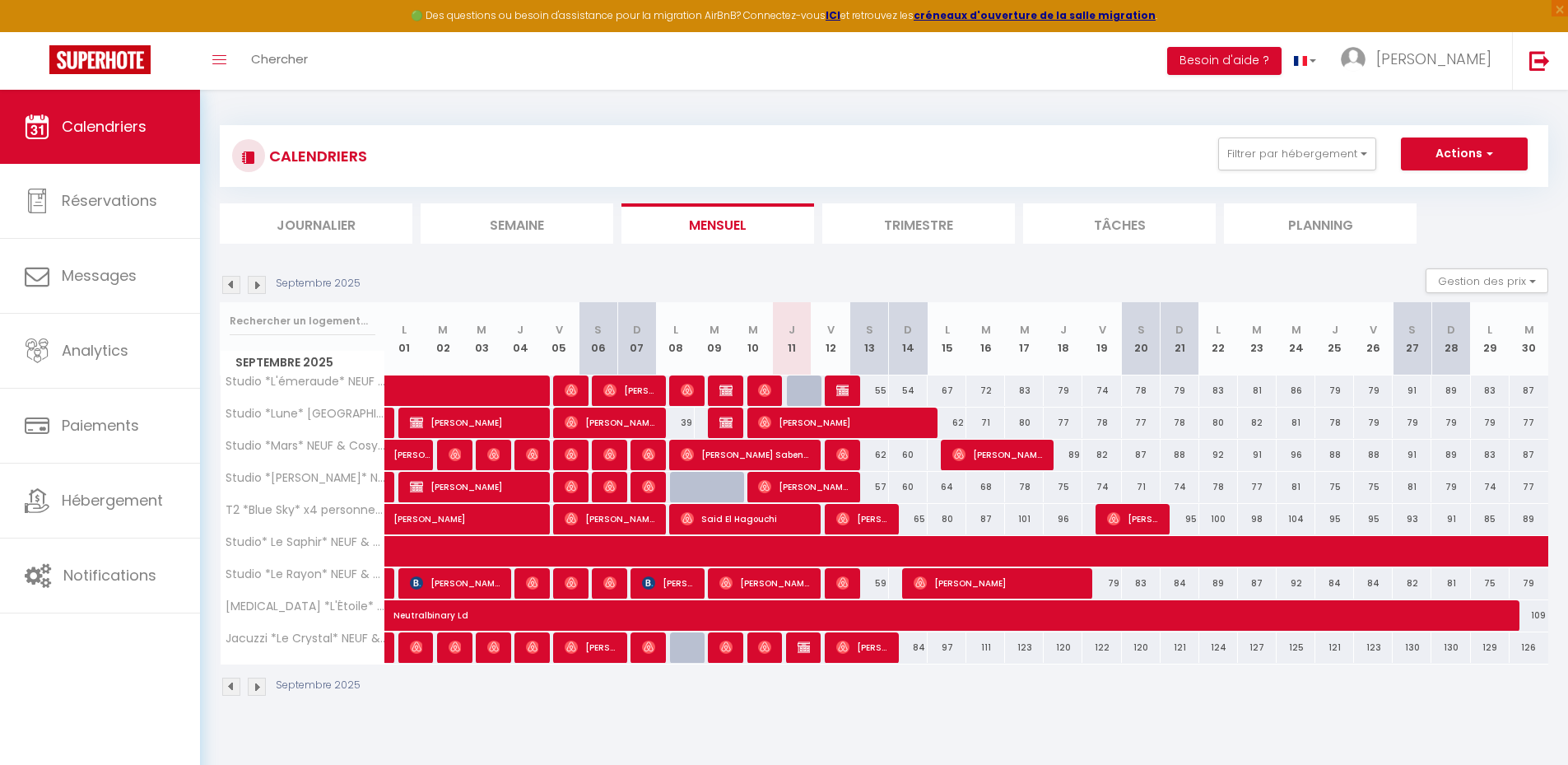
click at [248, 255] on section "Septembre 2025 Gestion des prix Nb Nuits minimum Règles Disponibilité Septembre…" at bounding box center [883, 482] width 1328 height 461
click at [248, 283] on div "Septembre 2025" at bounding box center [293, 284] width 146 height 18
click at [251, 284] on img at bounding box center [257, 284] width 18 height 18
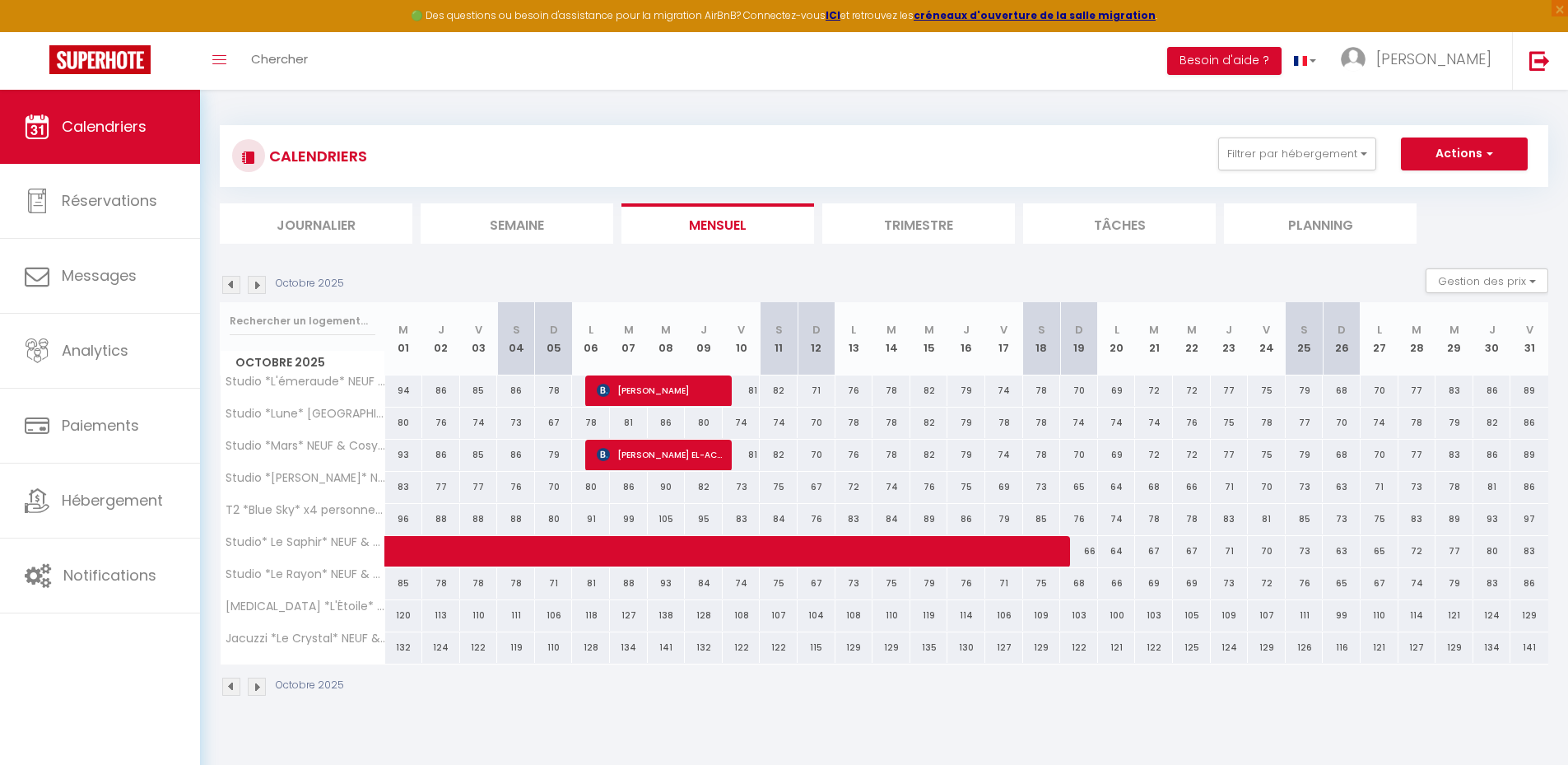
click at [245, 252] on section "Octobre 2025 Gestion des prix Nb Nuits minimum Règles Disponibilité Octobre 202…" at bounding box center [883, 482] width 1328 height 461
click at [231, 284] on img at bounding box center [232, 284] width 18 height 18
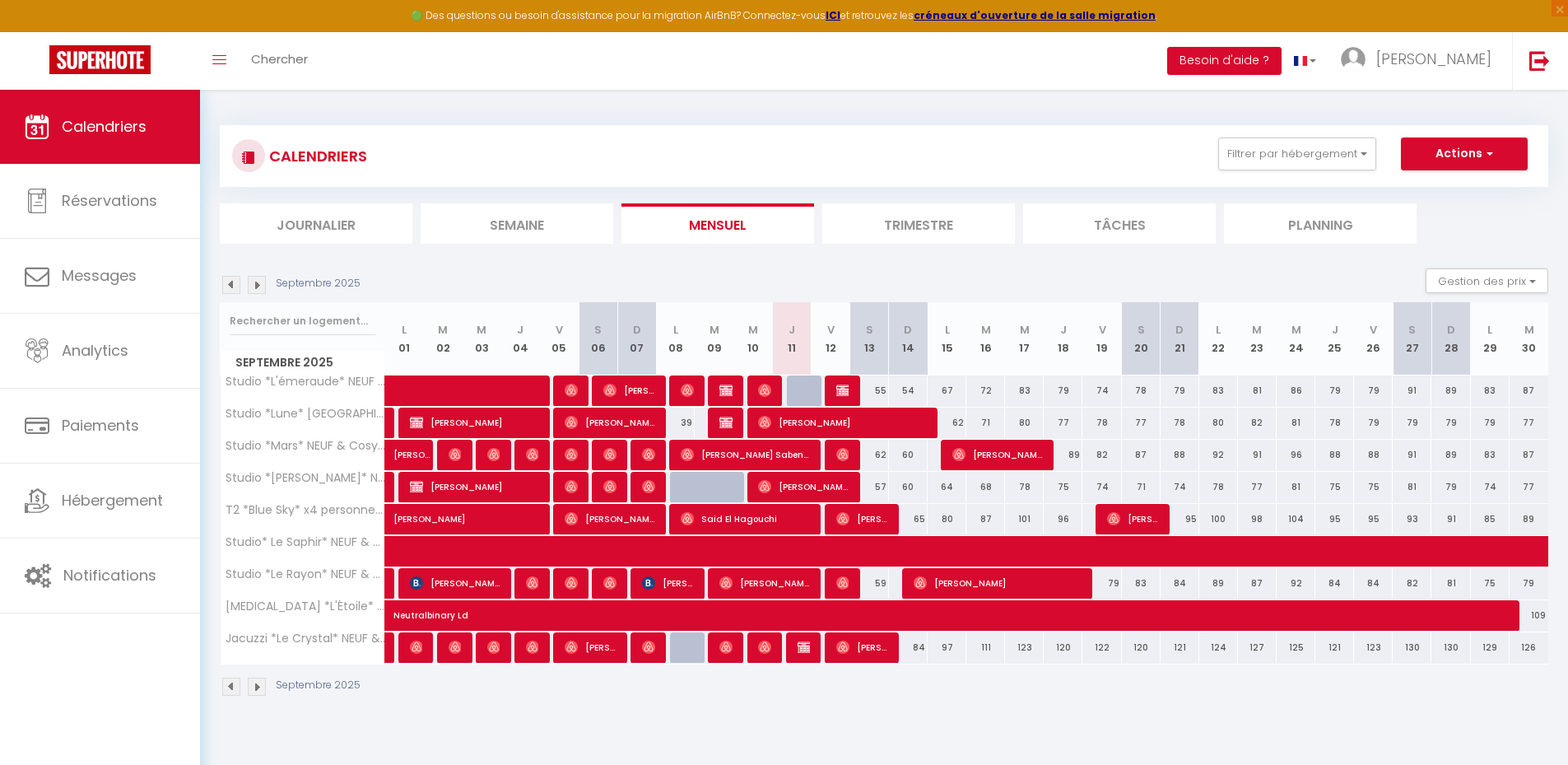
click at [234, 265] on section "Septembre 2025 Gestion des prix Nb Nuits minimum Règles Disponibilité Septembre…" at bounding box center [883, 482] width 1328 height 461
click at [258, 284] on img at bounding box center [257, 284] width 18 height 18
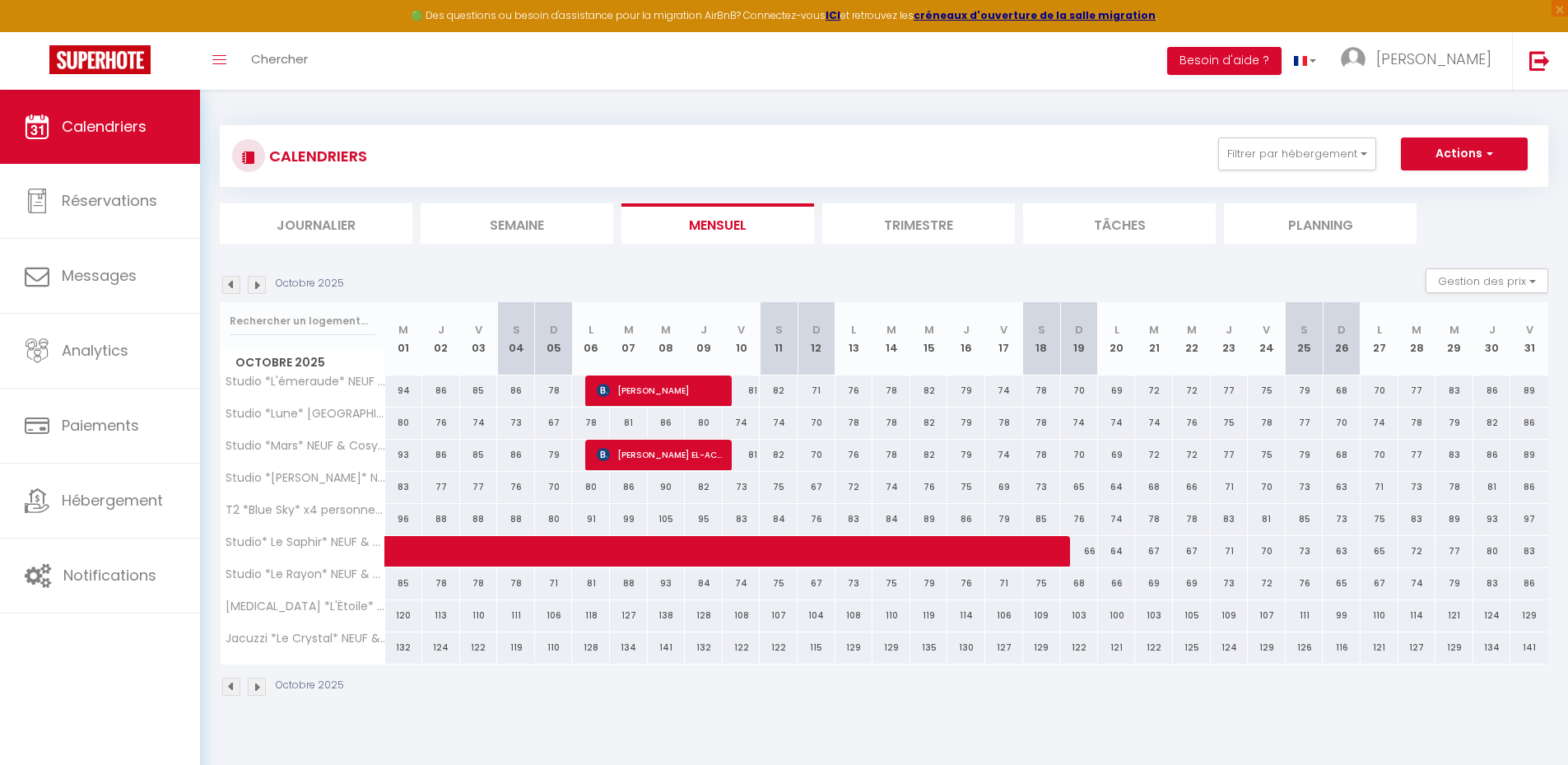
click at [227, 284] on img at bounding box center [232, 284] width 18 height 18
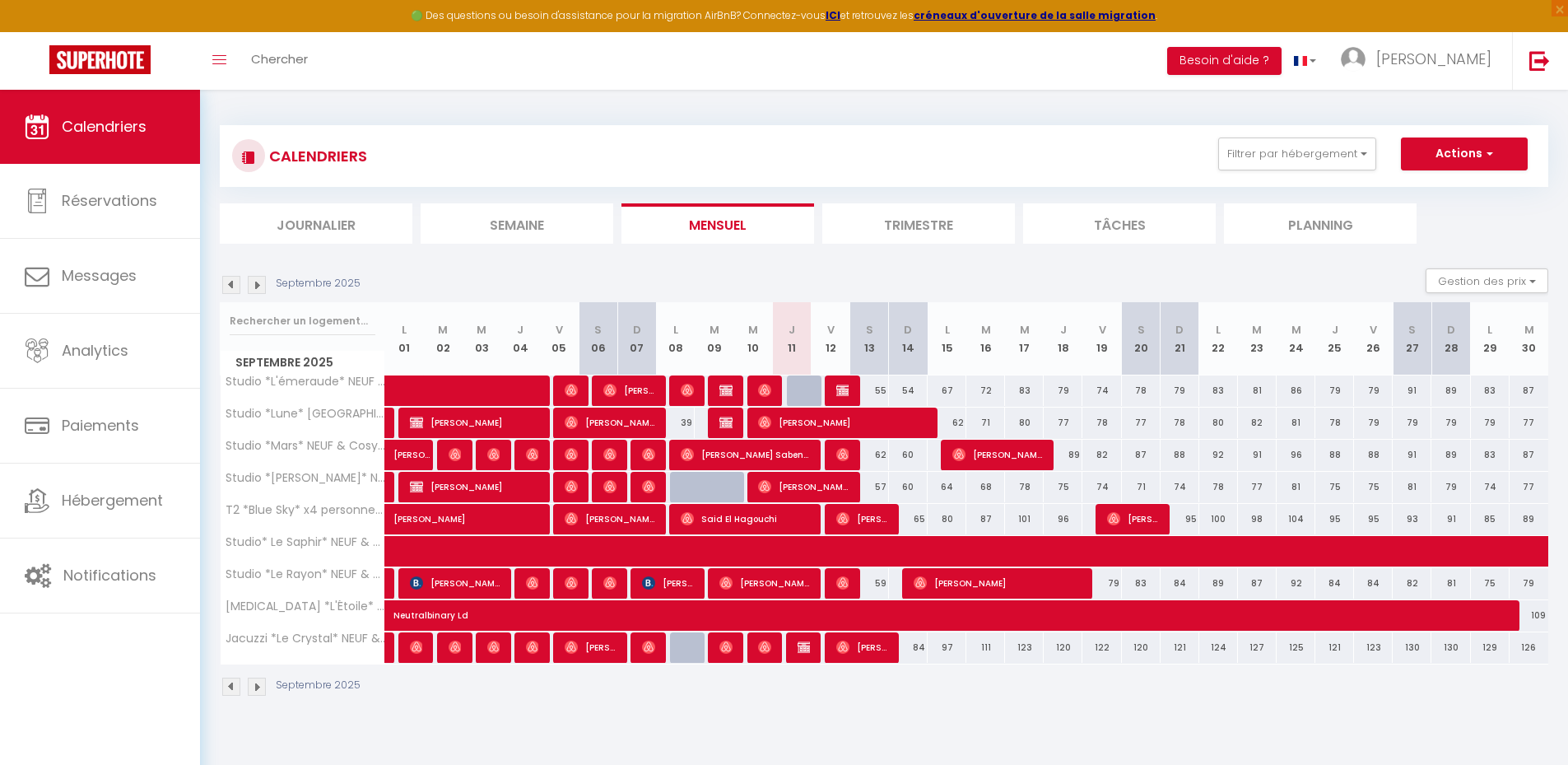
click at [261, 280] on img at bounding box center [257, 284] width 18 height 18
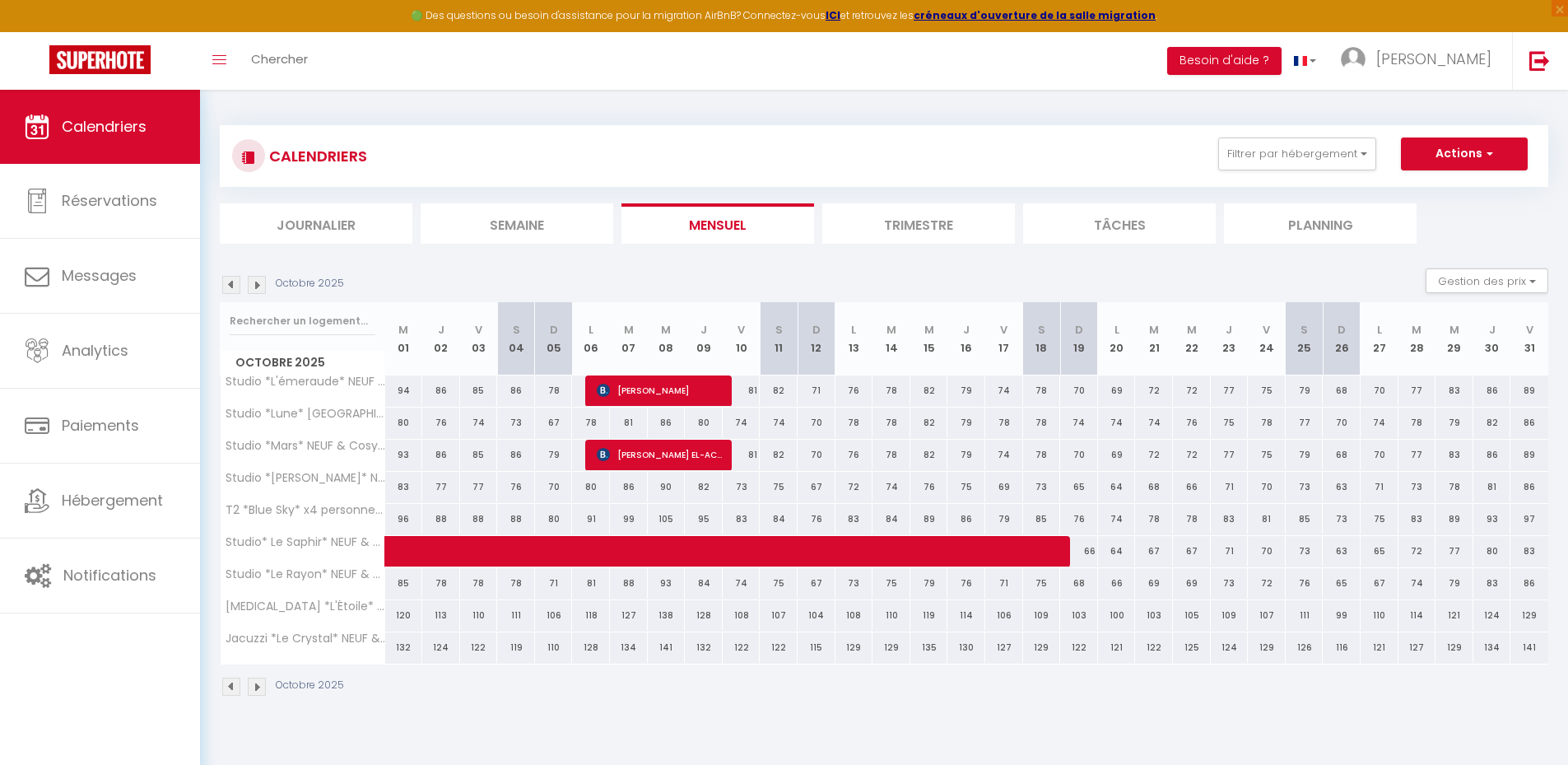
click at [232, 290] on img at bounding box center [232, 284] width 18 height 18
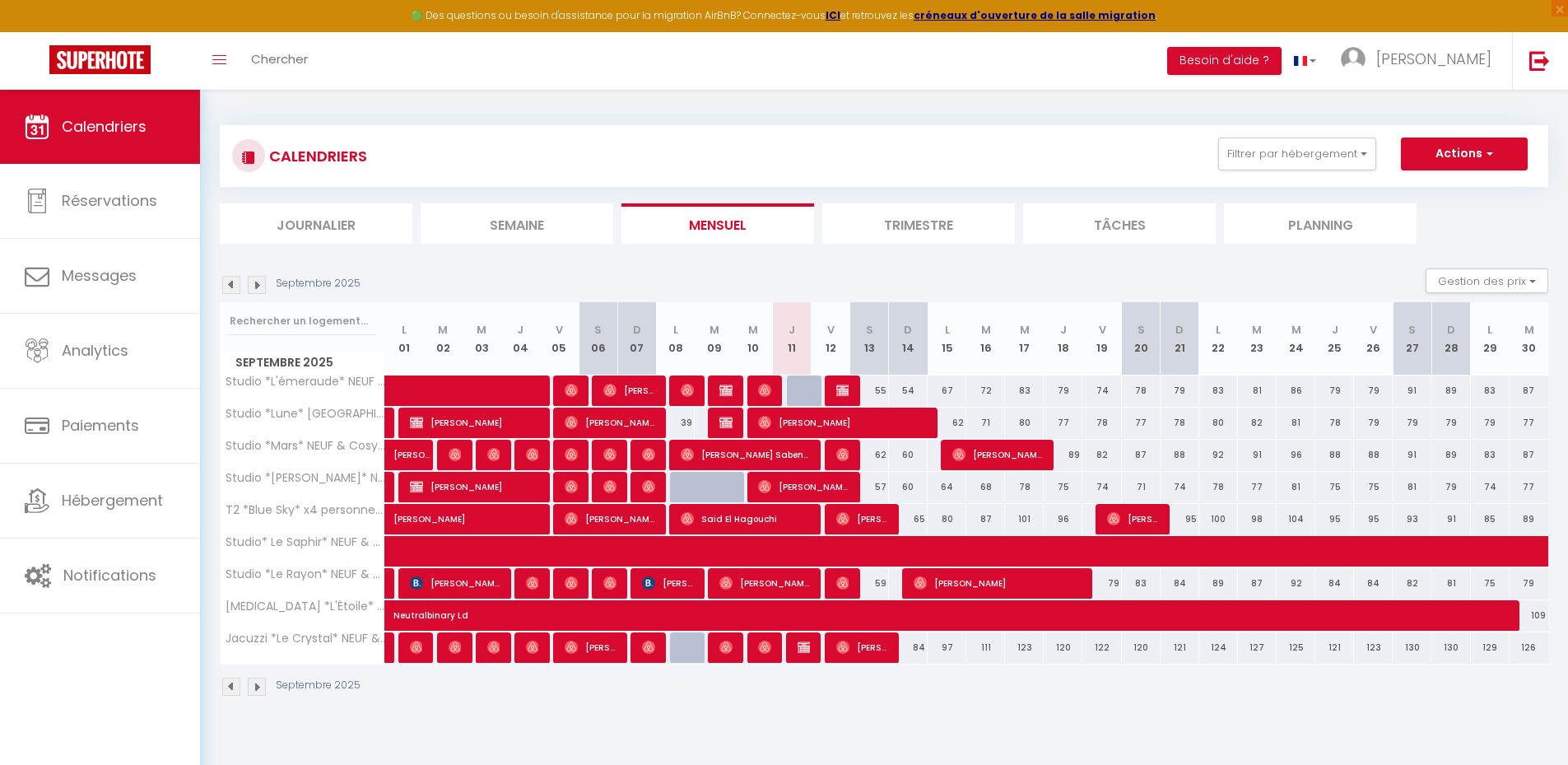
click at [258, 277] on img at bounding box center [257, 284] width 18 height 18
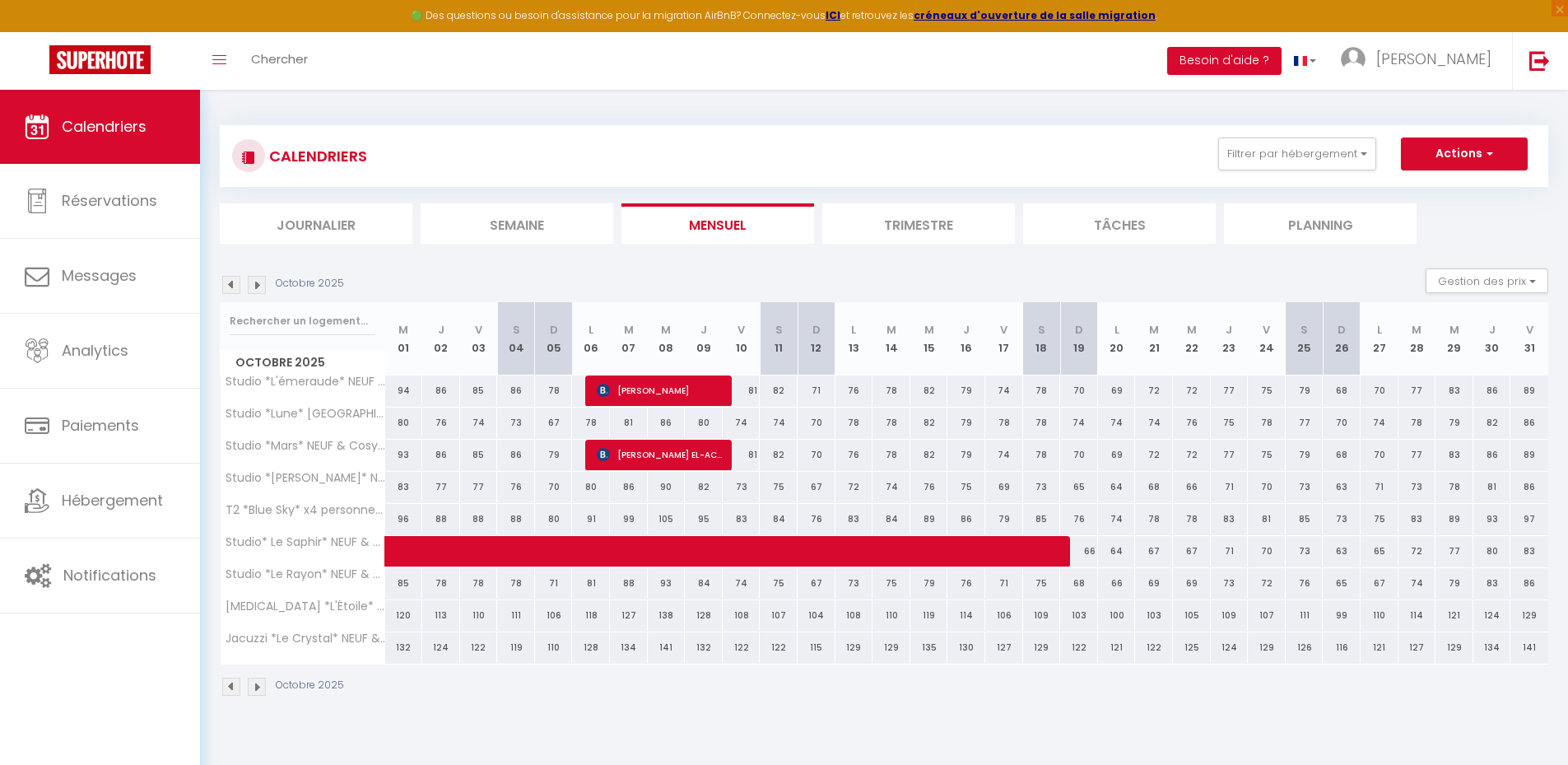
click at [232, 284] on img at bounding box center [232, 284] width 18 height 18
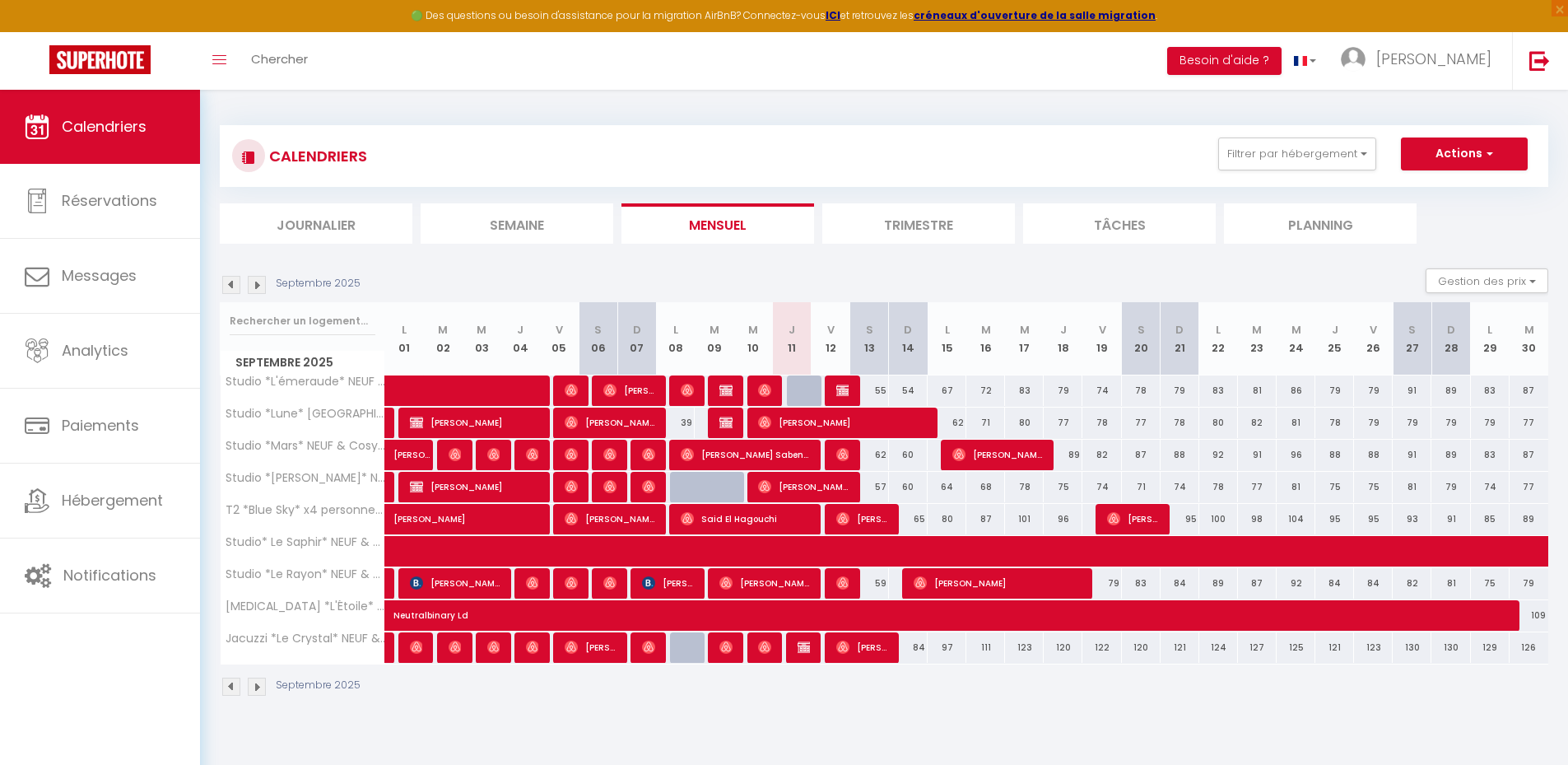
click at [485, 274] on div "Septembre 2025 Gestion des prix Nb Nuits minimum Règles Disponibilité" at bounding box center [883, 284] width 1328 height 34
click at [255, 281] on img at bounding box center [257, 284] width 18 height 18
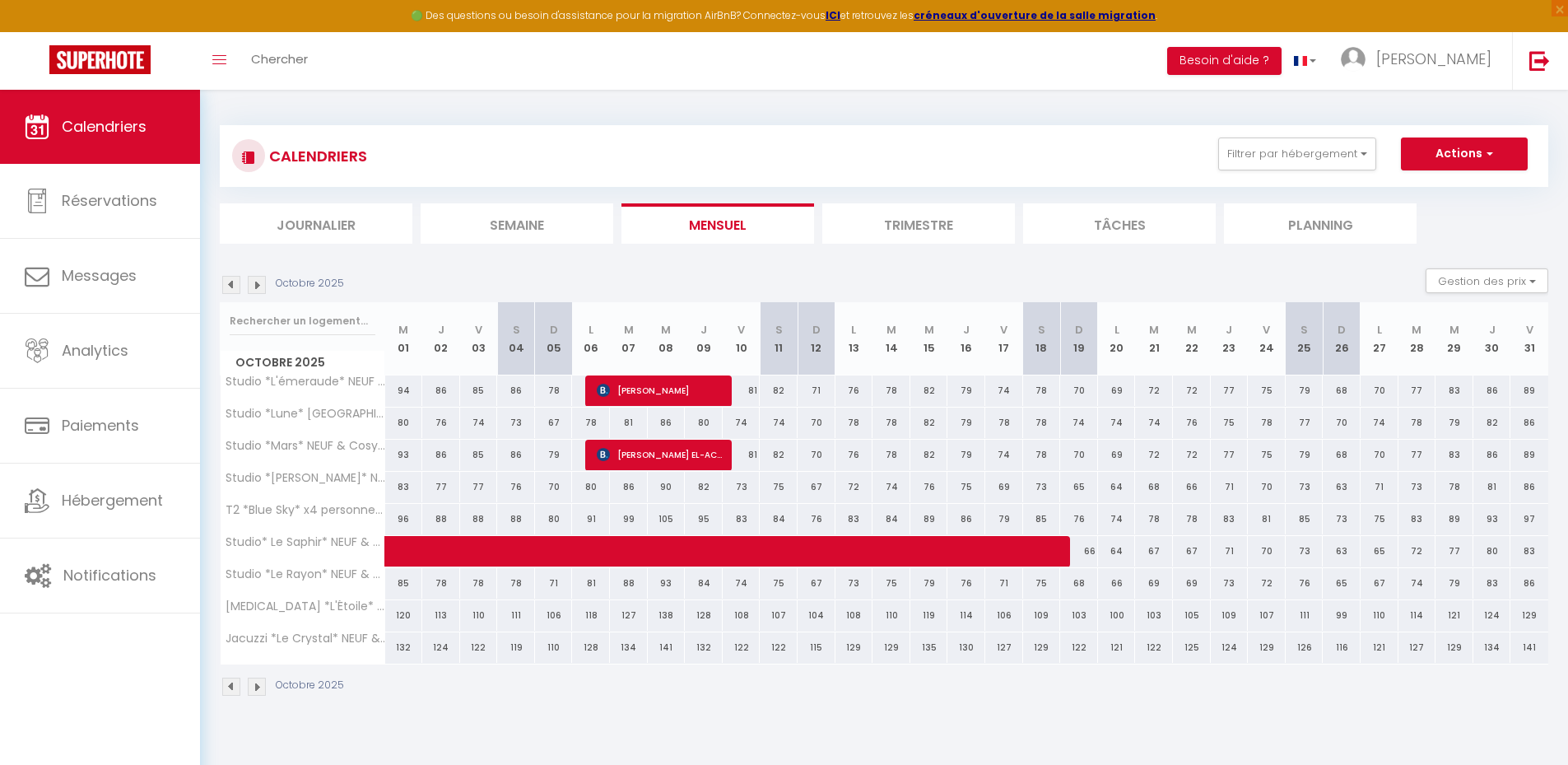
click at [238, 279] on img at bounding box center [232, 284] width 18 height 18
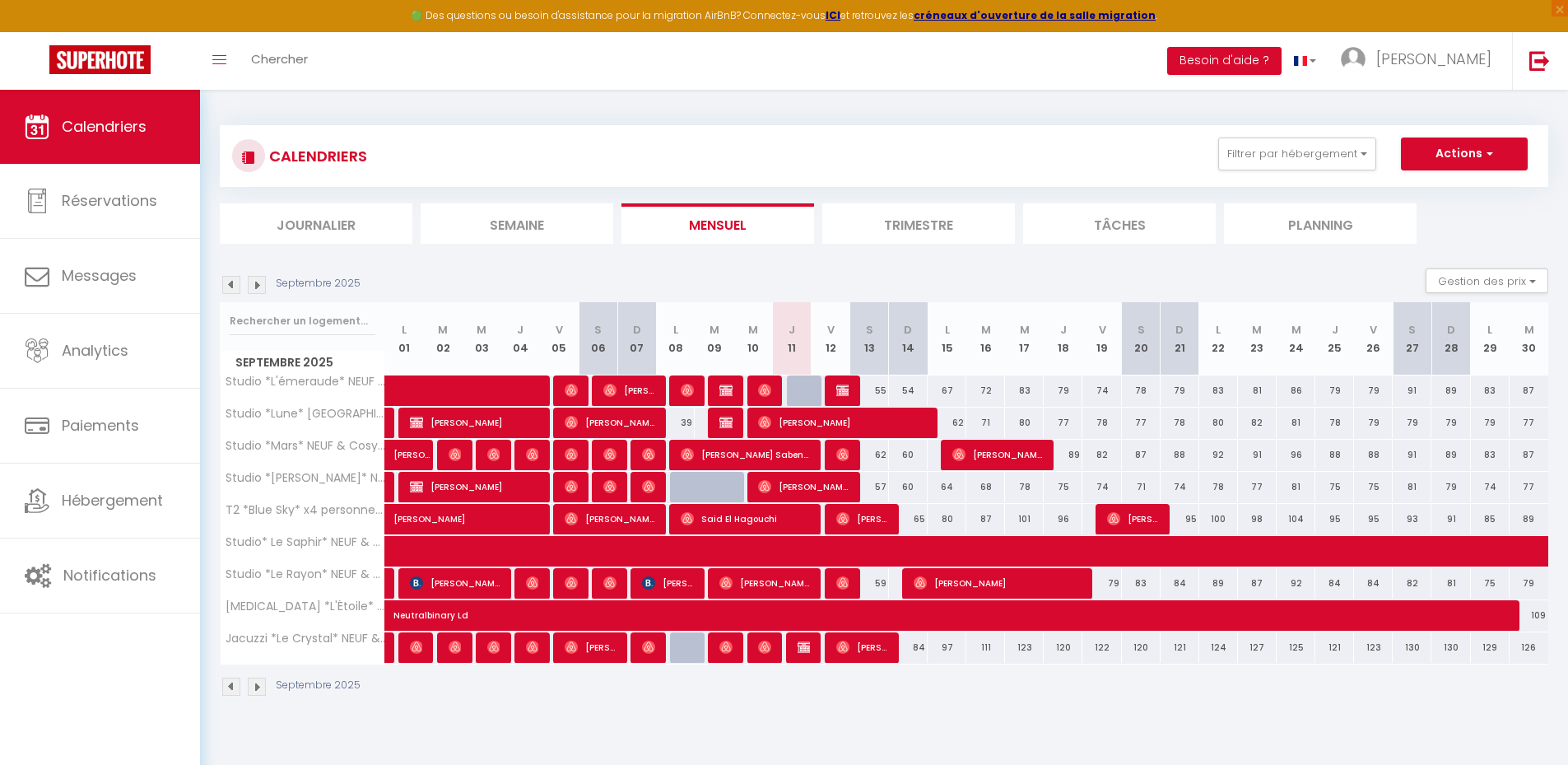
click at [252, 286] on img at bounding box center [257, 284] width 18 height 18
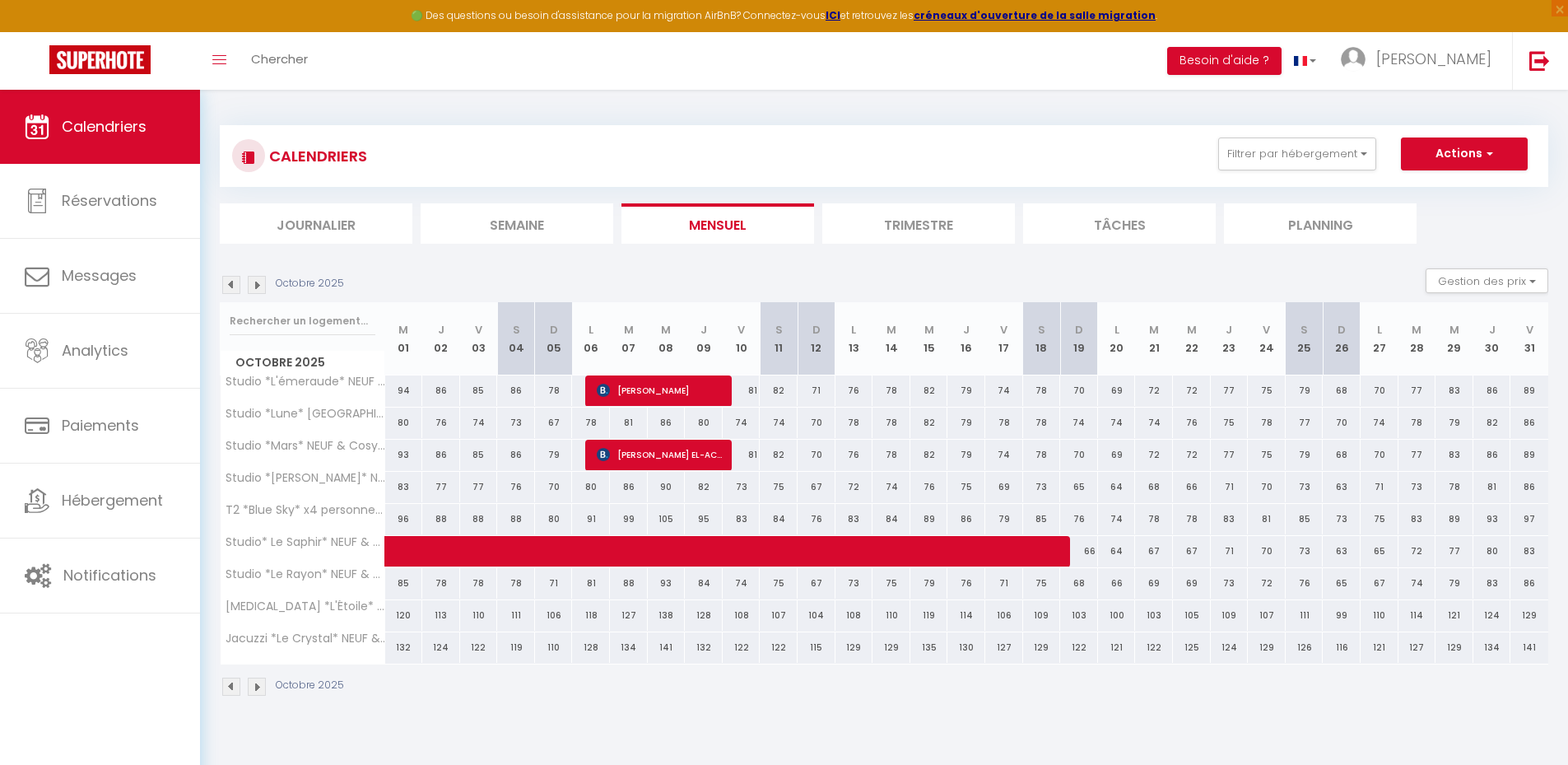
click at [228, 284] on img at bounding box center [232, 284] width 18 height 18
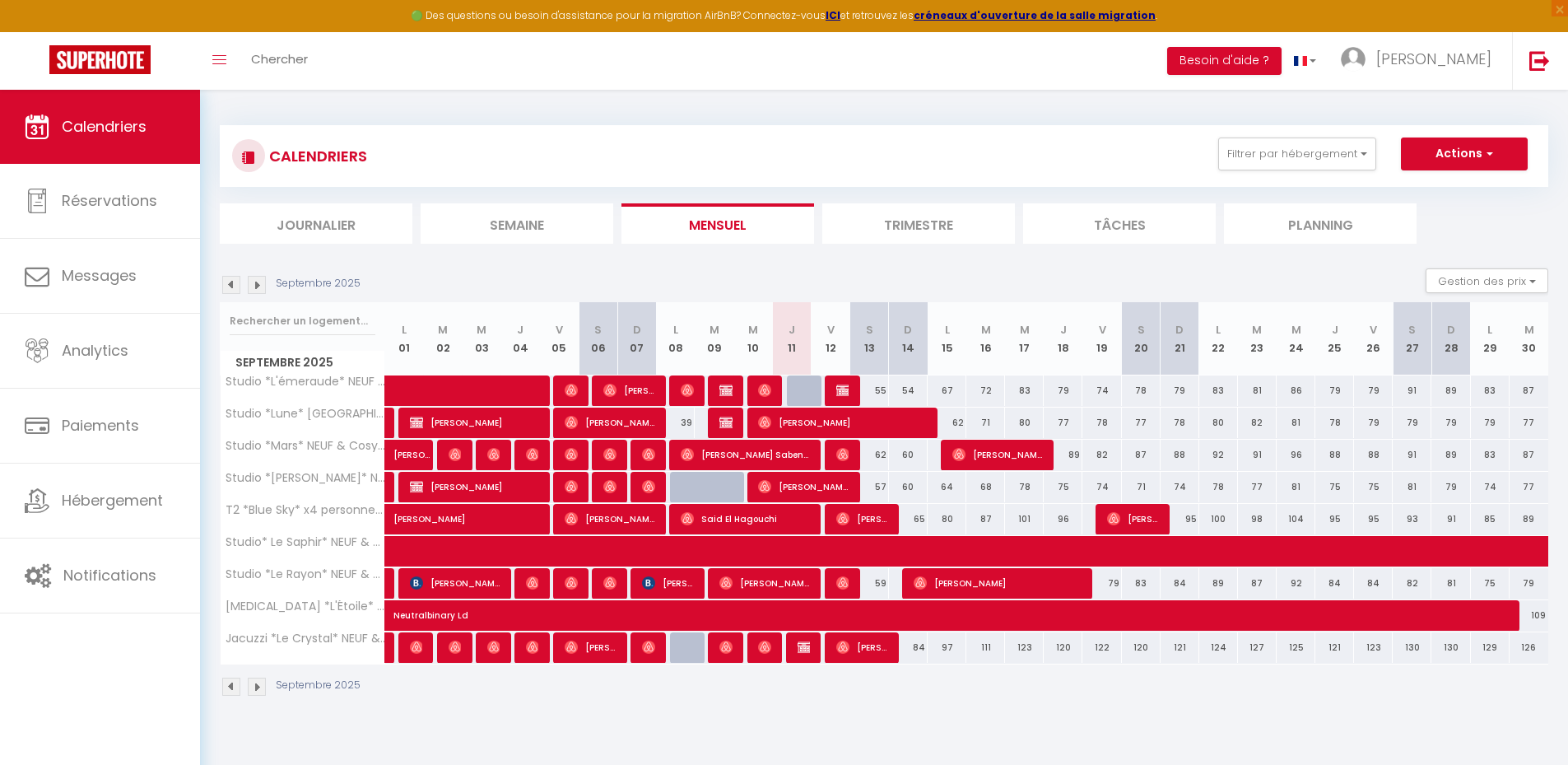
click at [254, 287] on img at bounding box center [257, 284] width 18 height 18
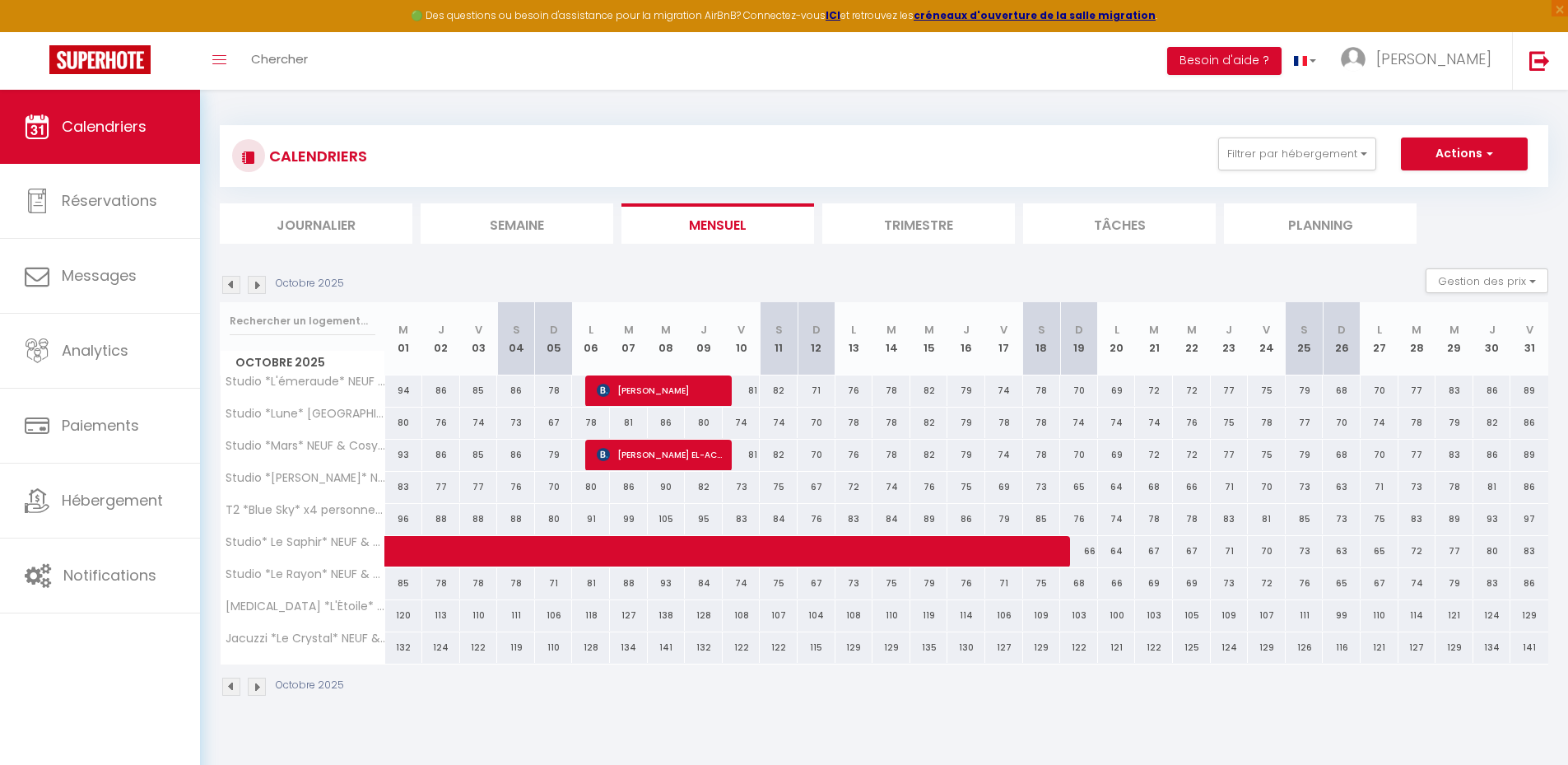
click at [232, 278] on img at bounding box center [232, 284] width 18 height 18
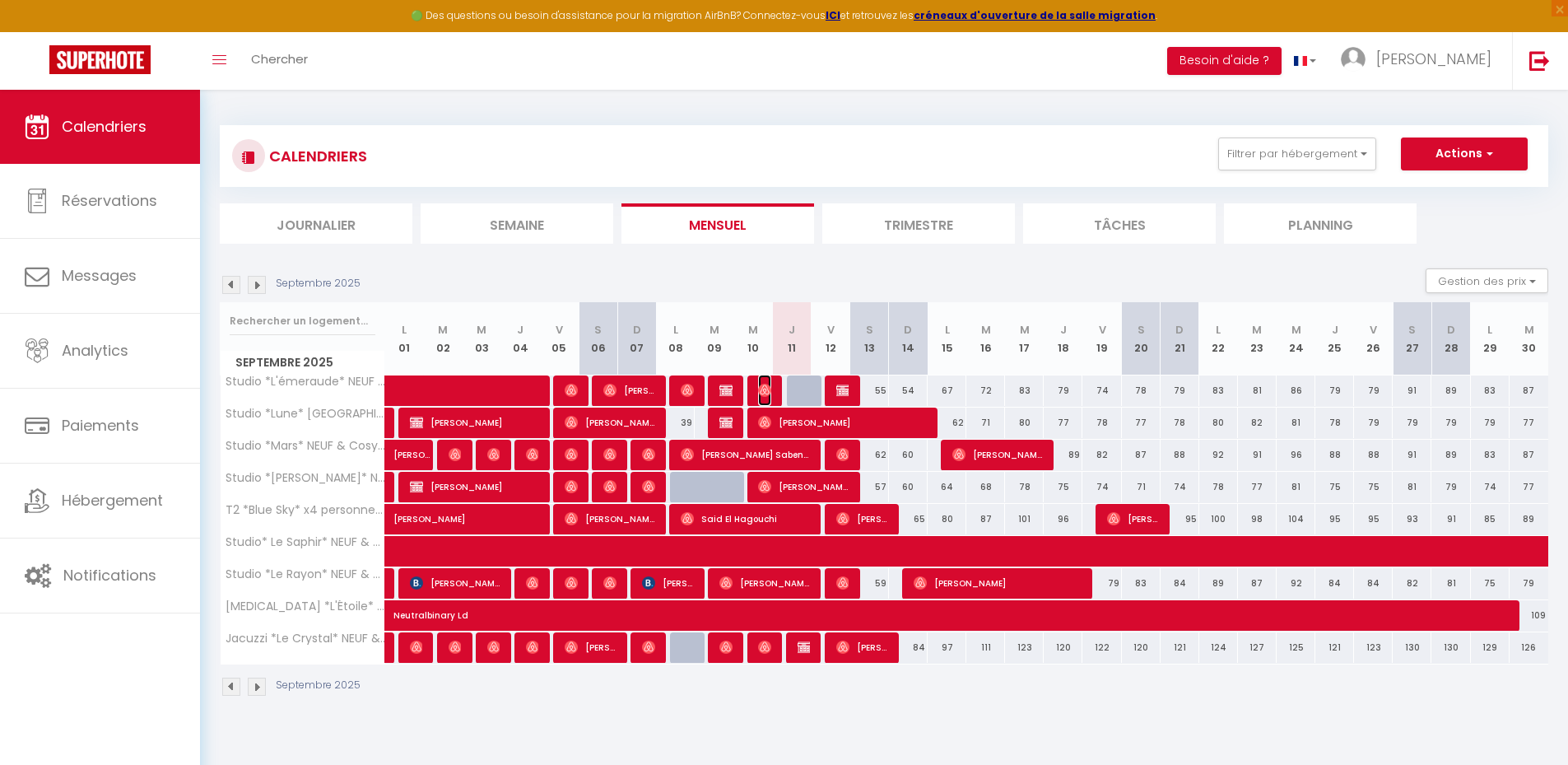
click at [766, 387] on img at bounding box center [764, 390] width 13 height 13
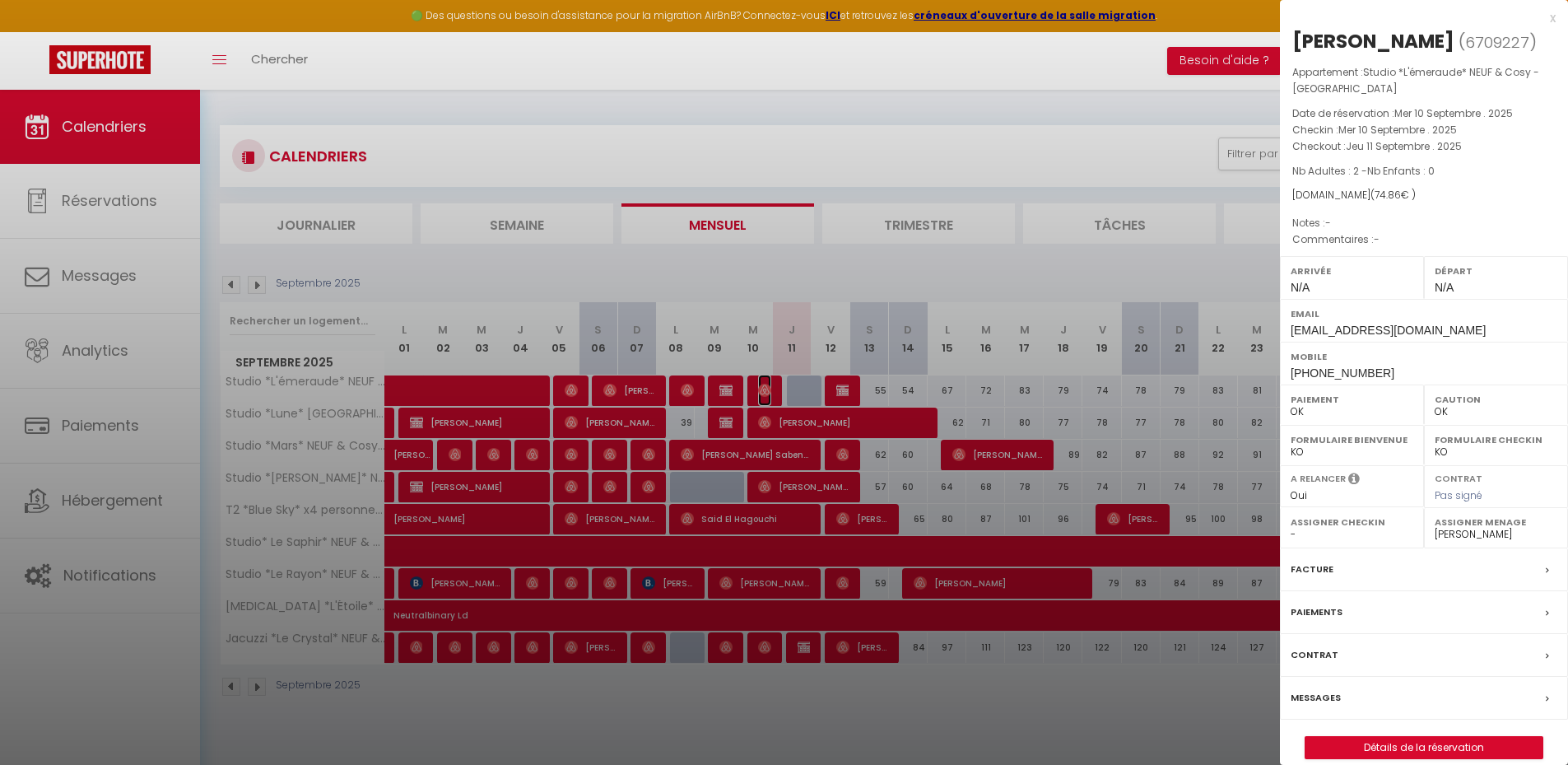
scroll to position [89, 0]
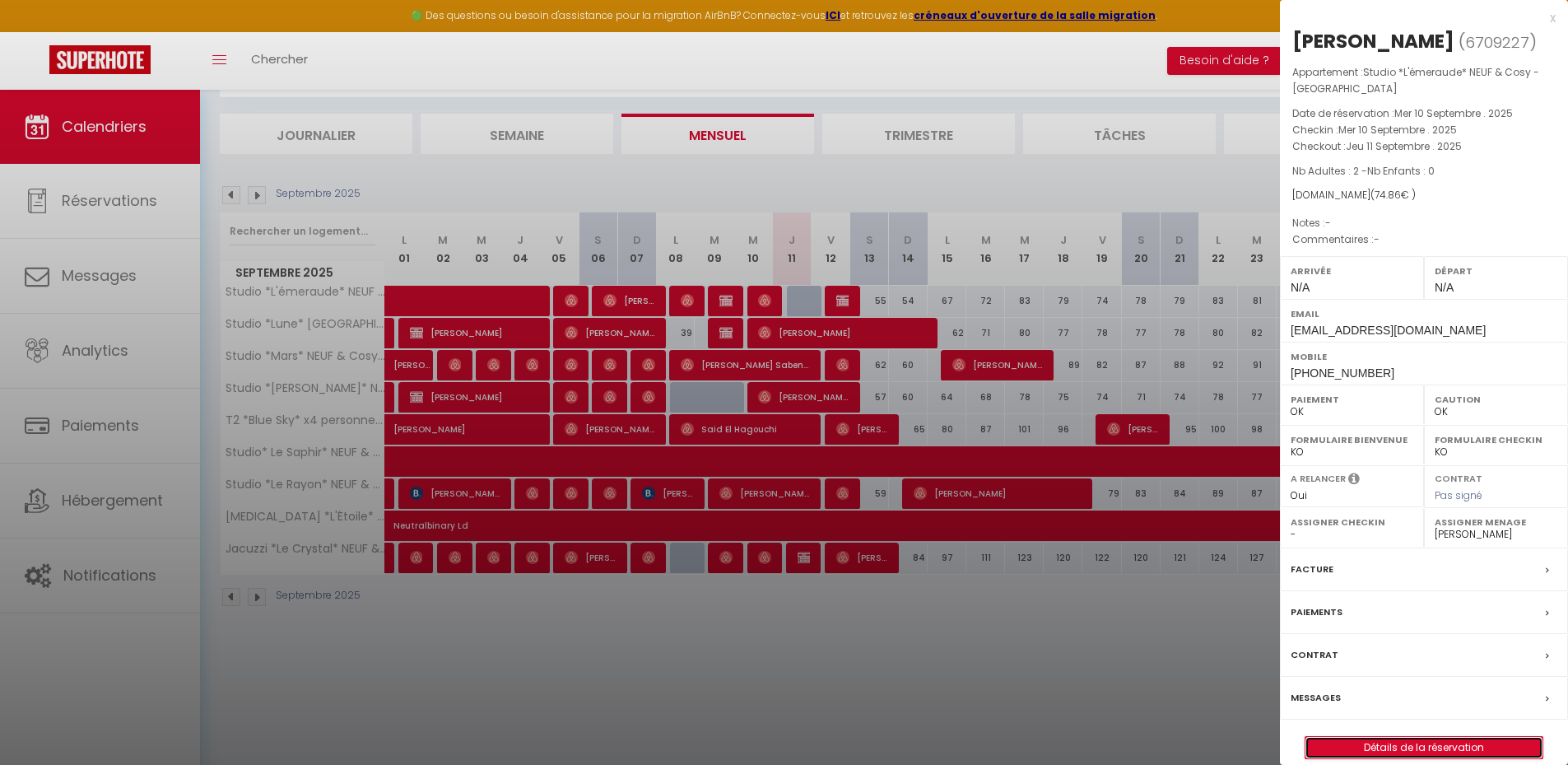
click at [1347, 758] on link "Détails de la réservation" at bounding box center [1424, 747] width 237 height 21
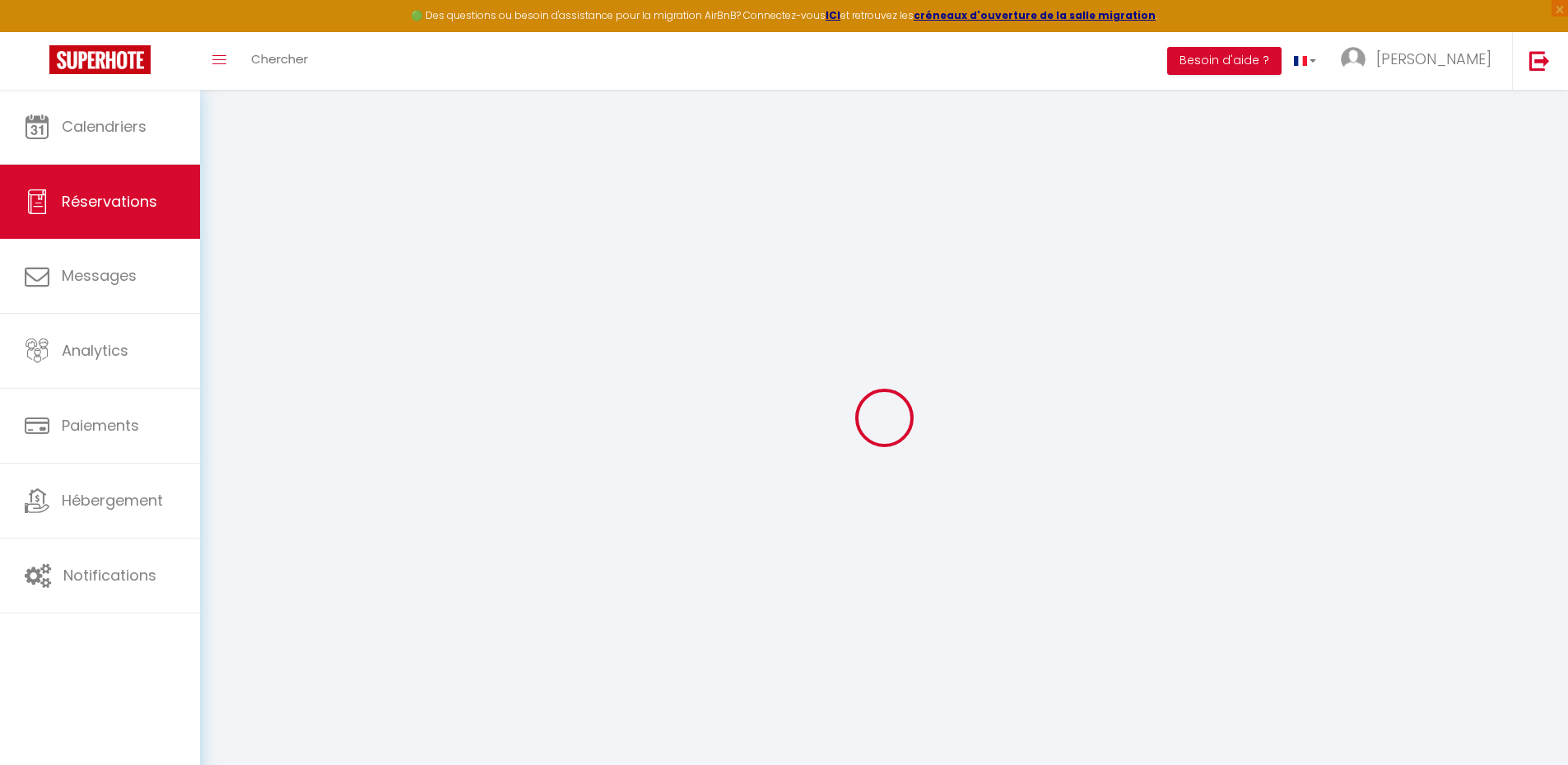
select select
select select "15"
checkbox input "false"
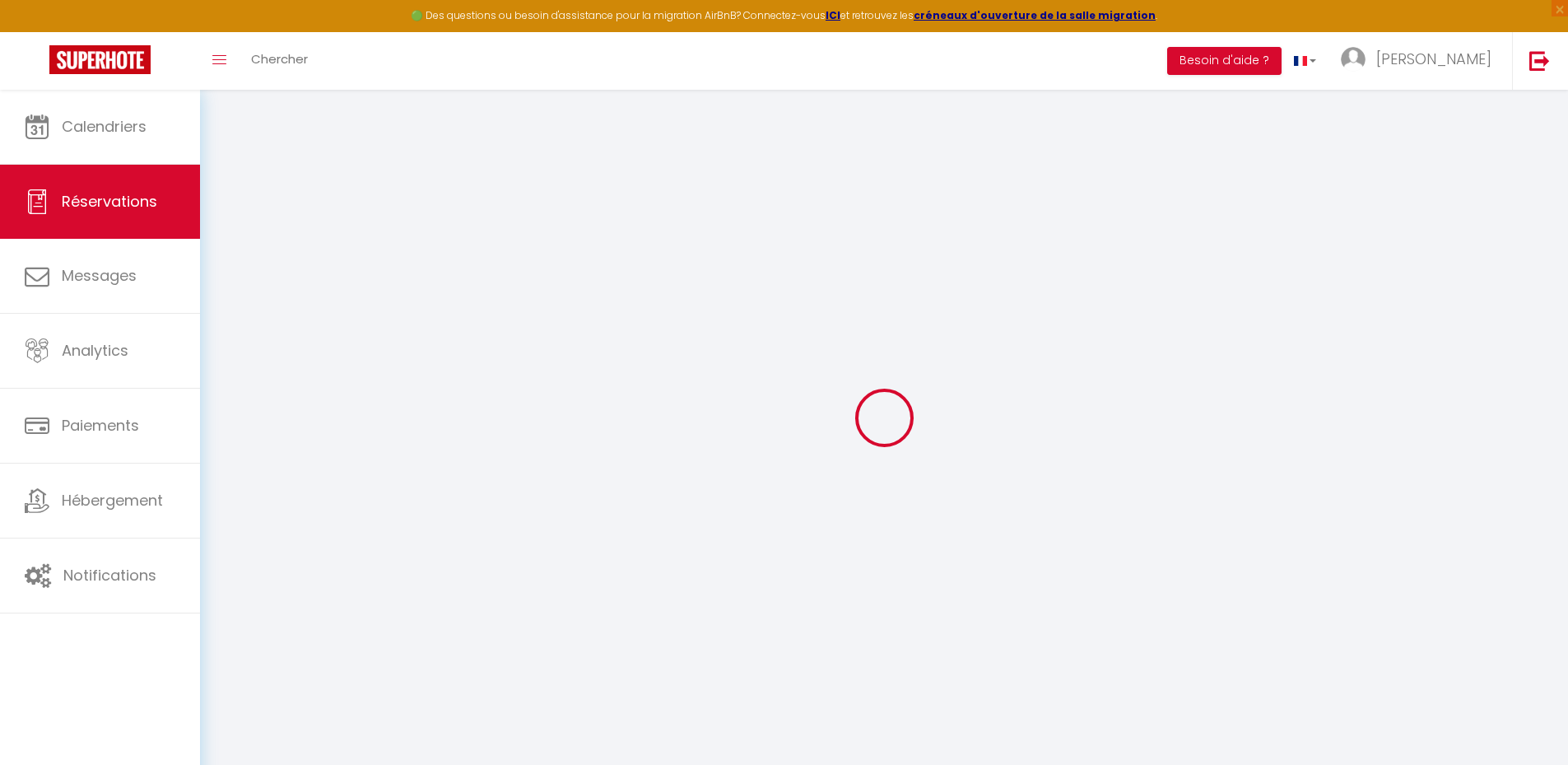
select select
checkbox input "false"
select select
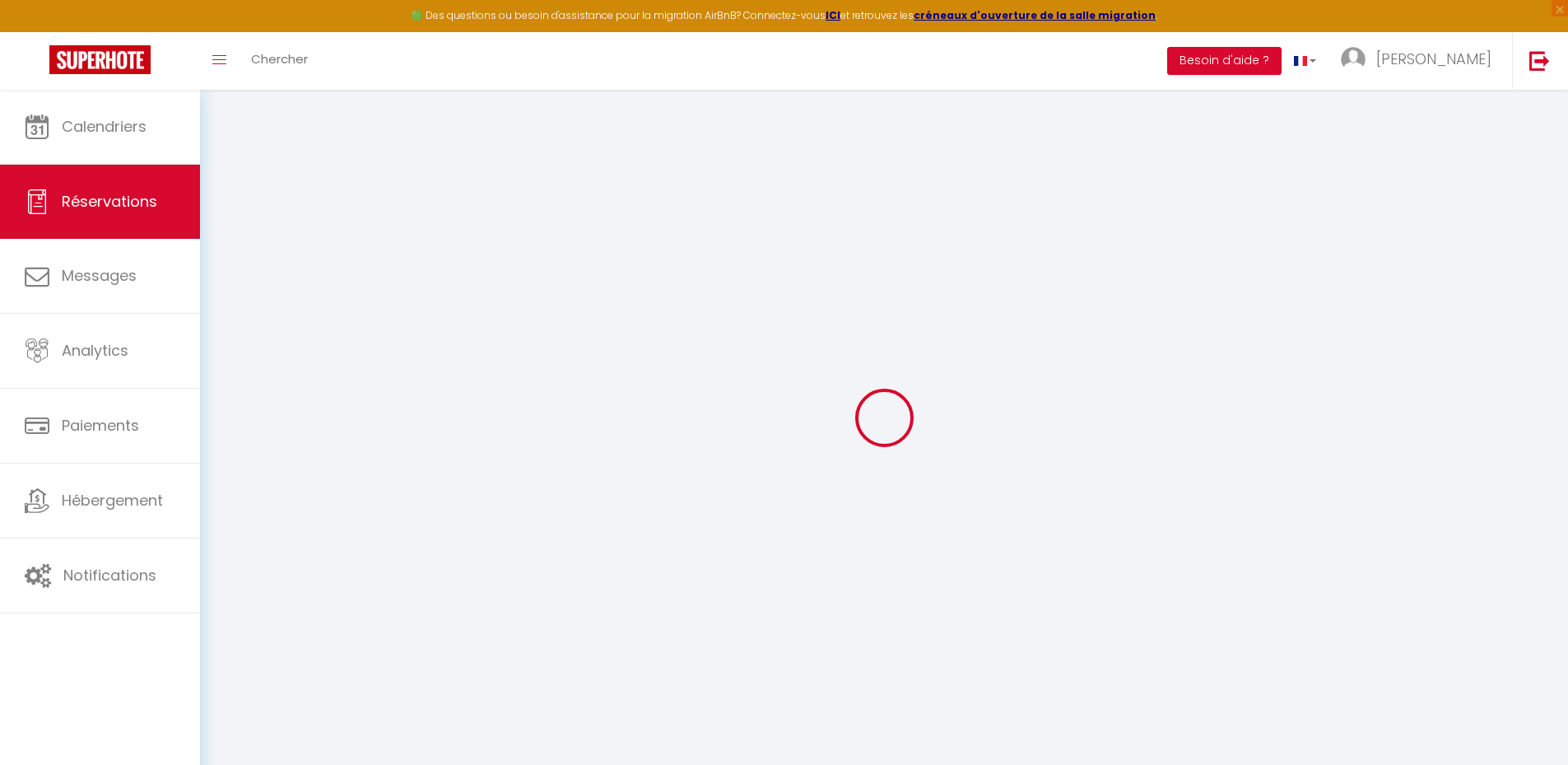
select select
checkbox input "false"
select select
type input "20"
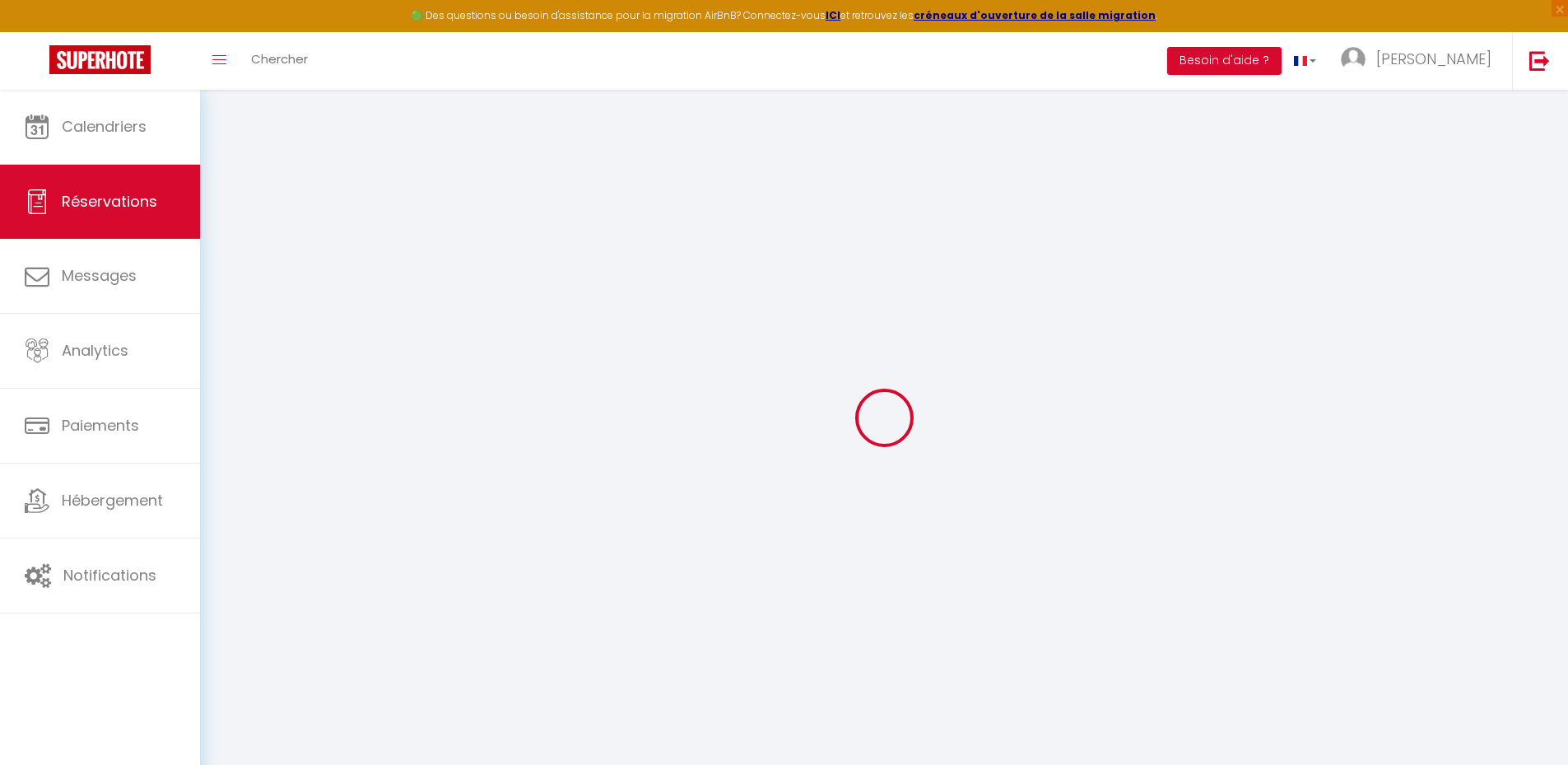
type input "2.86"
select select
checkbox input "false"
select select
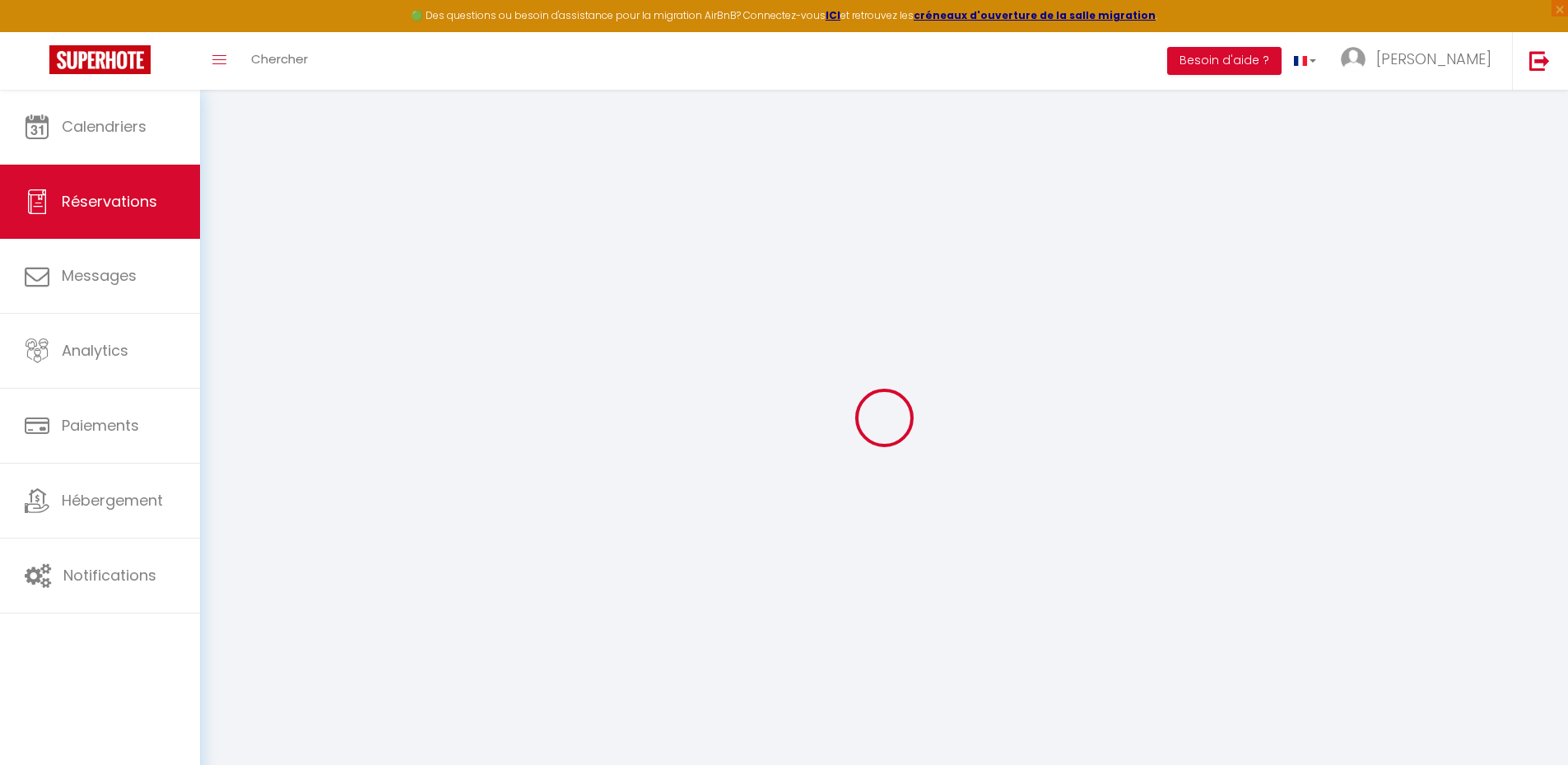
checkbox input "false"
select select
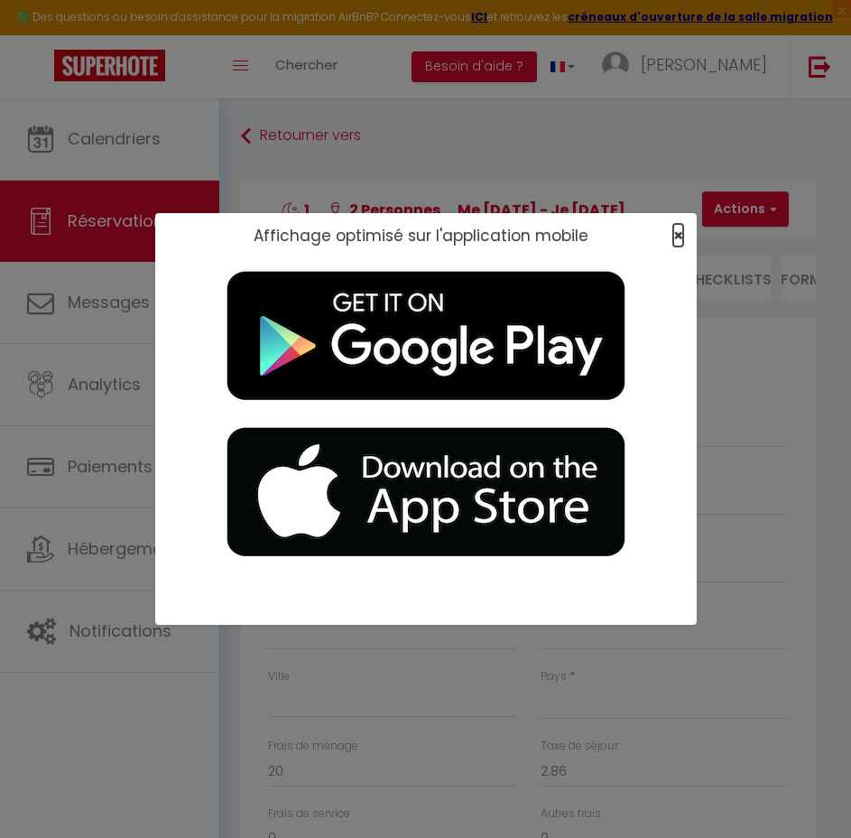
click at [676, 232] on span "×" at bounding box center [679, 235] width 10 height 23
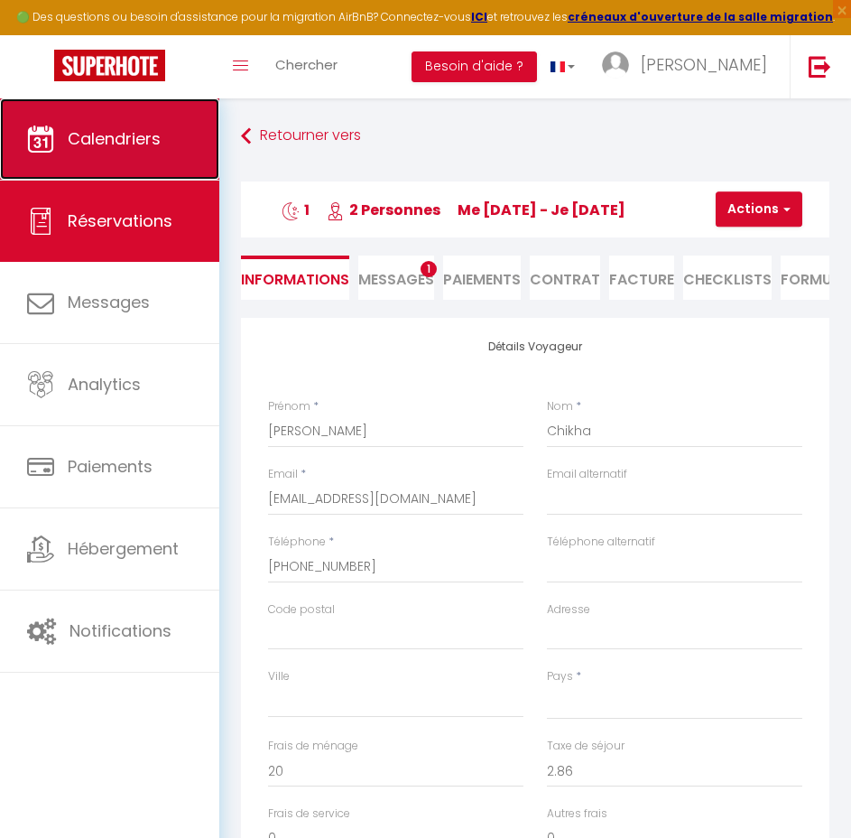
click at [172, 142] on link "Calendriers" at bounding box center [109, 138] width 219 height 81
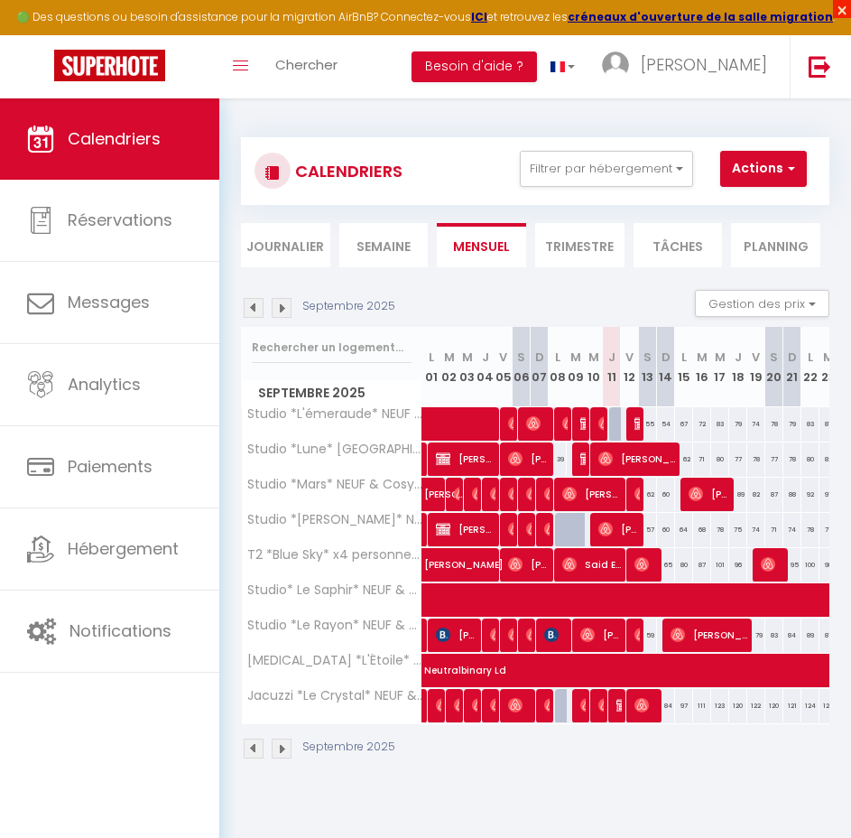
drag, startPoint x: 840, startPoint y: 4, endPoint x: 813, endPoint y: 19, distance: 31.1
click at [840, 5] on span "×" at bounding box center [842, 9] width 18 height 18
